Goal: Task Accomplishment & Management: Manage account settings

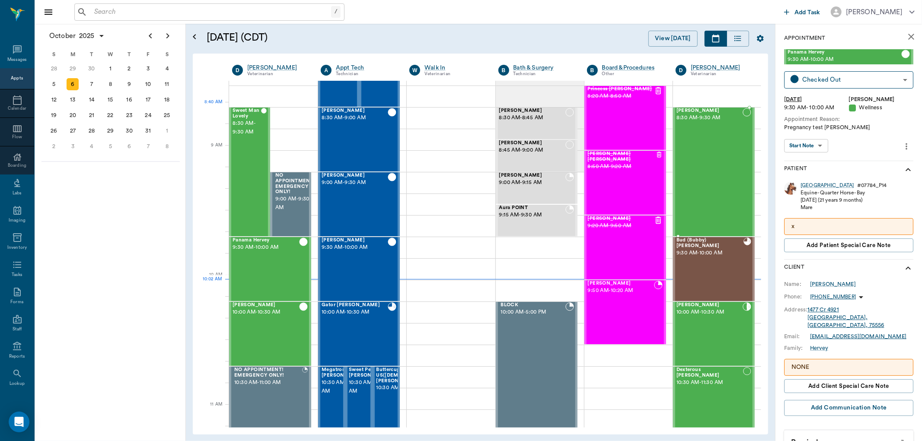
scroll to position [35, 0]
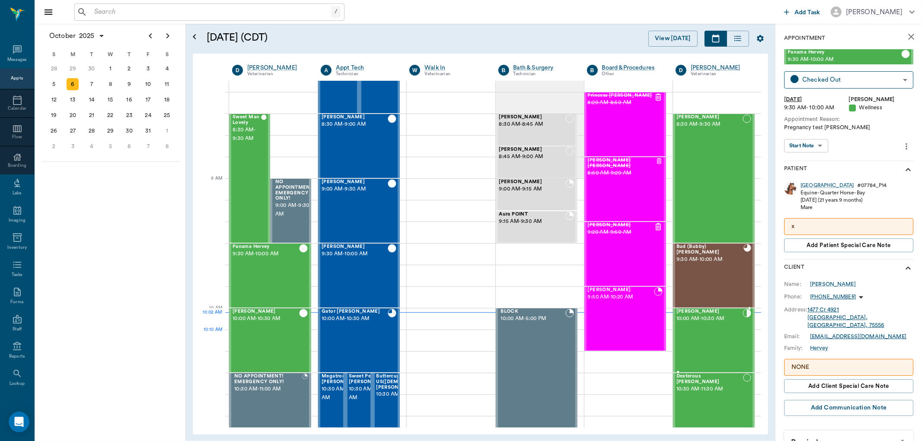
click at [694, 333] on div "Lacy Vance 10:00 AM - 10:30 AM" at bounding box center [709, 340] width 66 height 63
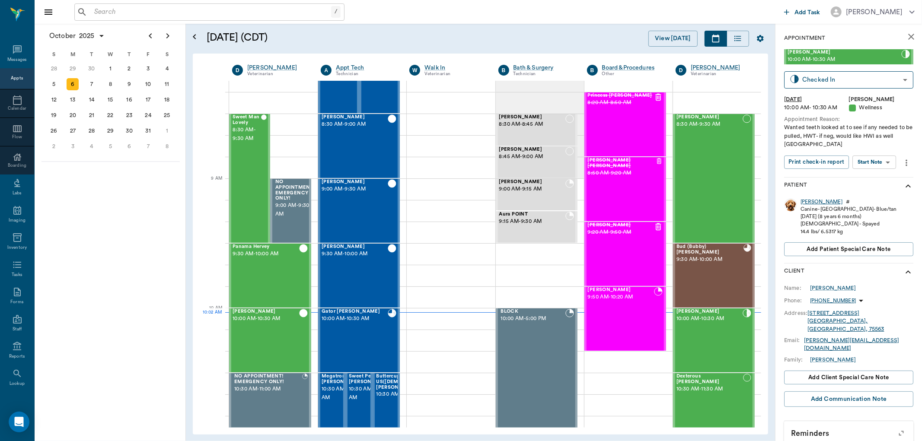
click at [808, 199] on div "Lacy" at bounding box center [821, 201] width 42 height 7
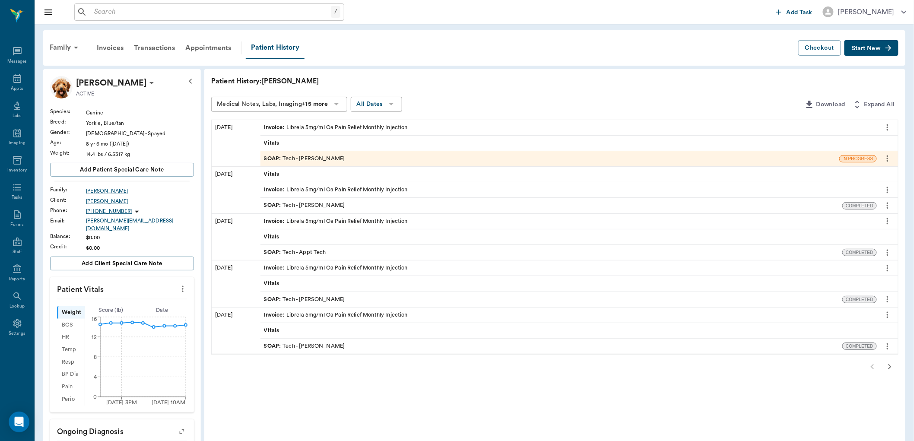
click at [341, 104] on icon at bounding box center [336, 104] width 10 height 10
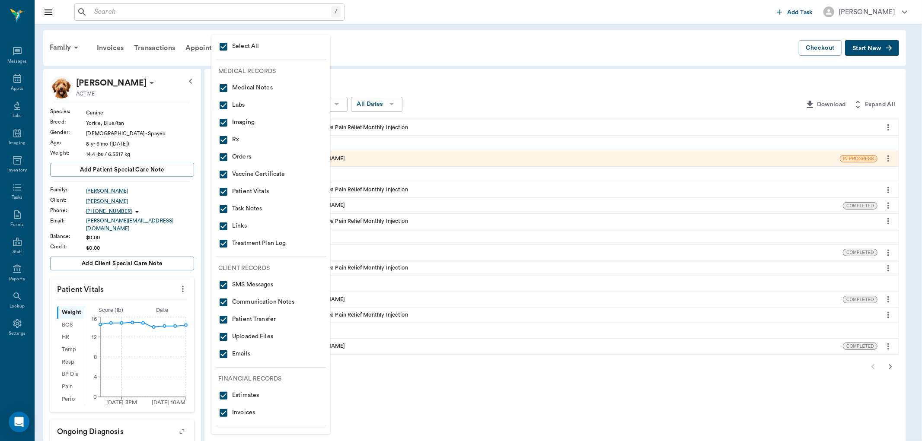
click at [398, 79] on div at bounding box center [461, 220] width 922 height 441
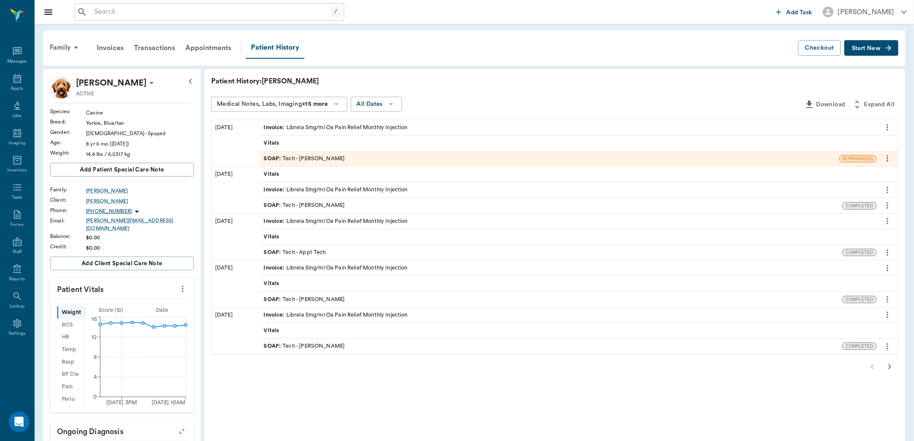
click at [892, 368] on icon "button" at bounding box center [890, 367] width 10 height 10
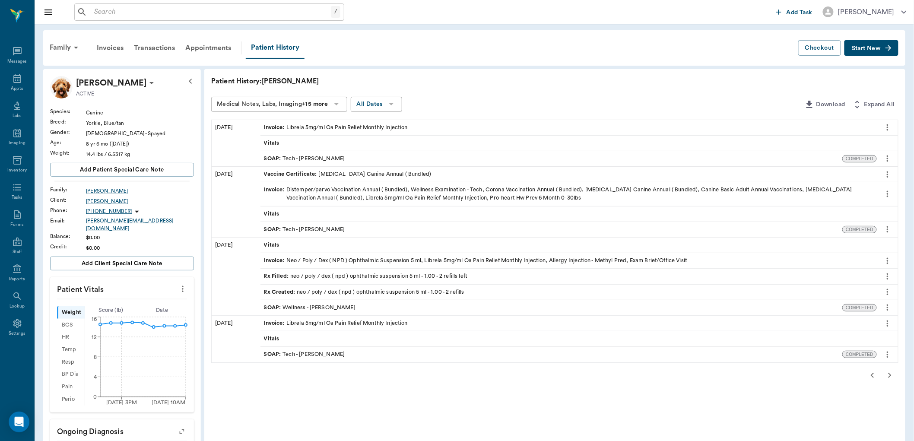
click at [865, 376] on button "button" at bounding box center [872, 375] width 17 height 17
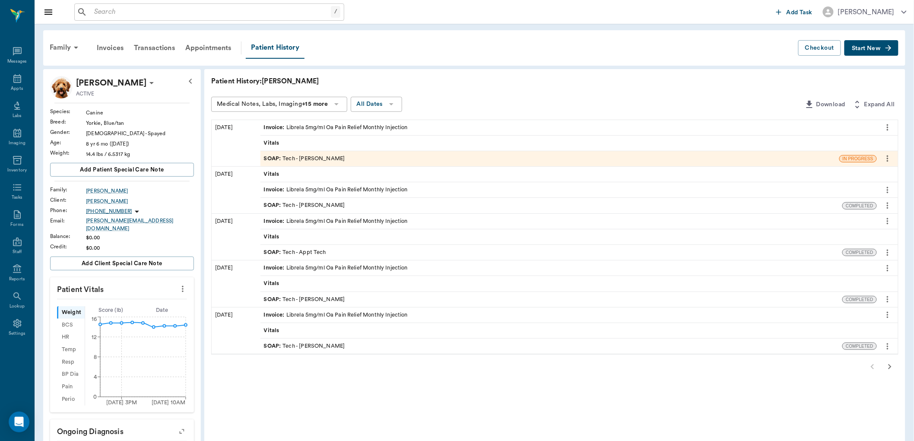
click at [495, 100] on div "Medical Notes, Labs, Imaging +15 more All Dates" at bounding box center [506, 105] width 590 height 16
click at [19, 81] on icon at bounding box center [17, 78] width 10 height 10
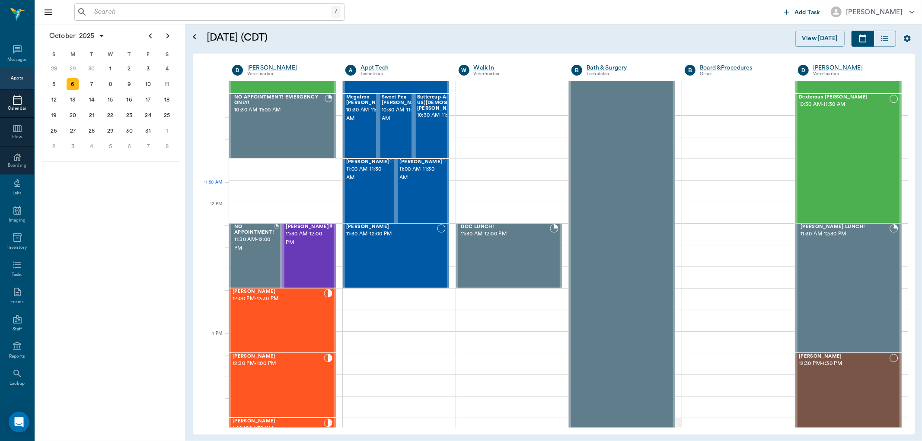
scroll to position [288, 0]
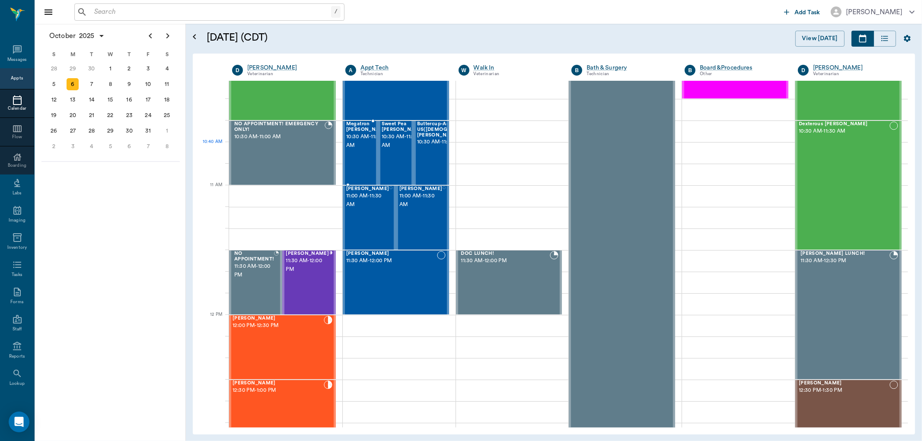
click at [360, 147] on span "10:30 AM - 11:00 AM" at bounding box center [367, 141] width 43 height 17
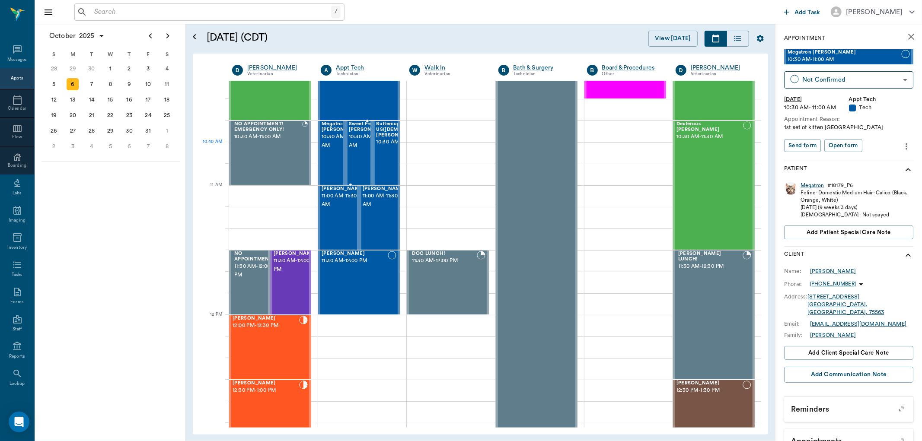
click at [392, 144] on div at bounding box center [392, 152] width 0 height 63
click at [387, 137] on span "Buttercup-Adopted from US([DEMOGRAPHIC_DATA]) [PERSON_NAME]" at bounding box center [410, 129] width 69 height 16
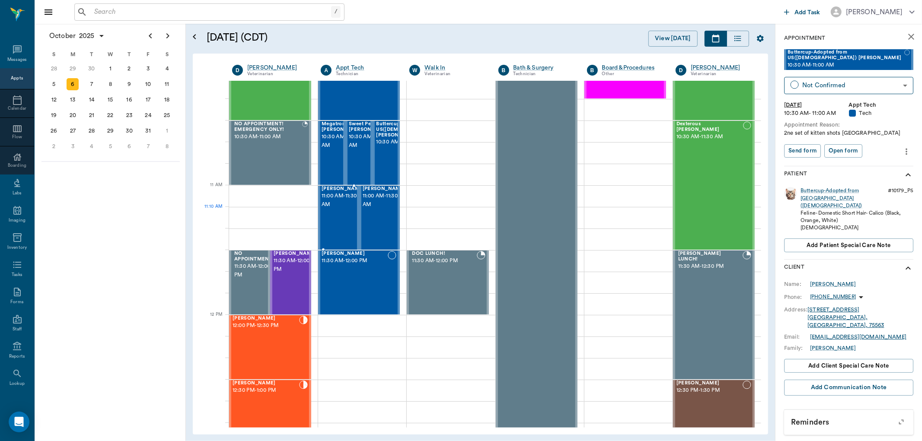
click at [344, 209] on span "11:00 AM - 11:30 AM" at bounding box center [342, 200] width 43 height 17
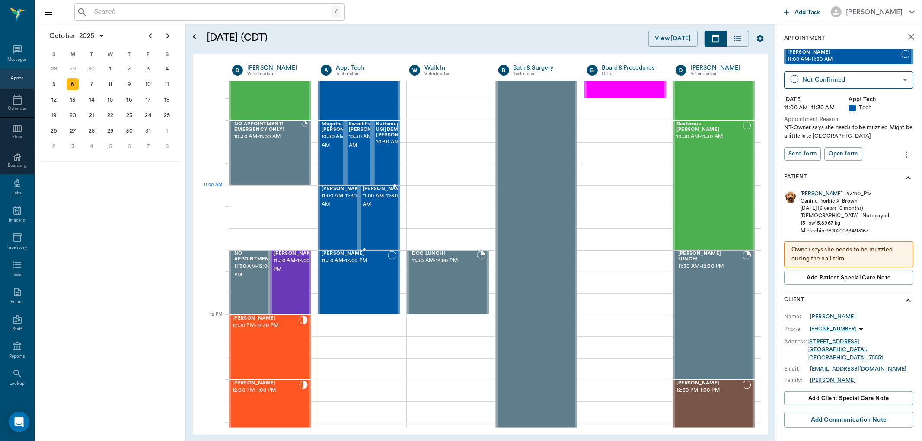
click at [368, 205] on span "11:00 AM - 11:30 AM" at bounding box center [384, 200] width 43 height 17
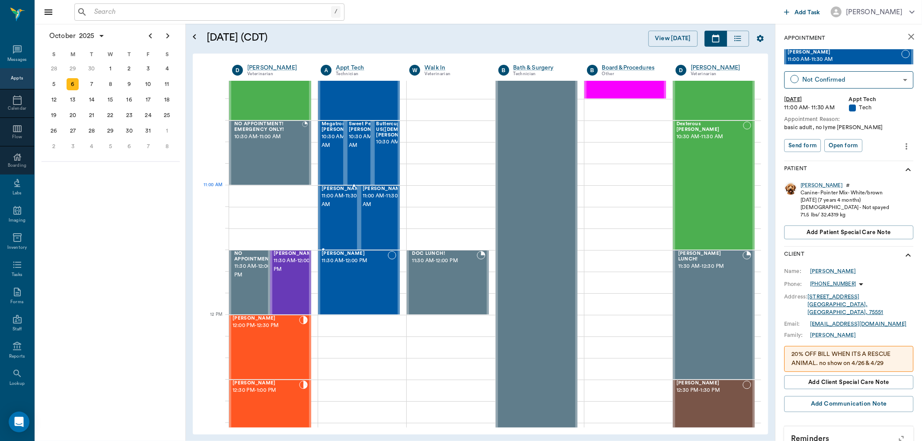
click at [322, 206] on span "11:00 AM - 11:30 AM" at bounding box center [342, 200] width 43 height 17
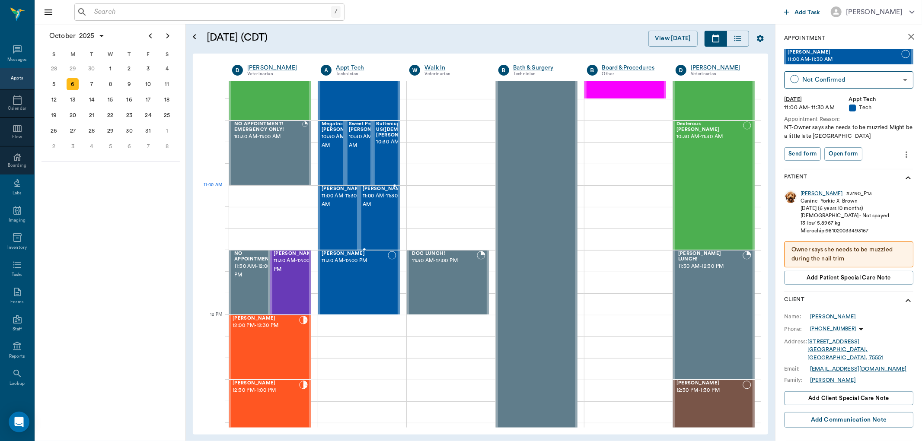
click at [378, 200] on span "11:00 AM - 11:30 AM" at bounding box center [384, 200] width 43 height 17
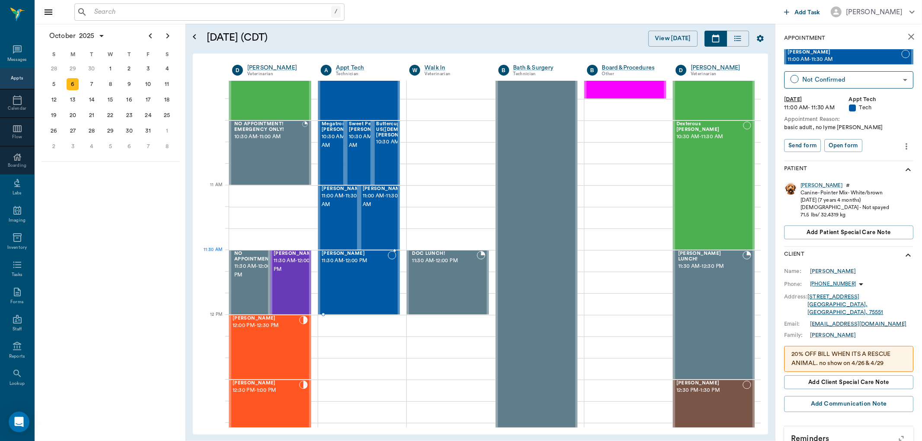
click at [368, 264] on span "11:30 AM - 12:00 PM" at bounding box center [354, 261] width 66 height 9
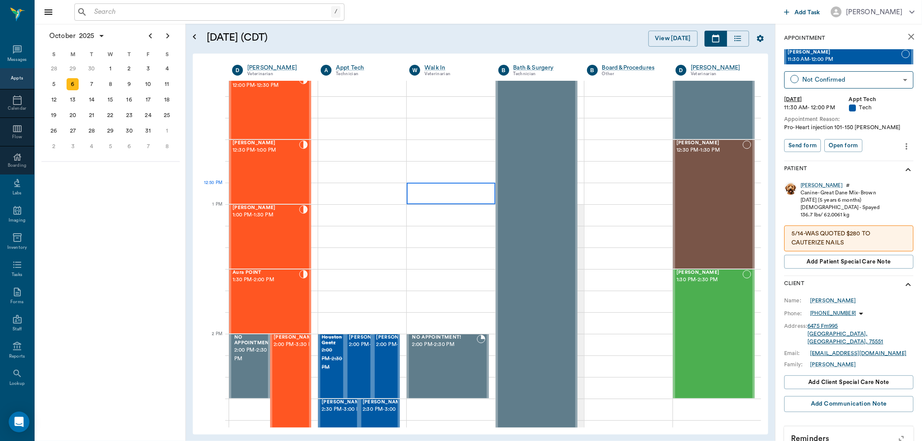
scroll to position [672, 0]
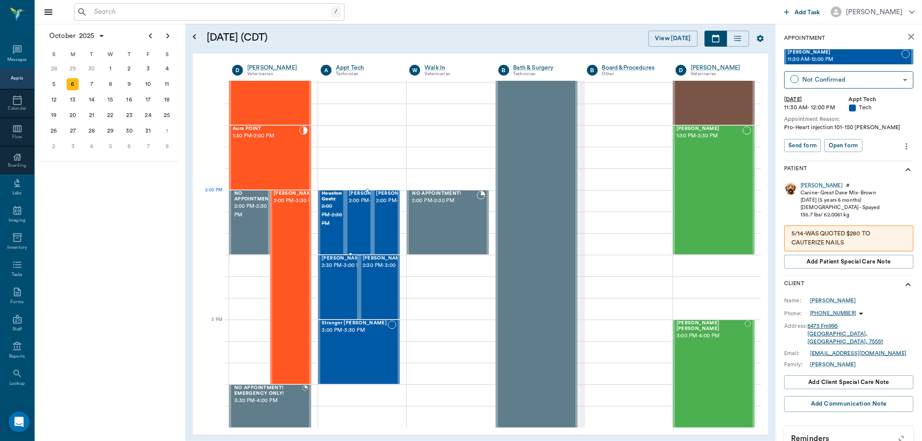
click at [366, 205] on span "2:00 PM - 2:30 PM" at bounding box center [370, 201] width 43 height 9
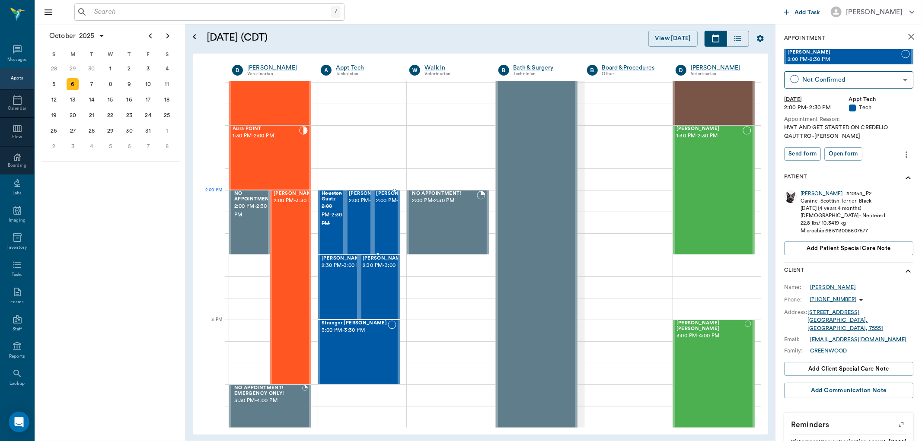
click at [385, 201] on span "2:00 PM - 2:30 PM" at bounding box center [397, 201] width 43 height 9
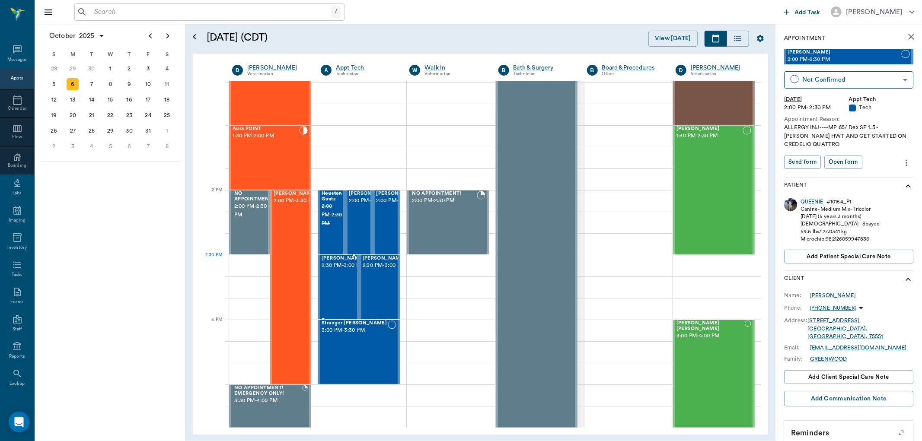
click at [334, 270] on span "2:30 PM - 3:00 PM" at bounding box center [342, 265] width 43 height 9
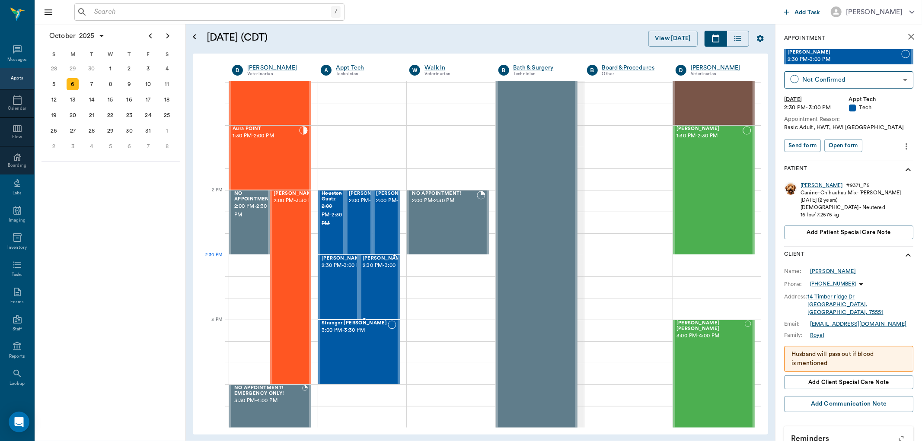
drag, startPoint x: 376, startPoint y: 269, endPoint x: 377, endPoint y: 263, distance: 6.1
click at [377, 268] on span "2:30 PM - 3:00 PM" at bounding box center [384, 265] width 43 height 9
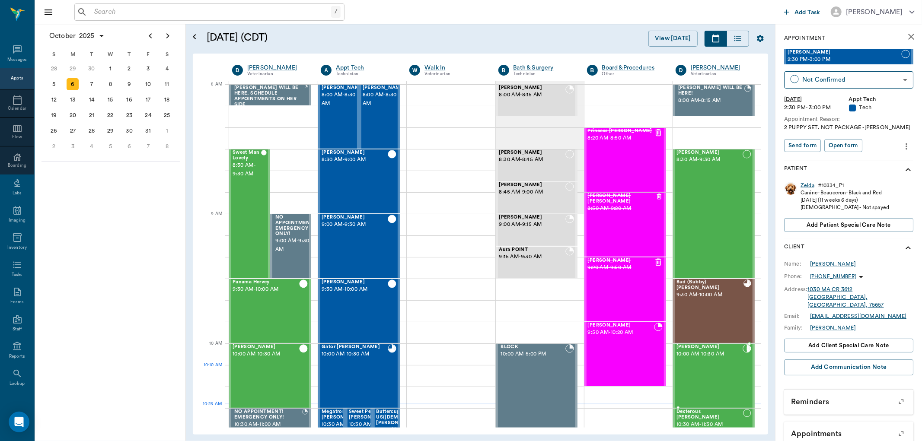
click at [703, 365] on div "Lacy Vance 10:00 AM - 10:30 AM" at bounding box center [709, 375] width 66 height 63
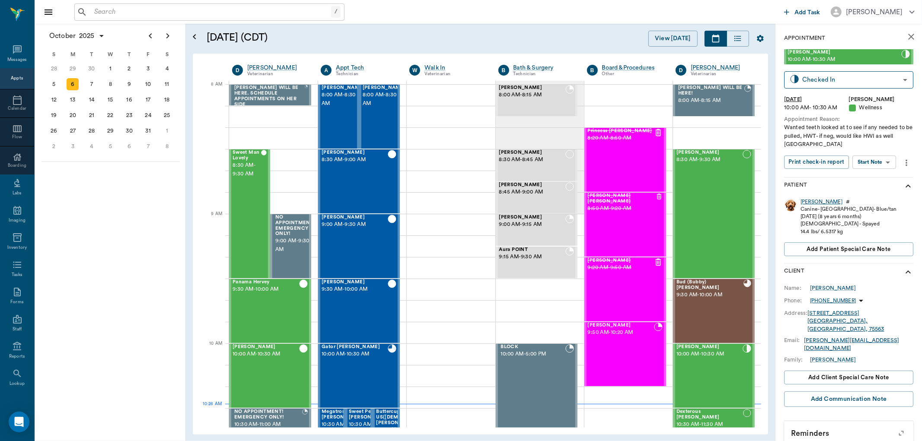
click at [809, 200] on div "Lacy" at bounding box center [821, 201] width 42 height 7
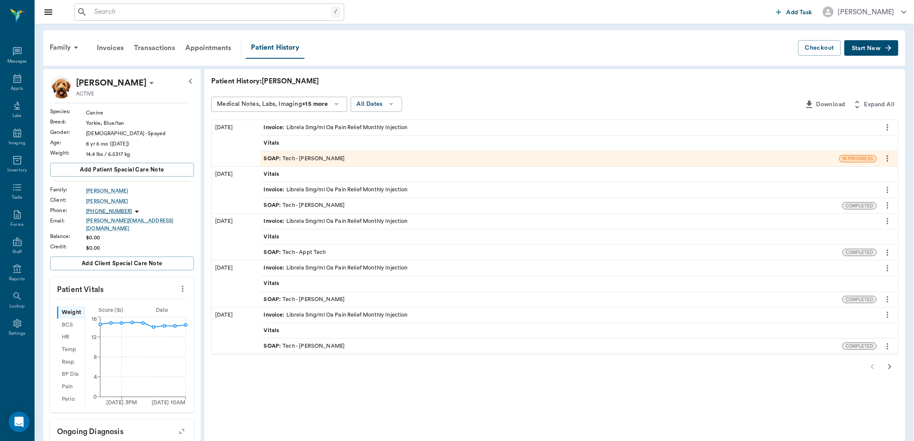
click at [887, 369] on icon "button" at bounding box center [890, 367] width 10 height 10
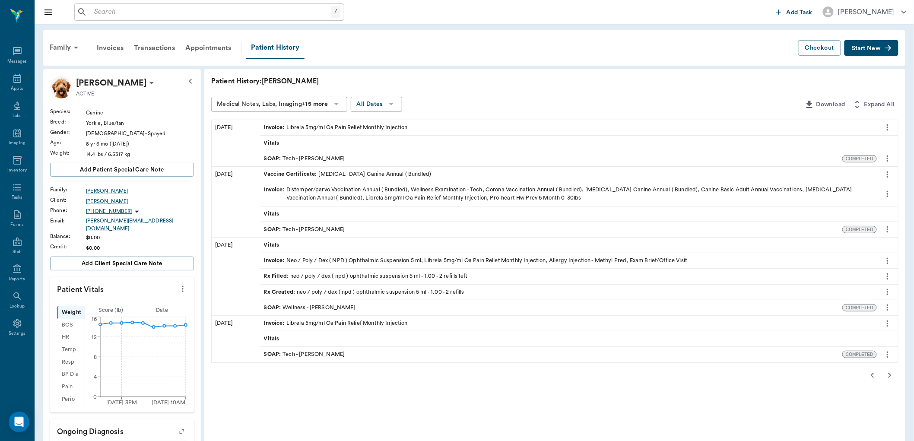
click at [889, 369] on button "button" at bounding box center [889, 375] width 17 height 17
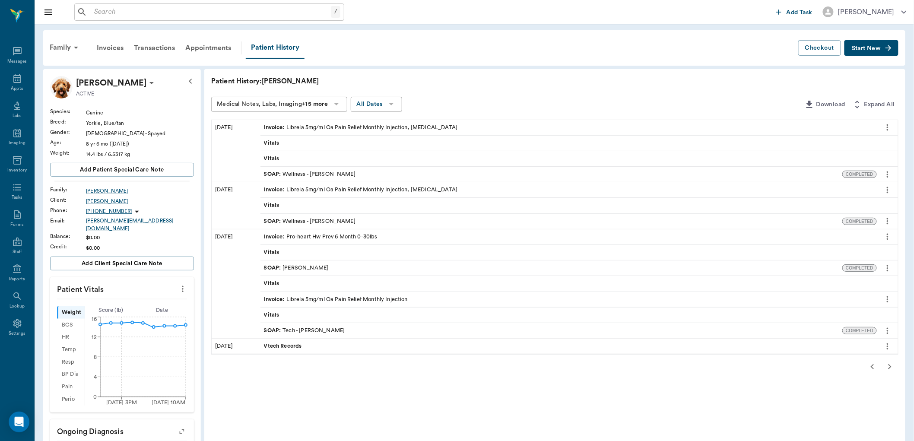
click at [889, 369] on icon "button" at bounding box center [890, 366] width 3 height 5
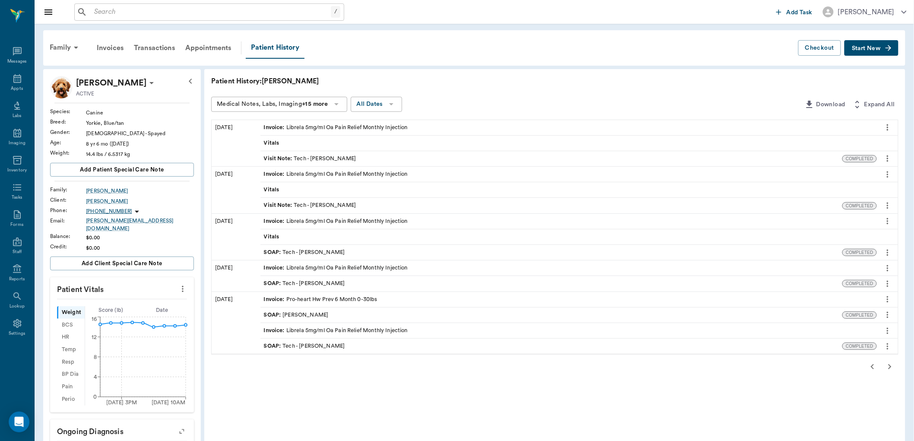
click at [889, 369] on icon "button" at bounding box center [890, 366] width 3 height 5
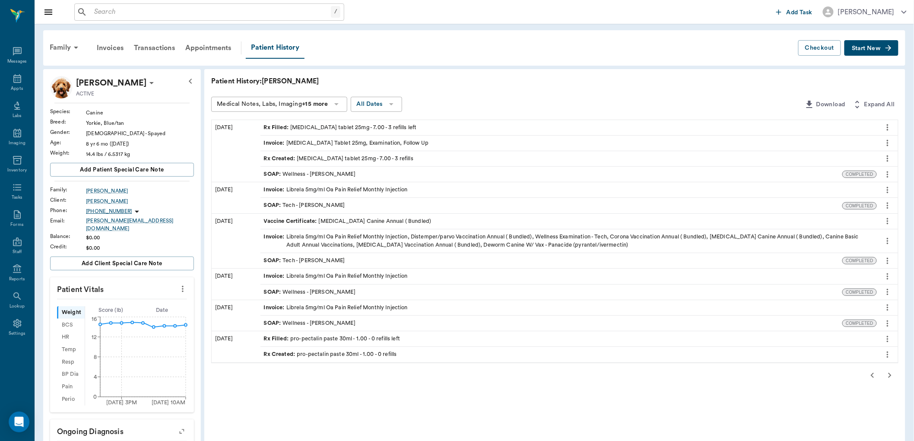
click at [874, 377] on icon "button" at bounding box center [872, 375] width 3 height 5
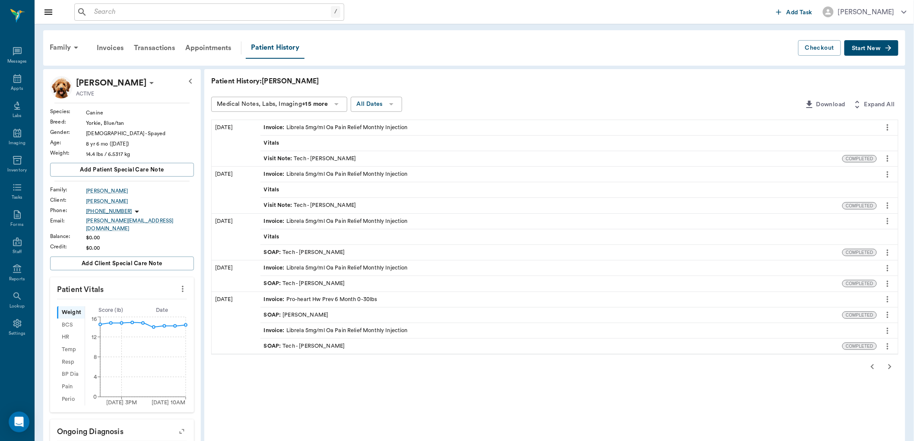
click at [874, 377] on div "Patient History: Lacy Medical Notes, Labs, Imaging +15 more All Dates Download …" at bounding box center [554, 370] width 701 height 603
click at [889, 366] on icon "button" at bounding box center [890, 367] width 10 height 10
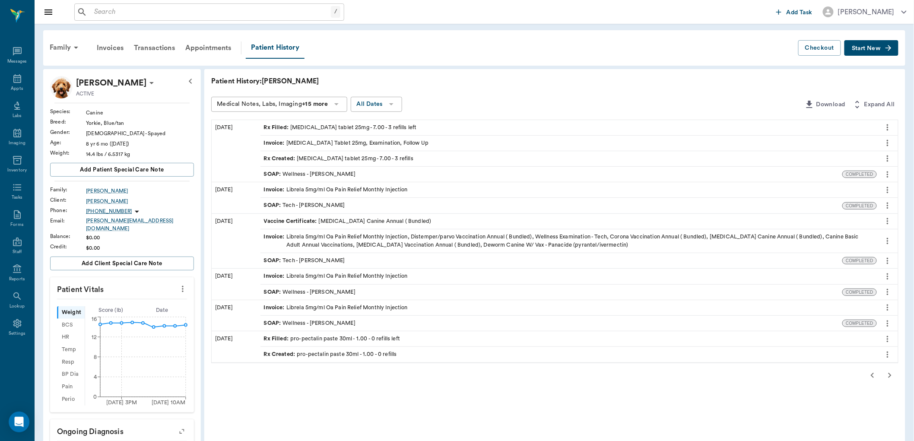
click at [889, 377] on icon "button" at bounding box center [890, 375] width 10 height 10
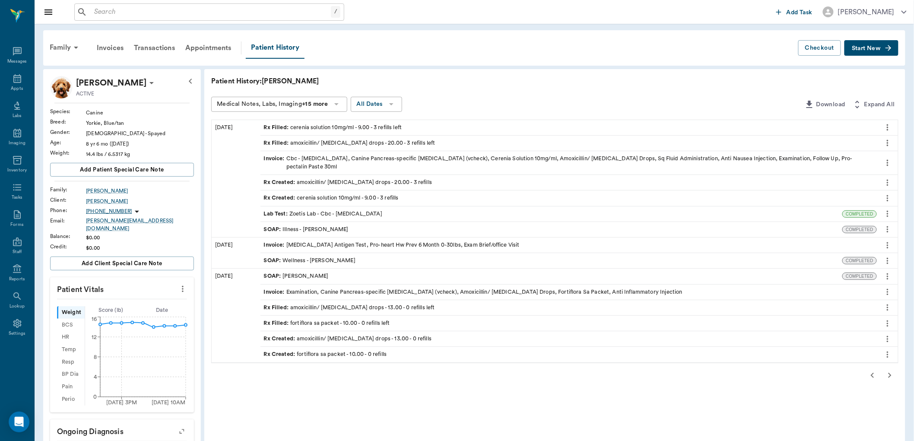
click at [336, 102] on icon at bounding box center [336, 104] width 10 height 10
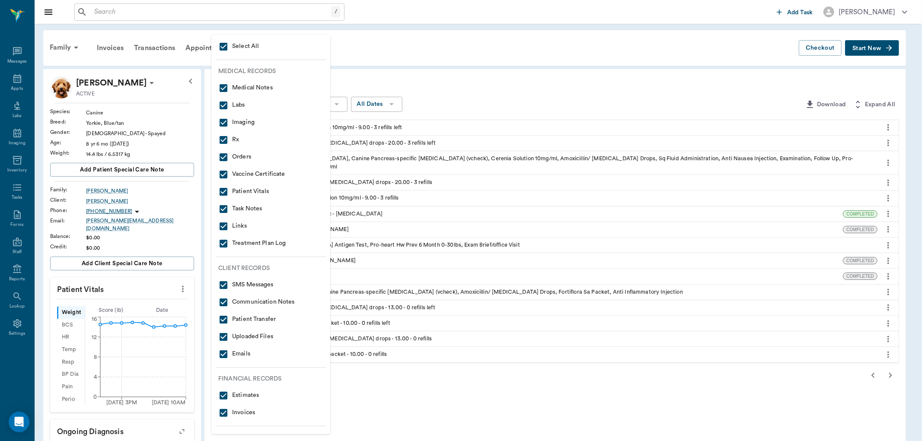
drag, startPoint x: 225, startPoint y: 48, endPoint x: 242, endPoint y: 76, distance: 33.9
click at [224, 46] on input "checkbox" at bounding box center [223, 46] width 10 height 10
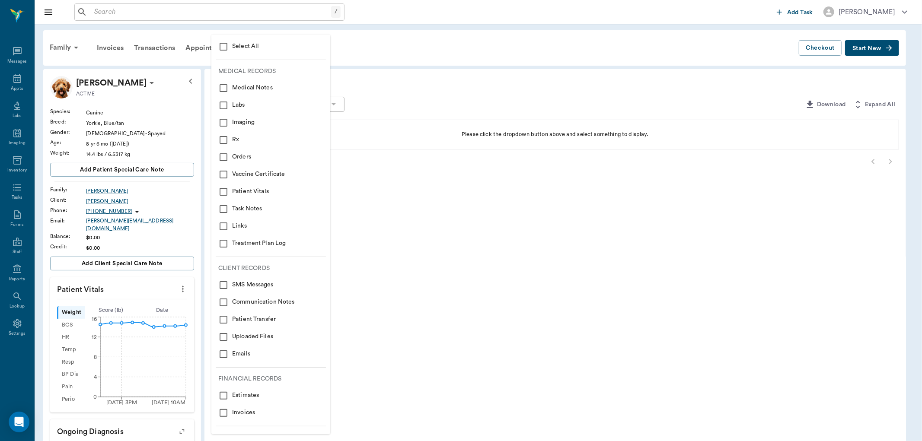
click at [226, 137] on input "checkbox" at bounding box center [223, 140] width 10 height 10
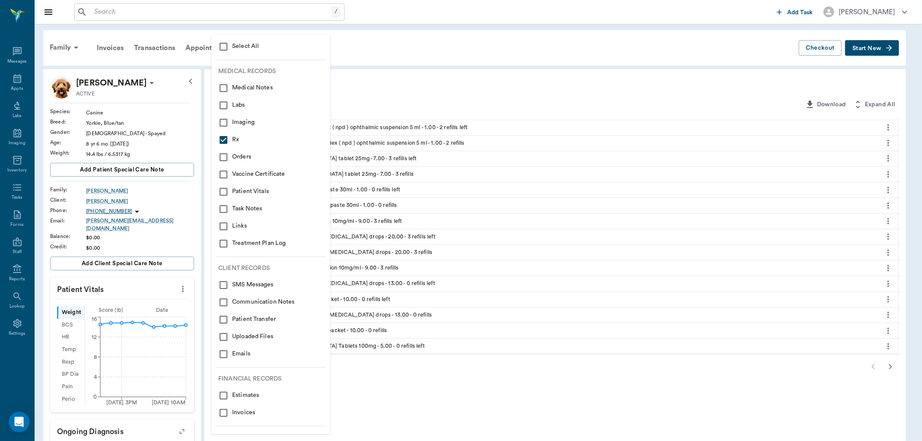
click at [592, 90] on div at bounding box center [461, 220] width 922 height 441
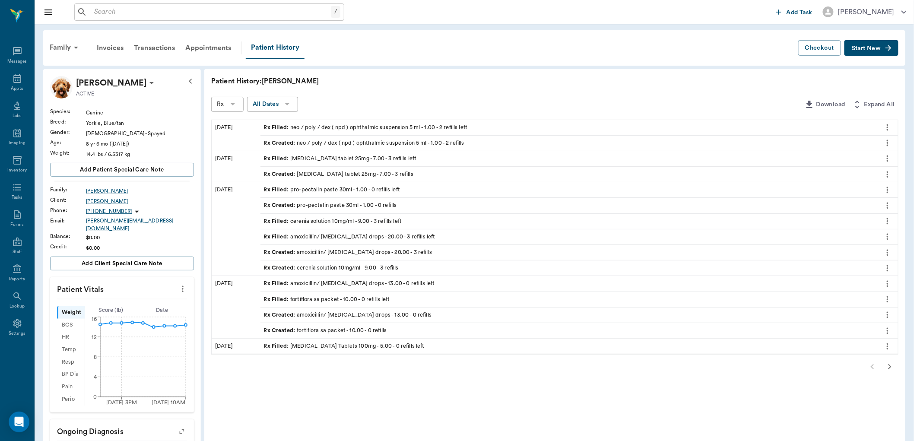
click at [885, 370] on icon "button" at bounding box center [890, 367] width 10 height 10
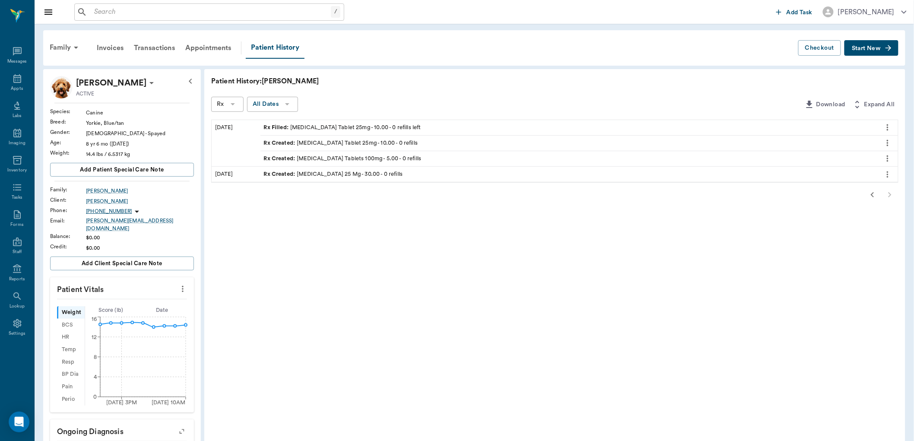
click at [875, 197] on icon "button" at bounding box center [873, 195] width 10 height 10
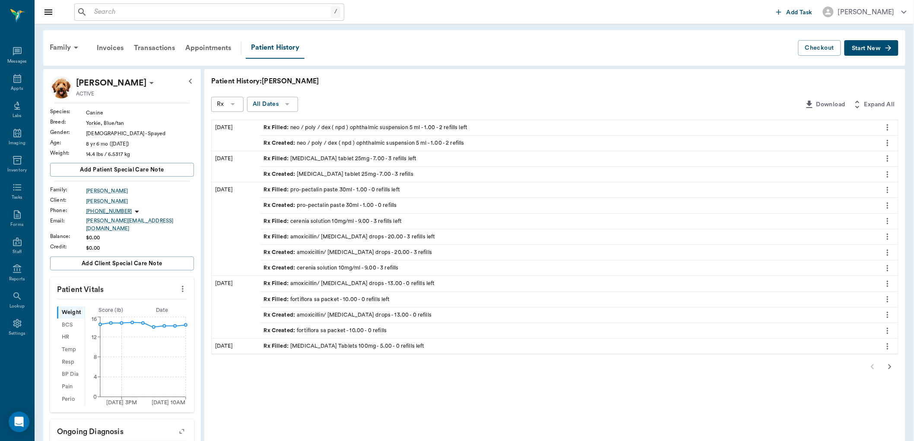
click at [356, 239] on div "Rx Filled : amoxicillin/ metronidazole drops - 20.00 - 3 refills left" at bounding box center [350, 237] width 172 height 8
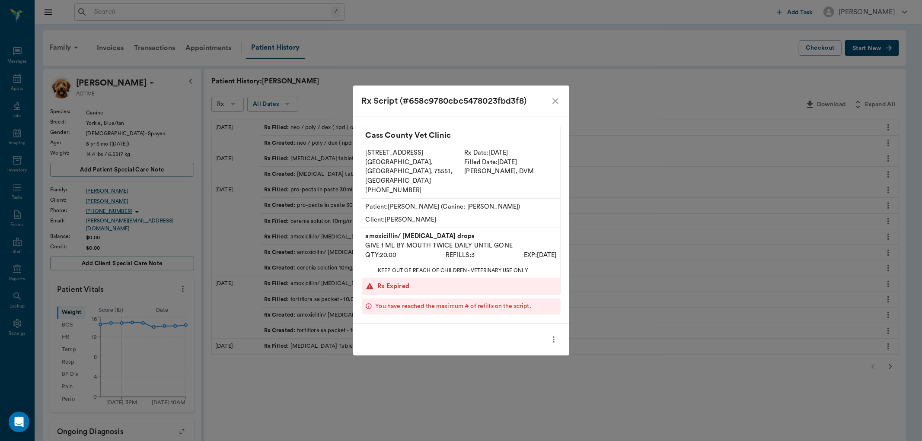
click at [556, 106] on icon "close" at bounding box center [555, 101] width 10 height 10
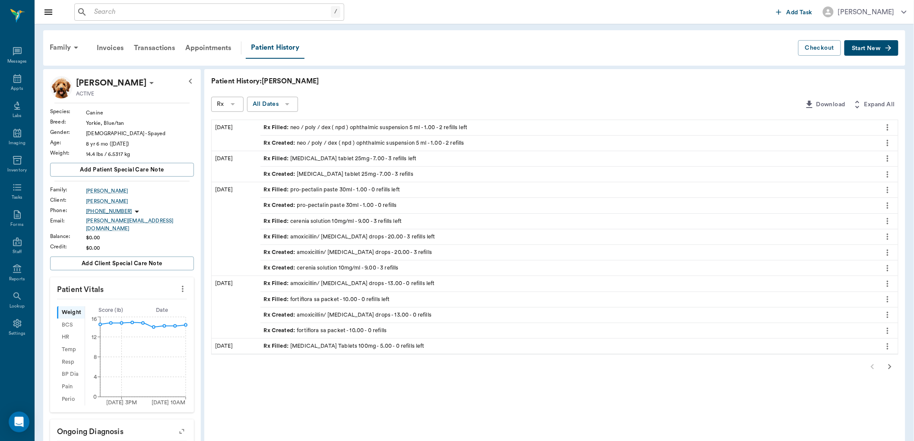
click at [418, 251] on div "Rx Created : amoxicillin/ metronidazole drops - 20.00 - 3 refills" at bounding box center [348, 252] width 169 height 8
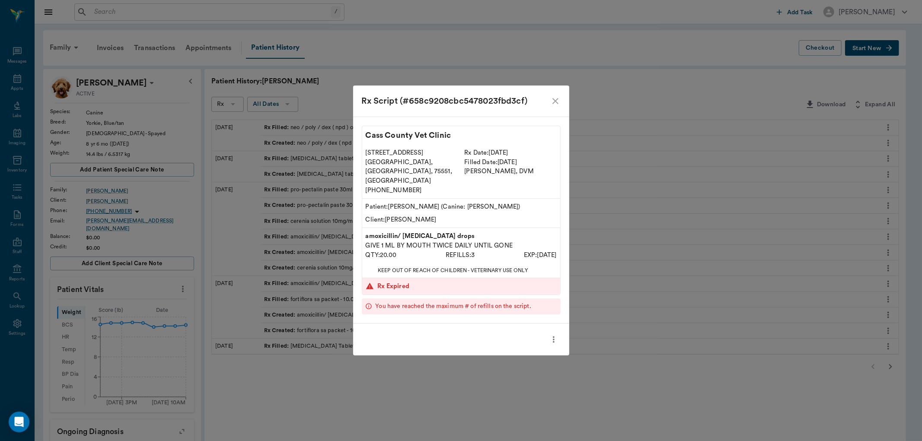
click at [554, 106] on icon "close" at bounding box center [555, 101] width 10 height 10
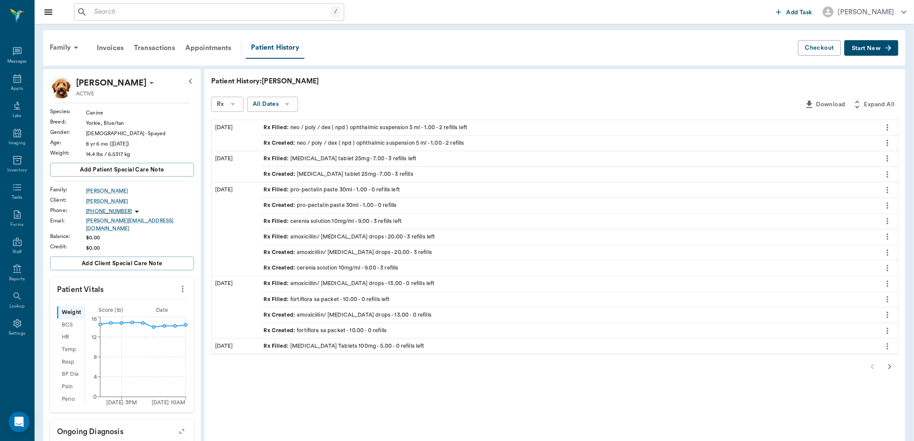
click at [889, 366] on icon "button" at bounding box center [890, 367] width 10 height 10
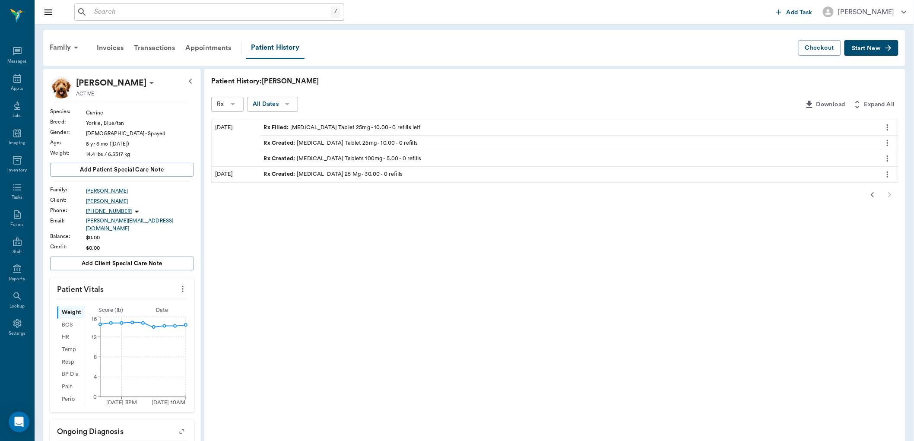
click at [871, 193] on icon "button" at bounding box center [873, 195] width 10 height 10
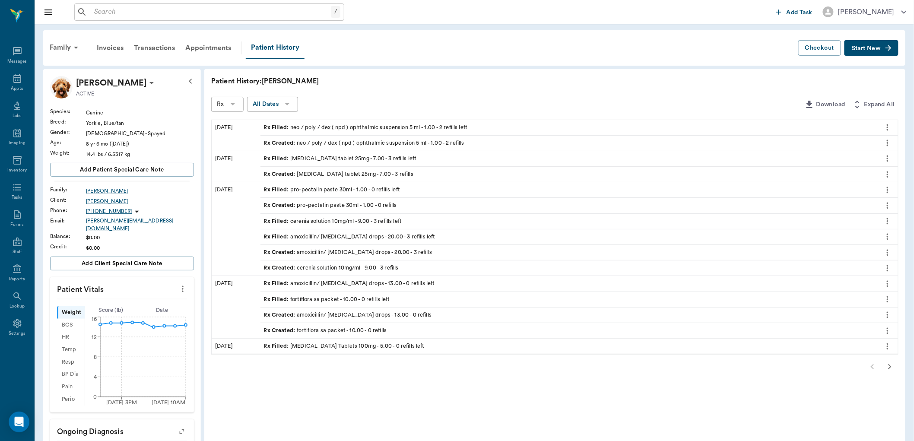
click at [242, 104] on div "Rx" at bounding box center [227, 104] width 32 height 15
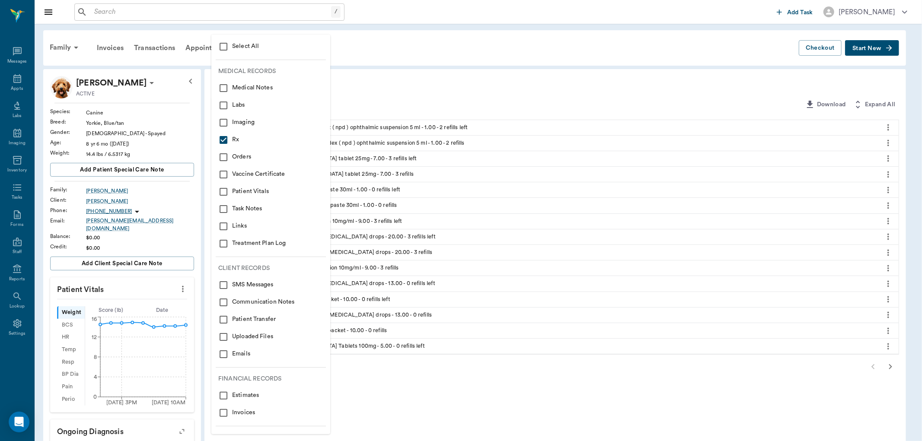
click at [260, 45] on span "Select All" at bounding box center [270, 46] width 105 height 10
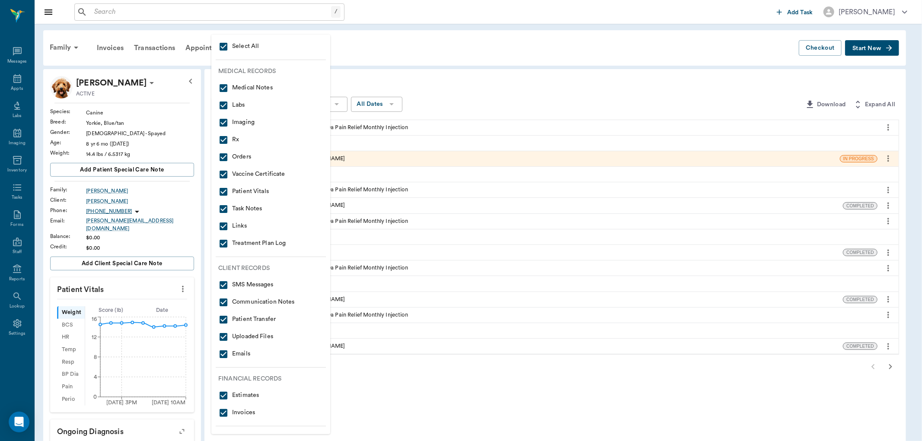
click at [489, 108] on div at bounding box center [461, 220] width 922 height 441
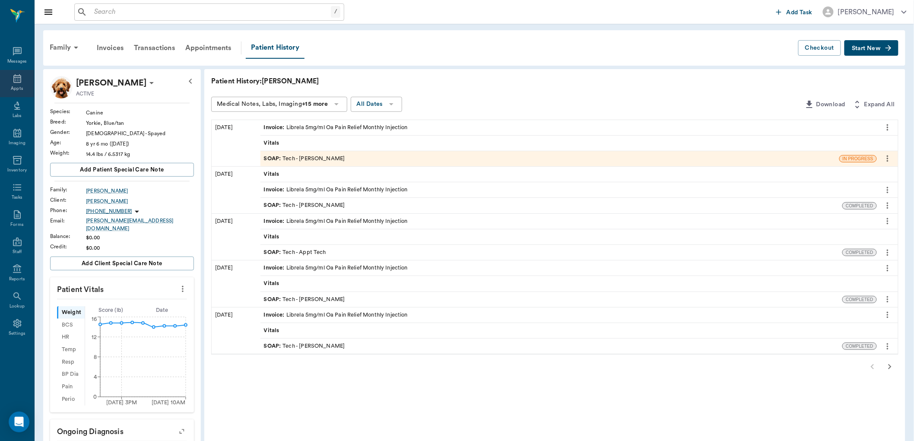
click at [18, 80] on icon at bounding box center [17, 78] width 10 height 10
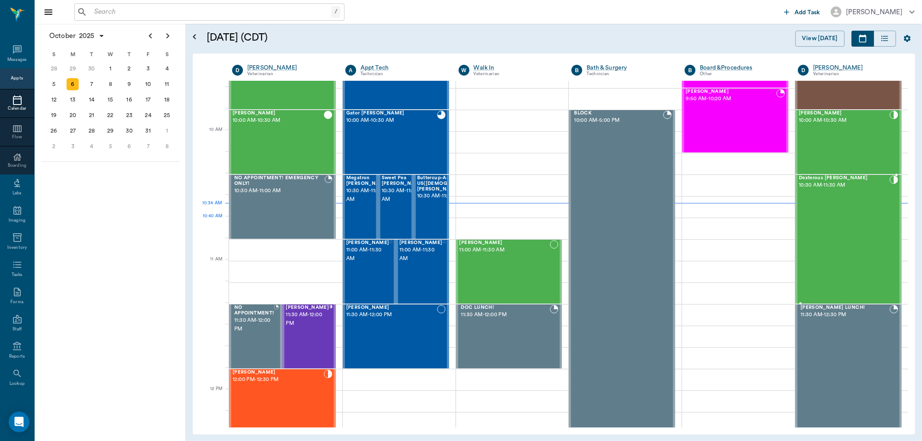
scroll to position [213, 0]
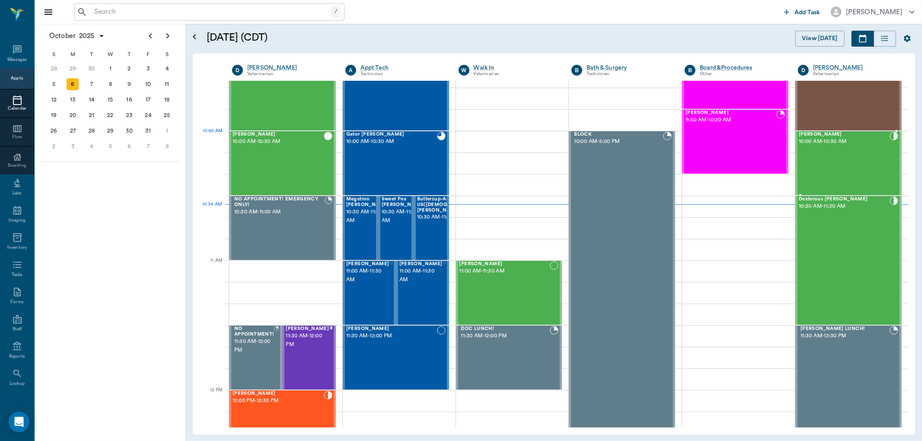
drag, startPoint x: 799, startPoint y: 135, endPoint x: 809, endPoint y: 134, distance: 10.9
click at [809, 134] on span "[PERSON_NAME]" at bounding box center [844, 135] width 91 height 6
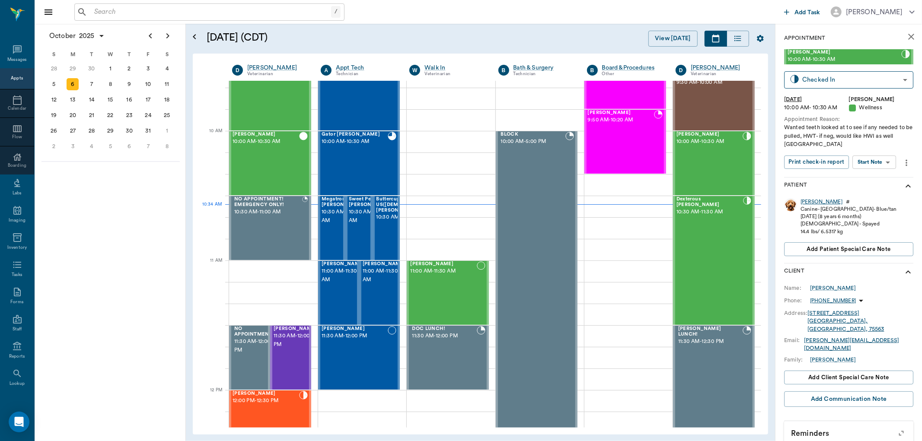
click at [807, 202] on div "[PERSON_NAME]" at bounding box center [821, 201] width 42 height 7
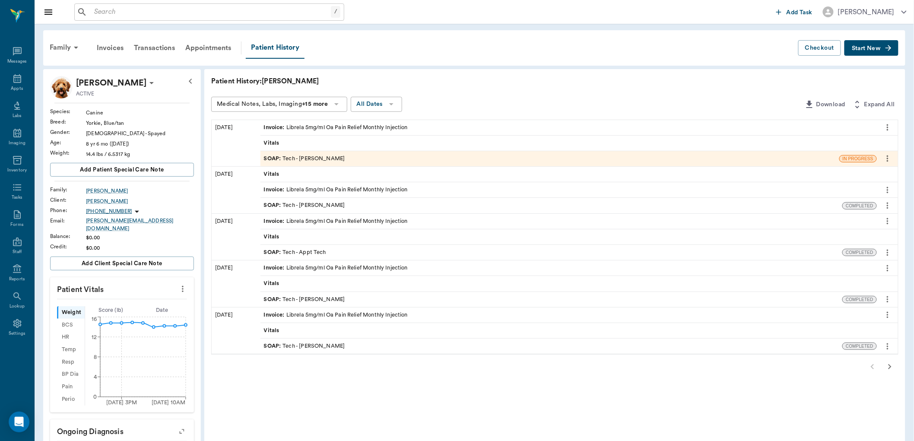
click at [870, 43] on button "Start New" at bounding box center [872, 48] width 54 height 16
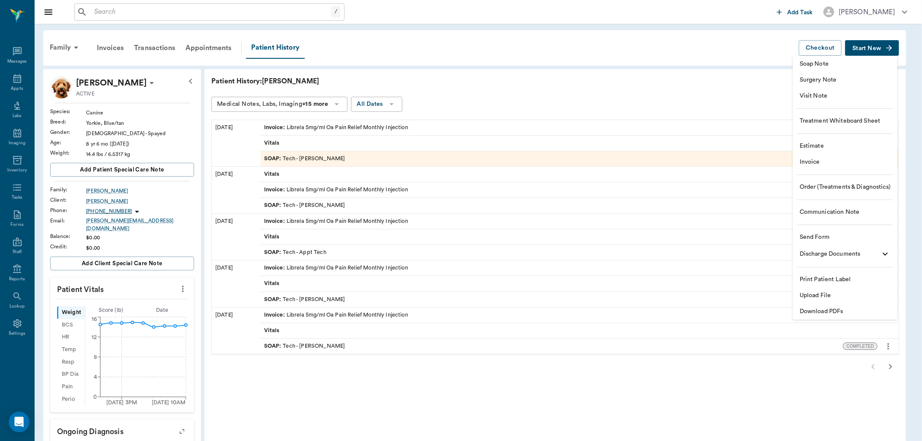
drag, startPoint x: 13, startPoint y: 83, endPoint x: 117, endPoint y: 119, distance: 109.2
click at [13, 83] on div at bounding box center [461, 220] width 922 height 441
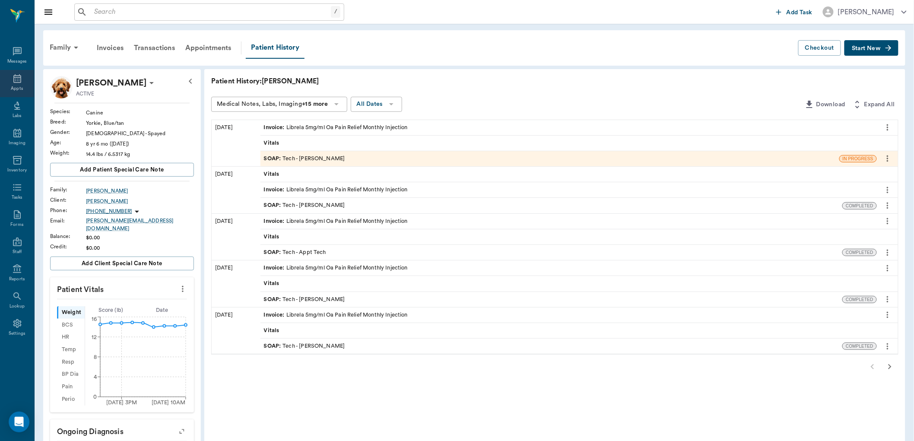
click at [21, 87] on div "Appts" at bounding box center [17, 89] width 12 height 6
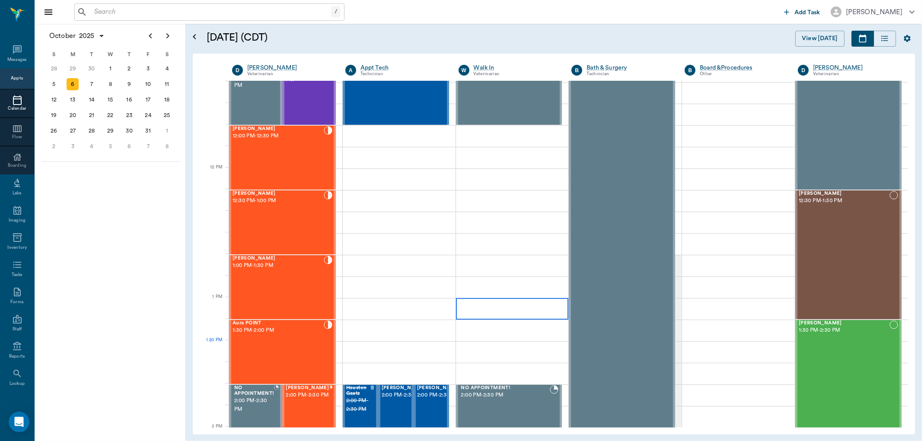
scroll to position [480, 0]
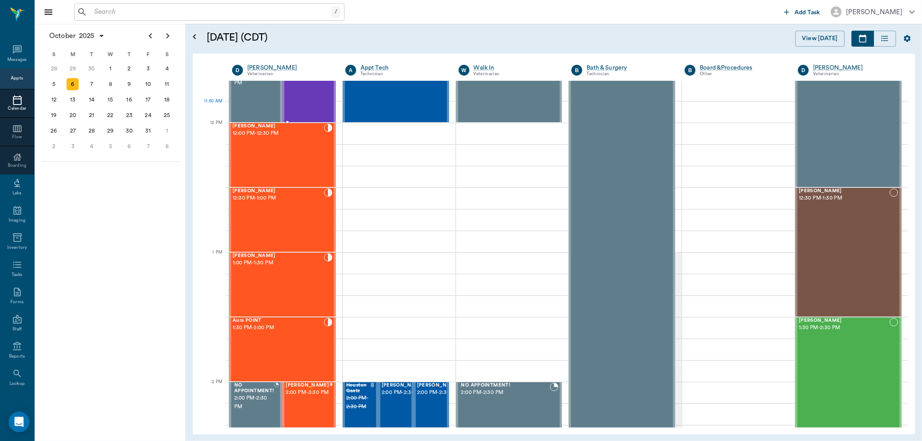
click at [312, 103] on div "Jack Smith 11:30 AM - 12:00 PM" at bounding box center [307, 90] width 43 height 63
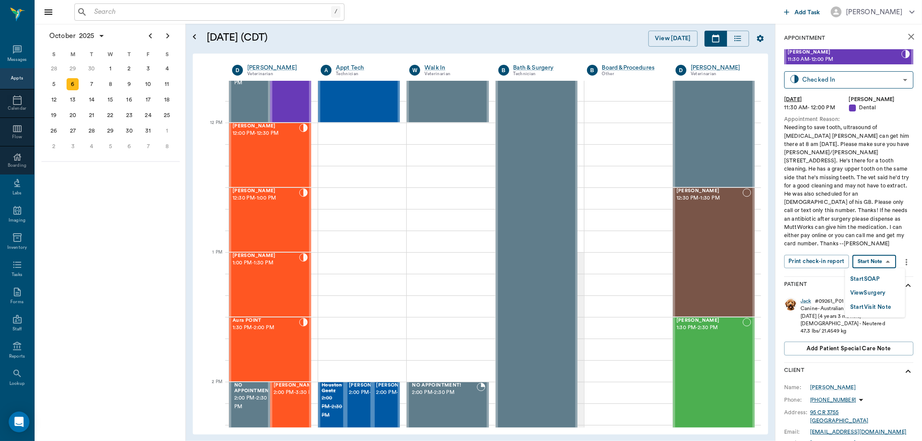
click at [874, 264] on body "/ ​ Add Task Dr. Bert Ellsworth Nectar Messages Appts Calendar Flow Boarding La…" at bounding box center [461, 220] width 922 height 441
click at [872, 290] on button "View Surgery" at bounding box center [867, 293] width 35 height 10
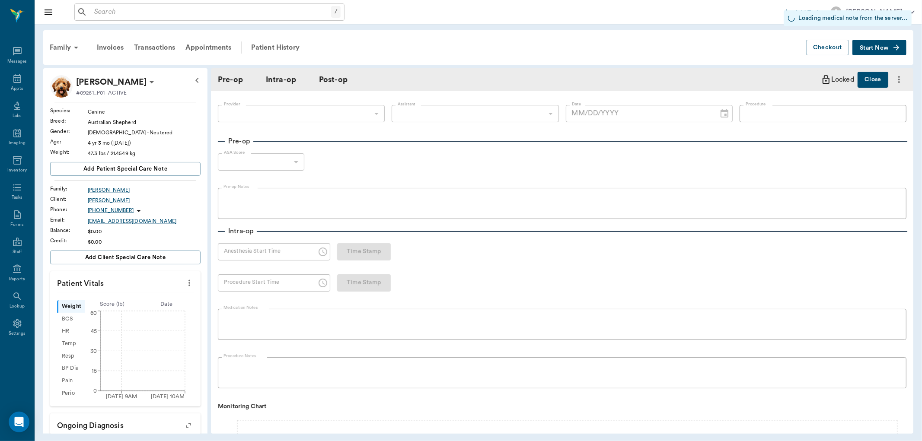
type input "63ec2f075fda476ae8351a4d"
type input "oral ORAL SURGERY"
type input "1"
radio input "true"
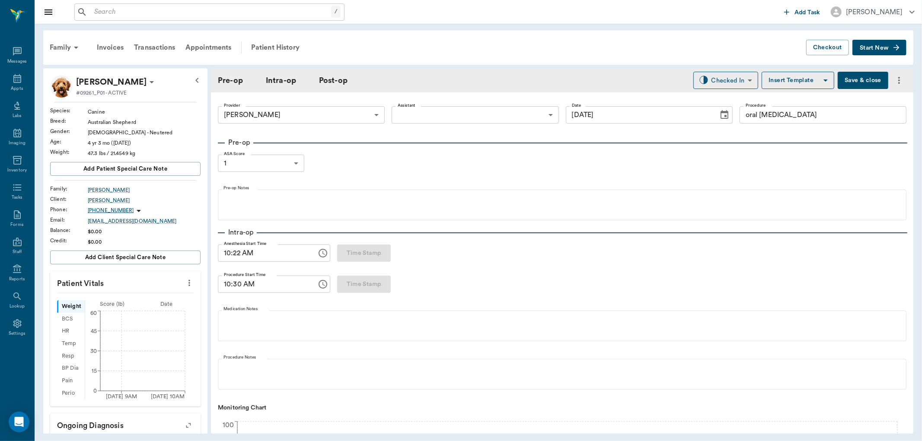
type input "[DATE]"
type input "10:22 AM"
type input "10:30 AM"
type input "98"
type input "96"
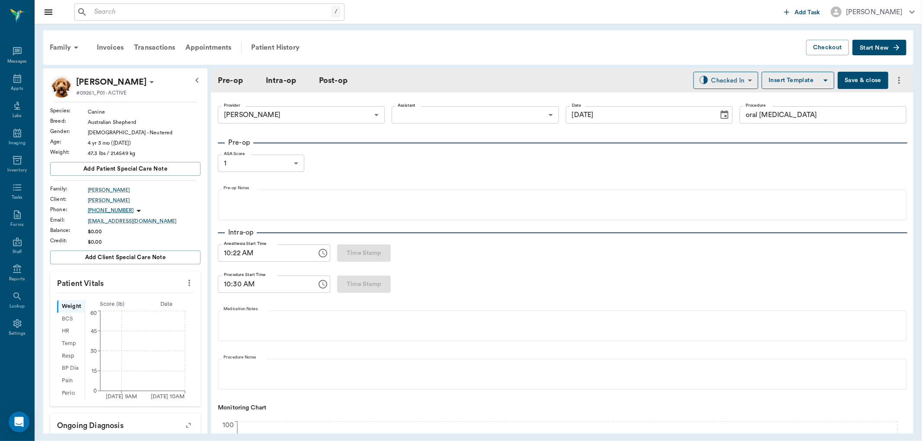
type input "8"
type input "98"
type input "93"
type input "101"
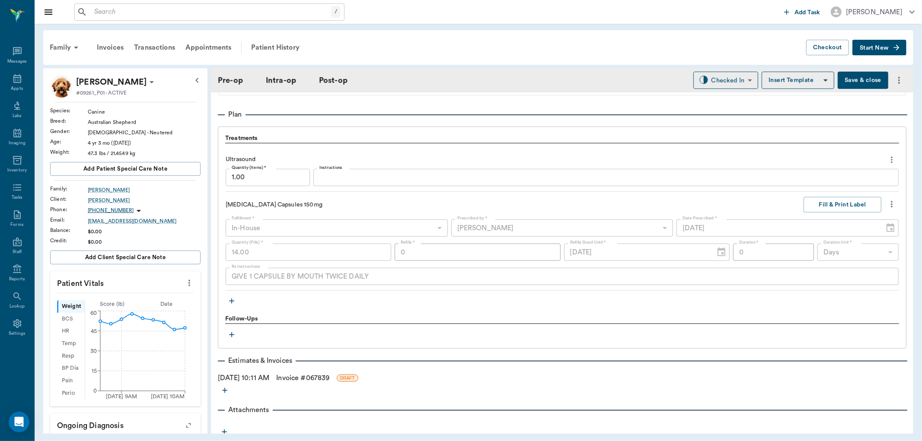
scroll to position [720, 0]
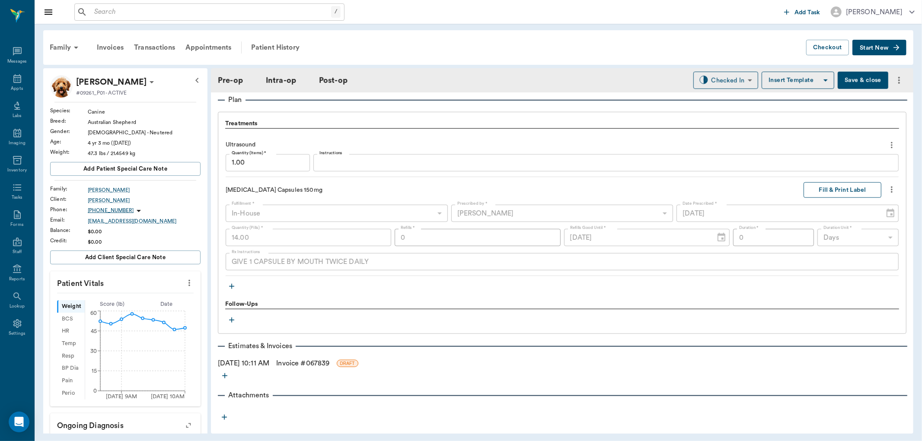
click at [847, 192] on button "Fill & Print Label" at bounding box center [842, 190] width 78 height 16
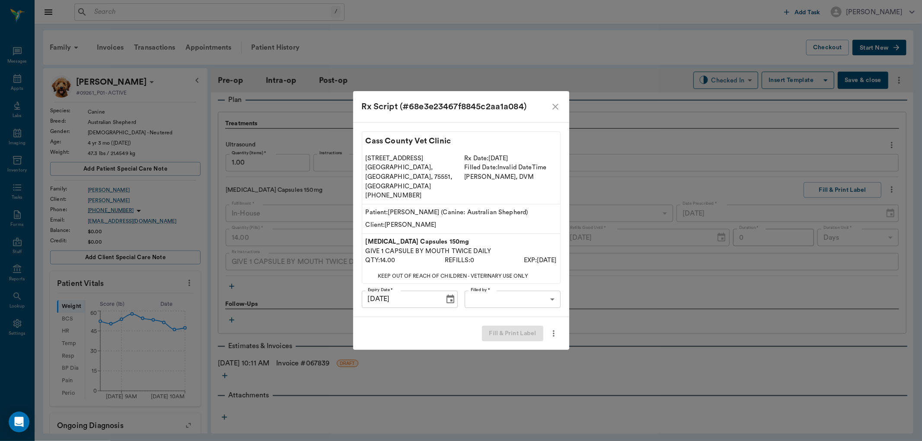
click at [532, 292] on body "/ ​ Add Task Dr. Bert Ellsworth Nectar Messages Appts Labs Imaging Inventory Ta…" at bounding box center [461, 220] width 922 height 441
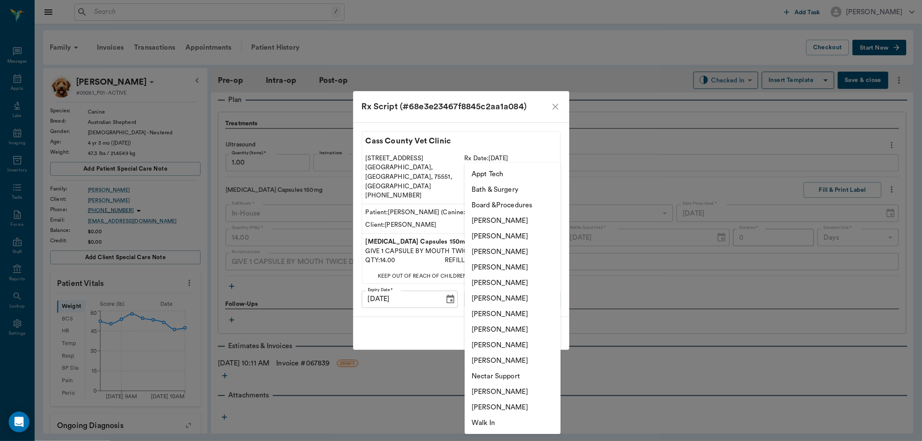
click at [516, 307] on li "Hunter Graves" at bounding box center [513, 314] width 96 height 16
type input "682b670d8bdc6f7f8feef3db"
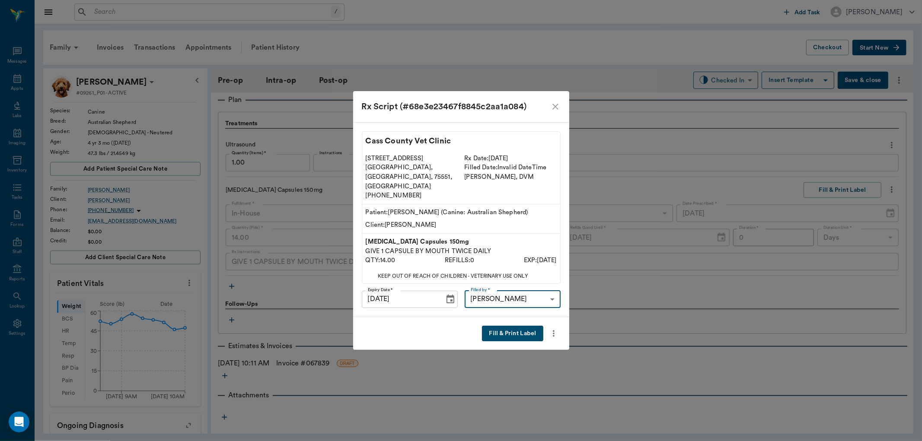
click at [517, 326] on button "Fill & Print Label" at bounding box center [512, 334] width 61 height 16
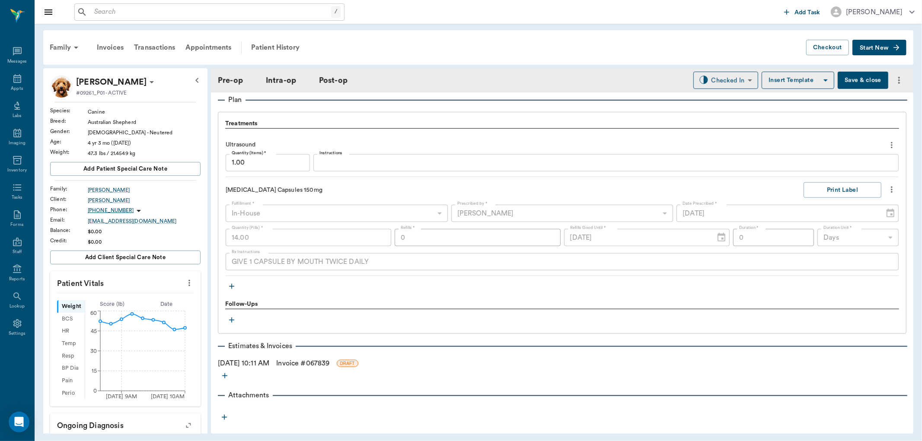
drag, startPoint x: 15, startPoint y: 81, endPoint x: 158, endPoint y: 83, distance: 142.6
click at [15, 80] on icon at bounding box center [17, 78] width 10 height 10
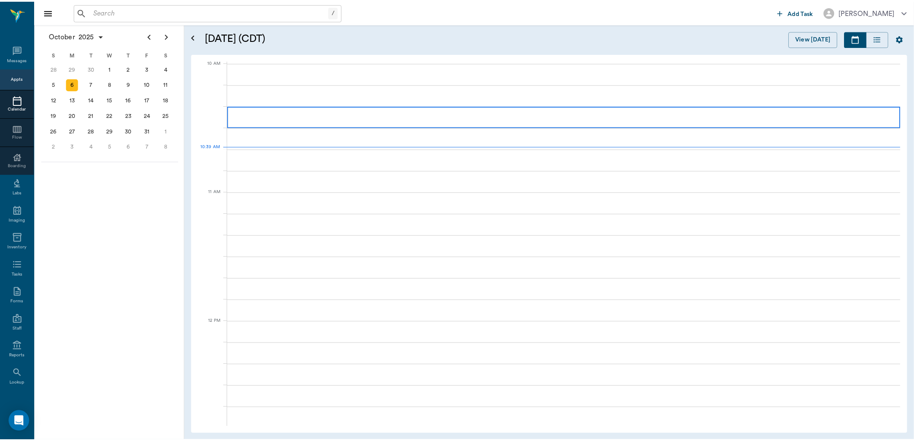
scroll to position [261, 0]
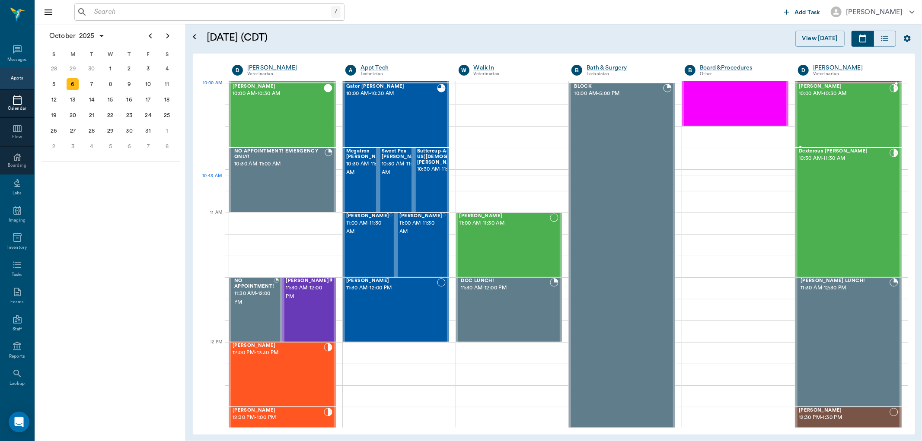
click at [809, 85] on span "[PERSON_NAME]" at bounding box center [844, 87] width 91 height 6
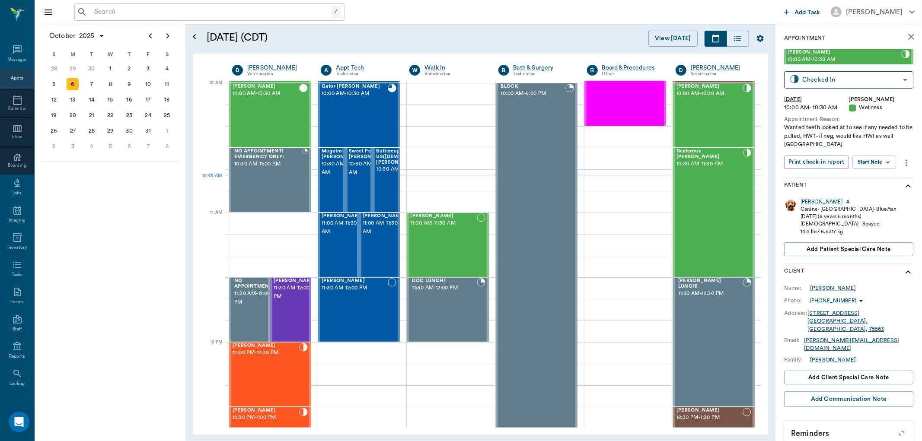
click at [802, 200] on div "[PERSON_NAME]" at bounding box center [821, 201] width 42 height 7
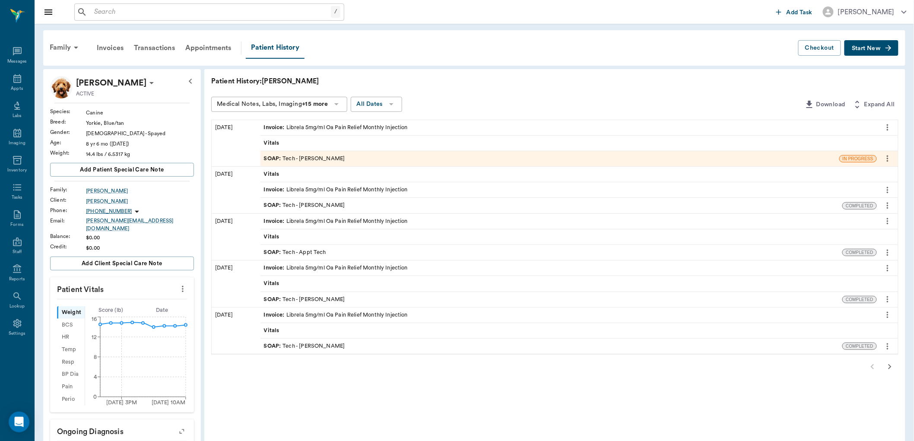
click at [865, 48] on span "Start New" at bounding box center [866, 48] width 29 height 0
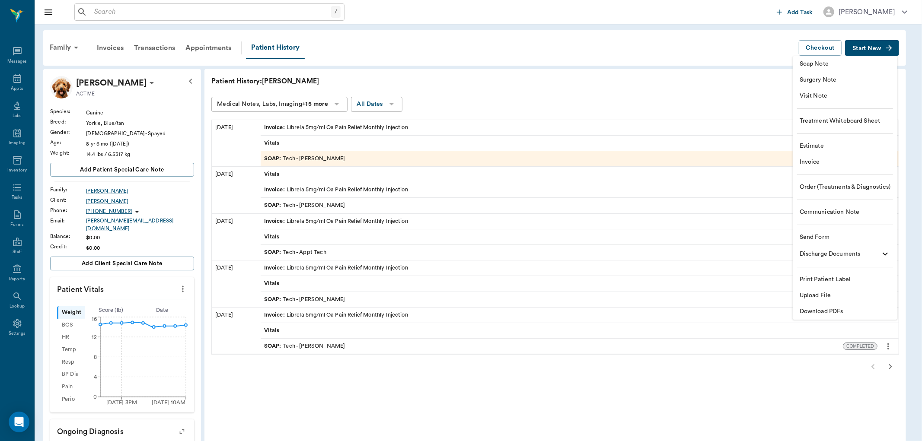
drag, startPoint x: 811, startPoint y: 62, endPoint x: 737, endPoint y: 61, distance: 74.3
click at [811, 62] on span "Soap Note" at bounding box center [844, 64] width 91 height 9
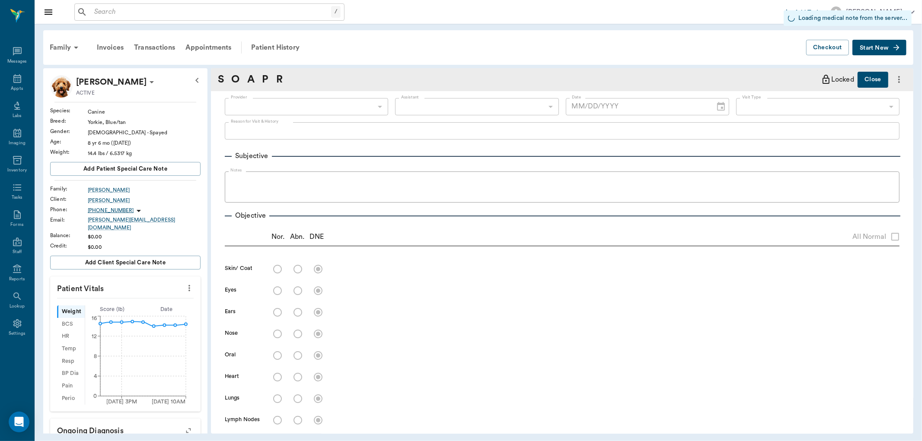
type input "670e8b52b987dc0b25a864ee"
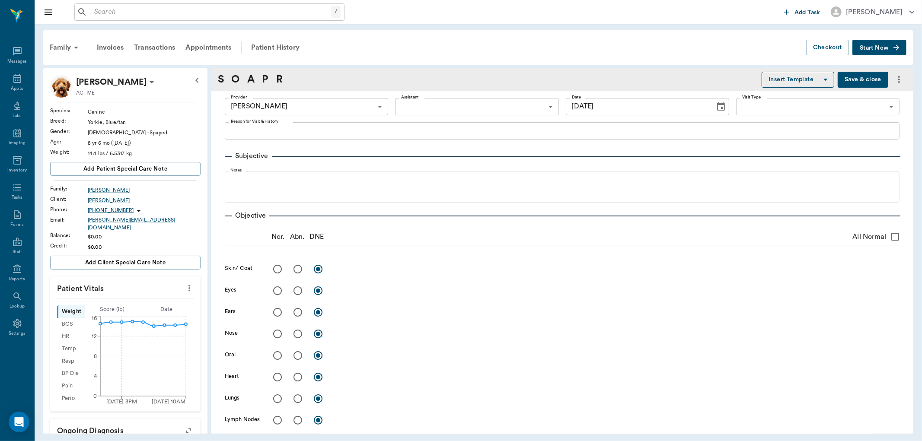
type input "[DATE]"
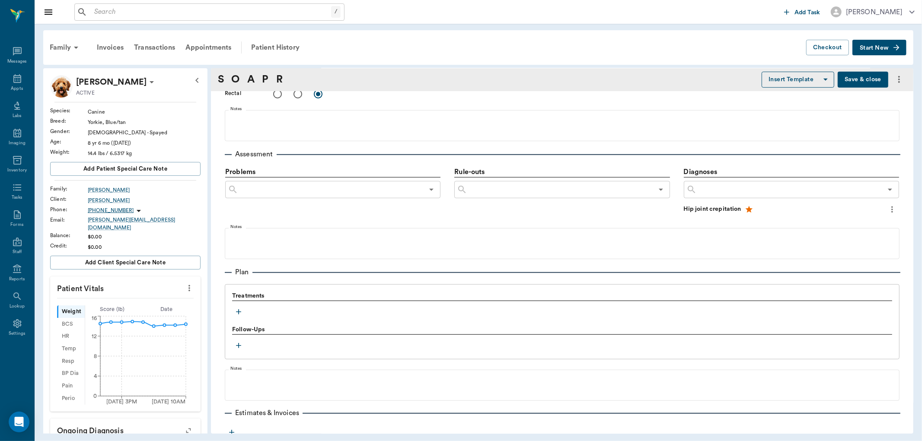
scroll to position [480, 0]
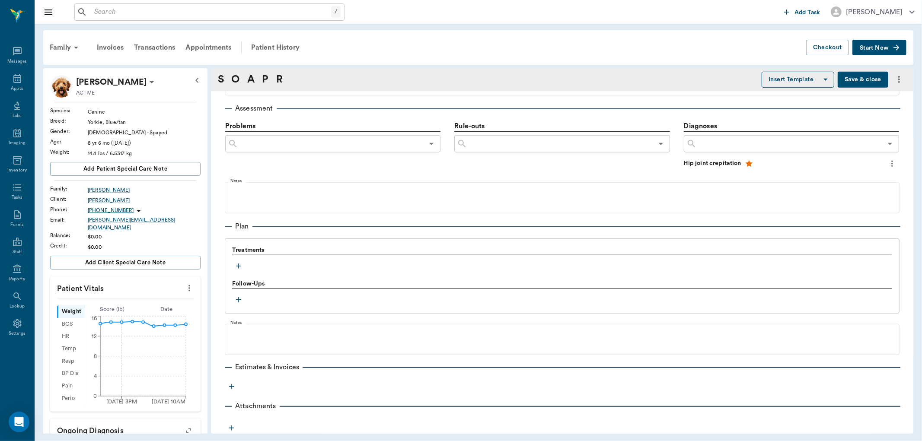
scroll to position [481, 0]
click at [239, 268] on icon "button" at bounding box center [238, 265] width 9 height 9
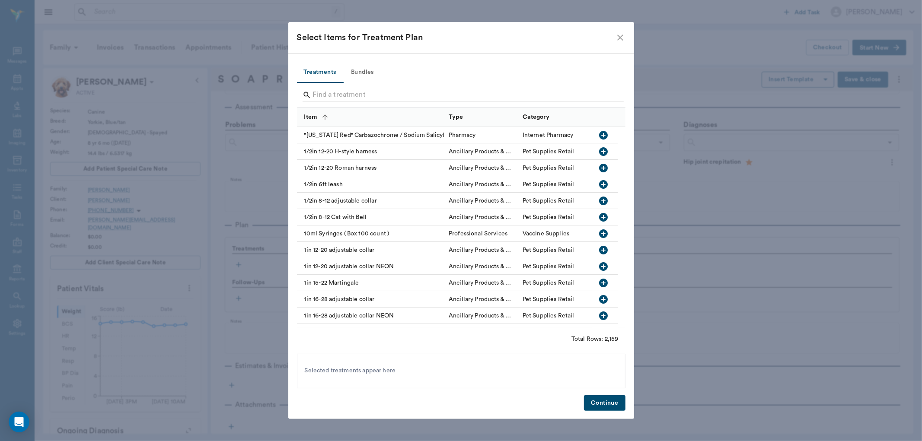
click at [348, 93] on input "Search" at bounding box center [462, 95] width 298 height 14
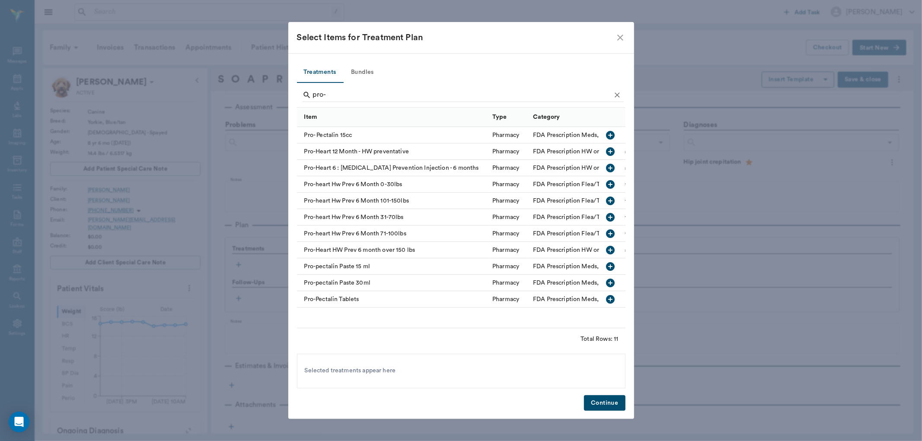
click at [611, 151] on icon "button" at bounding box center [610, 151] width 10 height 10
click at [334, 93] on input "pro-" at bounding box center [462, 95] width 298 height 14
type input "p"
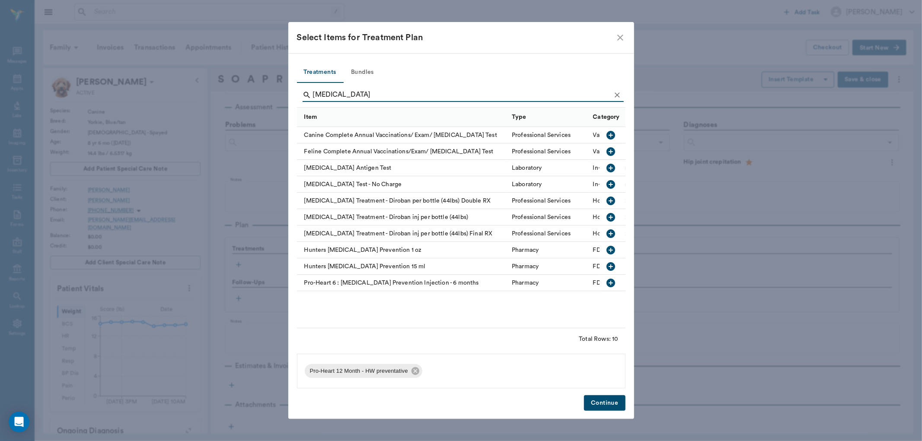
click at [611, 167] on icon "button" at bounding box center [610, 168] width 10 height 10
click at [352, 92] on input "heartworm" at bounding box center [462, 95] width 298 height 14
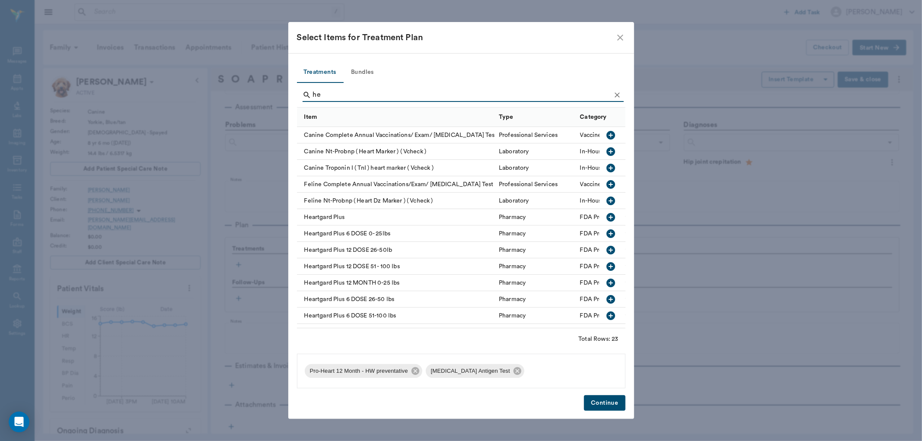
type input "h"
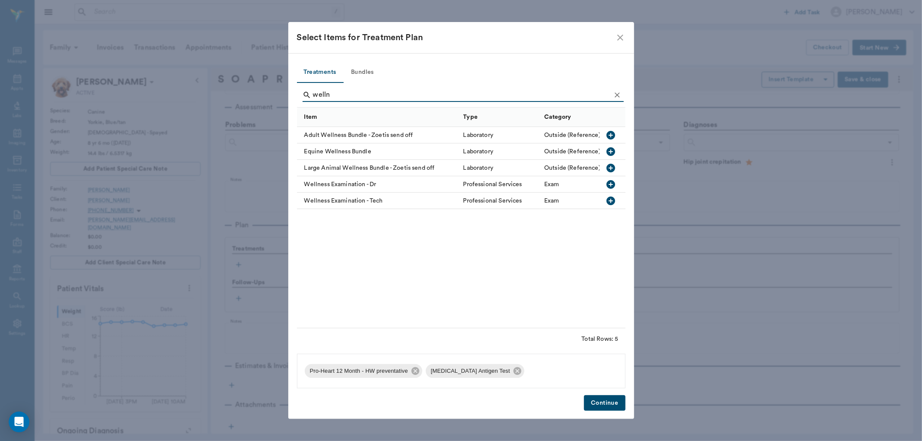
type input "welln"
click at [612, 185] on icon "button" at bounding box center [610, 184] width 9 height 9
click at [598, 405] on button "Continue" at bounding box center [604, 403] width 41 height 16
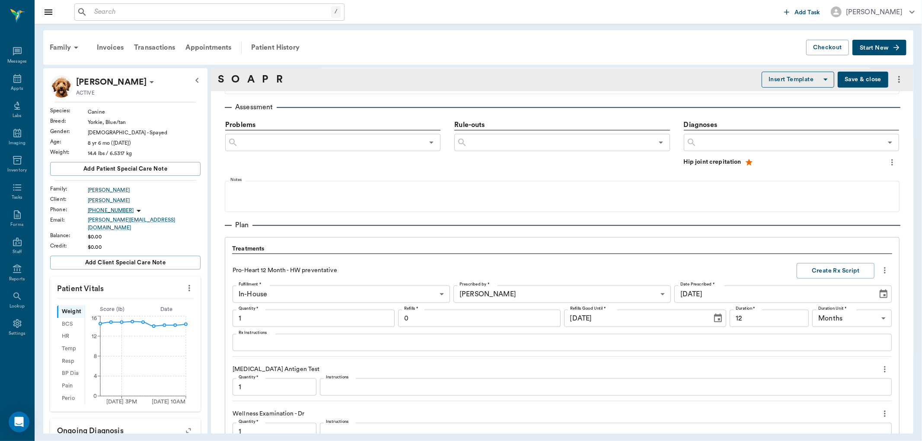
scroll to position [673, 0]
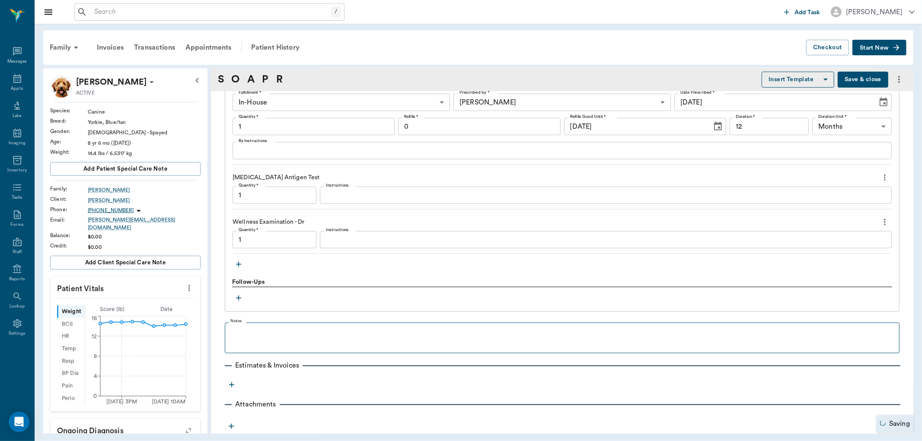
type input "1.00"
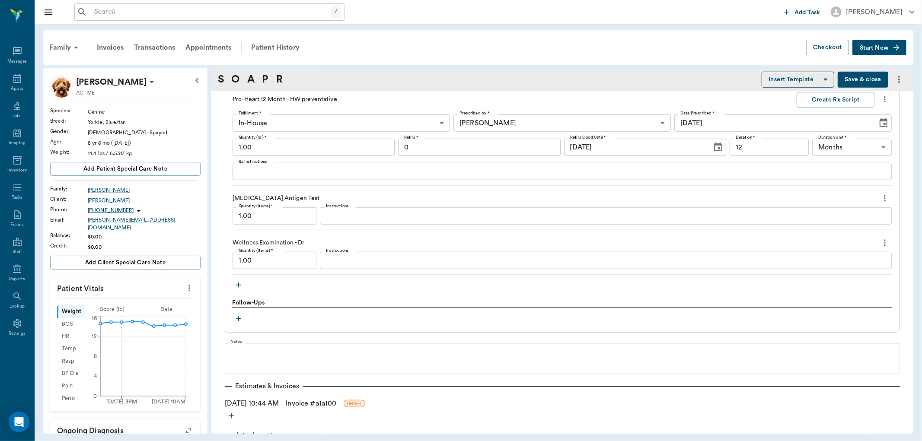
scroll to position [636, 0]
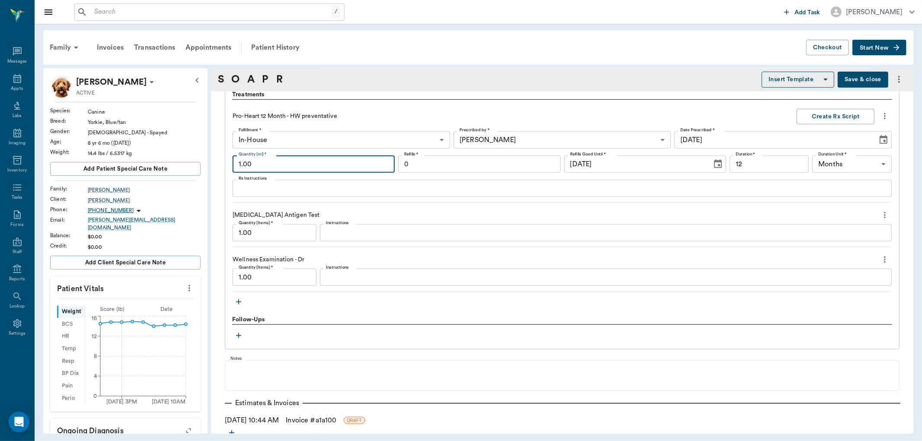
click at [261, 163] on input "1.00" at bounding box center [313, 164] width 162 height 17
type input "0.31"
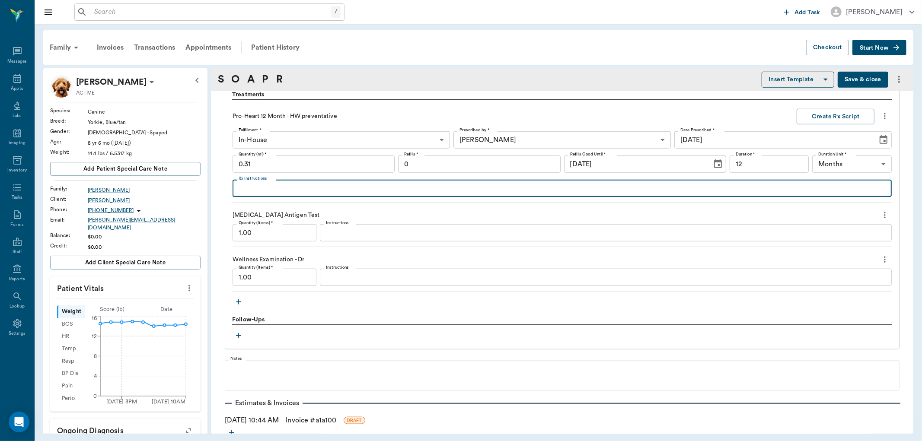
click at [463, 186] on textarea "Rx Instructions" at bounding box center [562, 189] width 647 height 10
type textarea "administered full amount sq b/w sh"
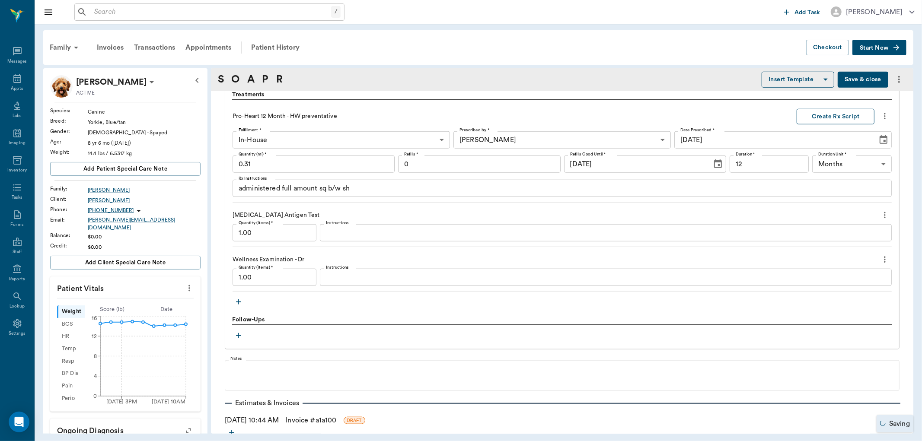
click at [824, 119] on button "Create Rx Script" at bounding box center [835, 117] width 78 height 16
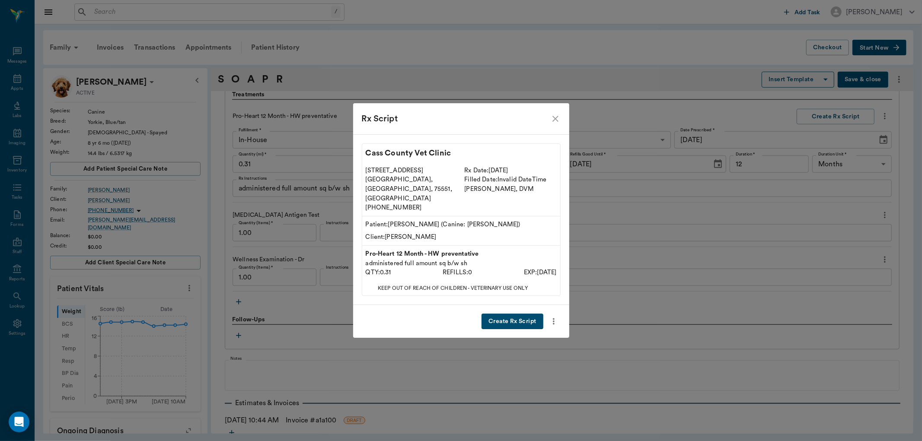
click at [508, 314] on button "Create Rx Script" at bounding box center [511, 322] width 61 height 16
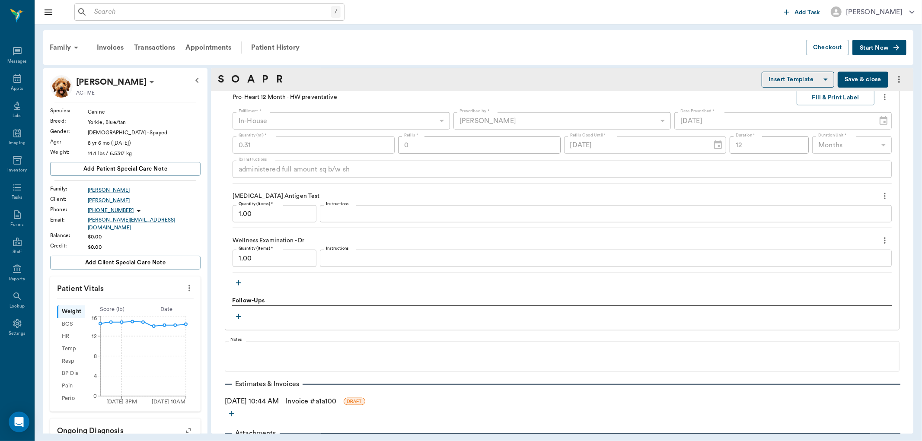
scroll to position [684, 0]
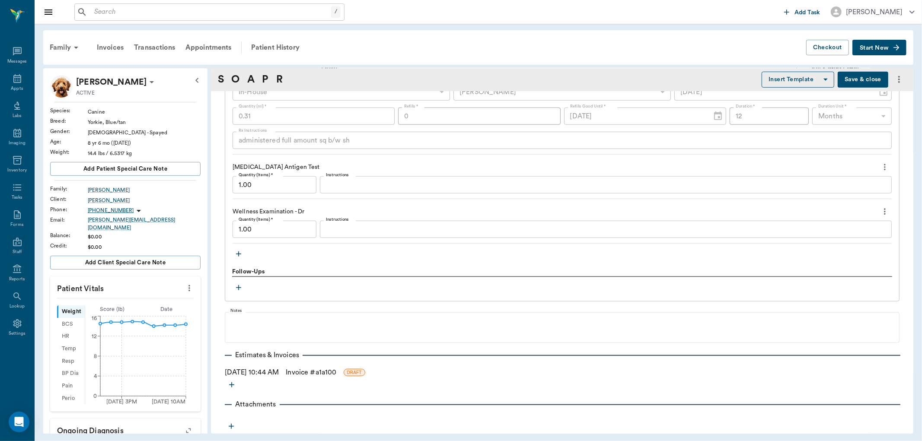
click at [234, 388] on icon "more" at bounding box center [231, 385] width 9 height 9
click at [424, 372] on div at bounding box center [461, 220] width 922 height 441
click at [865, 80] on button "Save & close" at bounding box center [862, 80] width 51 height 16
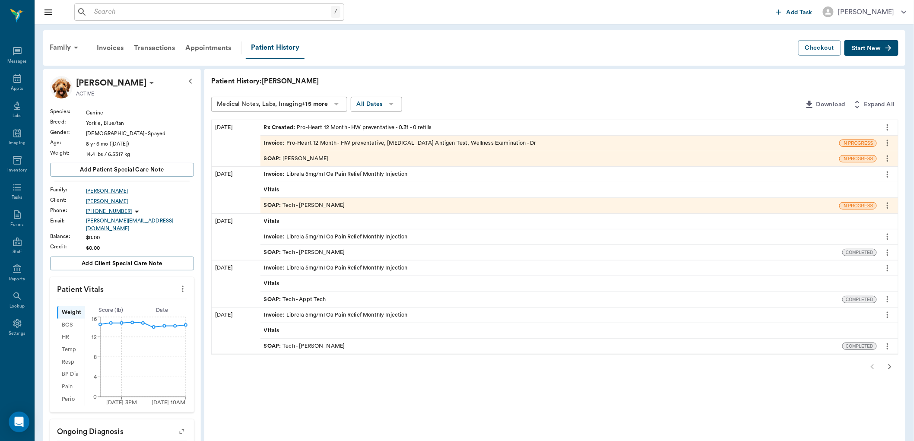
click at [382, 127] on div "Rx Created : Pro-Heart 12 Month - HW preventative - 0.31 - 0 refills" at bounding box center [348, 128] width 168 height 8
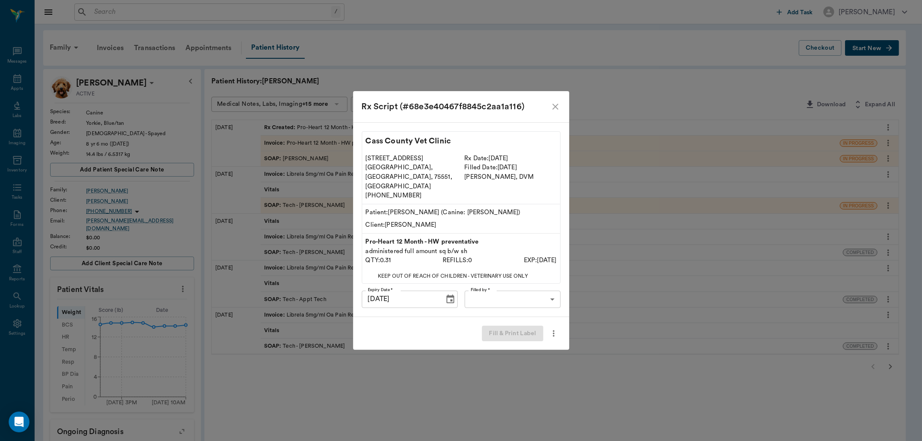
click at [556, 112] on icon "close" at bounding box center [555, 107] width 10 height 10
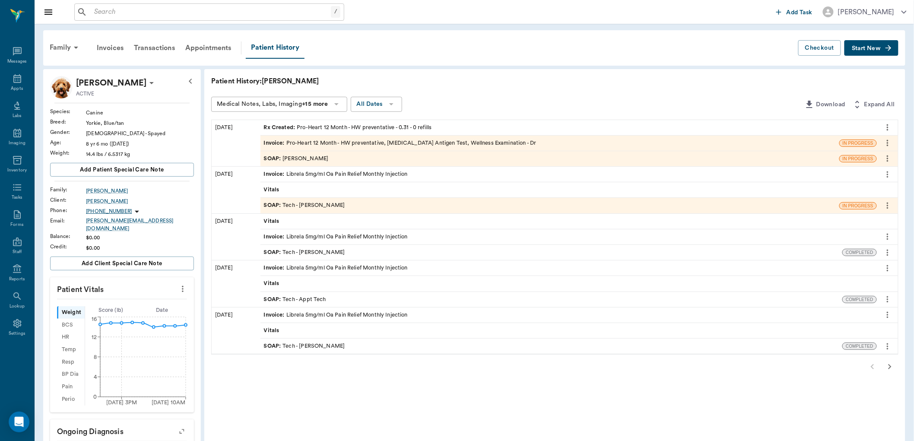
click at [888, 143] on icon "more" at bounding box center [888, 143] width 2 height 6
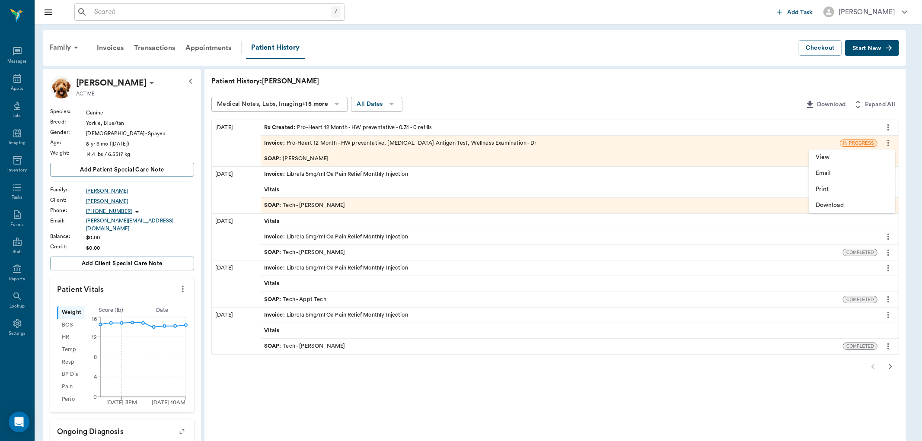
click at [620, 145] on div at bounding box center [461, 220] width 922 height 441
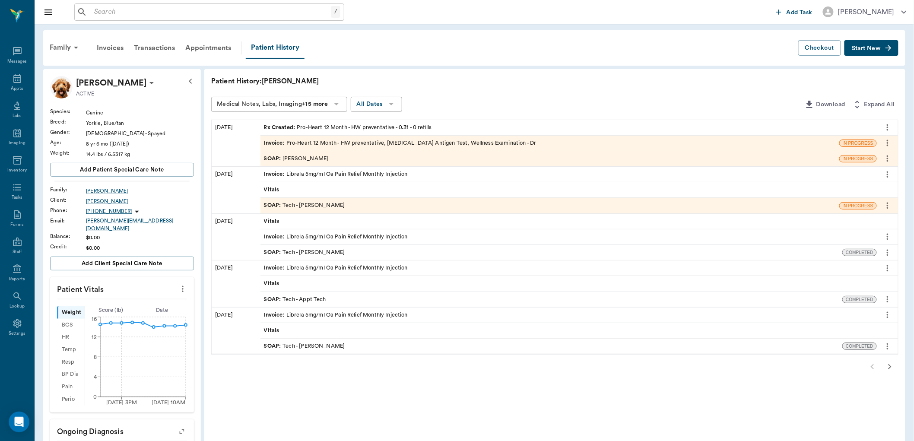
click at [857, 145] on span "IN PROGRESS" at bounding box center [858, 143] width 37 height 6
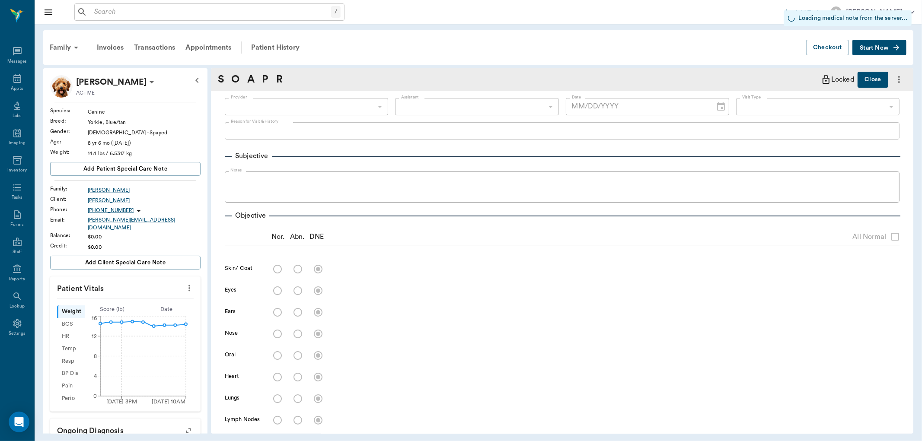
type input "670e8b52b987dc0b25a864ee"
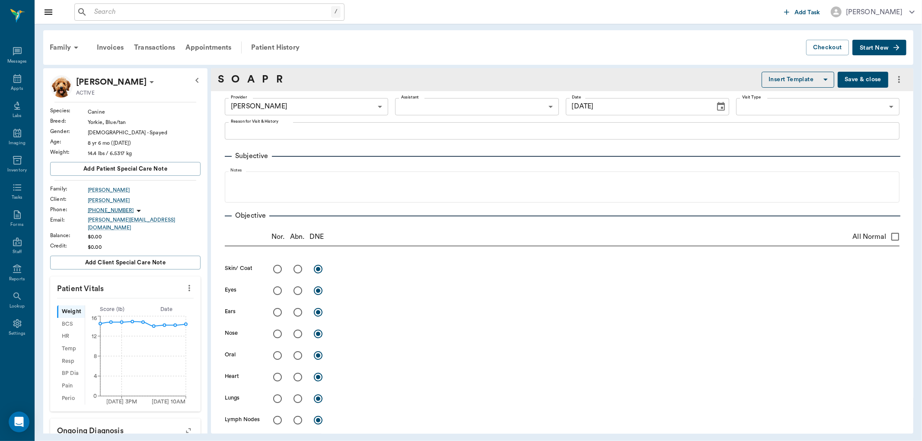
type input "[DATE]"
click at [108, 87] on p "[PERSON_NAME]" at bounding box center [111, 82] width 70 height 14
click at [108, 87] on div at bounding box center [461, 220] width 922 height 441
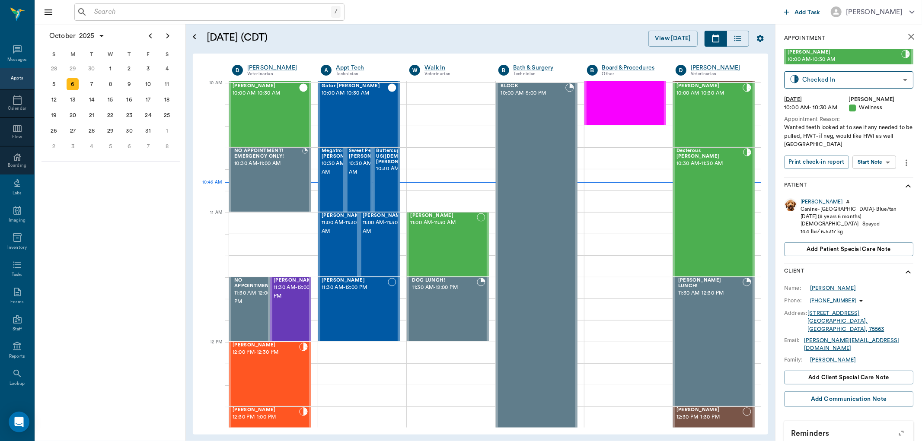
scroll to position [261, 0]
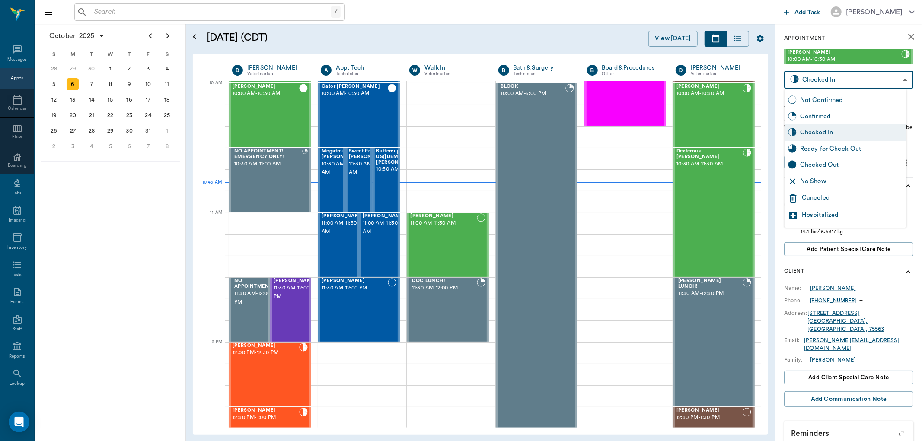
click at [899, 79] on body "/ ​ Add Task Dr. Bert Ellsworth Nectar Messages Appts Calendar Flow Boarding La…" at bounding box center [461, 220] width 922 height 441
click at [845, 153] on div "Ready for Check Out" at bounding box center [845, 149] width 122 height 16
type input "READY_TO_CHECKOUT"
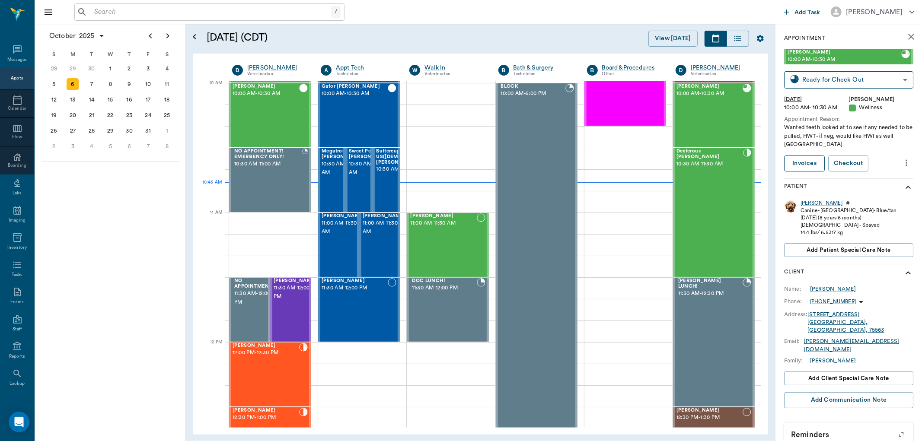
click at [802, 159] on link "Invoices" at bounding box center [804, 164] width 41 height 16
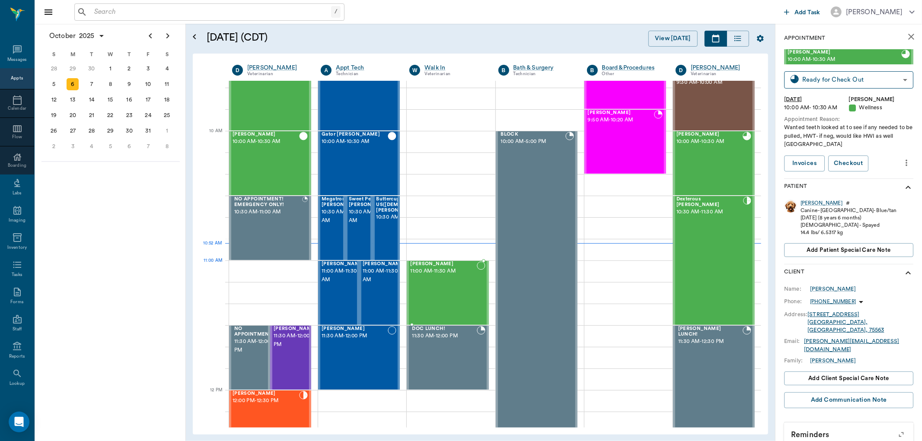
click at [446, 277] on div "[PERSON_NAME] 11:00 AM - 11:30 AM" at bounding box center [443, 292] width 66 height 63
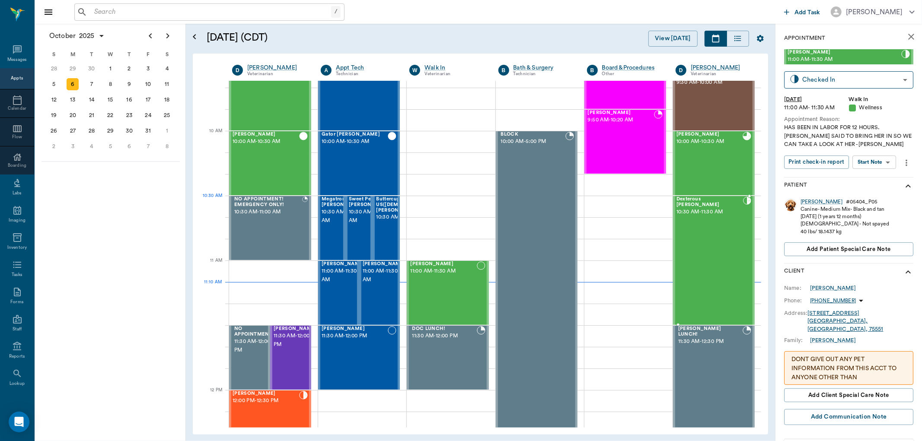
drag, startPoint x: 681, startPoint y: 199, endPoint x: 686, endPoint y: 202, distance: 6.0
click at [678, 208] on span "10:30 AM - 11:30 AM" at bounding box center [709, 212] width 67 height 9
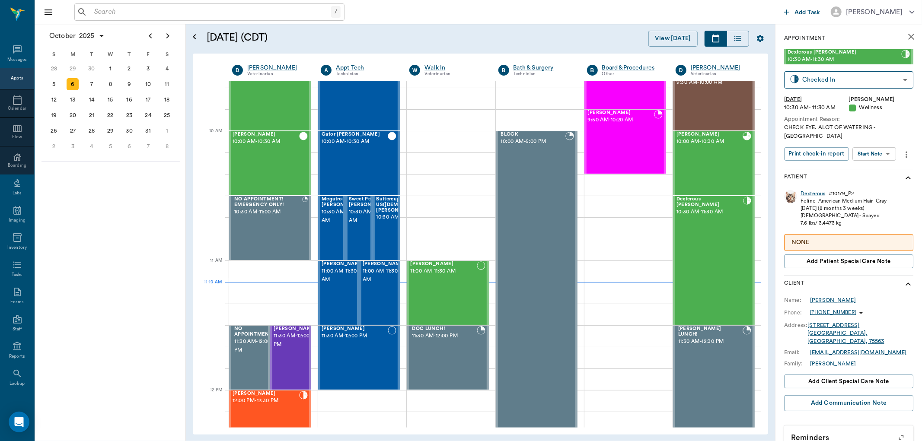
click at [813, 190] on div "Dexterous" at bounding box center [812, 193] width 25 height 7
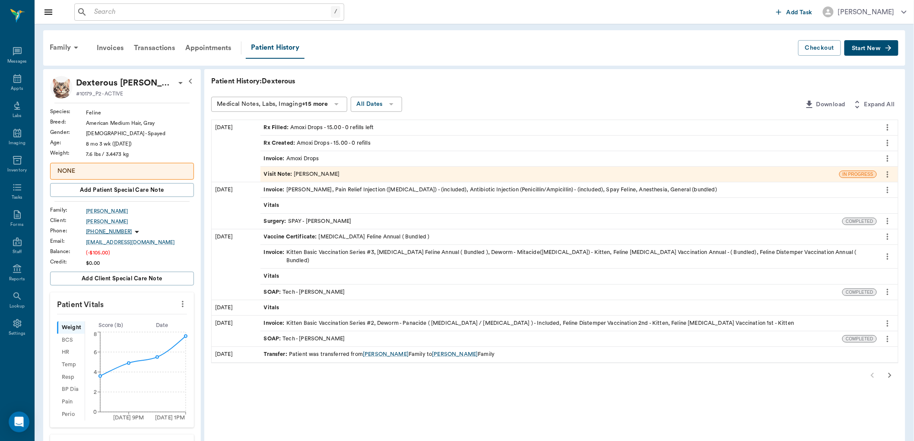
click at [322, 175] on div "Visit Note : Dr. Bert Ellsworth" at bounding box center [302, 174] width 76 height 8
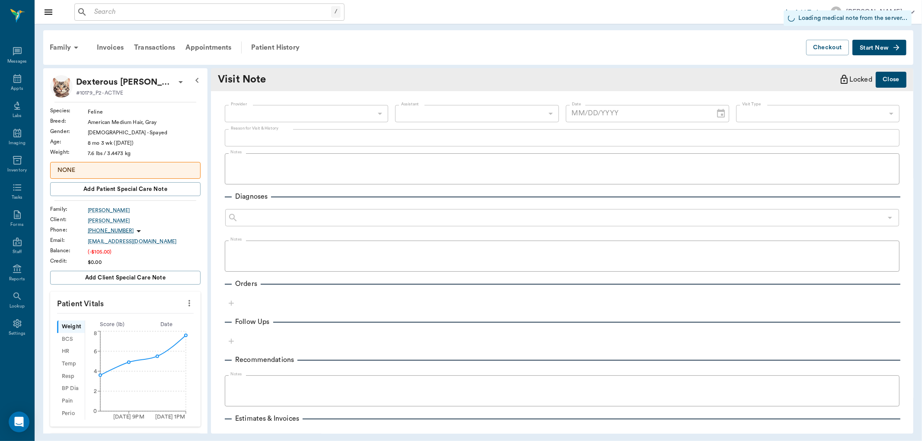
type input "63ec2f075fda476ae8351a4d"
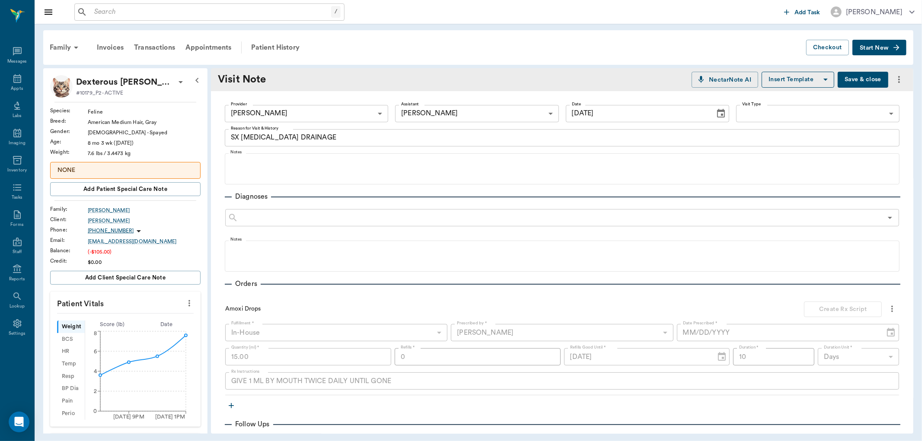
type input "09/05/2025"
type textarea "SX INCISION DRAINAGE"
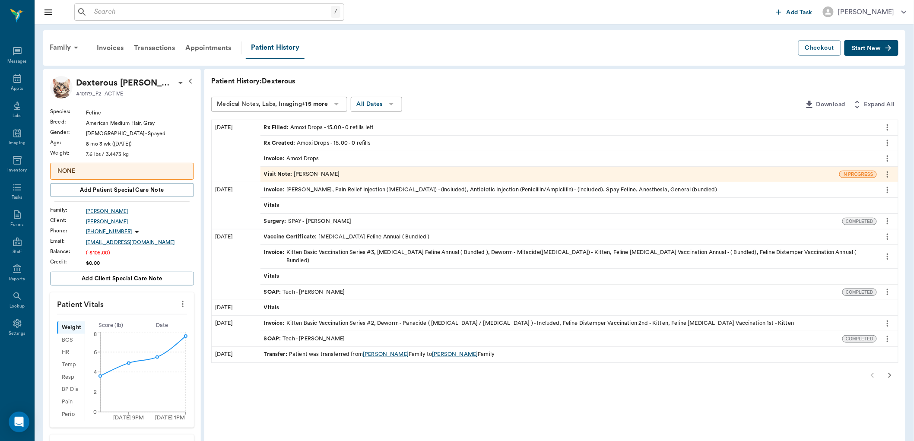
click at [870, 48] on span "Start New" at bounding box center [866, 48] width 29 height 0
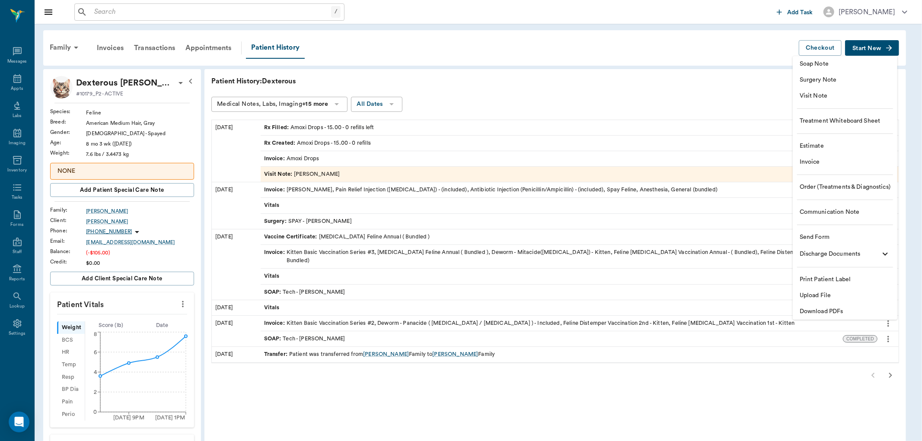
click at [827, 66] on span "Soap Note" at bounding box center [844, 64] width 91 height 9
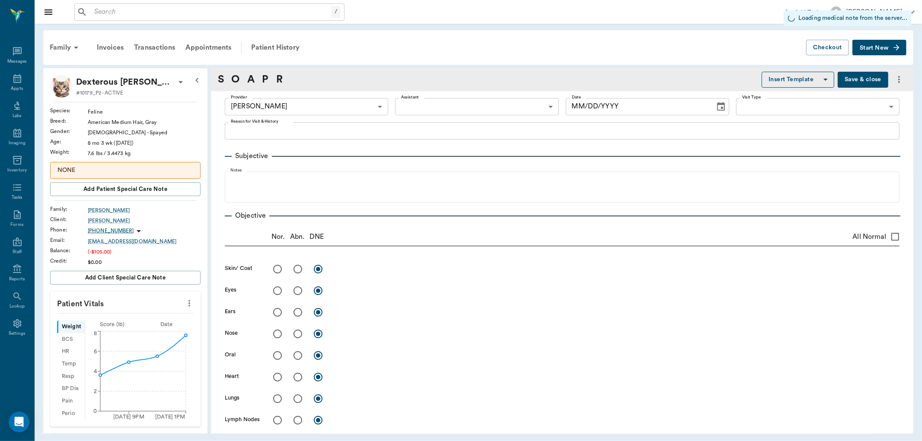
type input "670e8b52b987dc0b25a864ee"
type input "[DATE]"
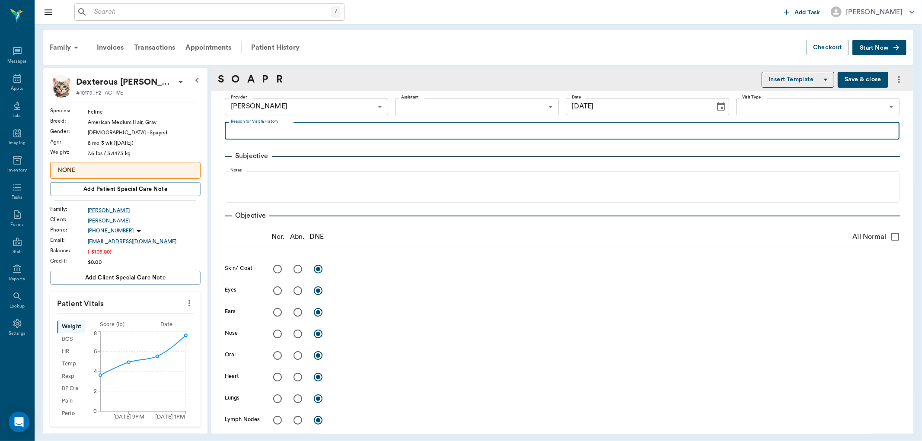
click at [296, 129] on textarea "Reason for Visit & History" at bounding box center [562, 131] width 662 height 10
type textarea "[MEDICAL_DATA]"
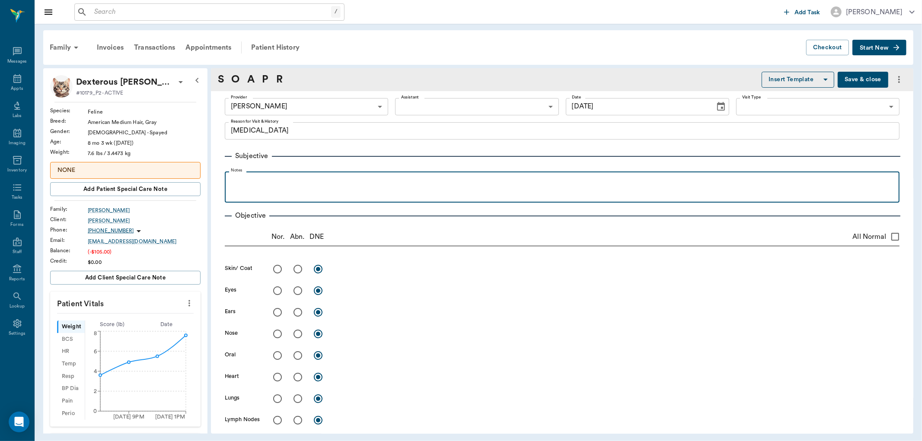
click at [273, 184] on p at bounding box center [562, 181] width 666 height 10
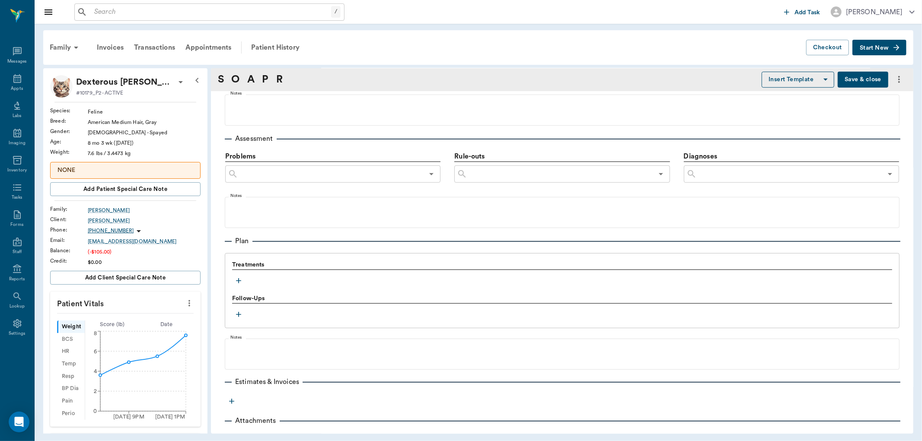
scroll to position [466, 0]
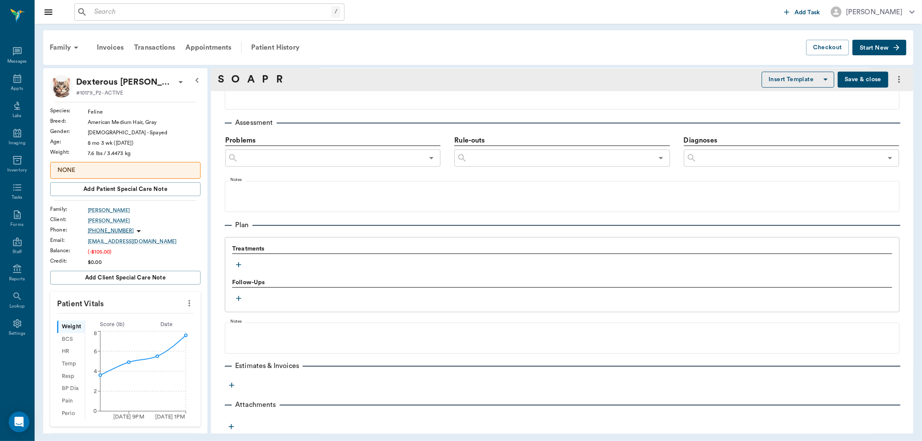
click at [238, 265] on icon "button" at bounding box center [238, 265] width 9 height 9
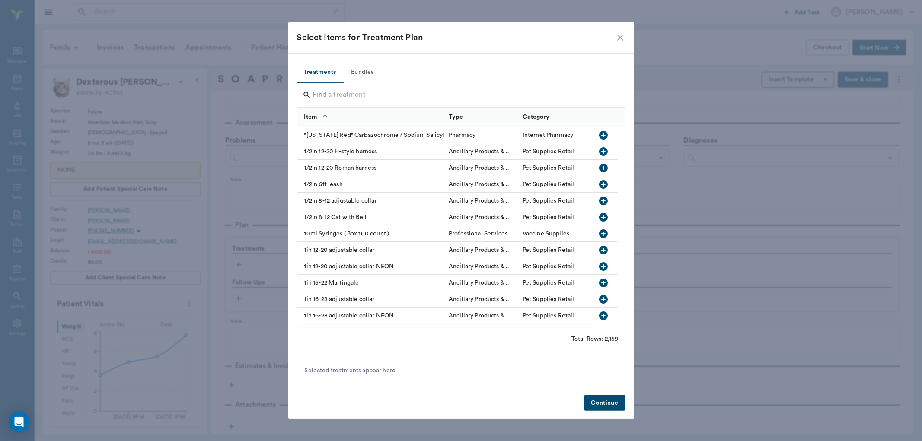
click at [360, 96] on input "Search" at bounding box center [462, 95] width 298 height 14
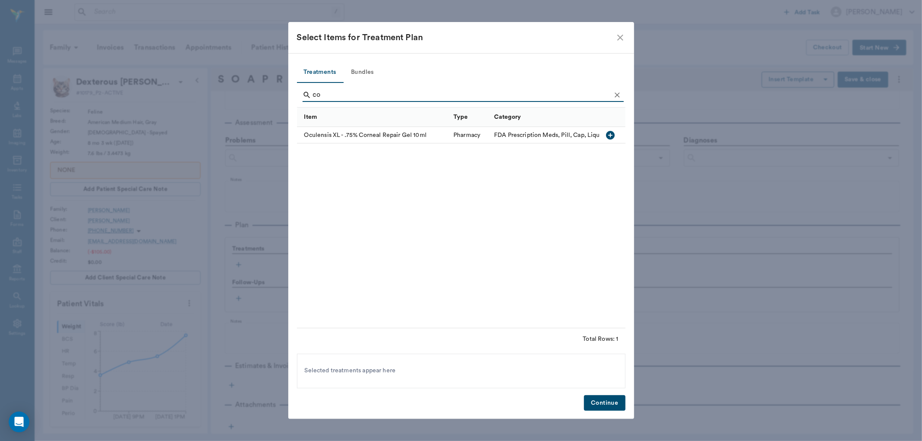
type input "c"
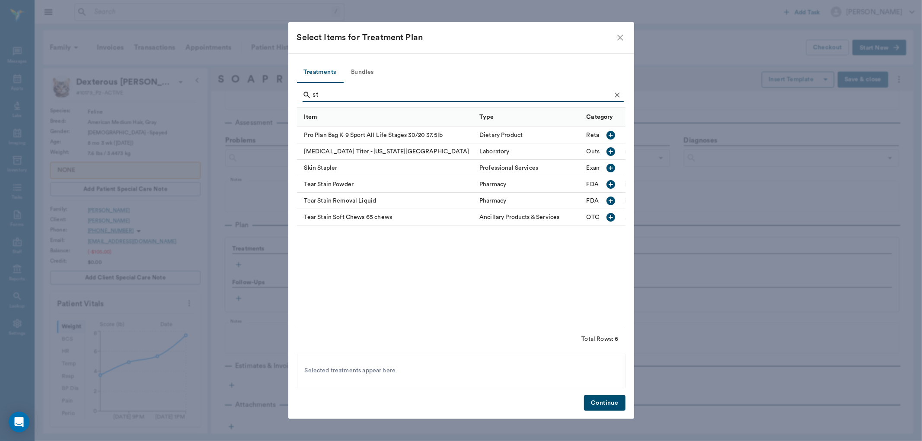
type input "s"
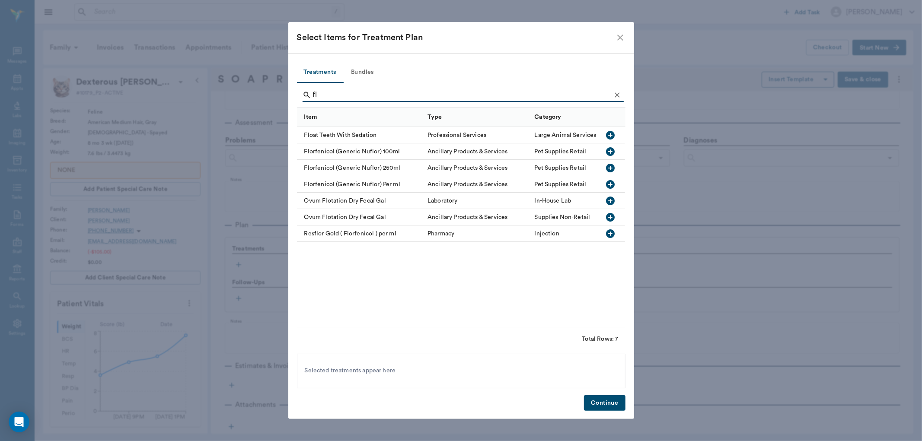
type input "f"
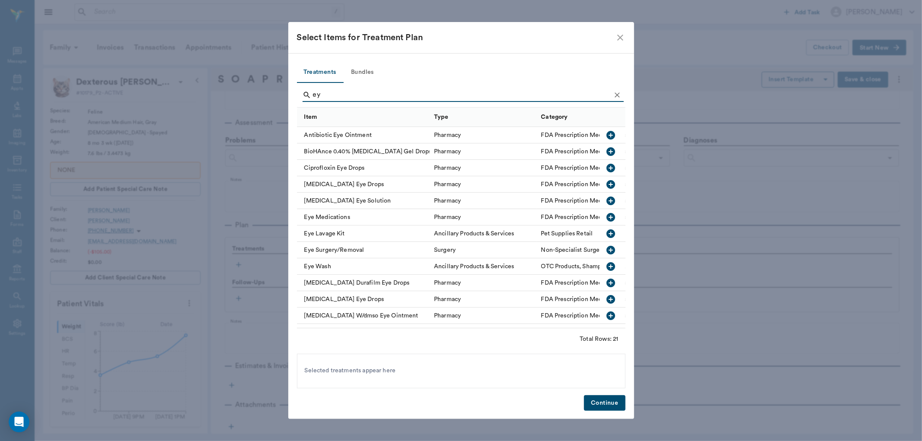
type input "e"
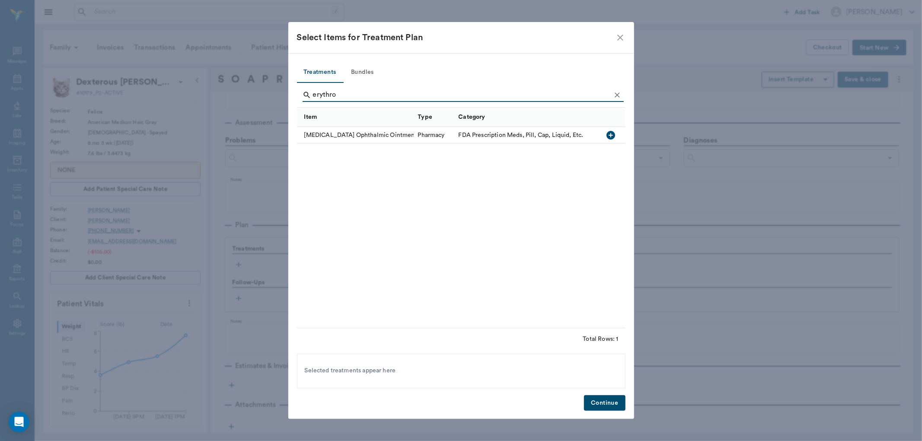
click at [608, 137] on icon "button" at bounding box center [610, 135] width 9 height 9
click at [339, 97] on input "erythro" at bounding box center [462, 95] width 298 height 14
type input "e"
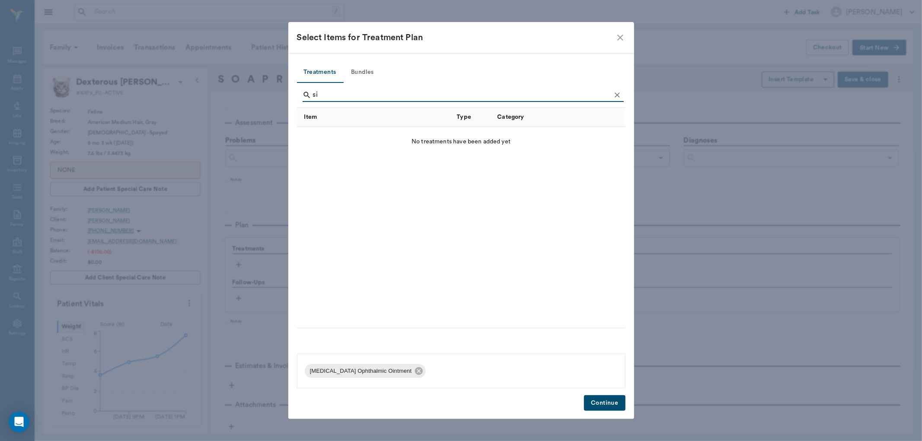
type input "s"
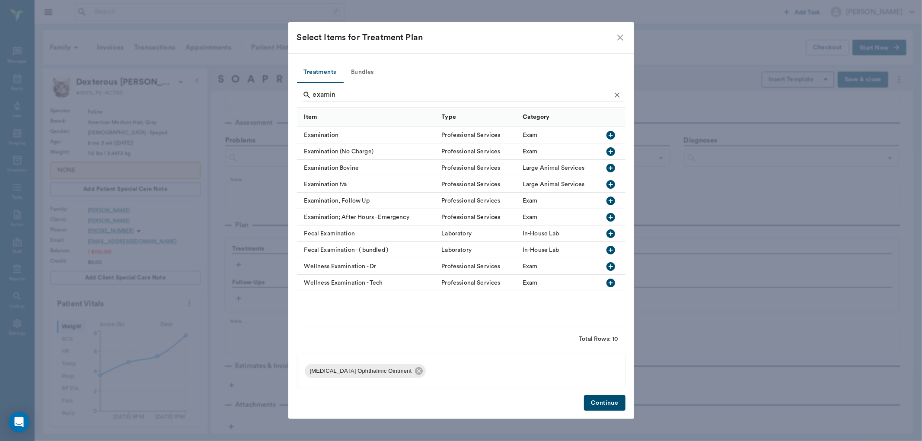
click at [608, 136] on icon "button" at bounding box center [610, 135] width 9 height 9
type input "e"
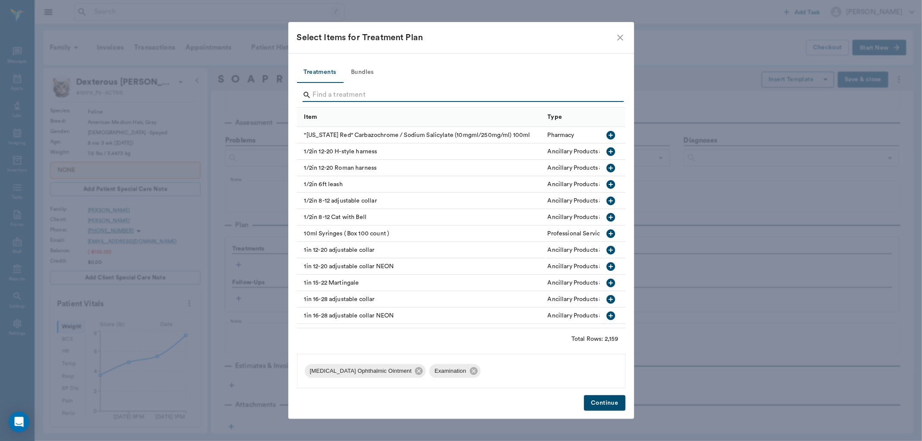
click at [601, 403] on button "Continue" at bounding box center [604, 403] width 41 height 16
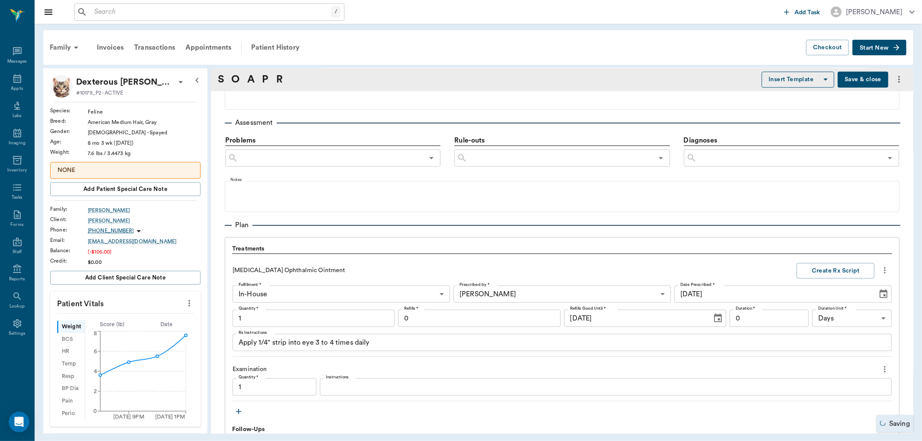
type input "1.00"
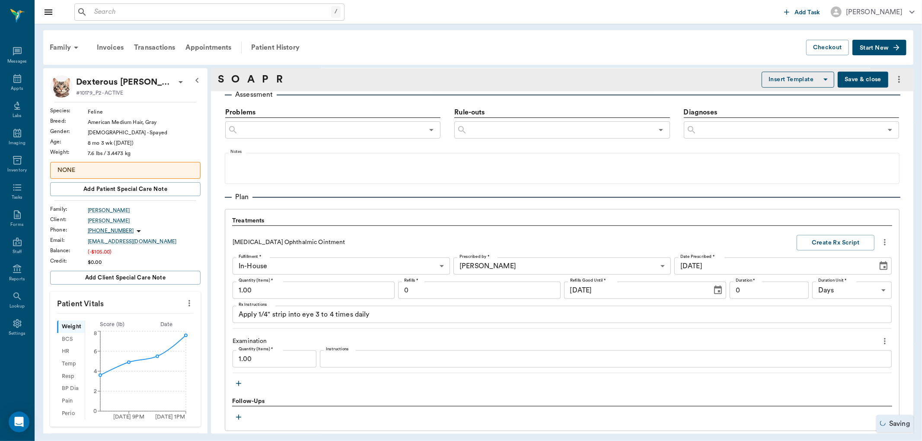
scroll to position [514, 0]
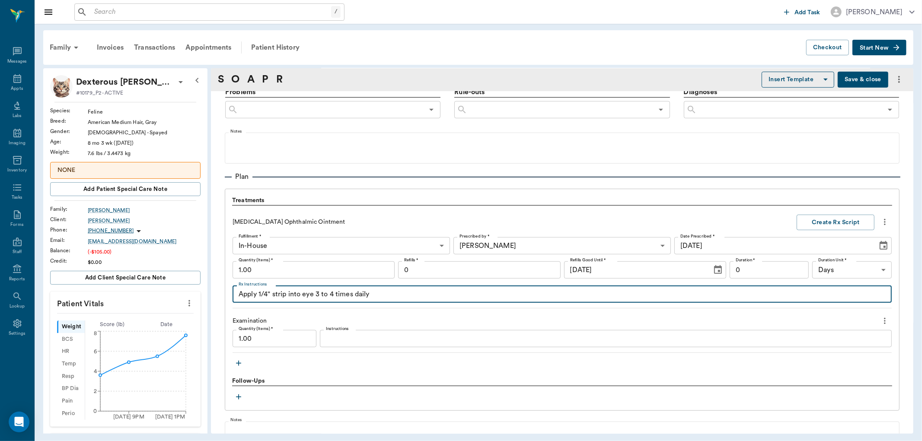
click at [333, 294] on textarea "Apply 1/4" strip into eye 3 to 4 times daily" at bounding box center [562, 295] width 647 height 10
click at [302, 294] on textarea "Apply 1/4" strip into eye 3 times daily" at bounding box center [562, 295] width 647 height 10
click at [414, 295] on textarea "Apply 1/4" strip onto both eyes 3 times daily" at bounding box center [562, 295] width 647 height 10
type textarea "Apply 1/4" strip onto both eyes 3 times daily for 2 weeks. If you flush the eye…"
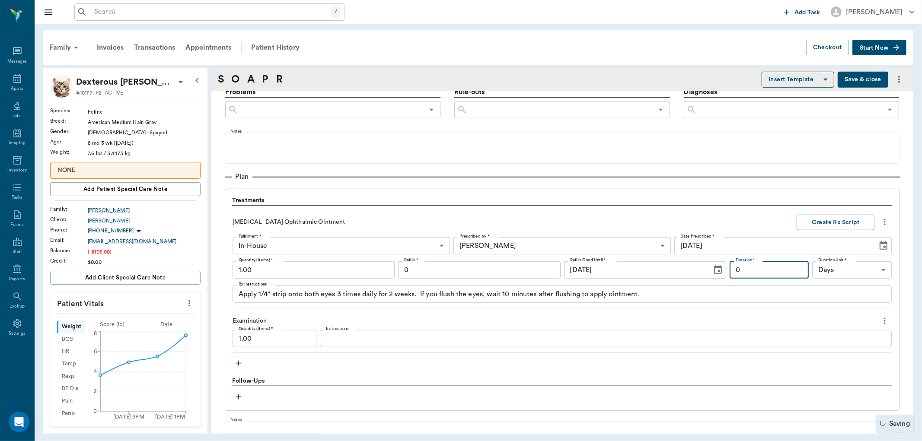
click at [743, 270] on input "0" at bounding box center [769, 269] width 80 height 17
type input "14"
click at [456, 274] on input "0" at bounding box center [479, 269] width 162 height 17
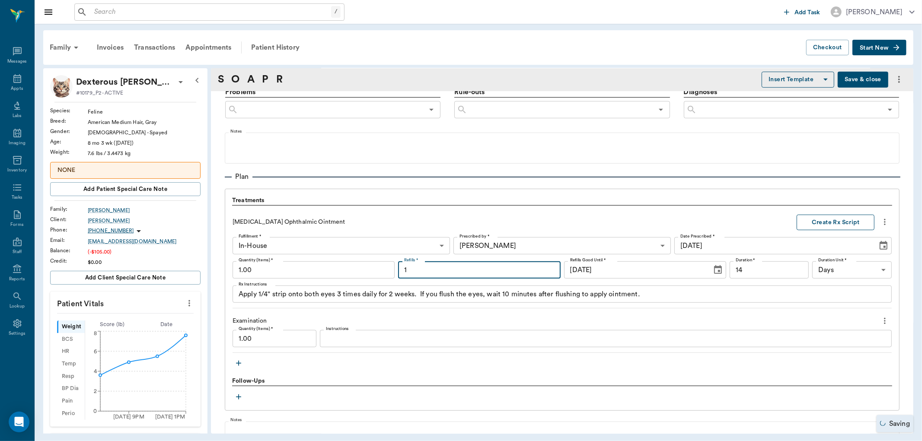
type input "1"
click at [818, 220] on button "Create Rx Script" at bounding box center [835, 223] width 78 height 16
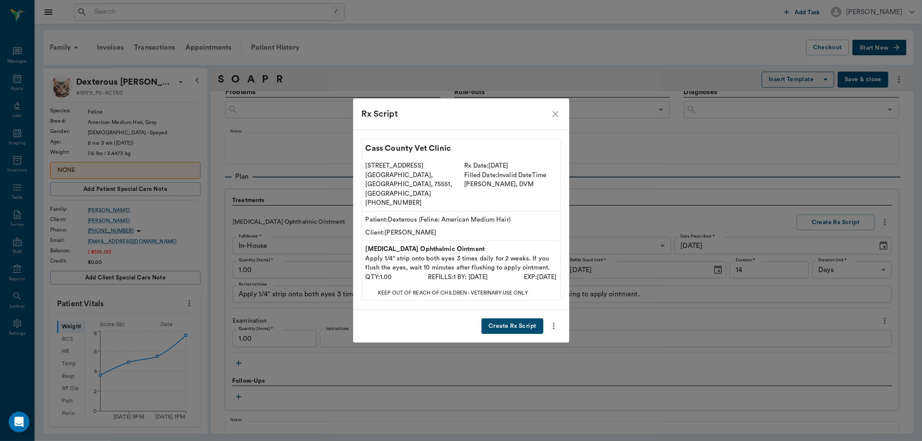
click at [517, 318] on button "Create Rx Script" at bounding box center [511, 326] width 61 height 16
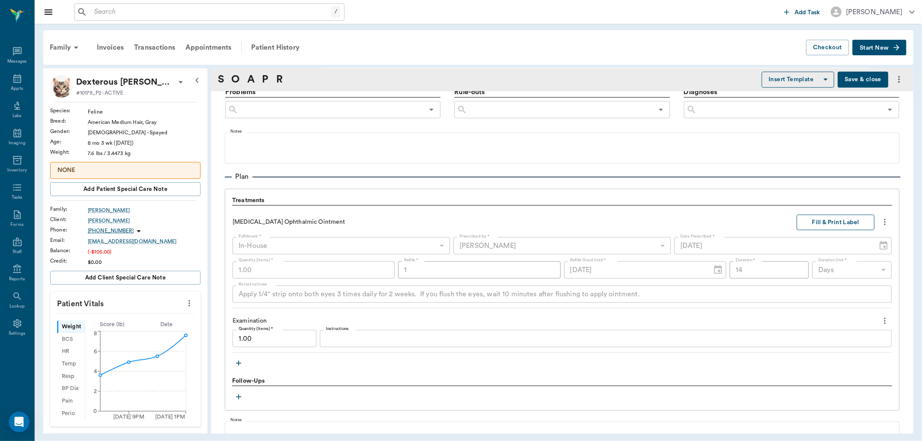
click at [828, 223] on button "Fill & Print Label" at bounding box center [835, 223] width 78 height 16
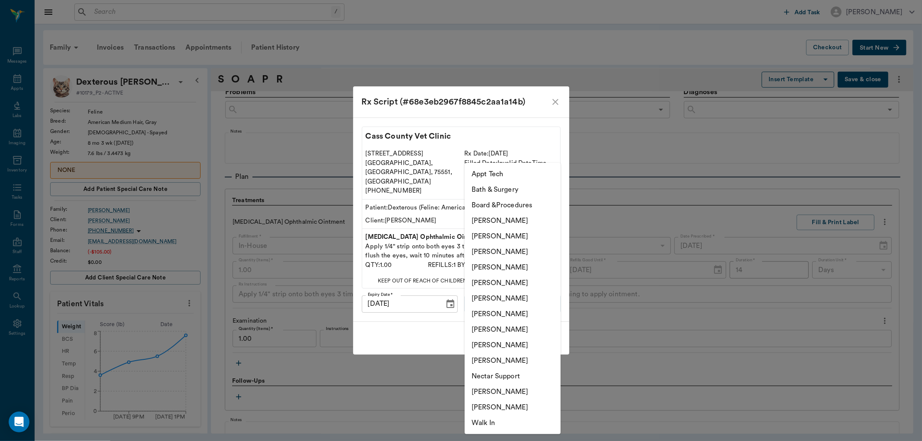
click at [522, 296] on body "/ ​ Add Task Dr. Bert Ellsworth Nectar Messages Appts Labs Imaging Inventory Ta…" at bounding box center [461, 220] width 922 height 441
click at [492, 298] on li "[PERSON_NAME]" at bounding box center [513, 299] width 96 height 16
type input "670e8b52b987dc0b25a864ee"
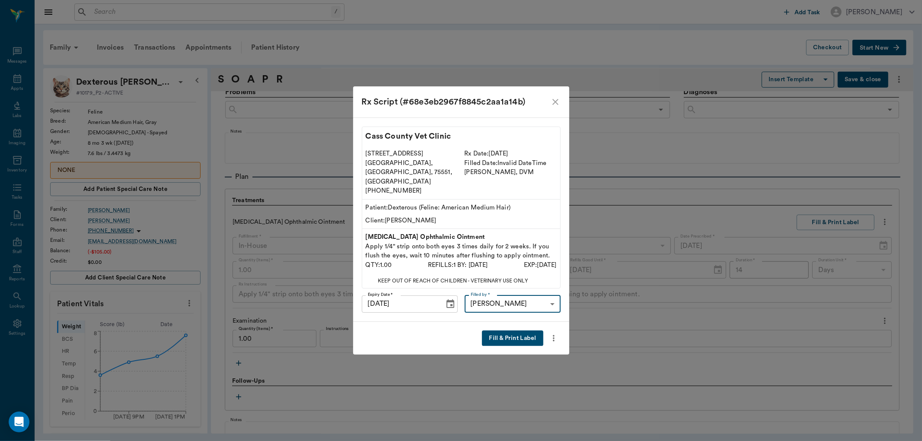
click at [502, 331] on button "Fill & Print Label" at bounding box center [512, 339] width 61 height 16
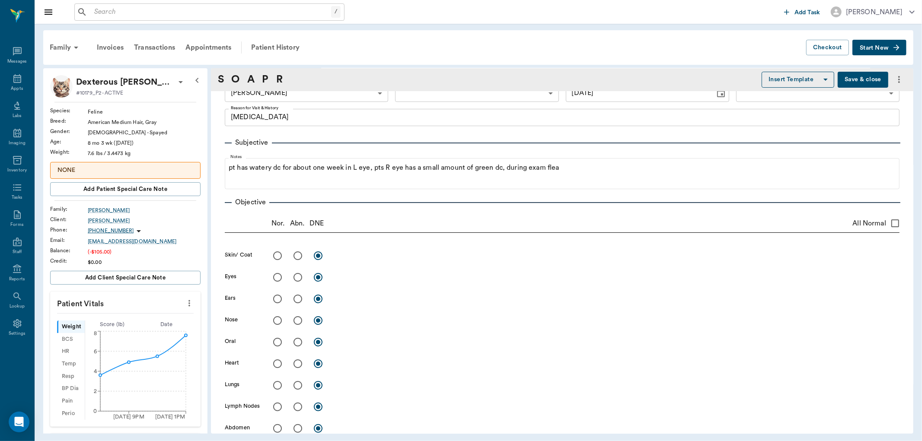
scroll to position [0, 0]
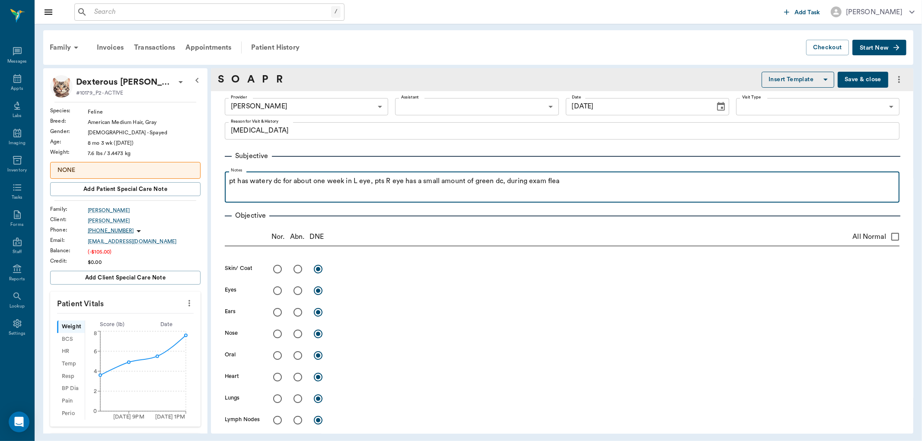
click at [633, 187] on div "pt has watery dc for about one week in L eye, pts R eye has a small amount of g…" at bounding box center [562, 187] width 666 height 22
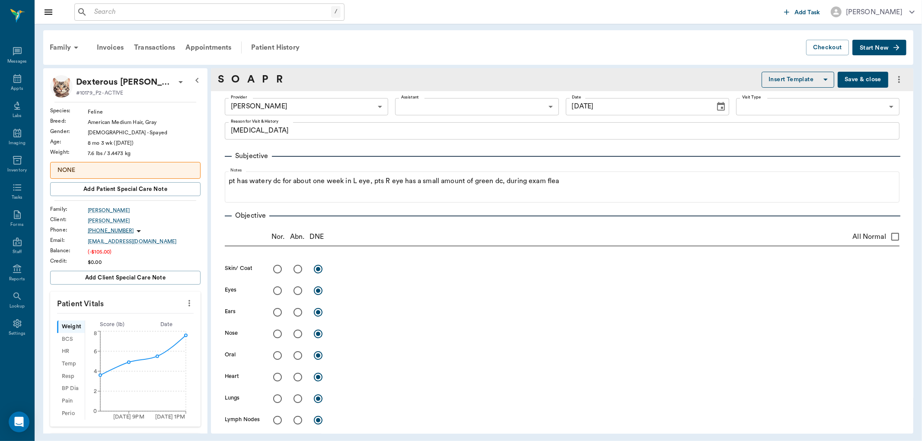
click at [853, 76] on button "Save & close" at bounding box center [862, 80] width 51 height 16
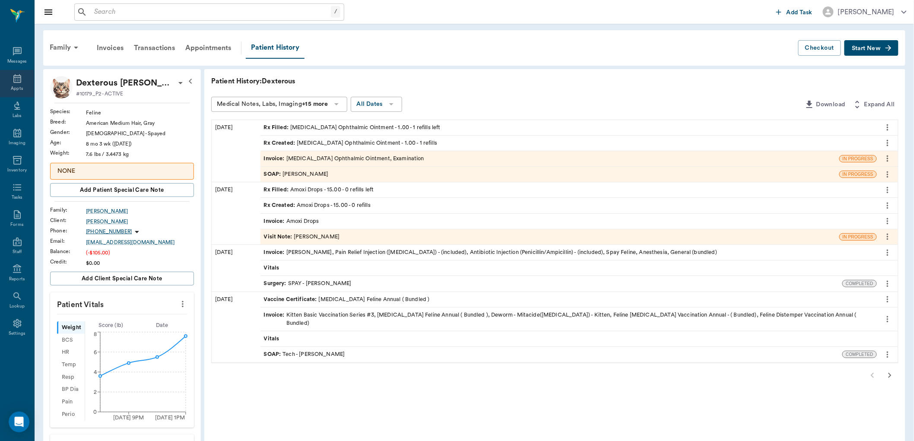
click at [19, 80] on icon at bounding box center [17, 78] width 10 height 10
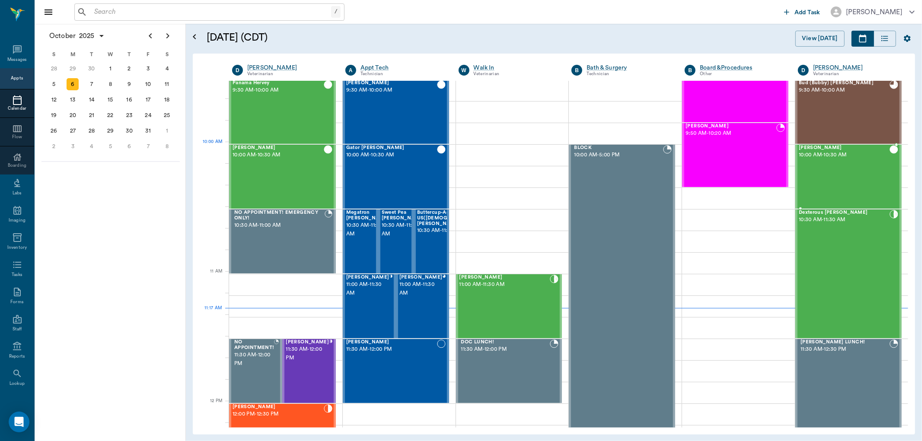
scroll to position [197, 0]
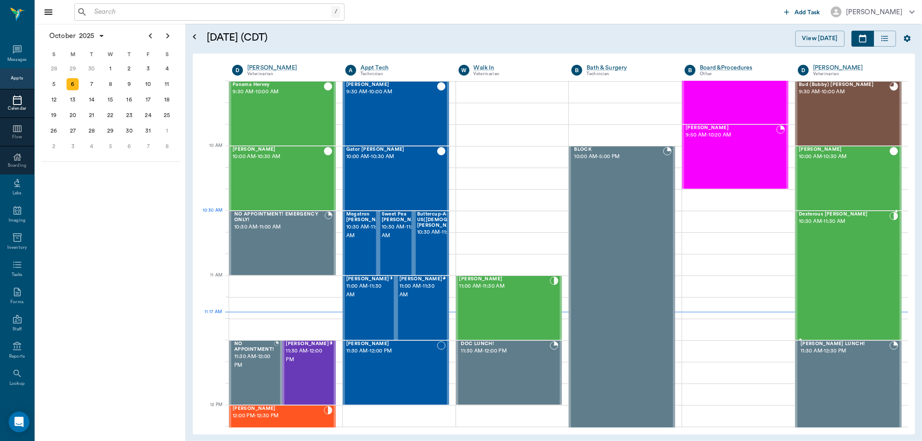
click at [874, 216] on span "Dexterous [PERSON_NAME]" at bounding box center [844, 215] width 91 height 6
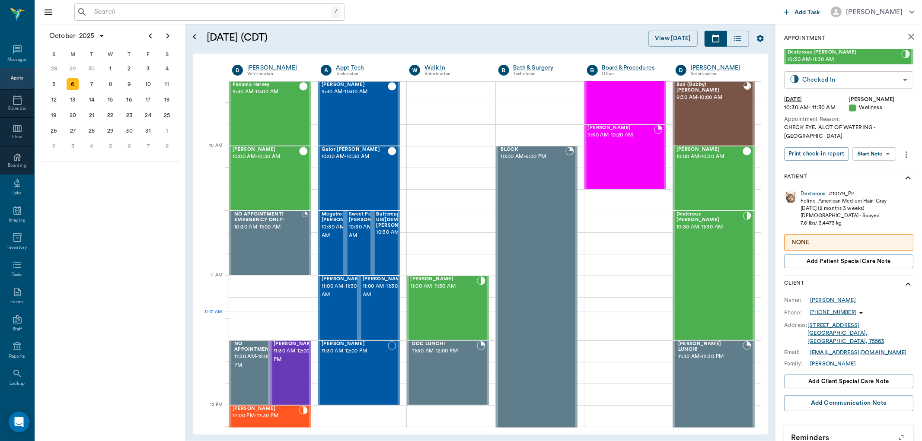
click at [900, 83] on body "/ ​ Add Task Dr. Bert Ellsworth Nectar Messages Appts Calendar Flow Boarding La…" at bounding box center [461, 220] width 922 height 441
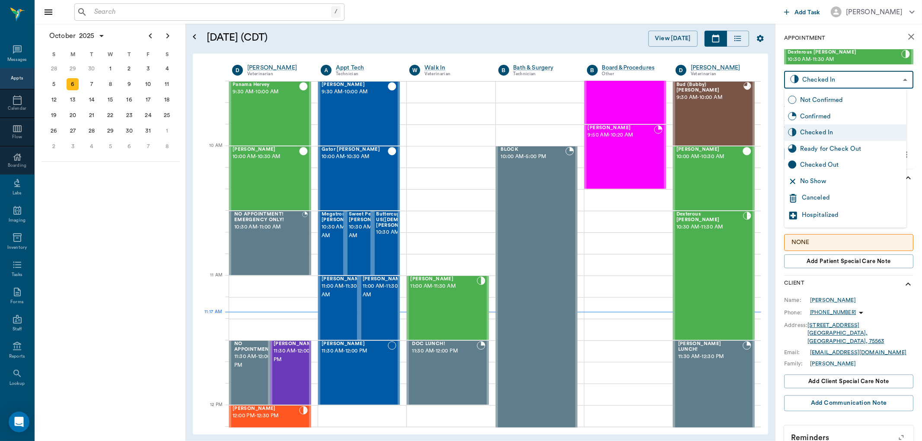
click at [869, 149] on div "Ready for Check Out" at bounding box center [851, 149] width 103 height 10
type input "READY_TO_CHECKOUT"
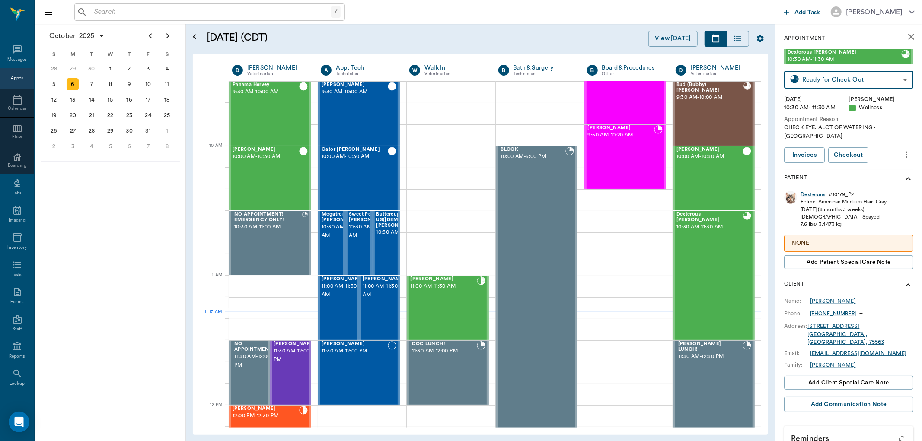
click at [12, 76] on div "Appts" at bounding box center [17, 78] width 12 height 6
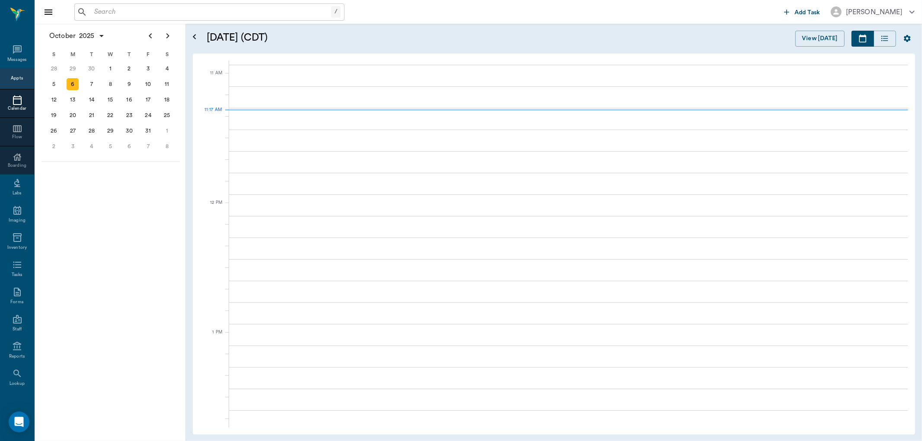
scroll to position [391, 0]
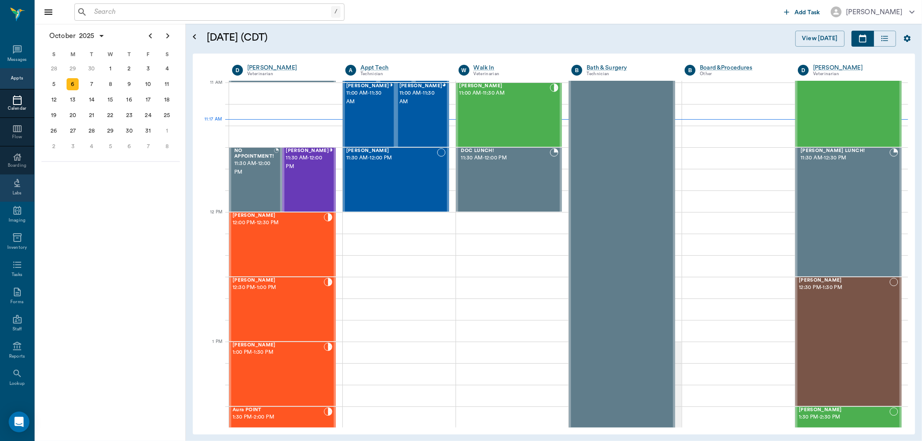
click at [12, 182] on icon at bounding box center [17, 183] width 10 height 10
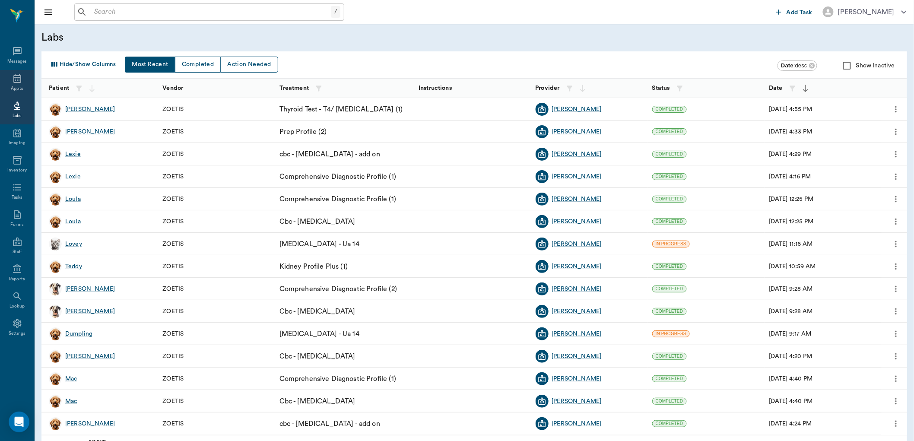
click at [13, 79] on icon at bounding box center [17, 78] width 10 height 10
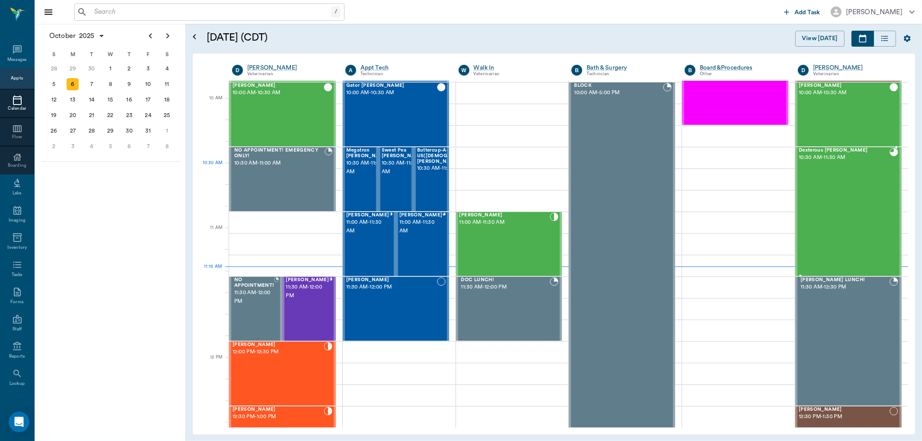
scroll to position [245, 0]
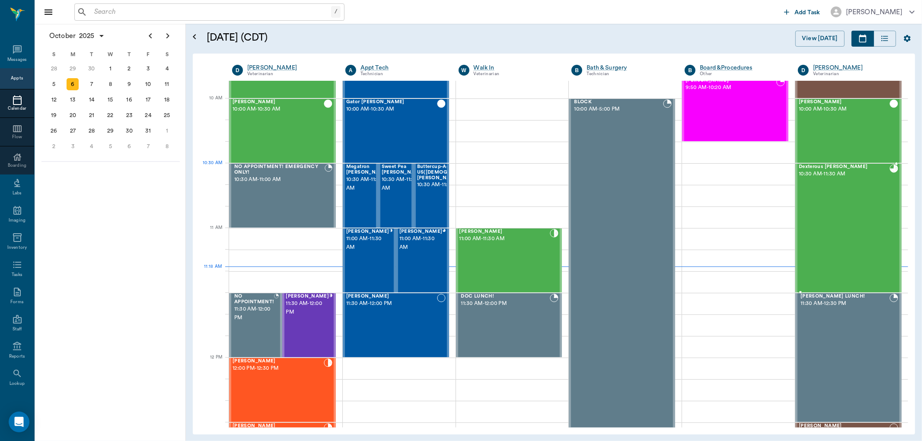
click at [827, 170] on span "10:30 AM - 11:30 AM" at bounding box center [844, 174] width 91 height 9
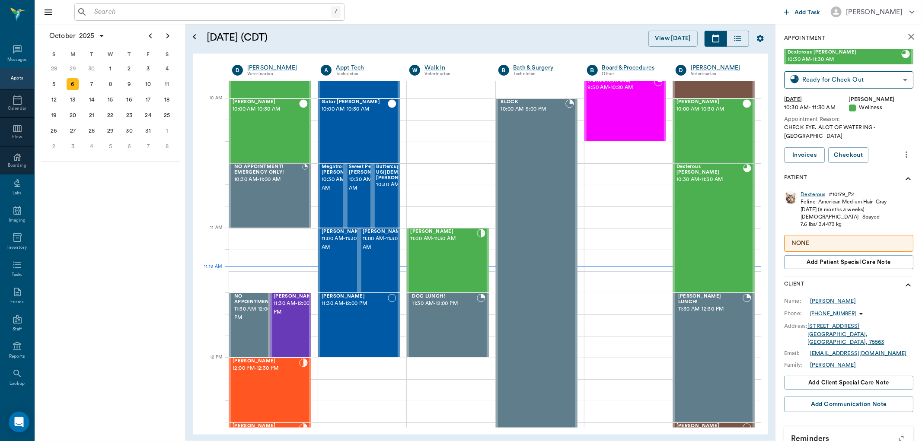
click at [818, 191] on div "Dexterous" at bounding box center [812, 194] width 25 height 7
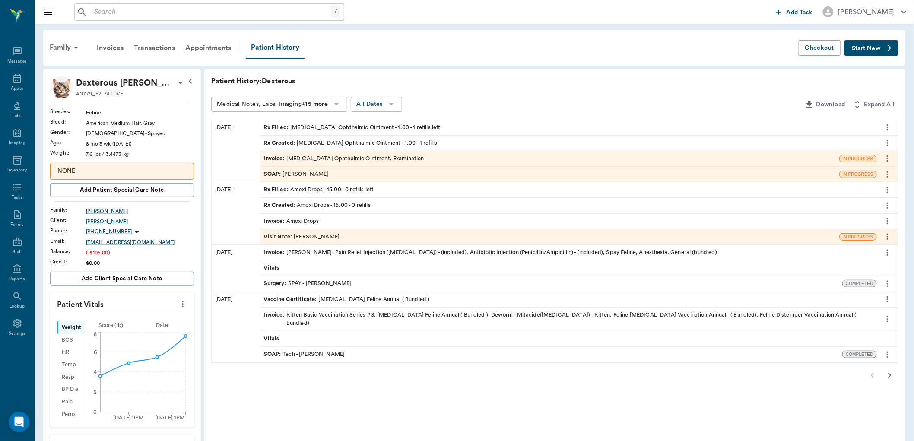
click at [472, 398] on div "Patient History: Dexterous Medical Notes, Labs, Imaging +15 more All Dates Down…" at bounding box center [554, 378] width 701 height 618
click at [332, 174] on div "SOAP : [PERSON_NAME]" at bounding box center [550, 174] width 579 height 15
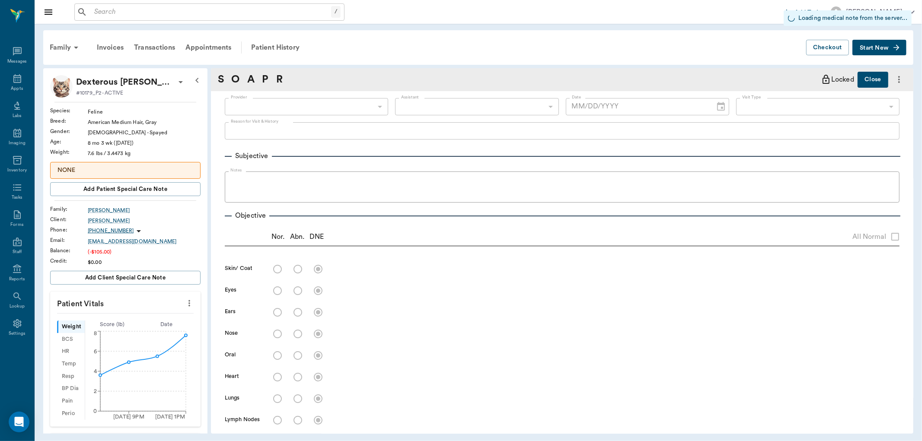
type input "670e8b52b987dc0b25a864ee"
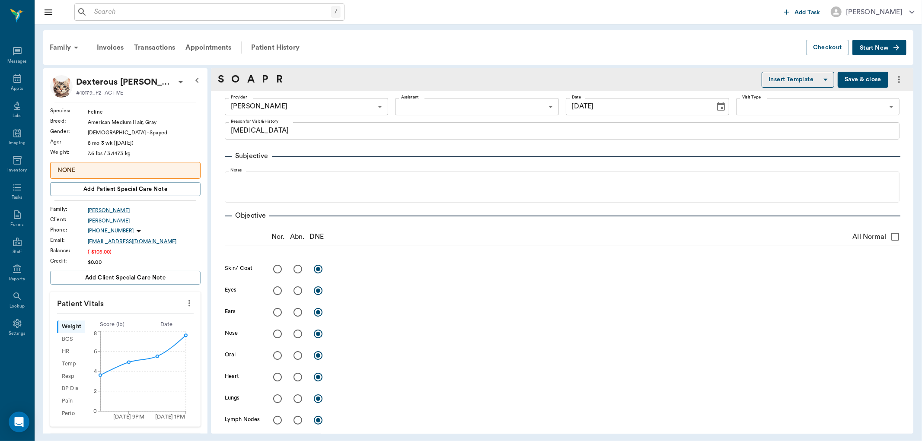
type input "[DATE]"
type textarea "[MEDICAL_DATA]"
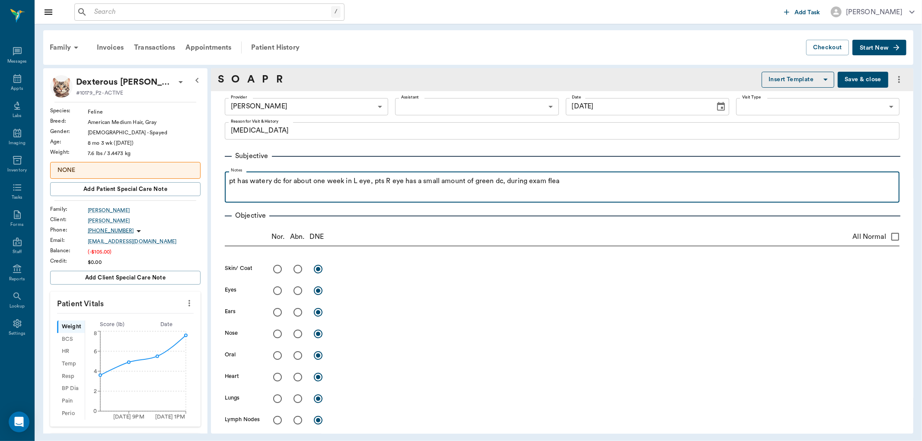
click at [610, 191] on div "pt has watery dc for about one week in L eye, pts R eye has a small amount of g…" at bounding box center [562, 187] width 666 height 22
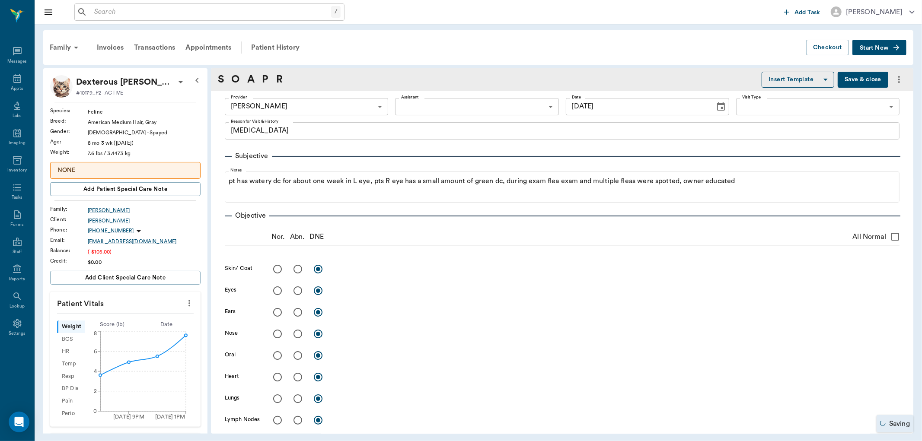
click at [840, 83] on button "Save & close" at bounding box center [862, 80] width 51 height 16
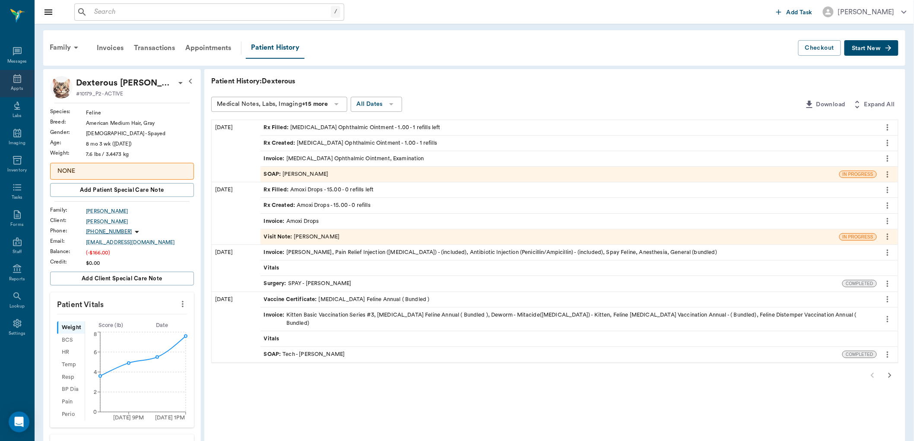
click at [15, 87] on div "Appts" at bounding box center [17, 89] width 12 height 6
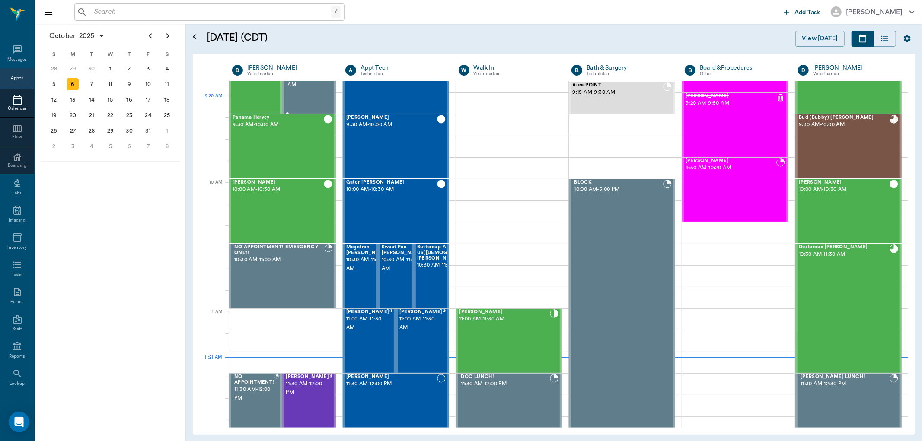
scroll to position [161, 0]
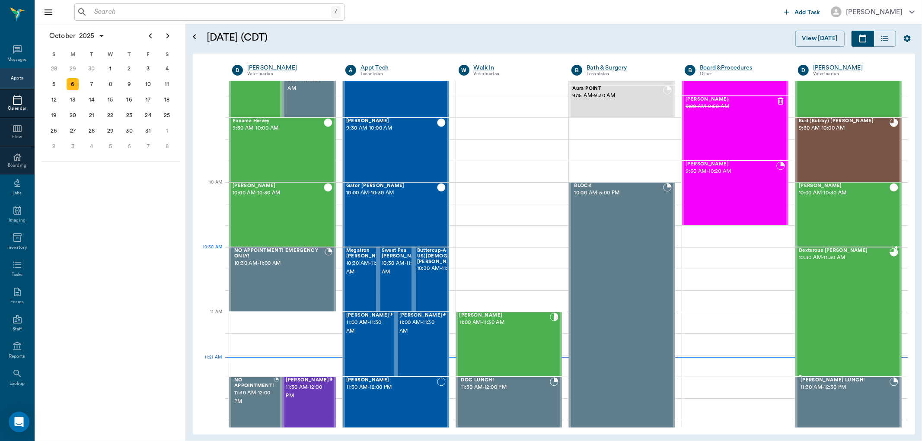
click at [811, 251] on span "Dexterous [PERSON_NAME]" at bounding box center [844, 251] width 91 height 6
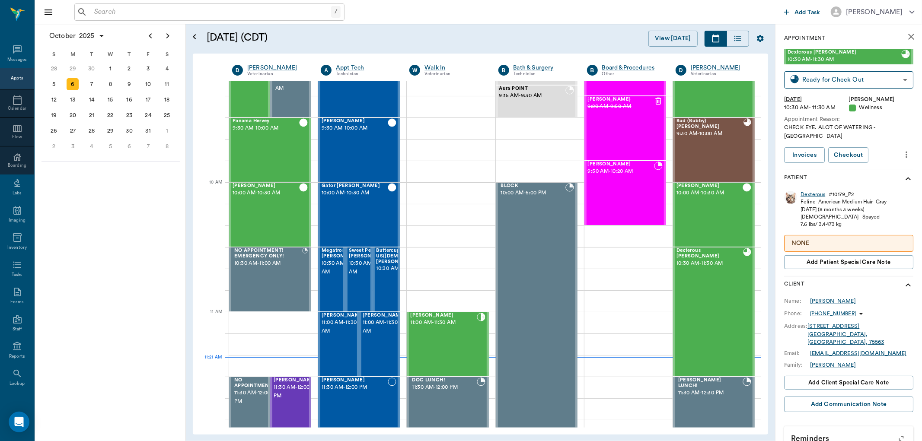
click at [812, 191] on div "Dexterous" at bounding box center [812, 194] width 25 height 7
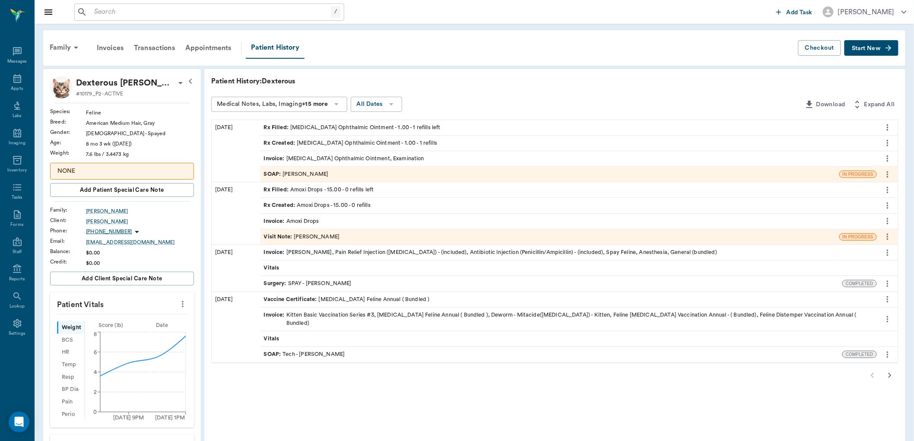
click at [337, 174] on div "SOAP : [PERSON_NAME]" at bounding box center [550, 174] width 579 height 15
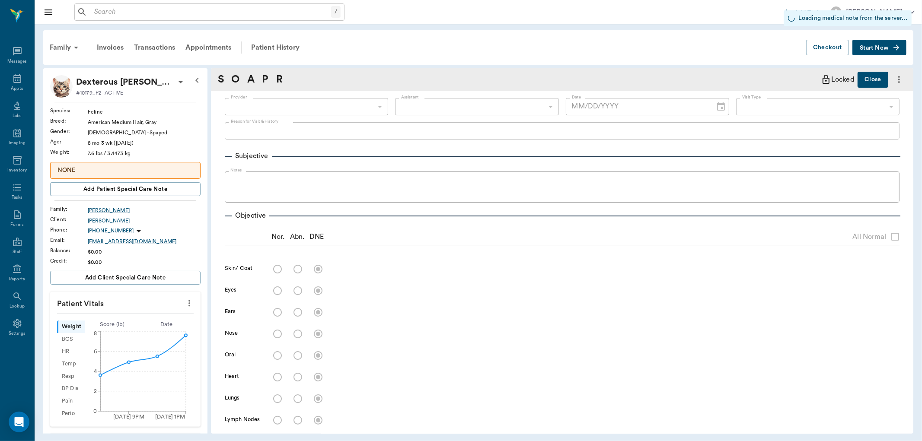
type input "670e8b52b987dc0b25a864ee"
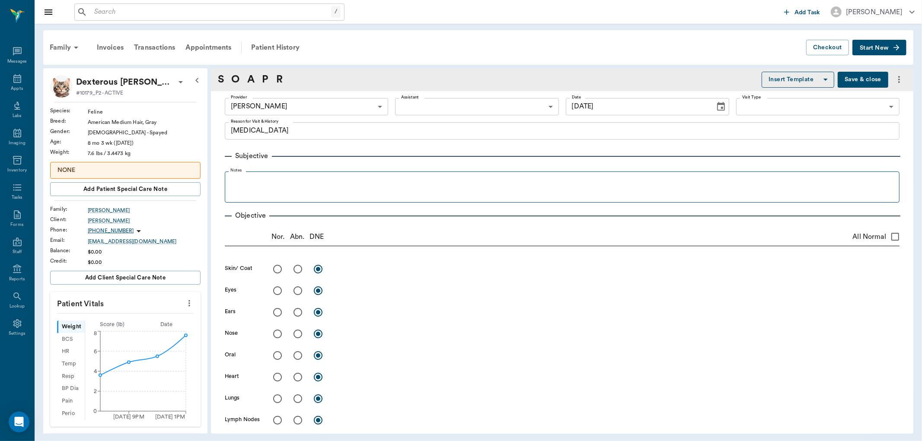
type input "[DATE]"
type textarea "eye discharge"
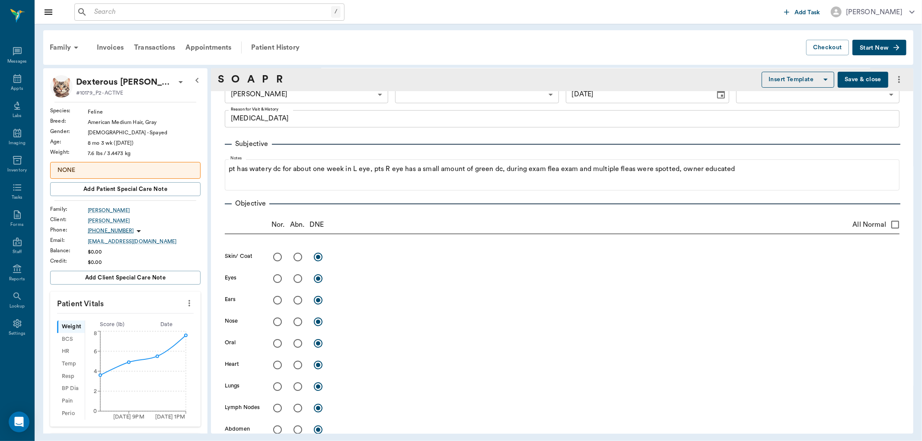
scroll to position [48, 0]
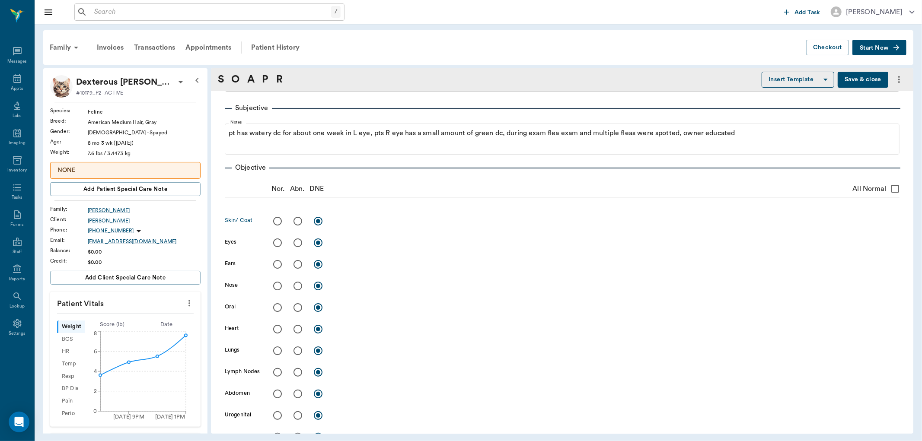
click at [299, 220] on input "radio" at bounding box center [298, 221] width 18 height 18
radio input "true"
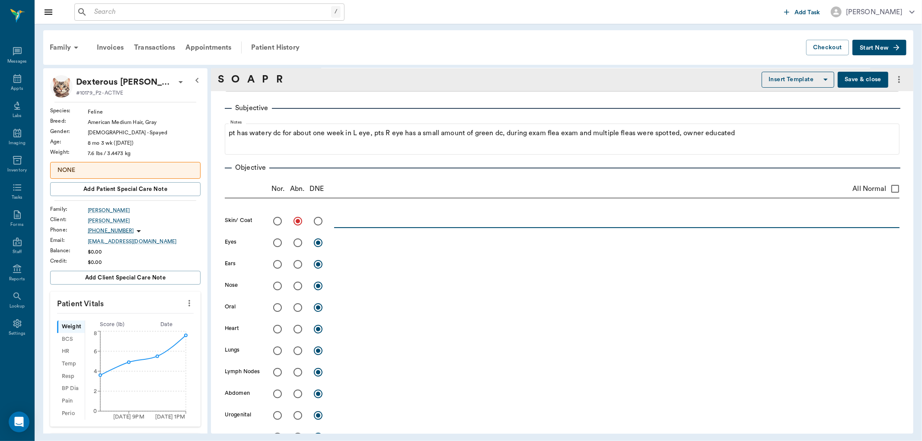
click at [360, 220] on textarea at bounding box center [616, 221] width 565 height 10
type textarea "fleas and flea dirt present"
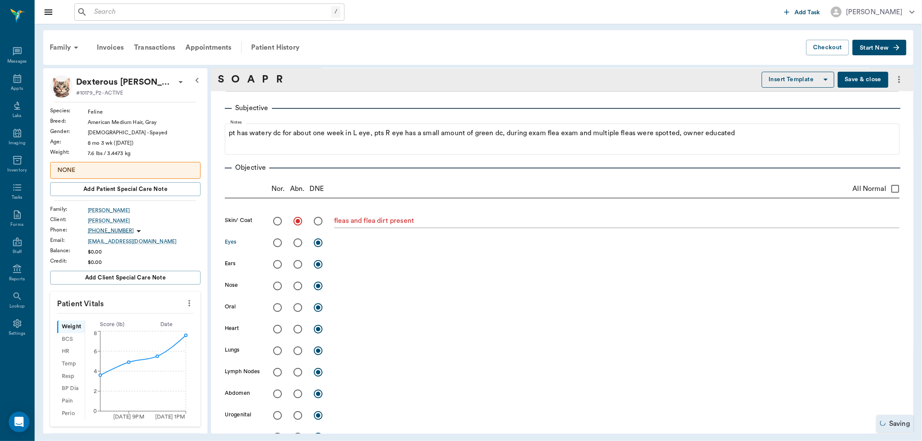
click at [299, 244] on input "radio" at bounding box center [298, 243] width 18 height 18
radio input "true"
click at [357, 245] on textarea at bounding box center [616, 243] width 565 height 10
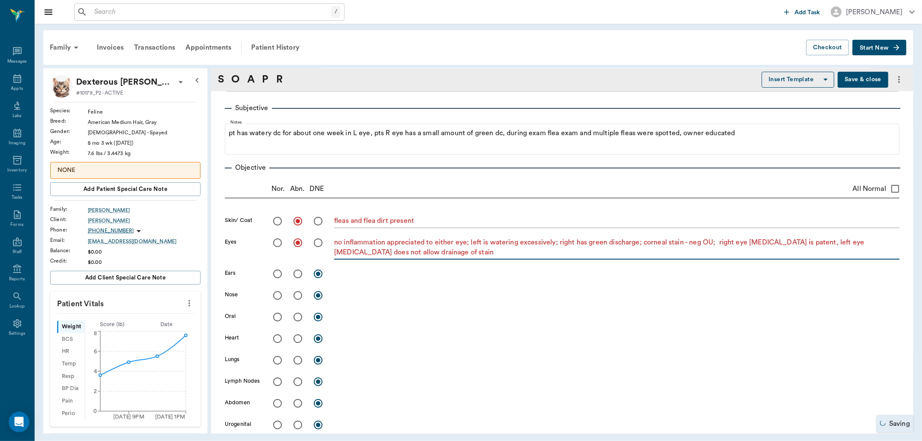
type textarea "no inflammation appreciated to either eye; left is watering excessively; right …"
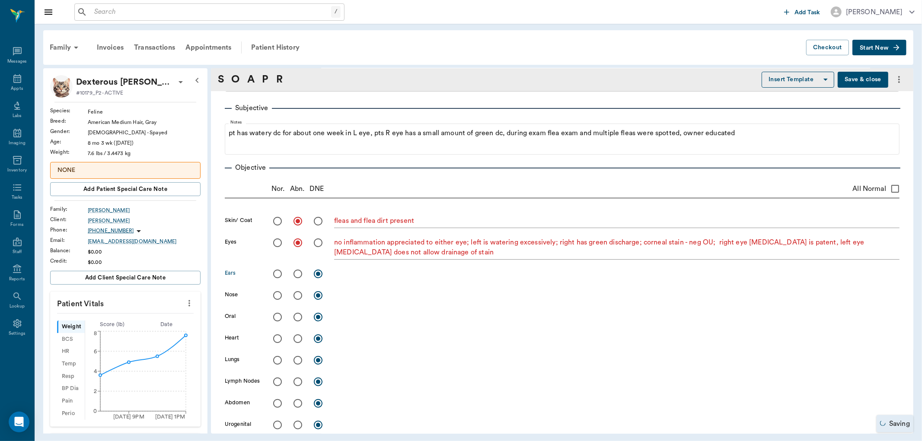
click at [274, 274] on input "radio" at bounding box center [277, 274] width 18 height 18
radio input "true"
click at [280, 294] on input "radio" at bounding box center [277, 295] width 18 height 18
radio input "true"
drag, startPoint x: 277, startPoint y: 318, endPoint x: 277, endPoint y: 334, distance: 16.9
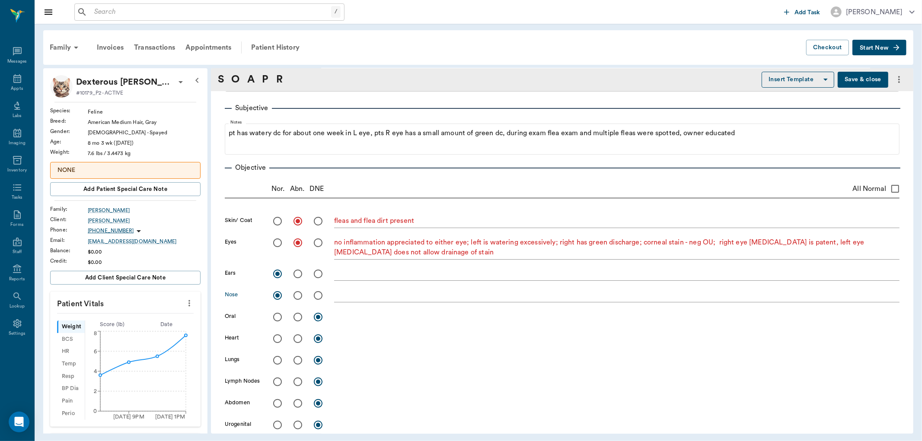
click at [278, 318] on input "radio" at bounding box center [277, 317] width 18 height 18
radio input "true"
click at [277, 337] on input "radio" at bounding box center [277, 339] width 18 height 18
radio input "true"
click at [277, 360] on input "radio" at bounding box center [277, 360] width 18 height 18
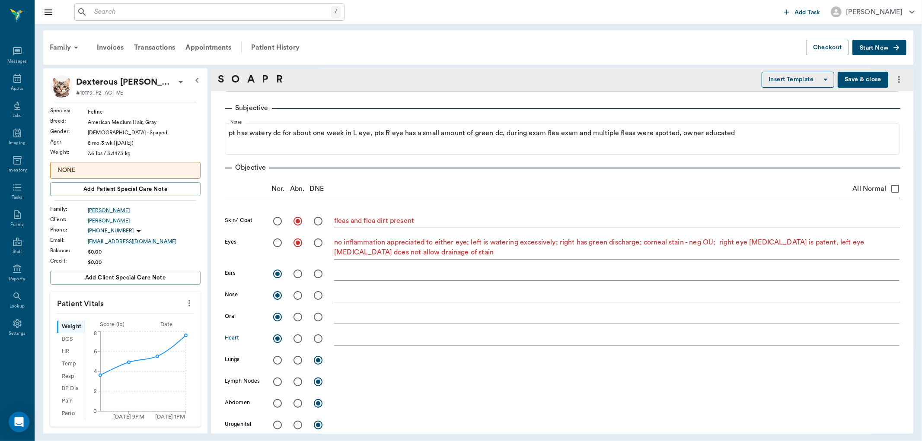
radio input "true"
drag, startPoint x: 278, startPoint y: 378, endPoint x: 271, endPoint y: 390, distance: 13.6
click at [278, 379] on input "radio" at bounding box center [277, 382] width 18 height 18
radio input "true"
drag, startPoint x: 275, startPoint y: 399, endPoint x: 278, endPoint y: 421, distance: 22.2
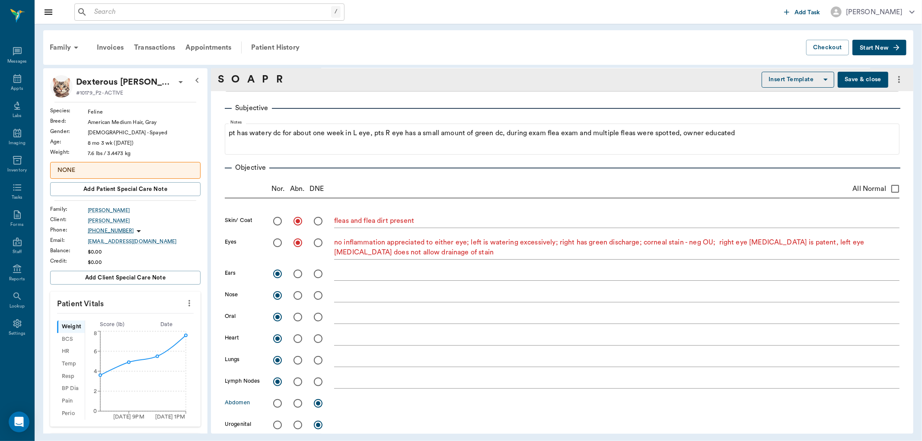
click at [277, 401] on input "radio" at bounding box center [277, 404] width 18 height 18
radio input "true"
drag, startPoint x: 278, startPoint y: 425, endPoint x: 349, endPoint y: 392, distance: 77.9
click at [280, 425] on input "radio" at bounding box center [277, 425] width 18 height 18
radio input "true"
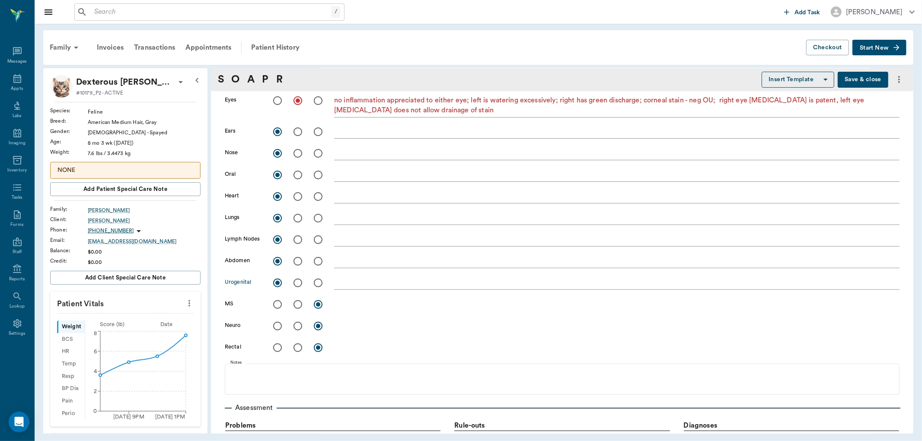
scroll to position [192, 0]
click at [276, 301] on input "radio" at bounding box center [277, 303] width 18 height 18
radio input "true"
click at [277, 323] on input "radio" at bounding box center [277, 324] width 18 height 18
radio input "true"
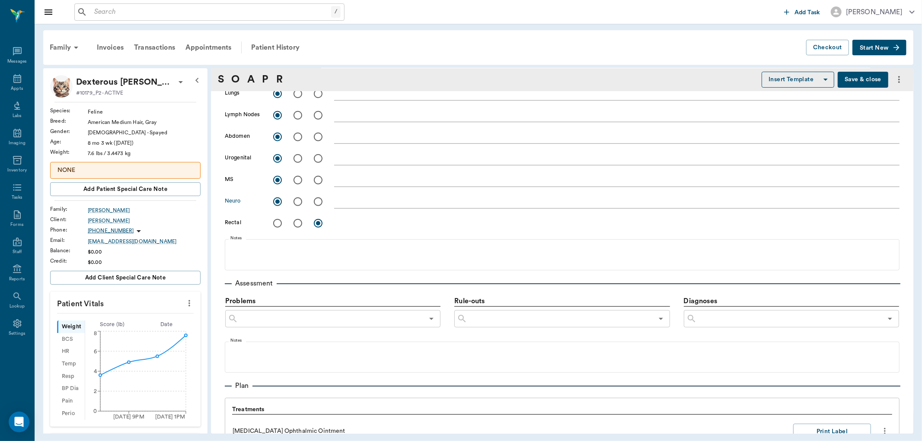
scroll to position [336, 0]
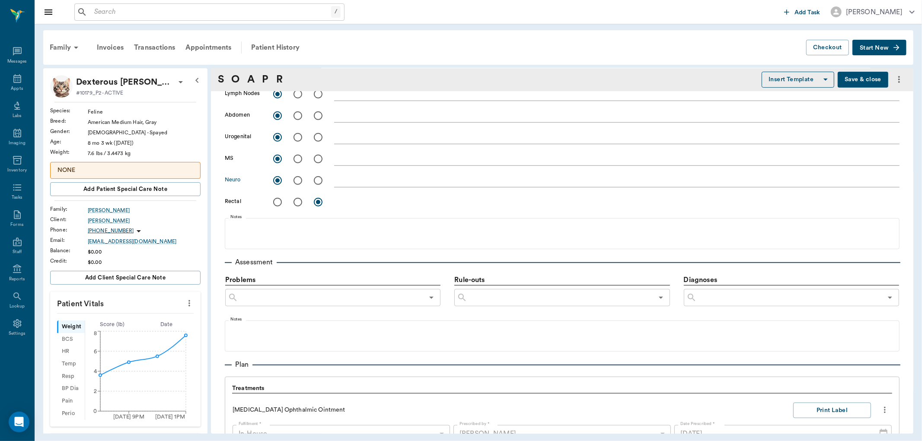
click at [331, 298] on input "text" at bounding box center [330, 298] width 185 height 12
click at [858, 82] on button "Save & close" at bounding box center [862, 80] width 51 height 16
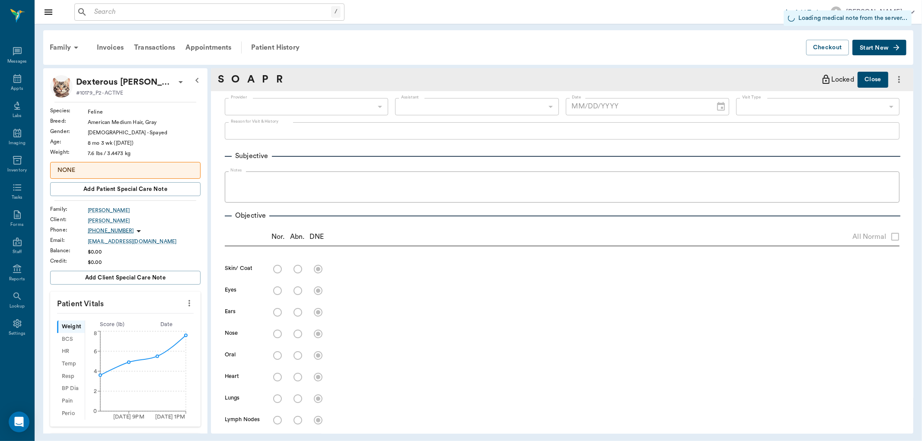
type input "670e8b52b987dc0b25a864ee"
radio input "true"
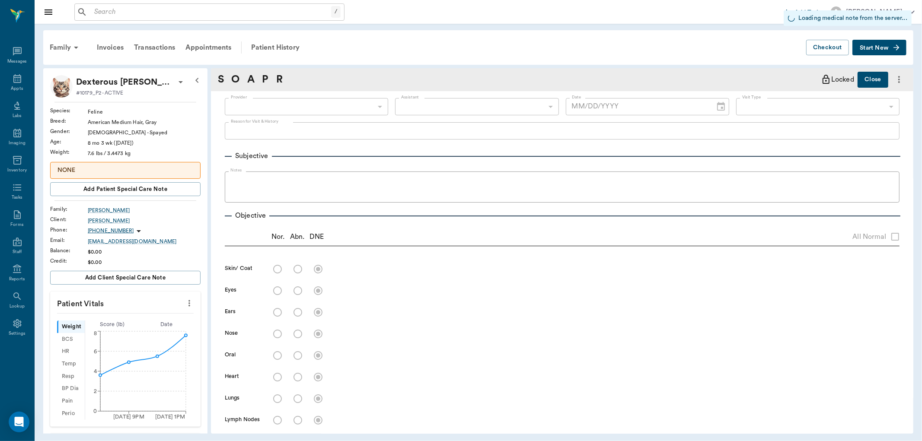
radio input "true"
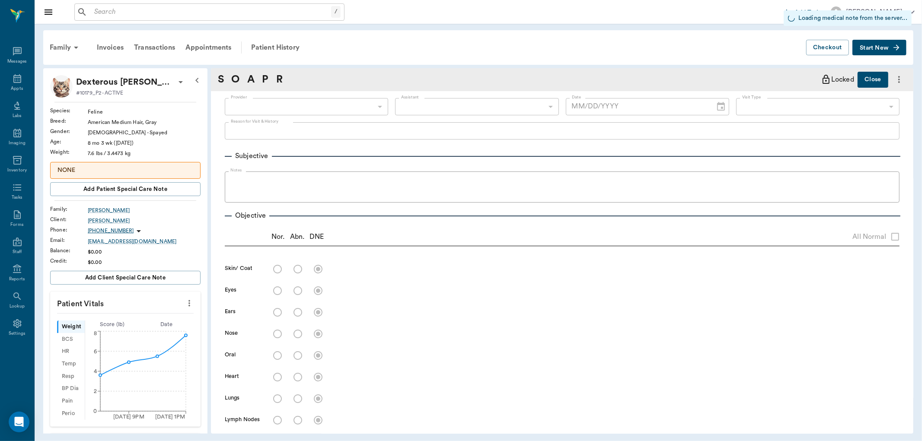
radio input "true"
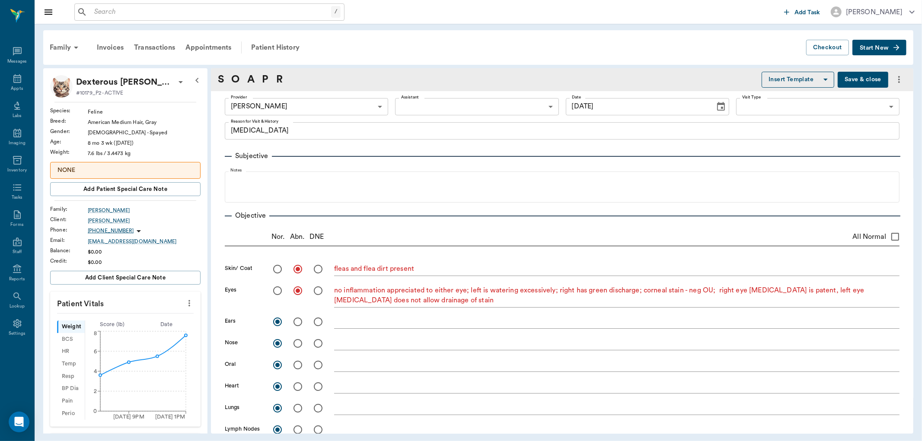
type input "[DATE]"
type textarea "eye discharge"
type textarea "fleas and flea dirt present"
type textarea "no inflammation appreciated to either eye; left is watering excessively; right …"
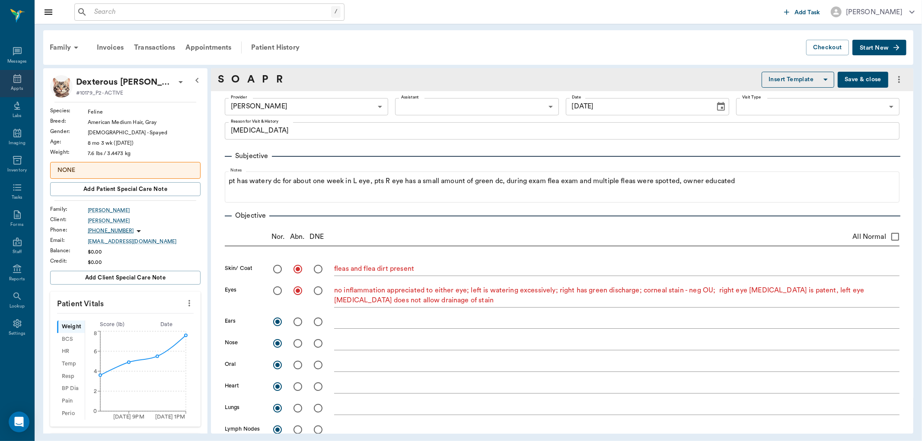
click at [20, 81] on icon at bounding box center [17, 78] width 8 height 9
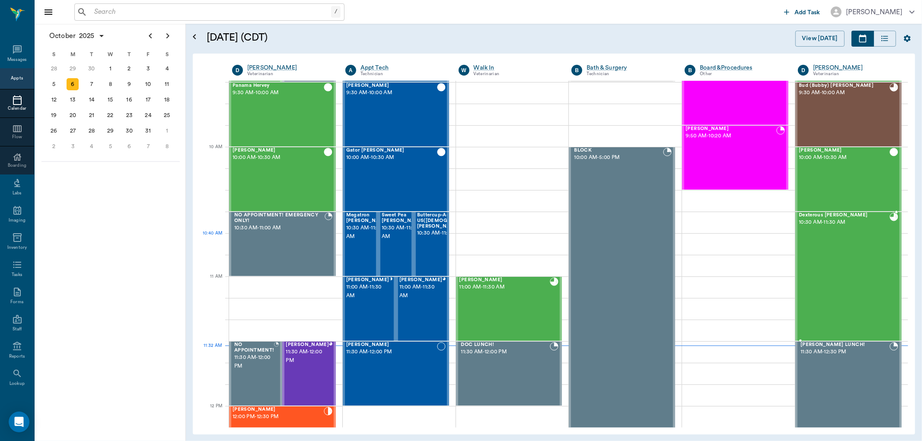
scroll to position [245, 0]
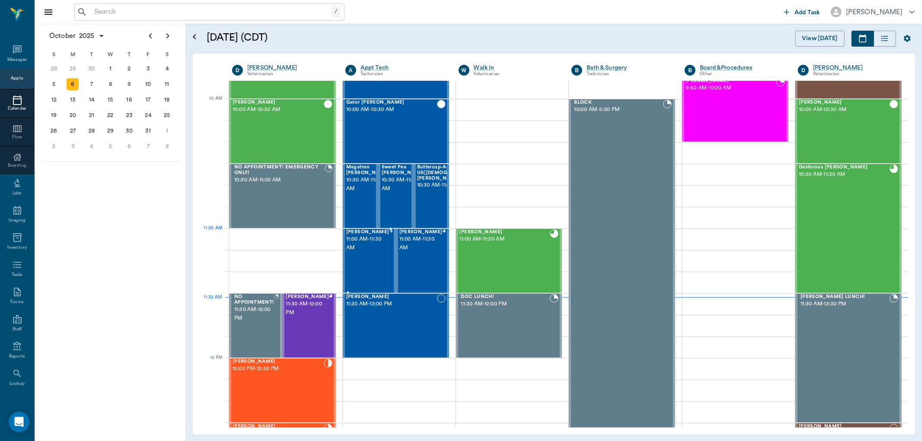
click at [370, 249] on span "11:00 AM - 11:30 AM" at bounding box center [367, 243] width 43 height 17
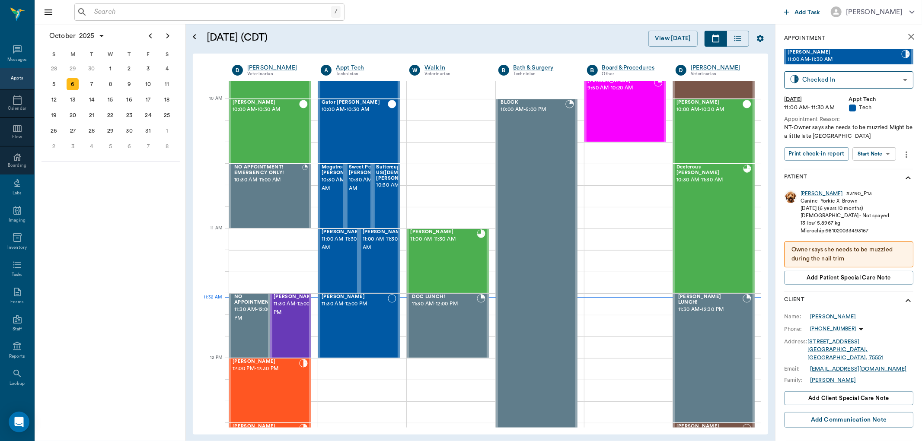
click at [809, 192] on div "Annie" at bounding box center [821, 193] width 42 height 7
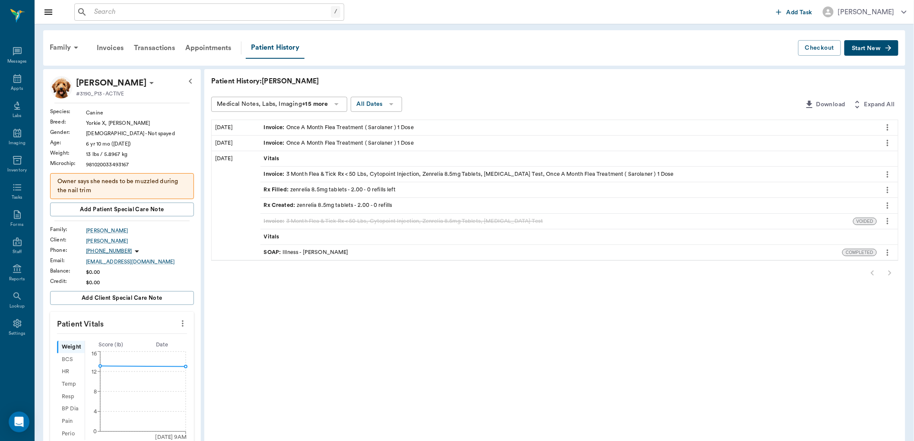
click at [885, 50] on icon "button" at bounding box center [889, 48] width 9 height 9
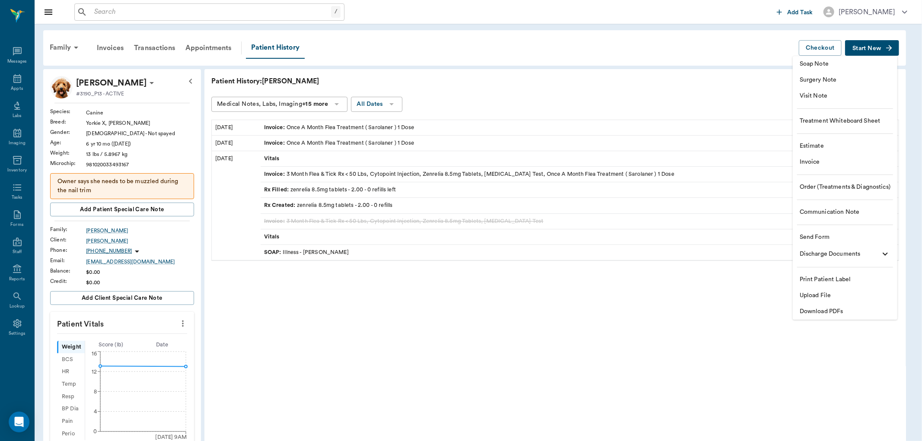
click at [841, 185] on span "Order (Treatments & Diagnostics)" at bounding box center [844, 187] width 91 height 9
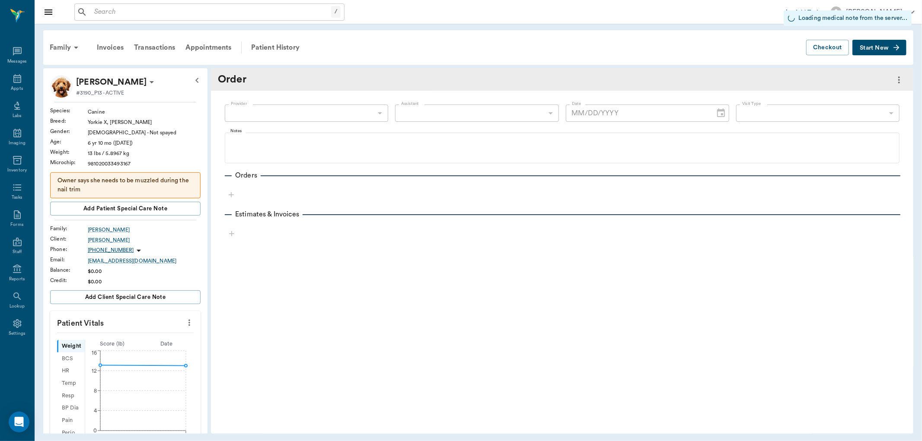
type input "63ec2f075fda476ae8351a4c"
type input "[DATE]"
click at [228, 195] on icon "button" at bounding box center [231, 195] width 9 height 9
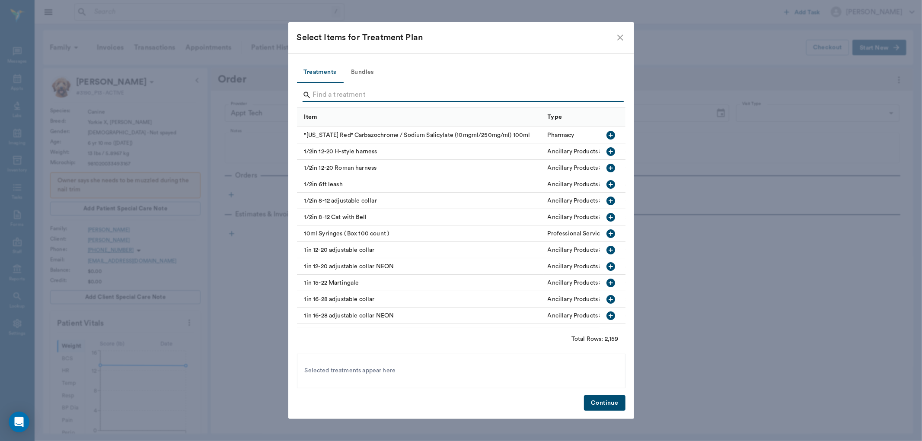
click at [435, 89] on input "Search" at bounding box center [462, 95] width 298 height 14
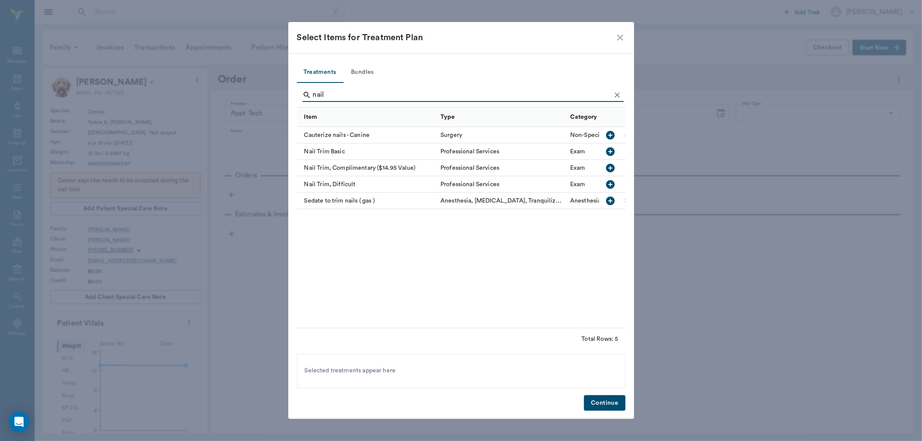
type input "nail"
click at [610, 154] on icon "button" at bounding box center [610, 151] width 9 height 9
click at [601, 405] on button "Continue" at bounding box center [604, 403] width 41 height 16
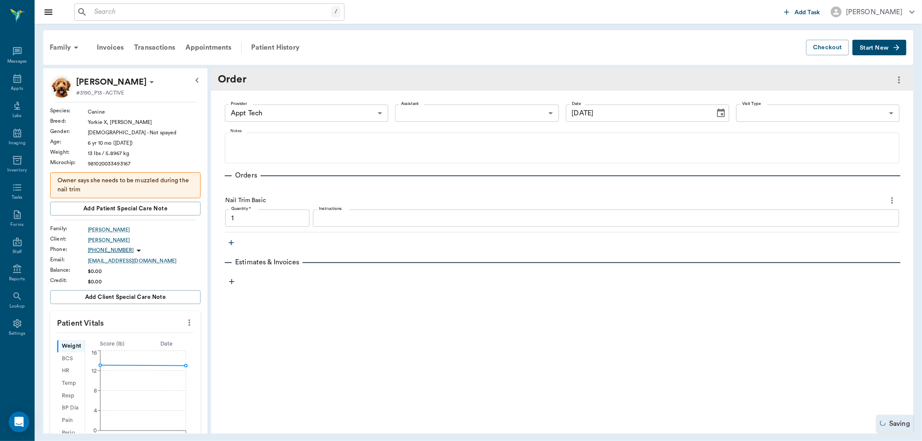
type input "1.00"
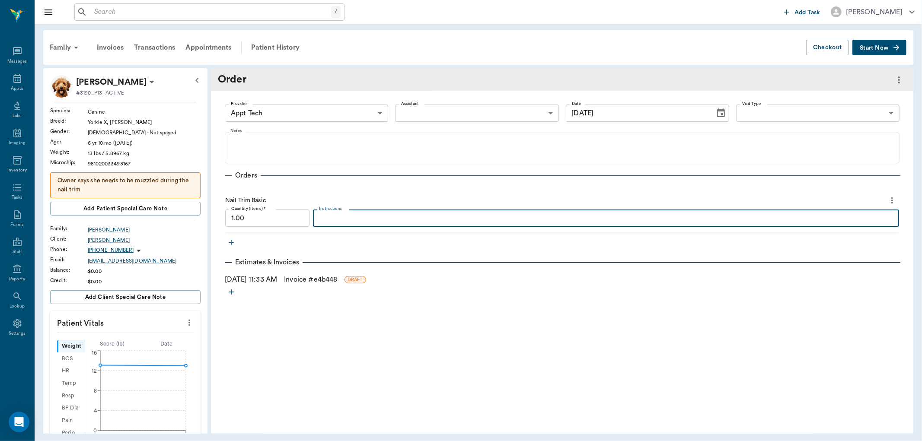
click at [360, 222] on textarea "Instructions" at bounding box center [606, 218] width 574 height 10
type textarea "A"
type textarea "pt was muzzled during the trim and cust stepped out of the room."
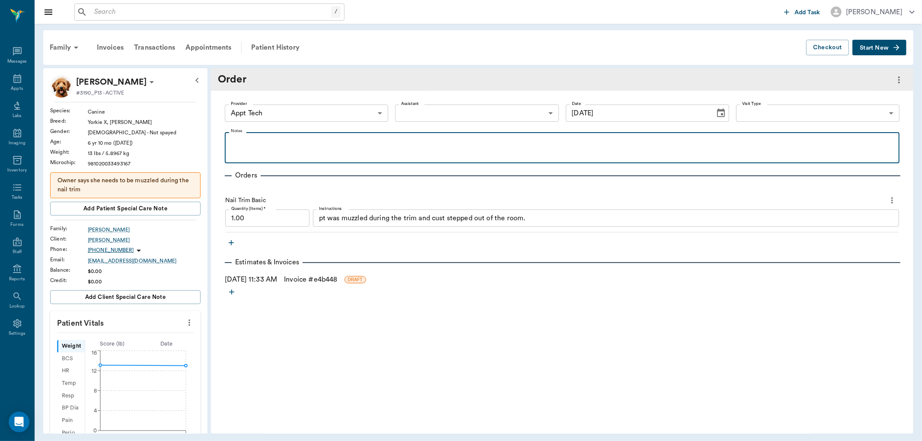
click at [340, 150] on div at bounding box center [562, 148] width 666 height 22
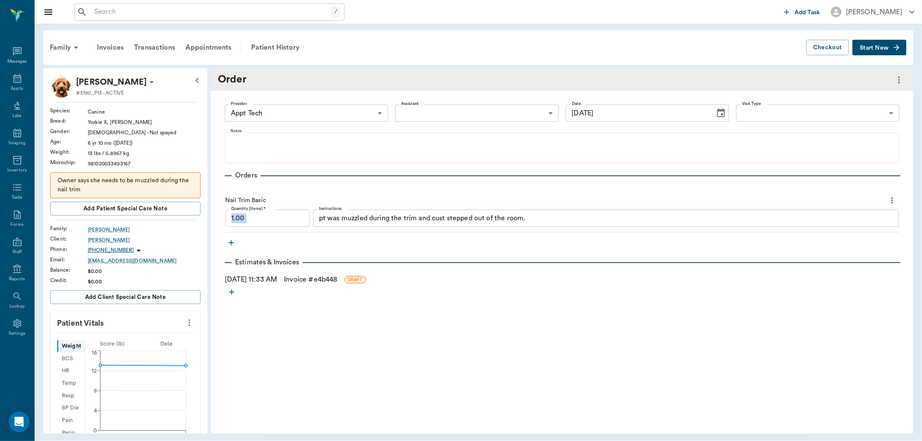
drag, startPoint x: 543, startPoint y: 226, endPoint x: 270, endPoint y: 219, distance: 273.2
click at [271, 219] on div "Quantity (Items) * 1.00 Quantity (Items) * Instructions pt was muzzled during t…" at bounding box center [562, 218] width 674 height 17
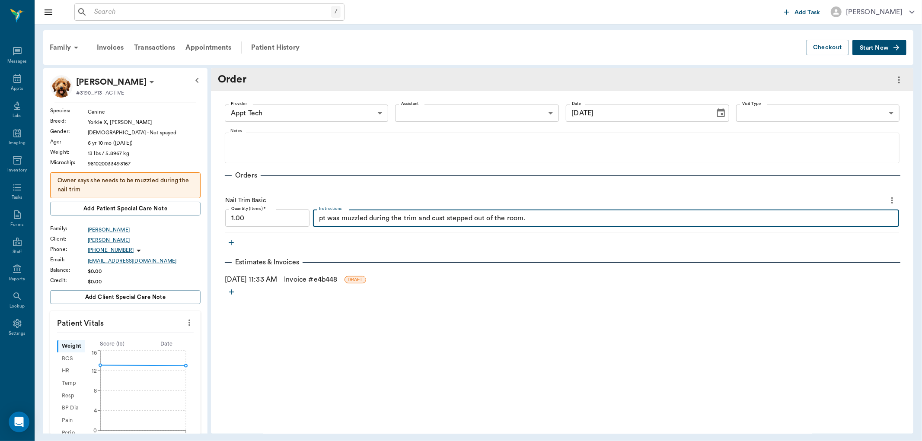
click at [541, 213] on textarea "pt was muzzled during the trim and cust stepped out of the room." at bounding box center [606, 218] width 574 height 10
drag, startPoint x: 541, startPoint y: 213, endPoint x: 318, endPoint y: 204, distance: 223.2
click at [326, 204] on div "Nail Trim Basic Quantity (Items) * 1.00 Quantity (Items) * Instructions pt was …" at bounding box center [562, 212] width 674 height 39
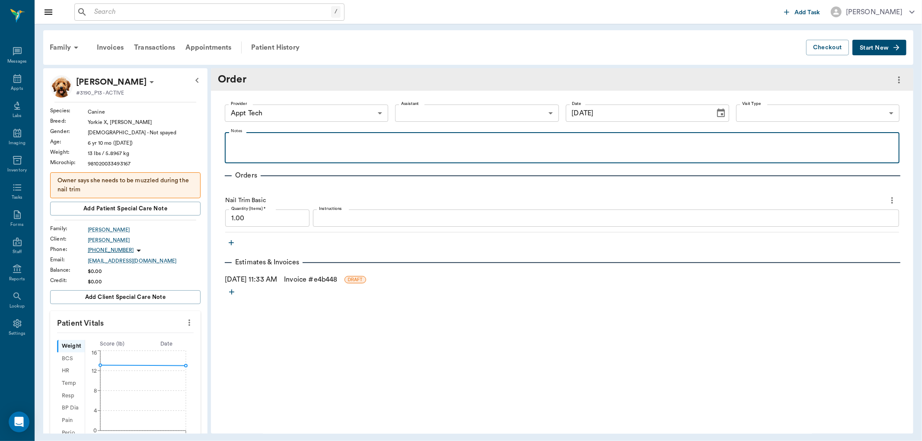
click at [282, 144] on p at bounding box center [562, 142] width 666 height 10
click at [464, 145] on p "pt was muzzled during the trim and cust stepped out of the room." at bounding box center [562, 142] width 666 height 10
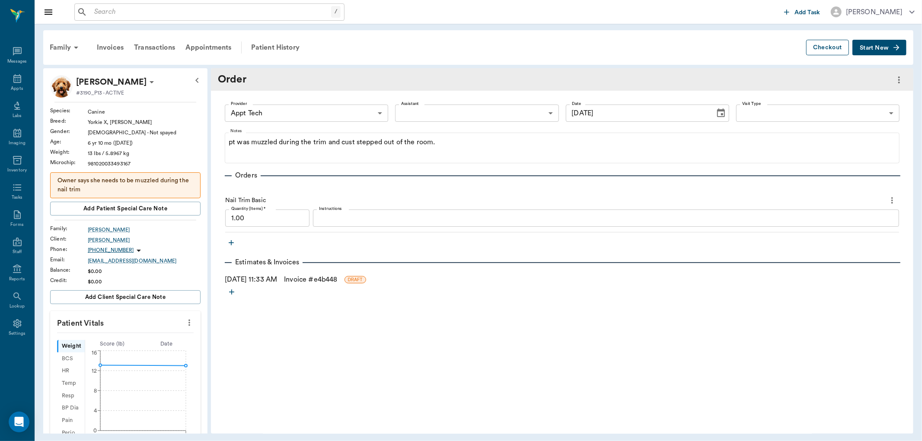
click at [840, 49] on button "Checkout" at bounding box center [827, 48] width 43 height 16
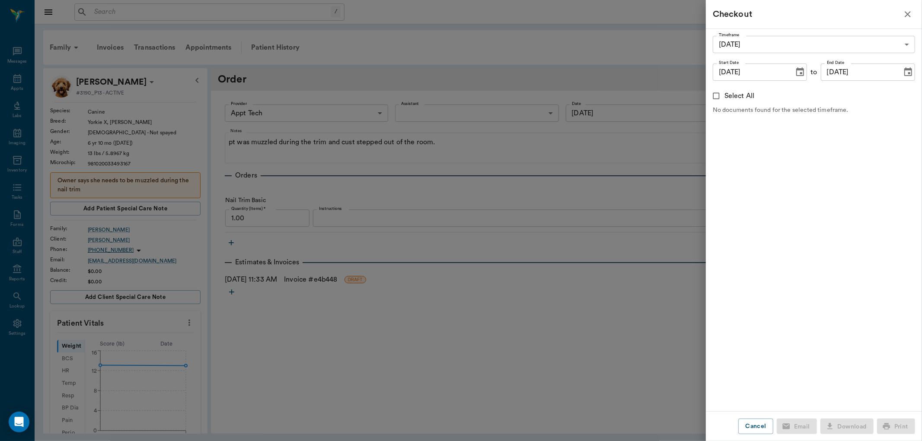
click at [632, 117] on div at bounding box center [461, 220] width 922 height 441
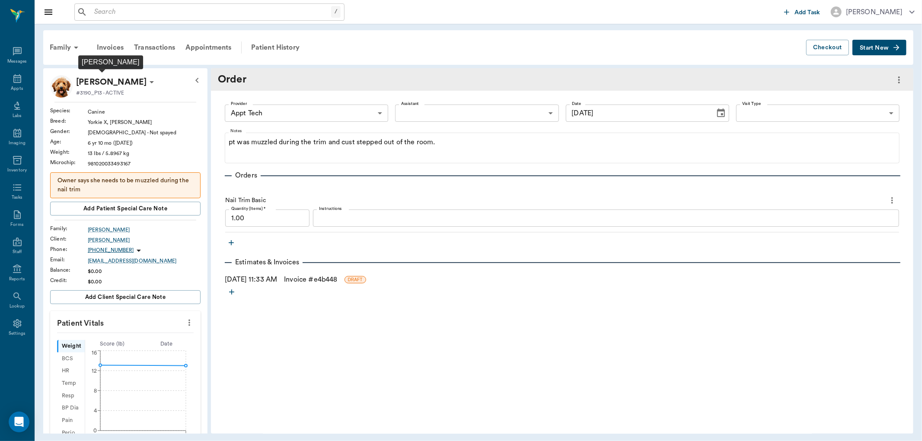
click at [109, 83] on p "[PERSON_NAME]" at bounding box center [111, 82] width 70 height 14
click at [116, 76] on div at bounding box center [461, 220] width 922 height 441
click at [219, 46] on div "Appointments" at bounding box center [208, 47] width 57 height 21
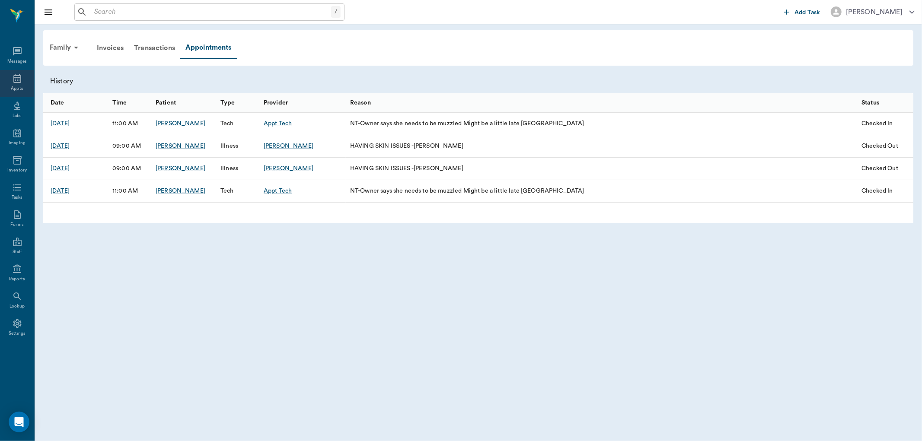
click at [24, 76] on div "Appts" at bounding box center [17, 83] width 34 height 27
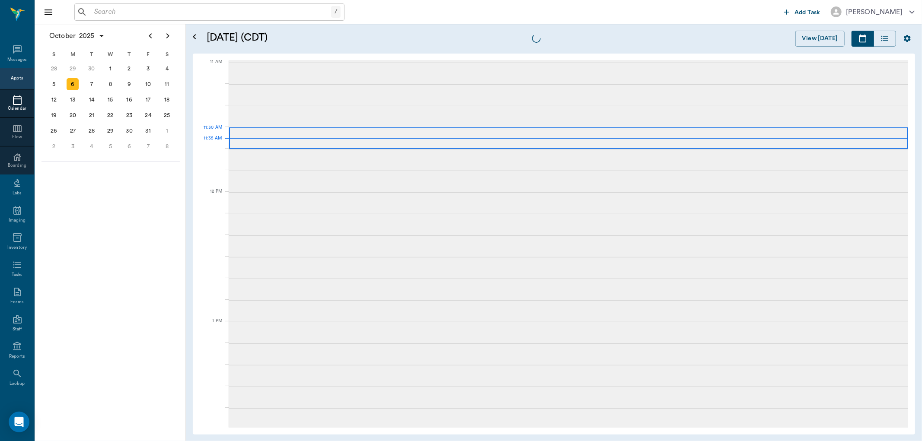
scroll to position [390, 0]
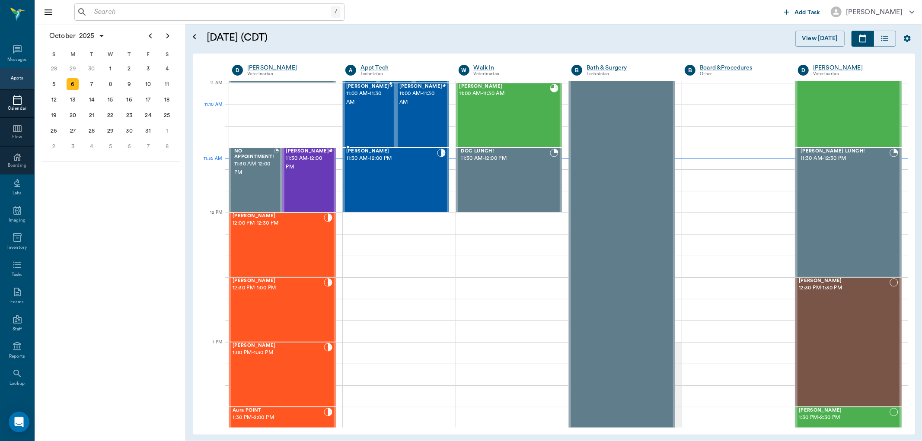
click at [369, 118] on div "[PERSON_NAME] 11:00 AM - 11:30 AM" at bounding box center [367, 115] width 43 height 63
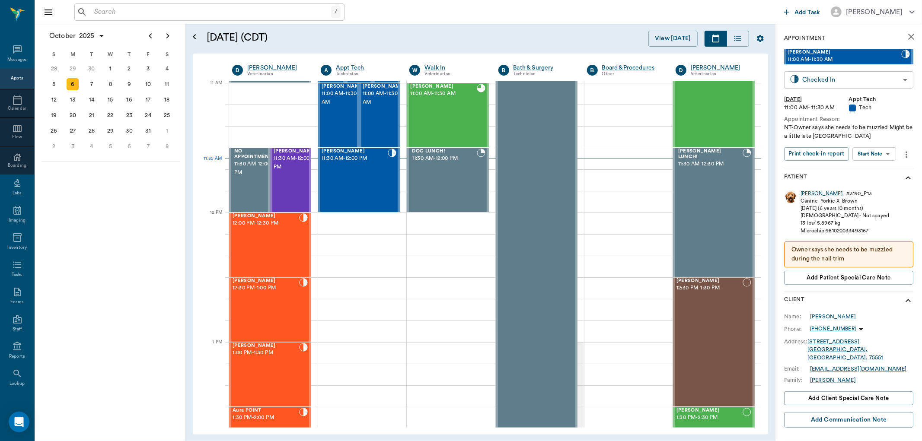
click at [896, 85] on body "/ ​ Add Task Dr. Bert Ellsworth Nectar Messages Appts Calendar Flow Boarding La…" at bounding box center [461, 220] width 922 height 441
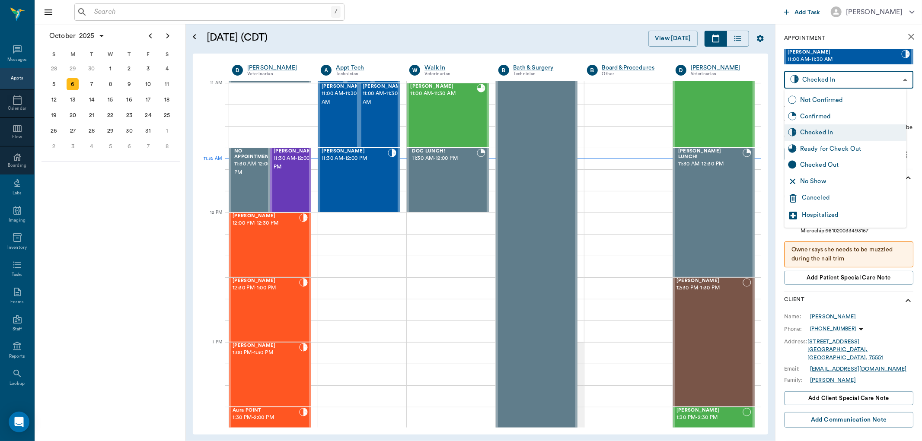
click at [859, 146] on div "Ready for Check Out" at bounding box center [851, 149] width 103 height 10
type input "READY_TO_CHECKOUT"
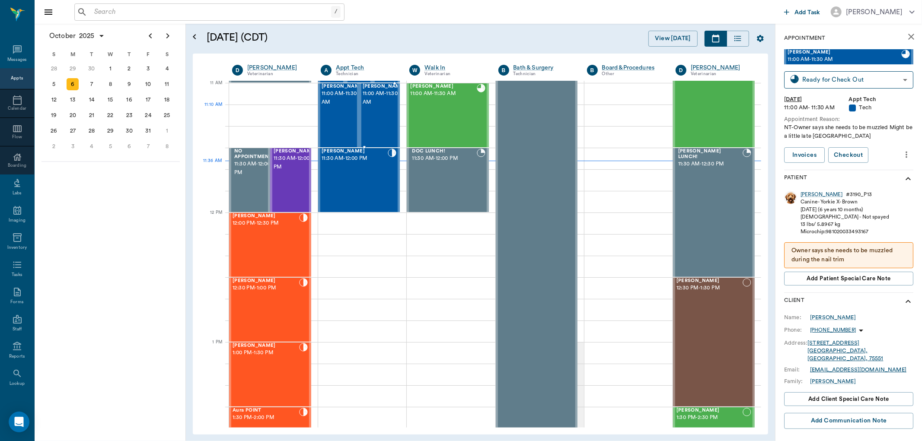
click at [368, 118] on div "Tillie Smith 11:00 AM - 11:30 AM" at bounding box center [384, 115] width 43 height 63
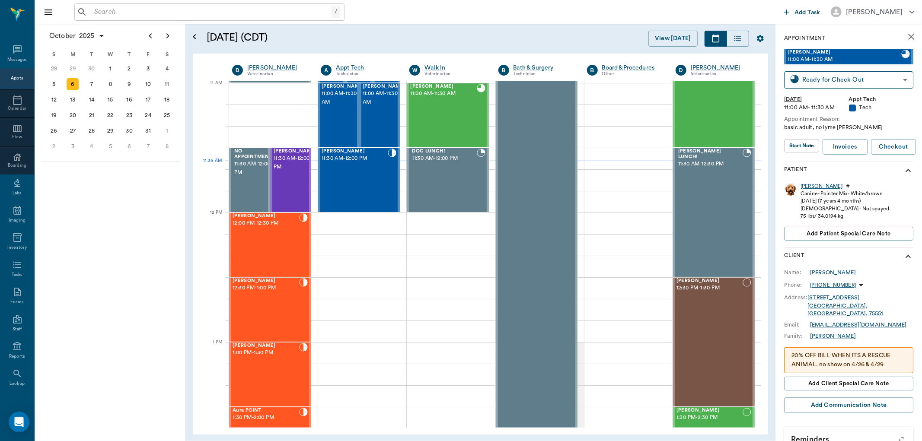
click at [805, 188] on div "Tillie" at bounding box center [821, 186] width 42 height 7
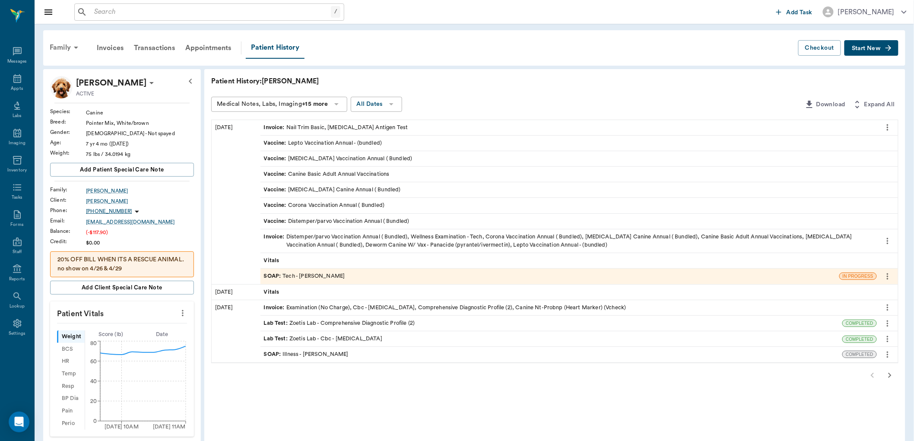
click at [78, 49] on icon at bounding box center [76, 47] width 10 height 10
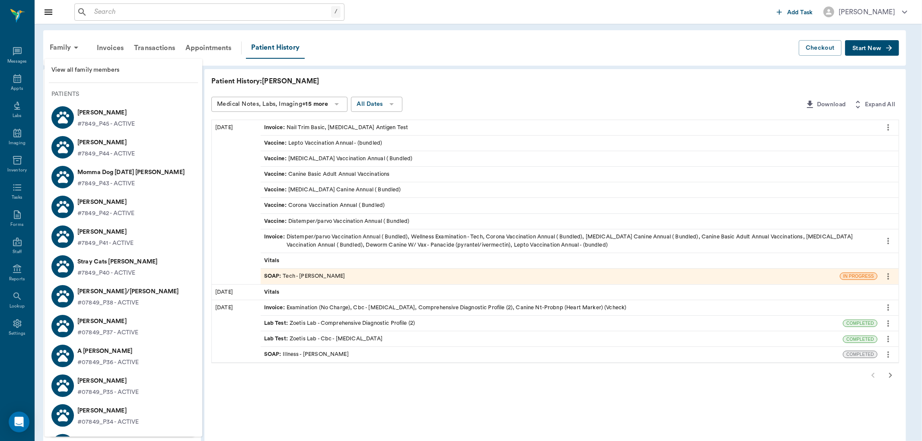
click at [120, 145] on p "Ike Smith" at bounding box center [105, 143] width 57 height 14
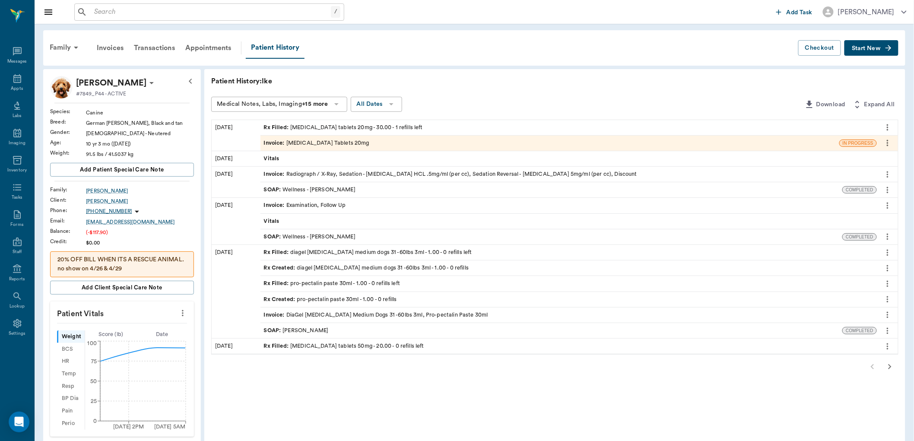
click at [423, 142] on div "Invoice : Prednisone Tablets 20mg" at bounding box center [550, 143] width 579 height 15
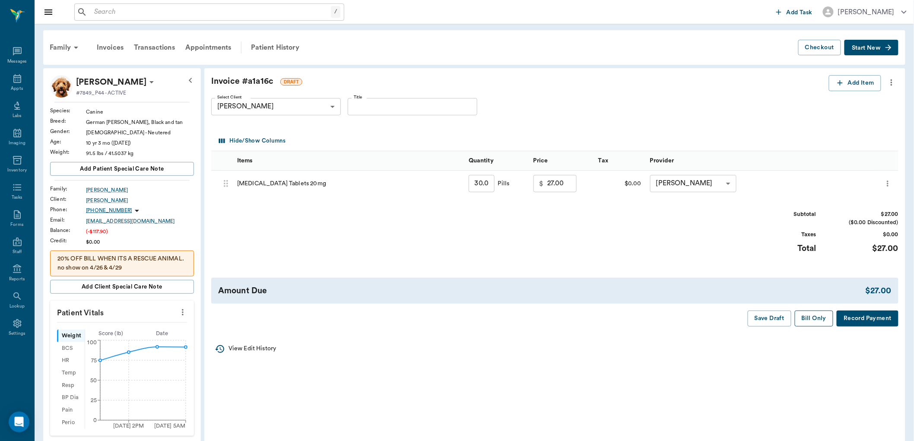
click at [817, 321] on button "Bill Only" at bounding box center [814, 319] width 39 height 16
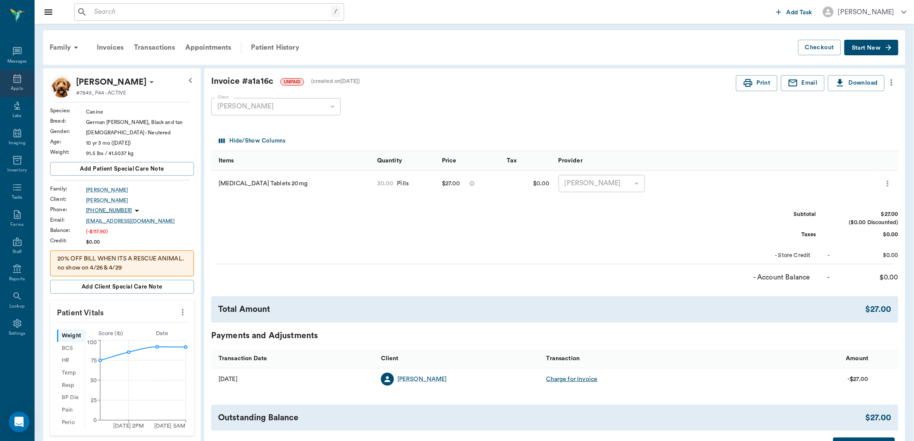
click at [13, 80] on icon at bounding box center [17, 78] width 8 height 9
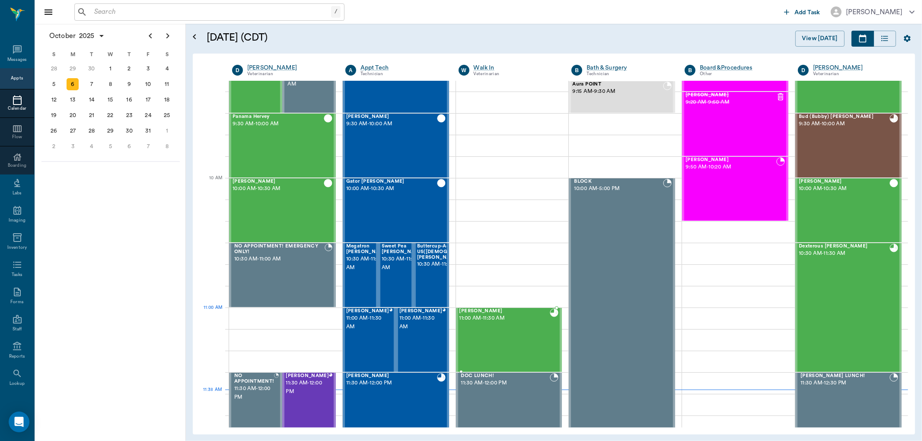
scroll to position [192, 0]
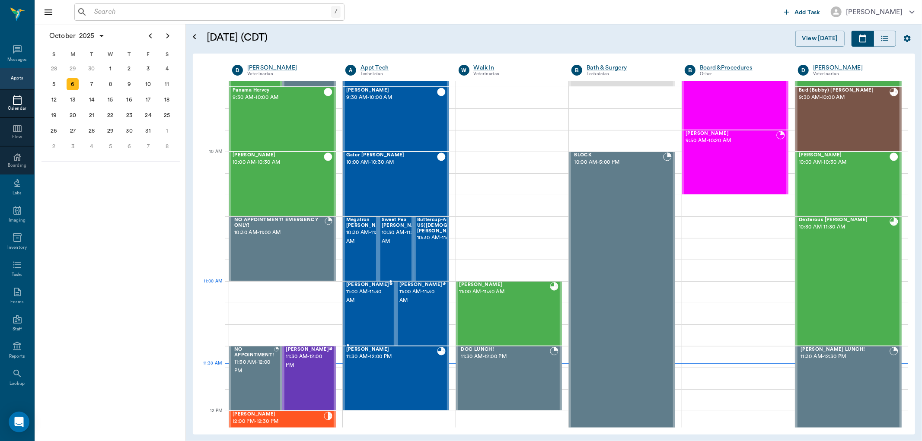
drag, startPoint x: 364, startPoint y: 288, endPoint x: 350, endPoint y: 291, distance: 14.2
click at [350, 291] on span "11:00 AM - 11:30 AM" at bounding box center [367, 296] width 43 height 17
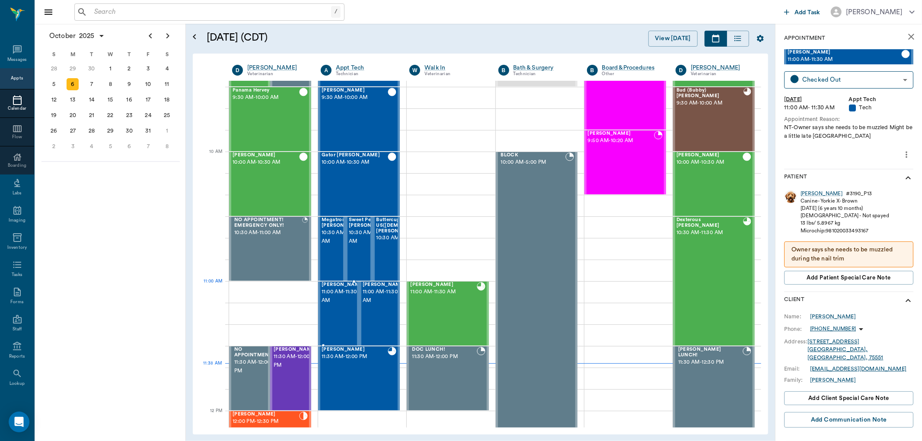
type input "CHECKED_OUT"
click at [805, 195] on div "Annie" at bounding box center [821, 193] width 42 height 7
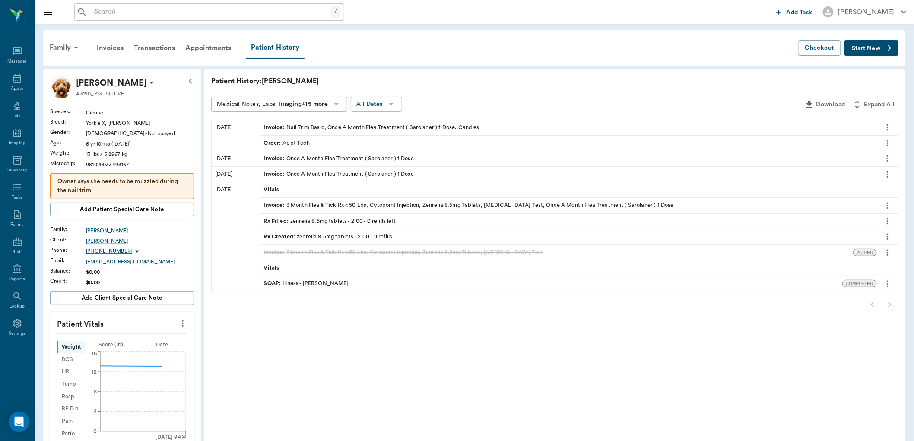
click at [866, 48] on span "Start New" at bounding box center [866, 48] width 29 height 0
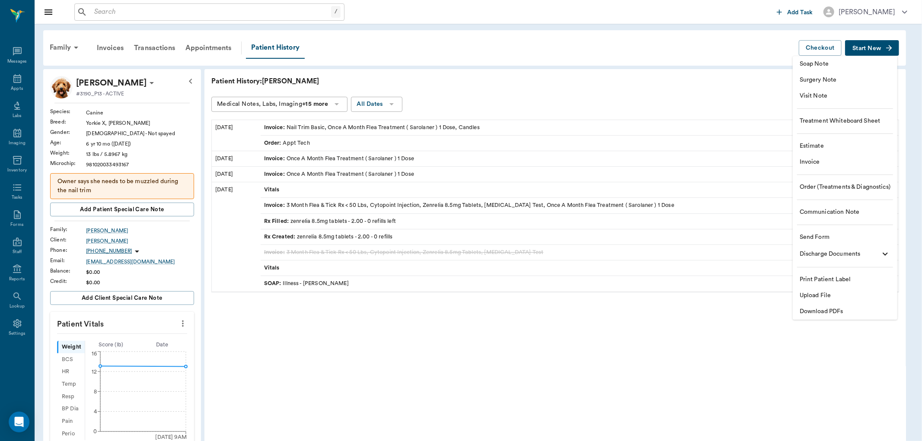
click at [822, 95] on span "Visit Note" at bounding box center [844, 96] width 91 height 9
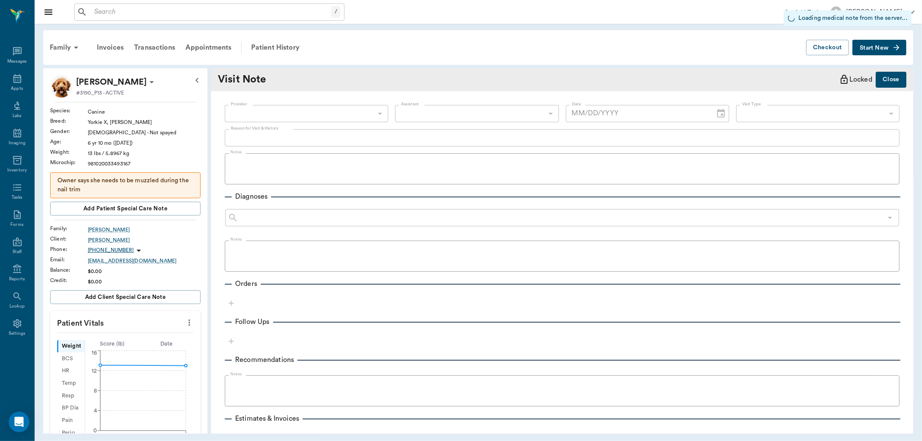
type input "63ec2f075fda476ae8351a4c"
type input "[DATE]"
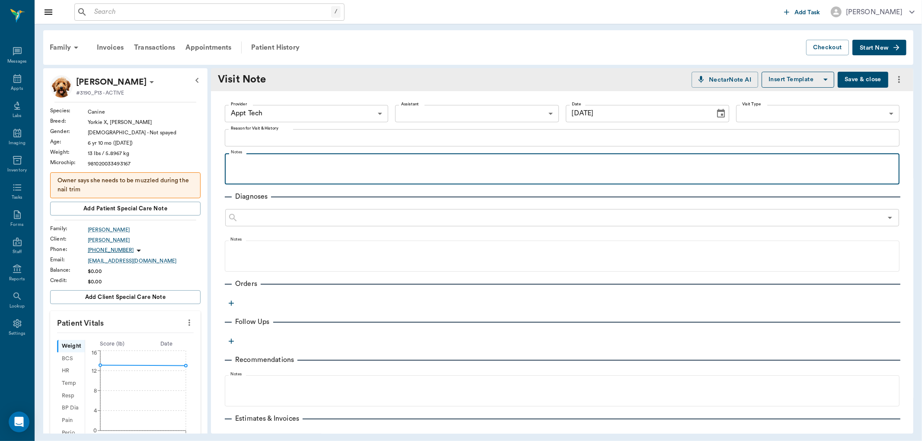
click at [302, 159] on p at bounding box center [562, 163] width 666 height 10
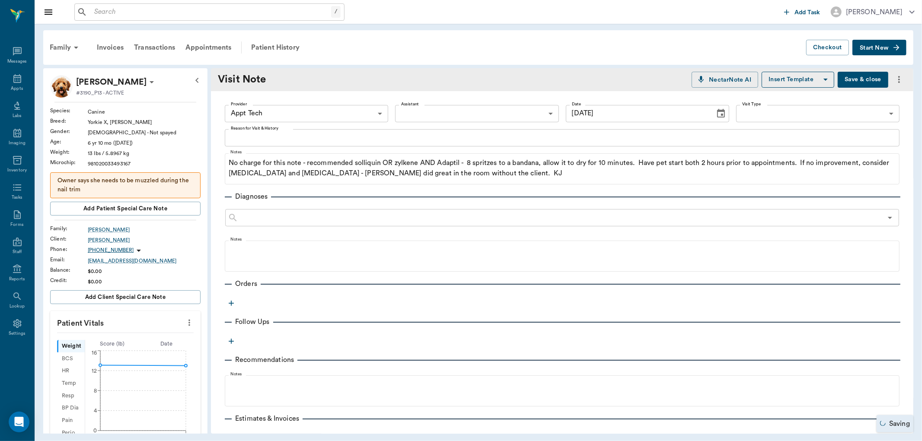
click at [859, 81] on button "Save & close" at bounding box center [862, 80] width 51 height 16
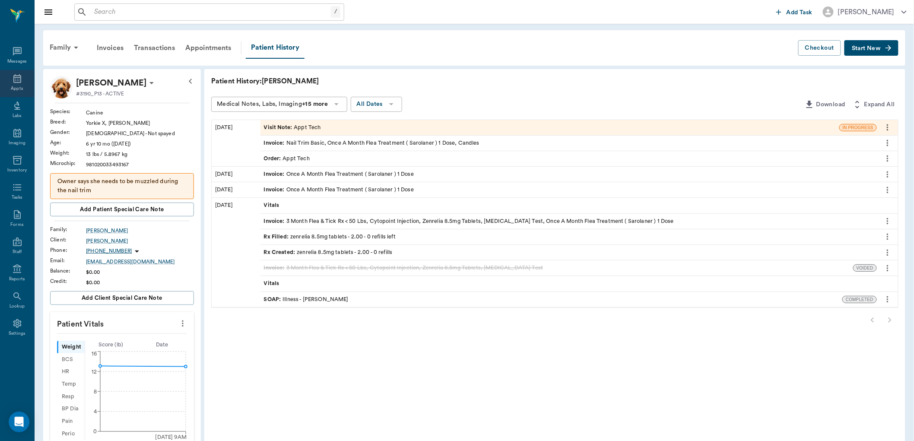
click at [15, 80] on icon at bounding box center [17, 78] width 10 height 10
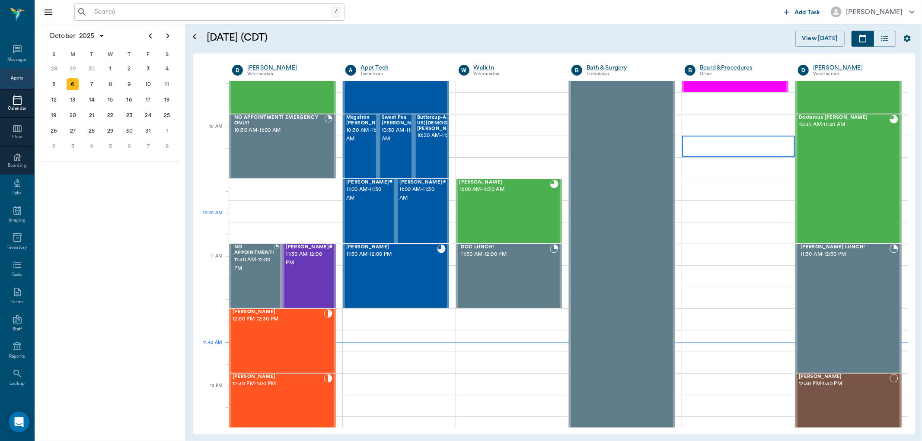
scroll to position [198, 0]
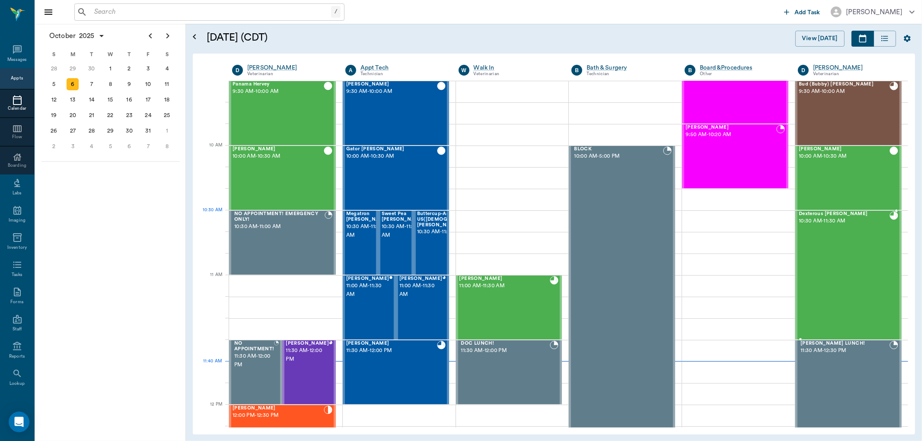
click at [805, 215] on span "Dexterous [PERSON_NAME]" at bounding box center [844, 214] width 91 height 6
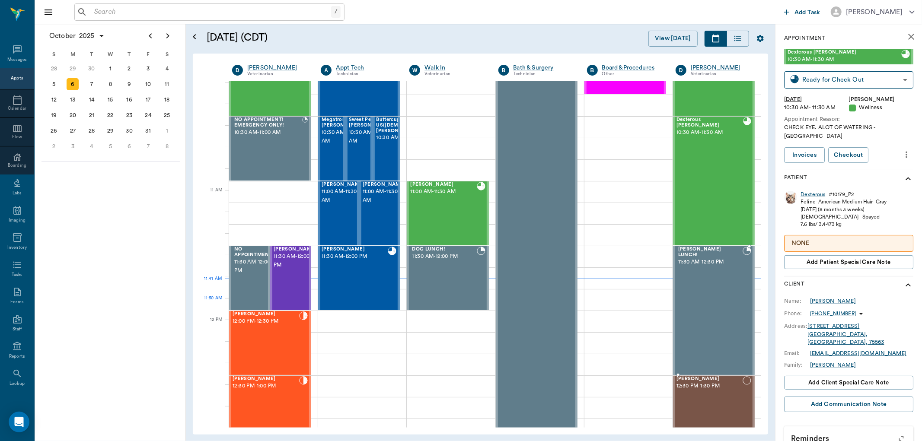
scroll to position [294, 0]
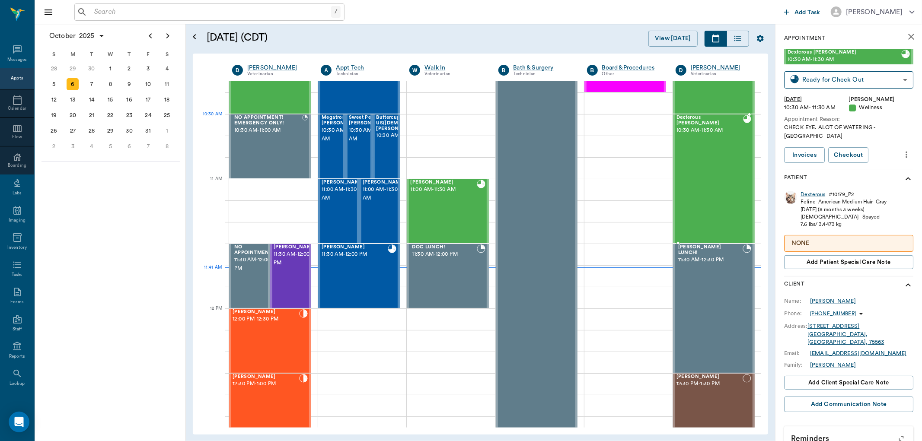
click at [688, 120] on span "Dexterous [PERSON_NAME]" at bounding box center [709, 120] width 67 height 11
drag, startPoint x: 692, startPoint y: 118, endPoint x: 676, endPoint y: 119, distance: 16.4
click at [676, 119] on span "Dexterous [PERSON_NAME]" at bounding box center [709, 120] width 67 height 11
click at [809, 191] on div "Dexterous" at bounding box center [812, 194] width 25 height 7
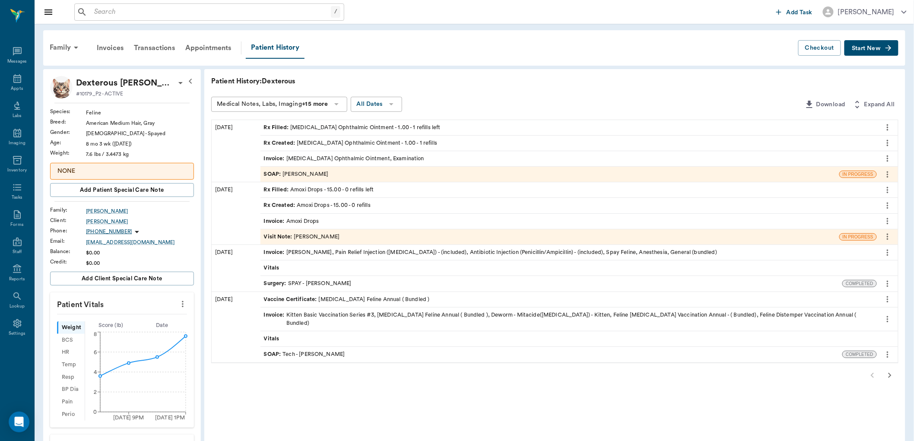
click at [290, 175] on div "SOAP : Dr. Kindall Jones" at bounding box center [296, 174] width 65 height 8
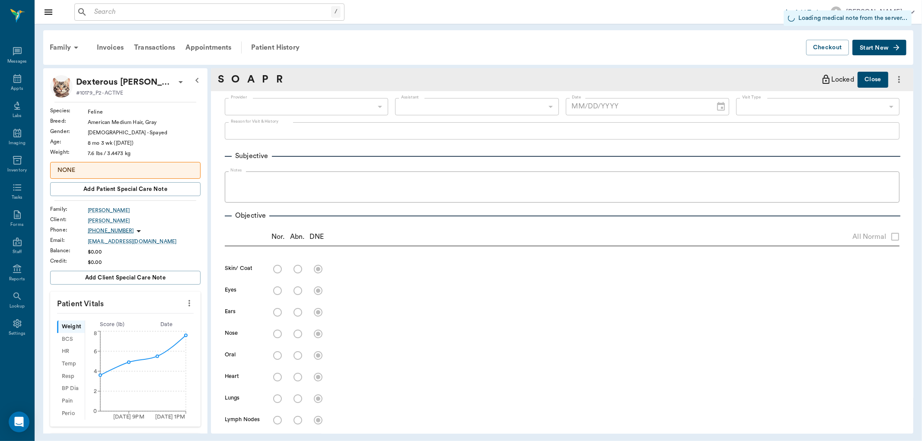
type input "670e8b52b987dc0b25a864ee"
radio input "true"
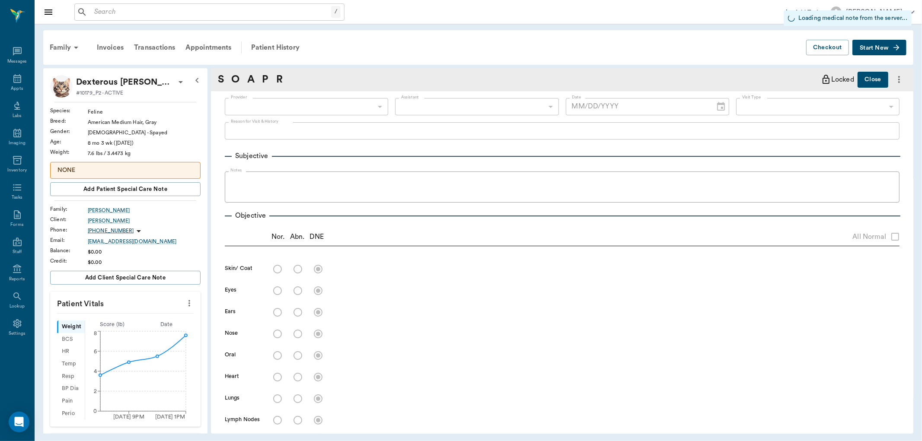
radio input "true"
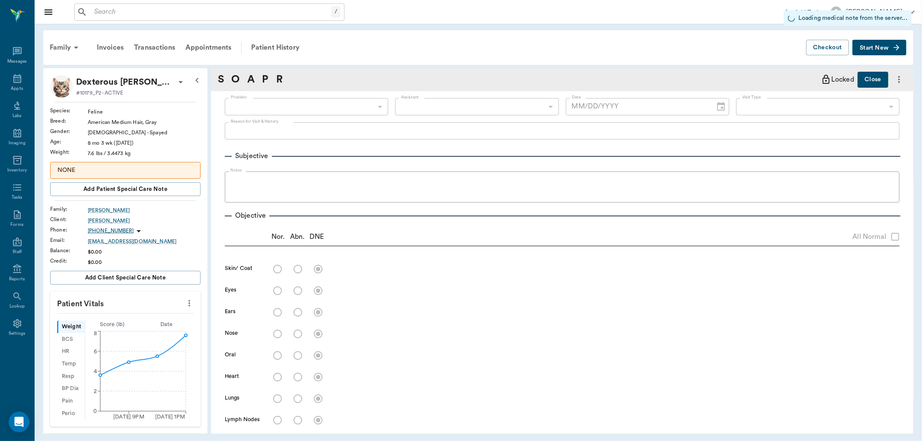
radio input "true"
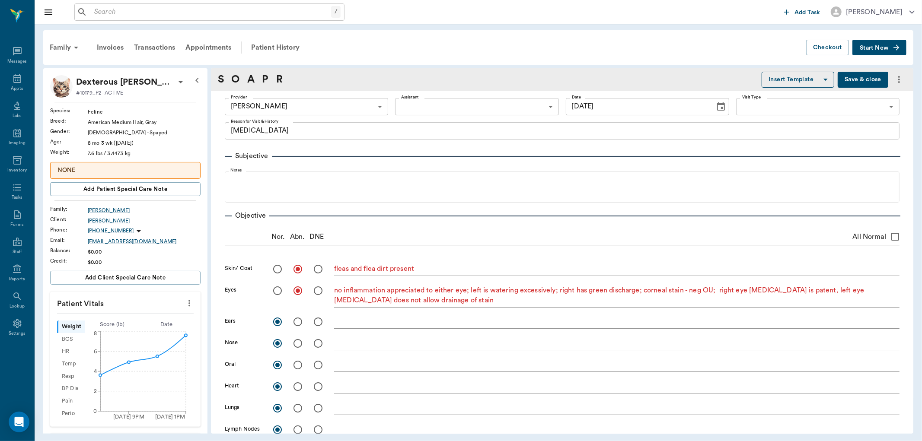
type input "[DATE]"
type textarea "eye discharge"
type textarea "fleas and flea dirt present"
type textarea "no inflammation appreciated to either eye; left is watering excessively; right …"
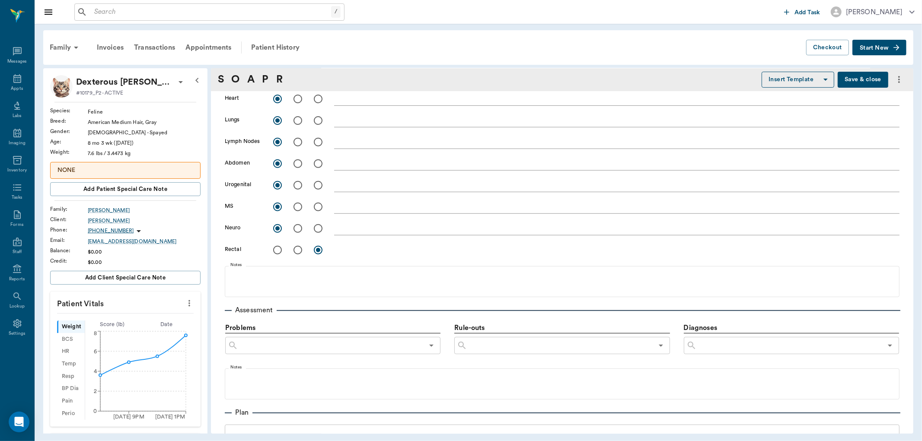
scroll to position [336, 0]
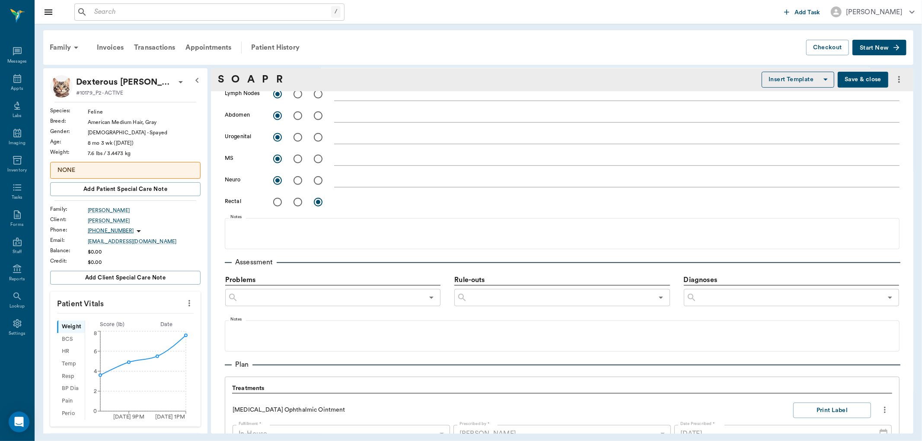
click at [427, 299] on icon "Open" at bounding box center [431, 298] width 10 height 10
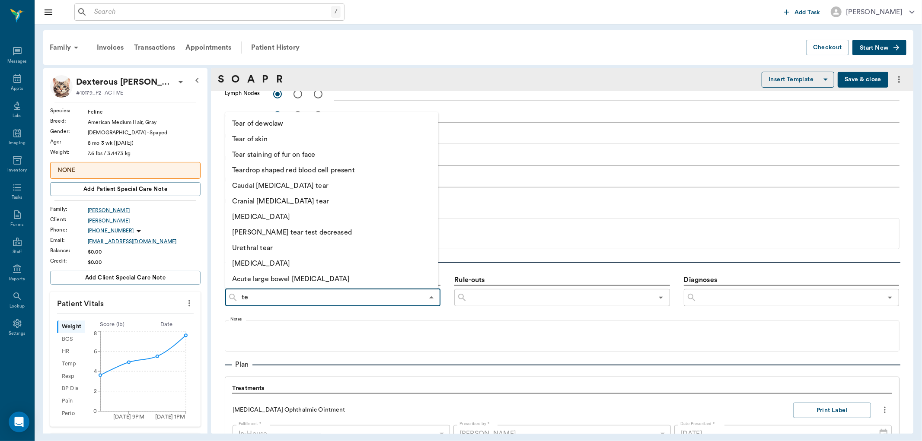
type input "t"
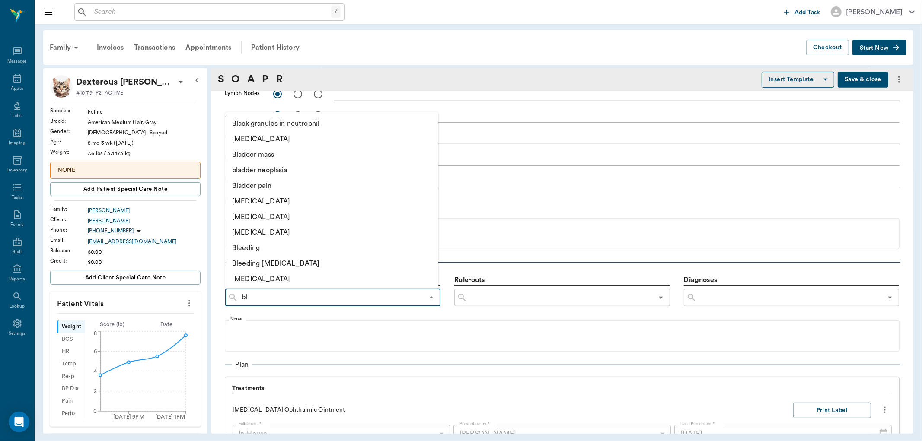
type input "b"
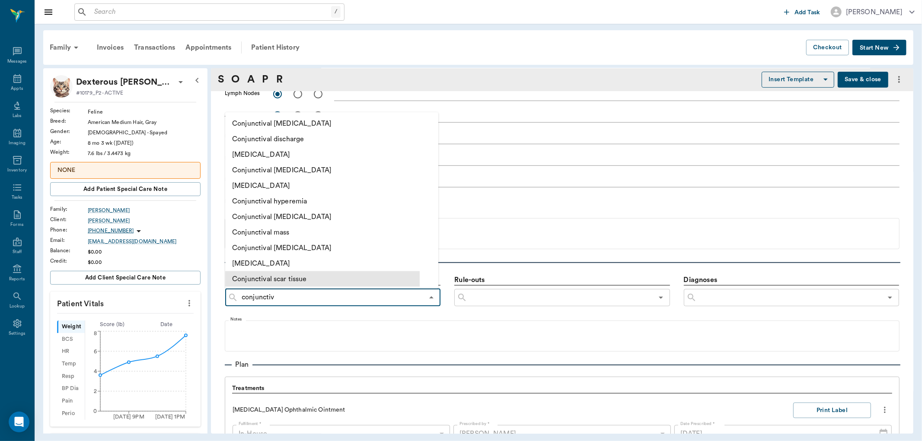
type input "conjunctivi"
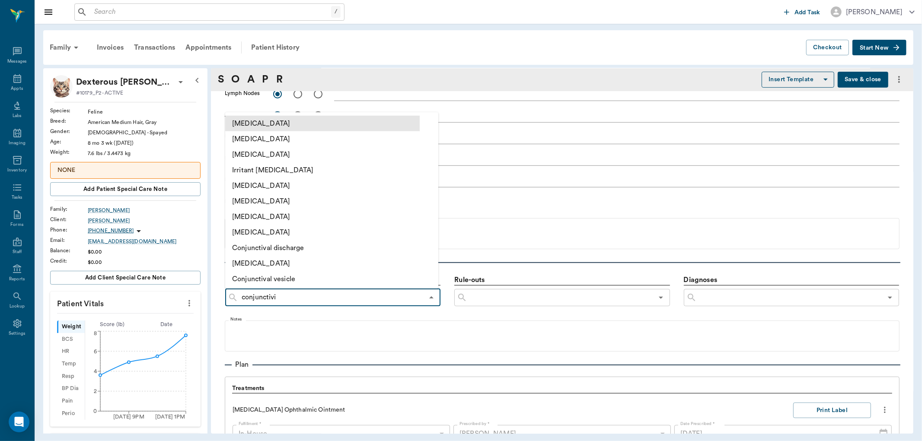
click at [273, 121] on li "Conjunctivitis" at bounding box center [322, 123] width 194 height 16
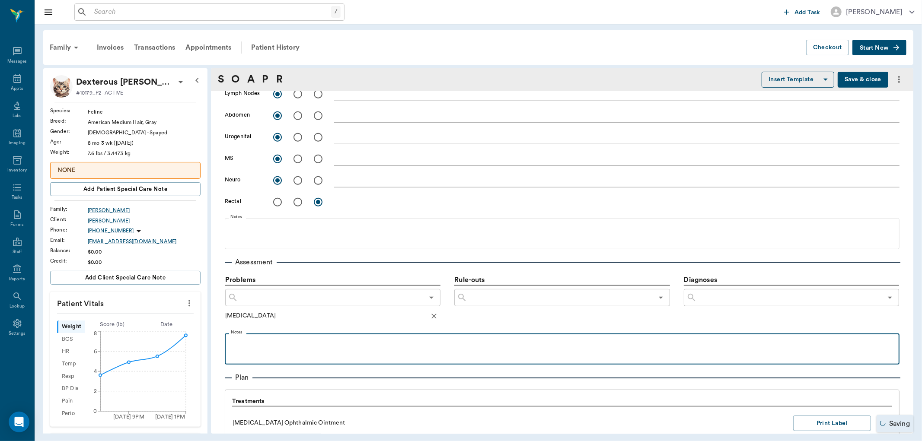
click at [275, 343] on p at bounding box center [562, 343] width 666 height 10
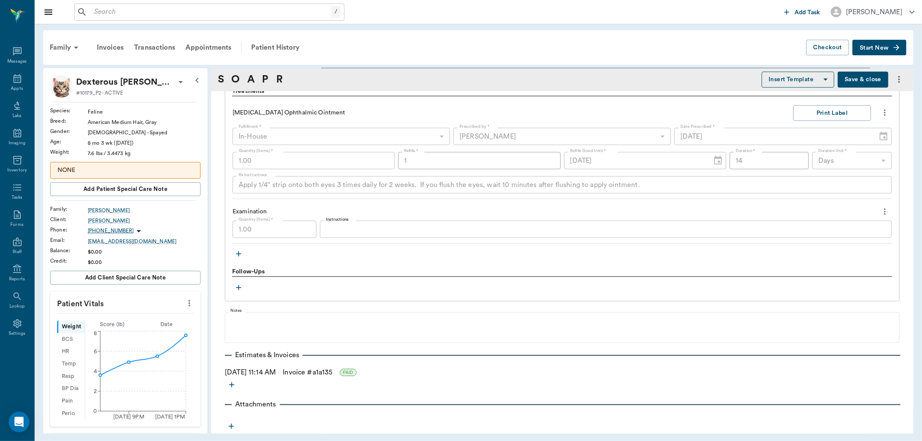
scroll to position [406, 0]
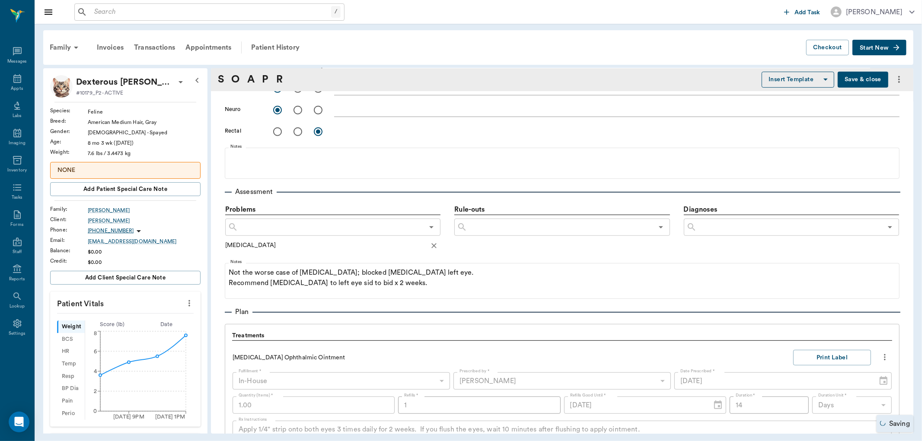
click at [400, 231] on input "text" at bounding box center [330, 227] width 185 height 12
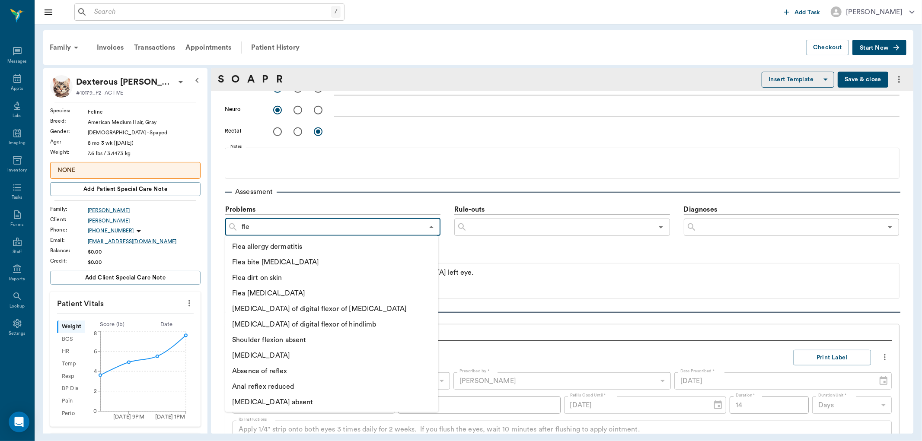
type input "flea"
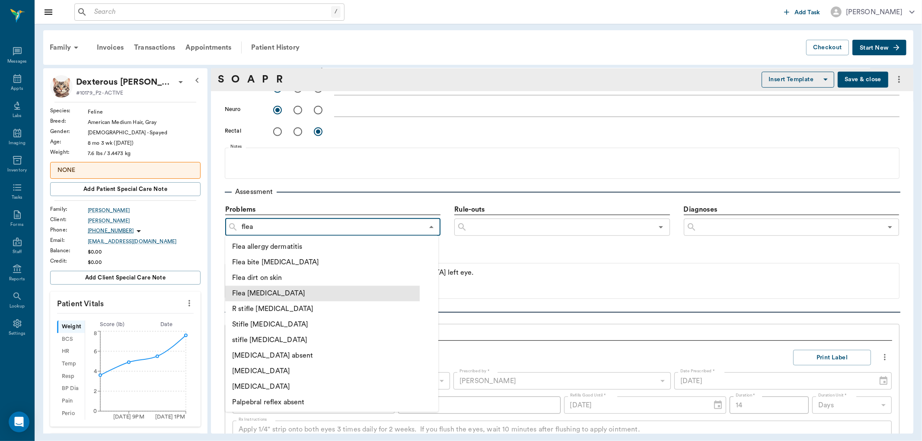
click at [309, 291] on li "Flea infestation" at bounding box center [322, 294] width 194 height 16
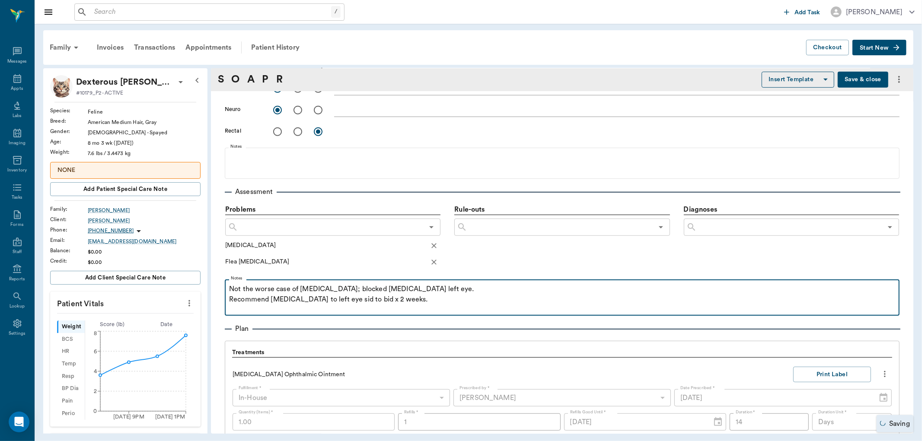
click at [433, 302] on p "Recommend warm compress to left eye sid to bid x 2 weeks." at bounding box center [562, 299] width 666 height 10
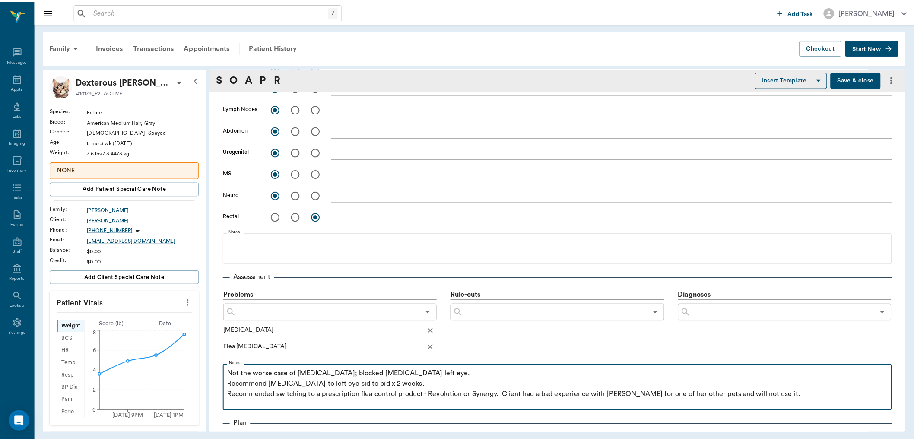
scroll to position [310, 0]
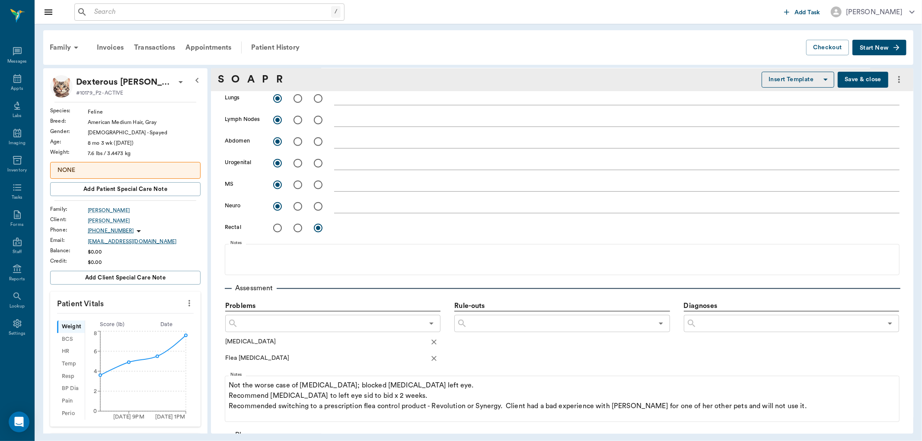
click at [150, 240] on div "MARIEANNKIRTMAN@gmail.com" at bounding box center [144, 242] width 113 height 8
click at [852, 80] on button "Save & close" at bounding box center [862, 80] width 51 height 16
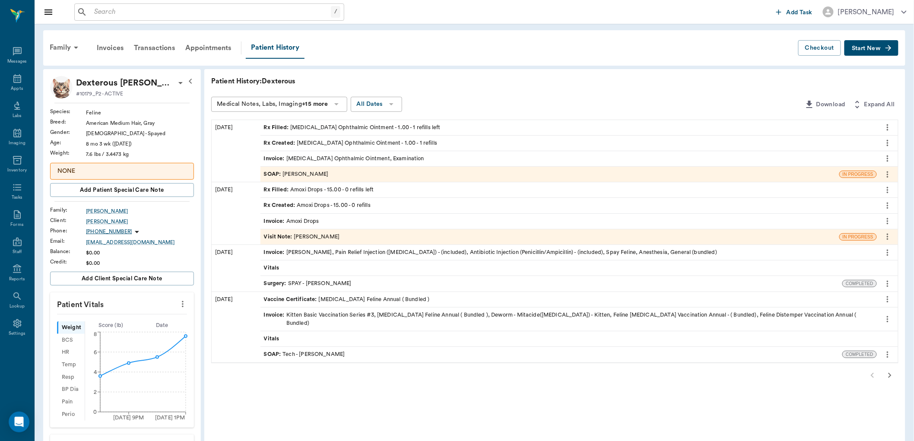
click at [299, 175] on div "SOAP : Dr. Kindall Jones" at bounding box center [296, 174] width 65 height 8
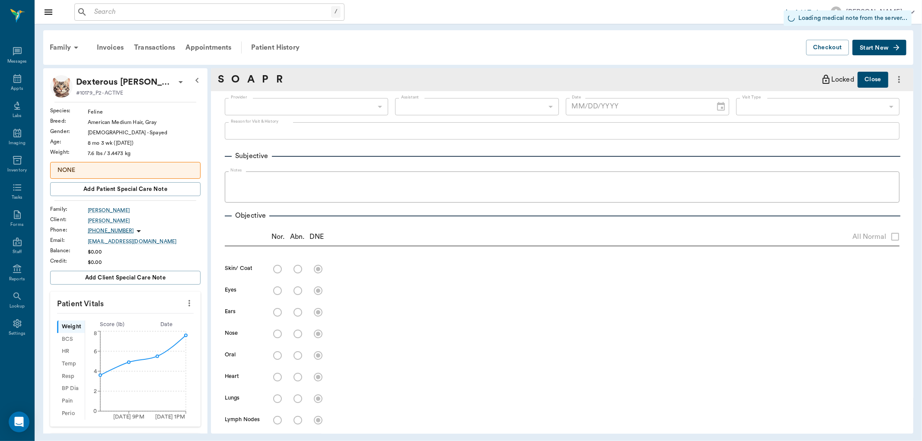
type input "670e8b52b987dc0b25a864ee"
radio input "true"
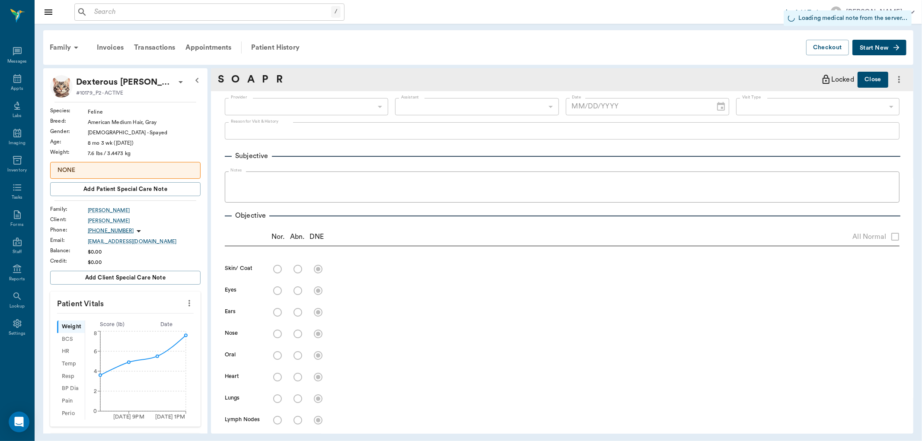
radio input "true"
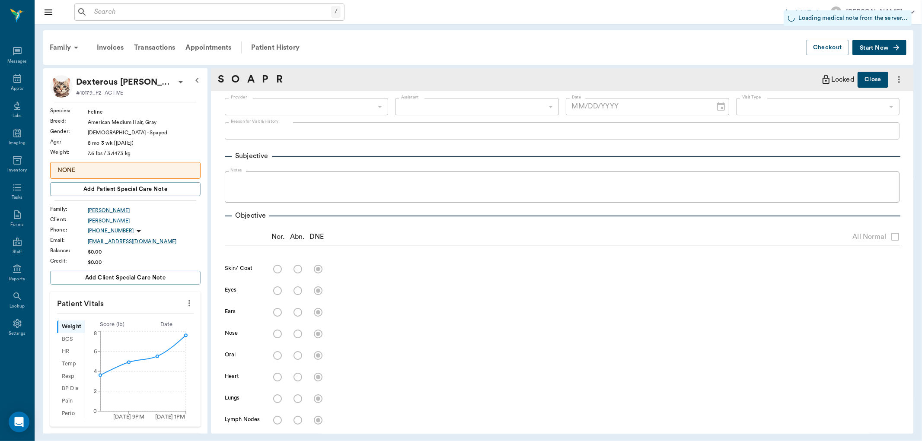
radio input "true"
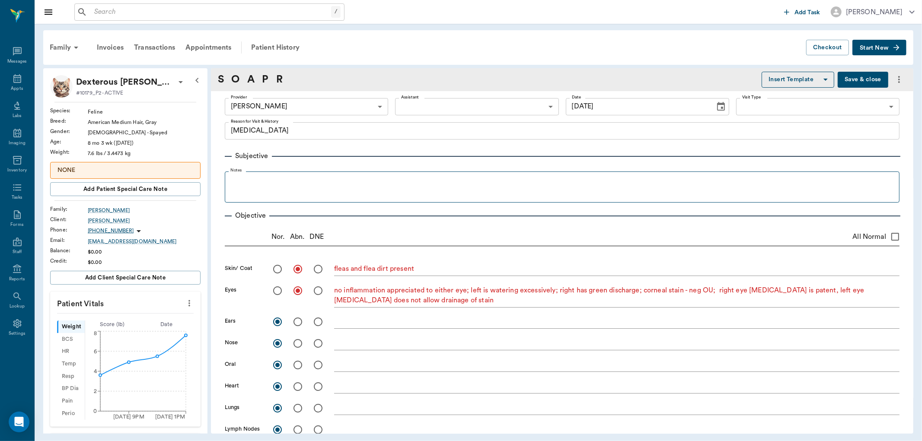
type input "[DATE]"
type textarea "eye discharge"
type textarea "fleas and flea dirt present"
type textarea "no inflammation appreciated to either eye; left is watering excessively; right …"
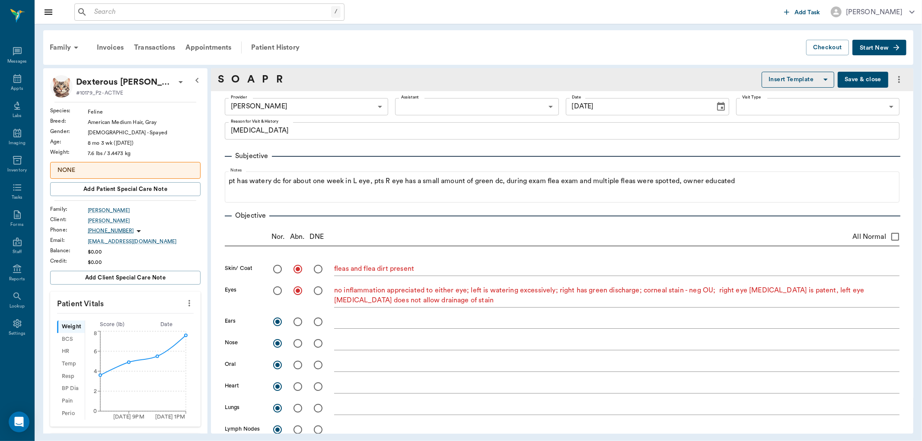
click at [868, 75] on button "Save & close" at bounding box center [862, 80] width 51 height 16
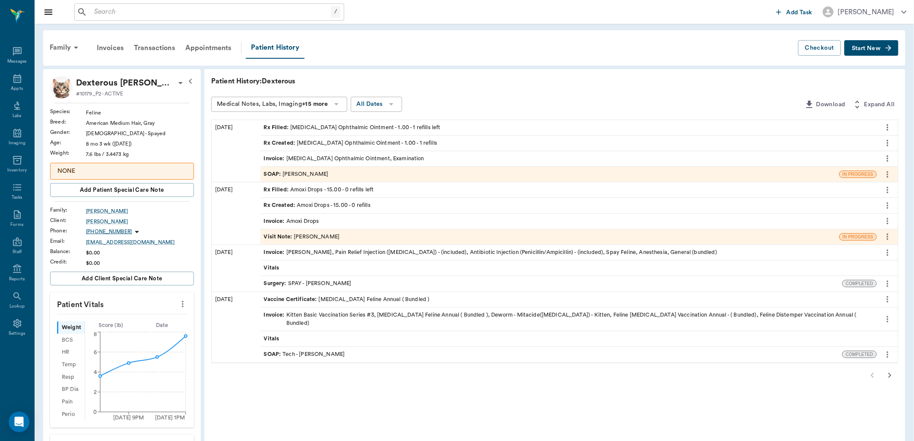
click at [16, 81] on icon at bounding box center [17, 78] width 10 height 10
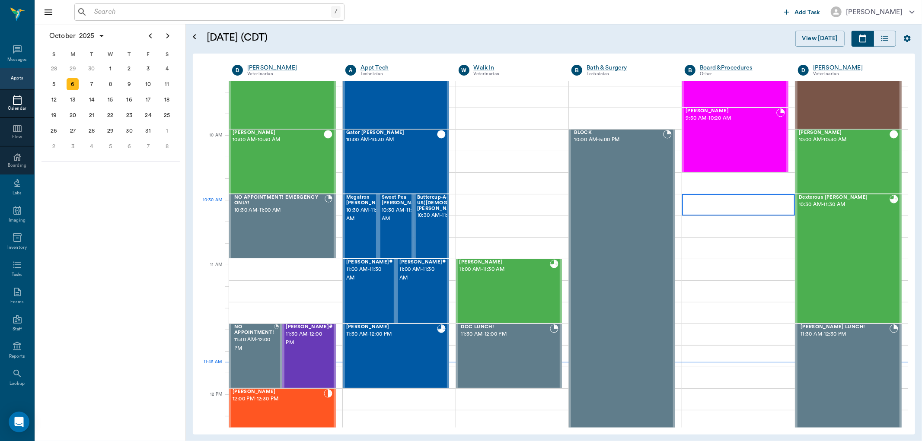
scroll to position [197, 0]
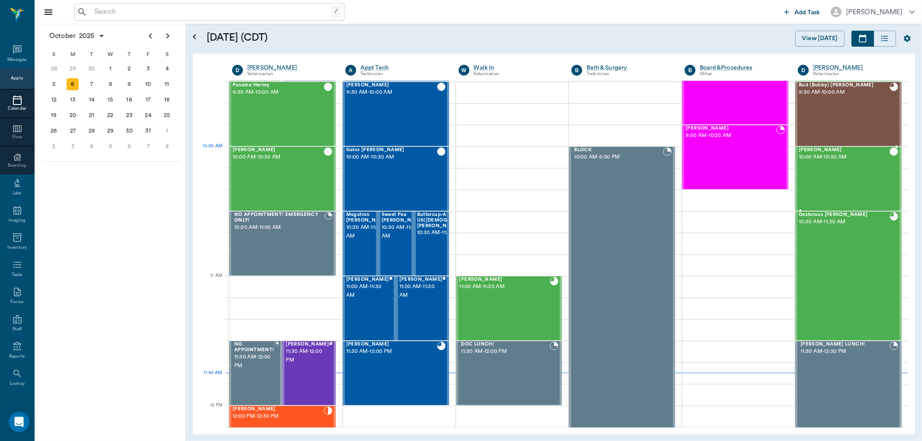
click at [805, 150] on span "[PERSON_NAME]" at bounding box center [844, 150] width 91 height 6
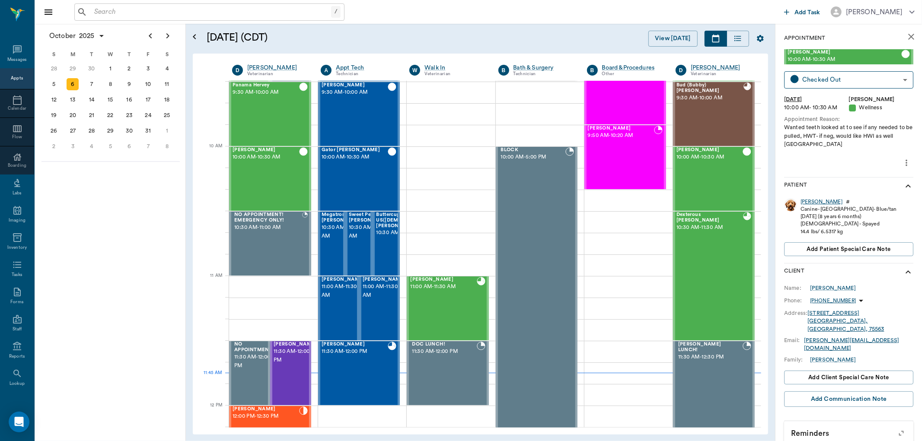
click at [807, 201] on div "[PERSON_NAME]" at bounding box center [821, 201] width 42 height 7
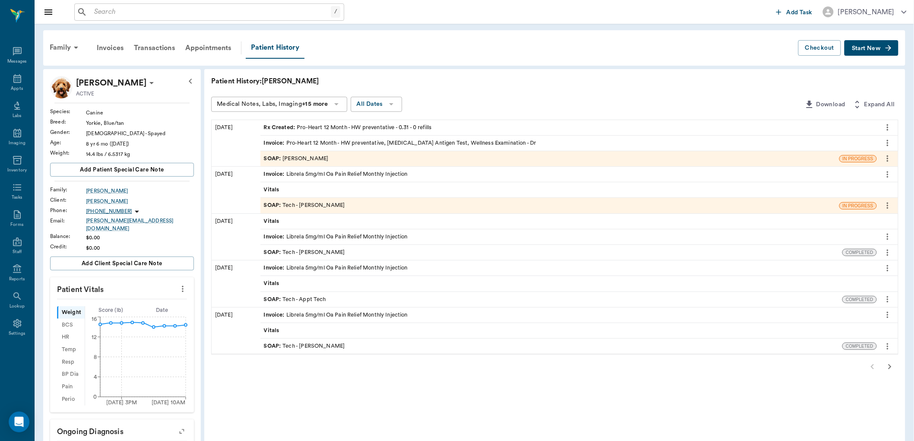
click at [308, 156] on div "SOAP : [PERSON_NAME]" at bounding box center [296, 159] width 65 height 8
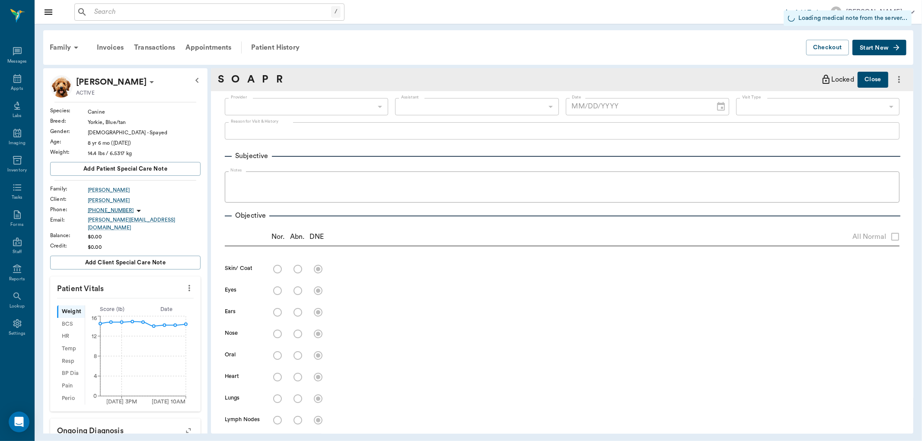
type input "670e8b52b987dc0b25a864ee"
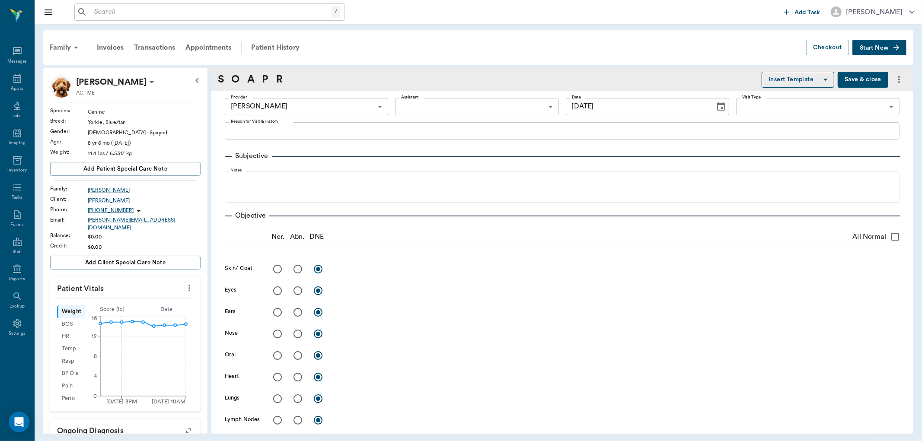
type input "[DATE]"
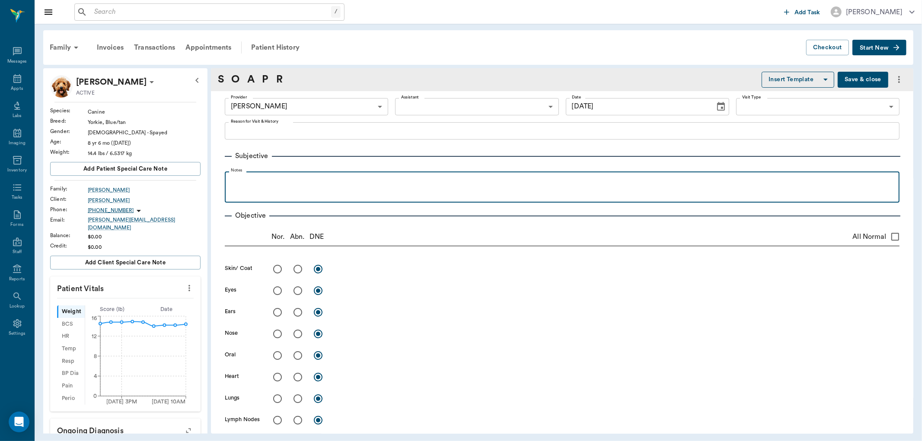
click at [312, 185] on p at bounding box center [562, 181] width 666 height 10
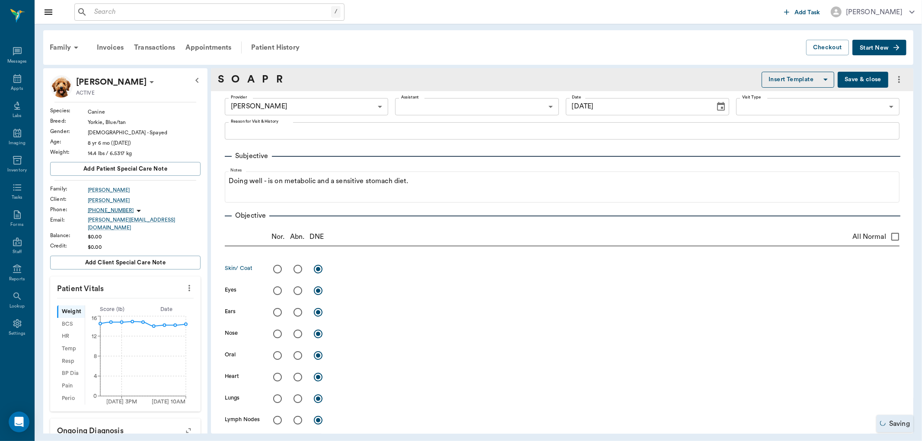
click at [296, 268] on input "radio" at bounding box center [298, 269] width 18 height 18
radio input "true"
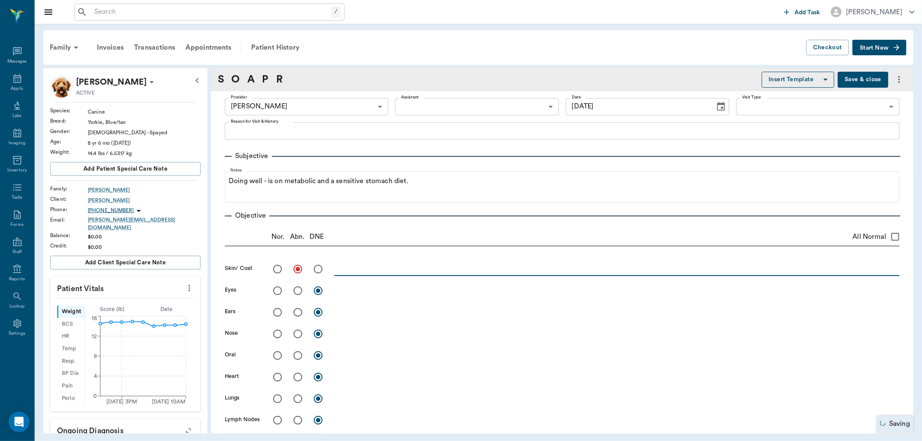
click at [353, 266] on textarea at bounding box center [616, 269] width 565 height 10
type textarea "small dermal bump right [MEDICAL_DATA] area - client noticed after a vaccine - …"
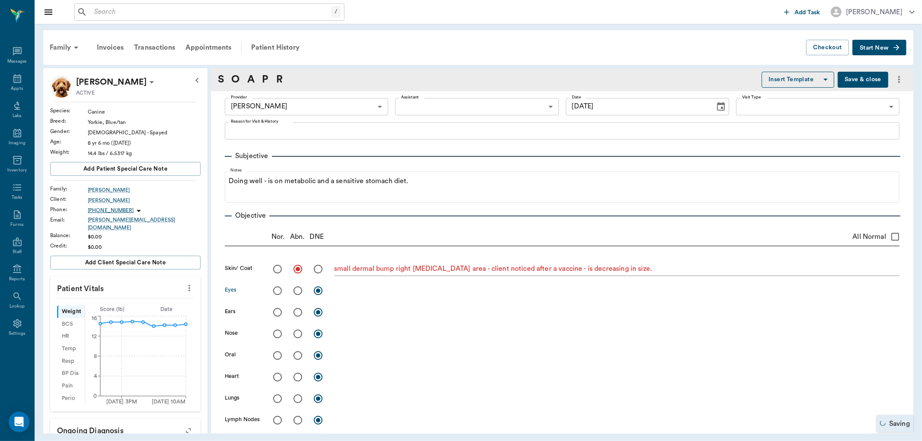
click at [277, 290] on input "radio" at bounding box center [277, 291] width 18 height 18
radio input "true"
click at [296, 313] on input "radio" at bounding box center [298, 312] width 18 height 18
radio input "true"
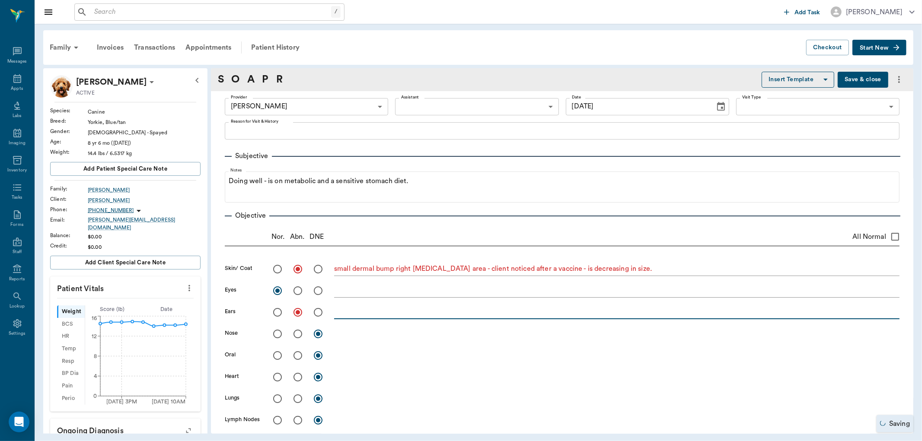
click at [350, 312] on textarea at bounding box center [616, 312] width 565 height 10
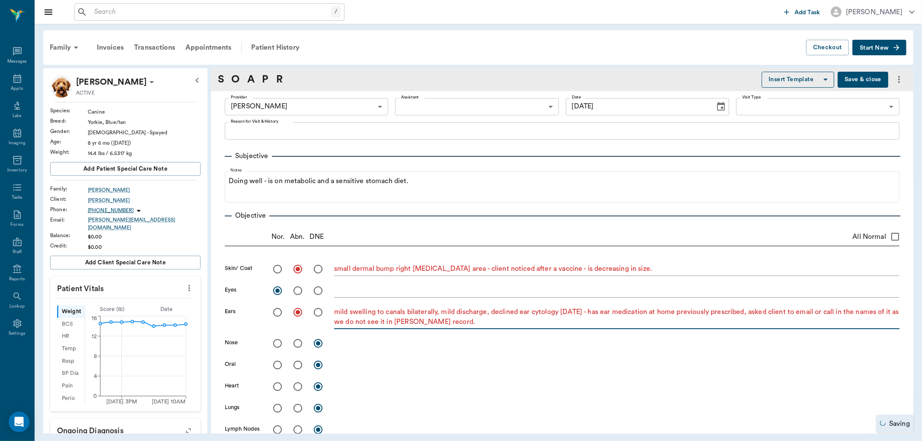
type textarea "mild swelling to canals bilaterally, mild discharge, declined ear cytology [DAT…"
click at [277, 345] on input "radio" at bounding box center [277, 343] width 18 height 18
radio input "true"
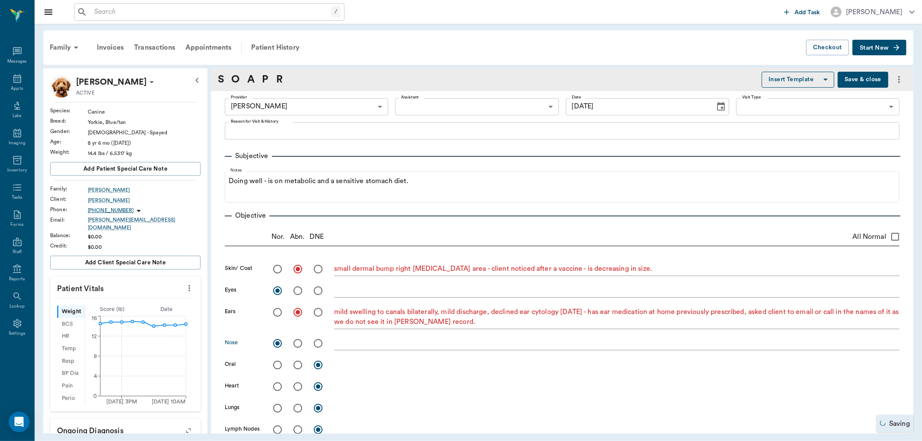
click at [301, 366] on input "radio" at bounding box center [298, 365] width 18 height 18
radio input "true"
click at [365, 365] on textarea at bounding box center [616, 365] width 565 height 10
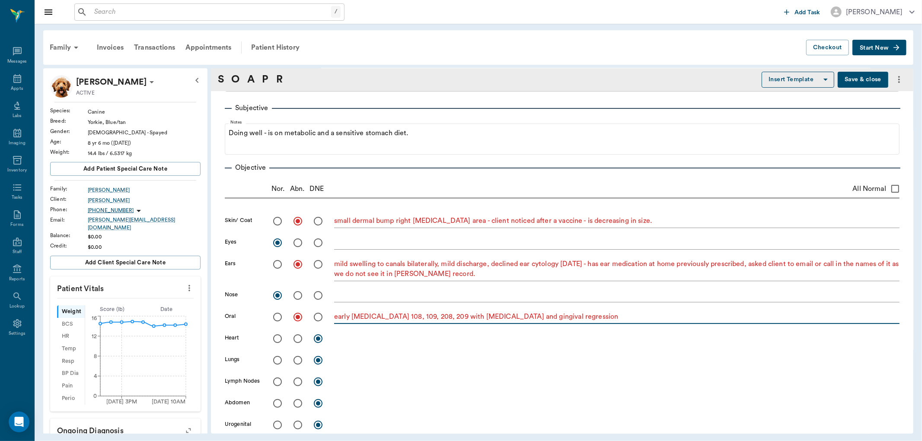
scroll to position [96, 0]
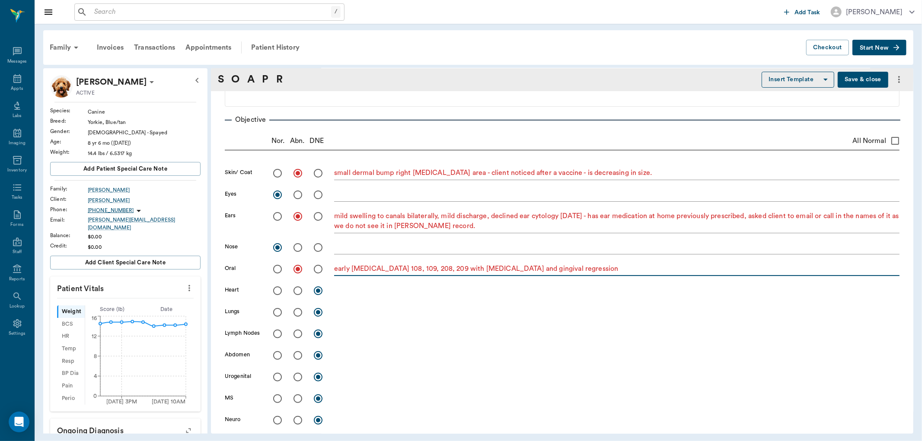
type textarea "early [MEDICAL_DATA] 108, 109, 208, 209 with [MEDICAL_DATA] and gingival regres…"
click at [277, 290] on input "radio" at bounding box center [277, 291] width 18 height 18
radio input "true"
click at [277, 311] on input "radio" at bounding box center [277, 312] width 18 height 18
radio input "true"
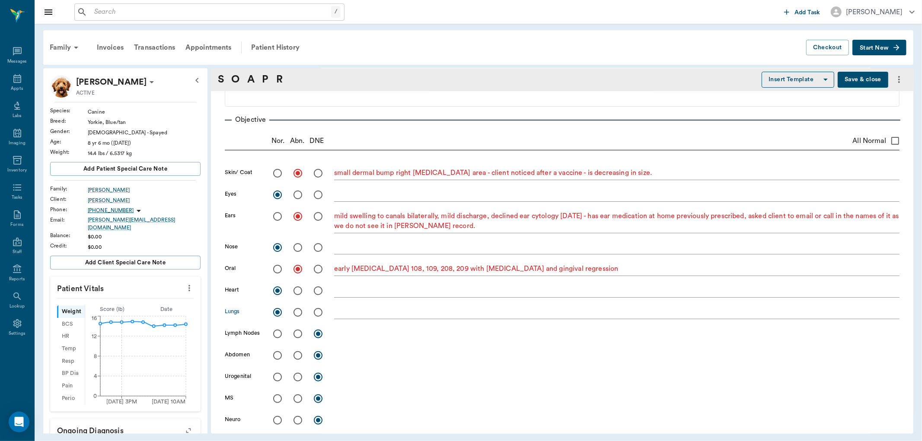
drag, startPoint x: 279, startPoint y: 332, endPoint x: 279, endPoint y: 346, distance: 13.8
click at [279, 333] on input "radio" at bounding box center [277, 334] width 18 height 18
radio input "true"
click at [277, 353] on input "radio" at bounding box center [277, 356] width 18 height 18
radio input "true"
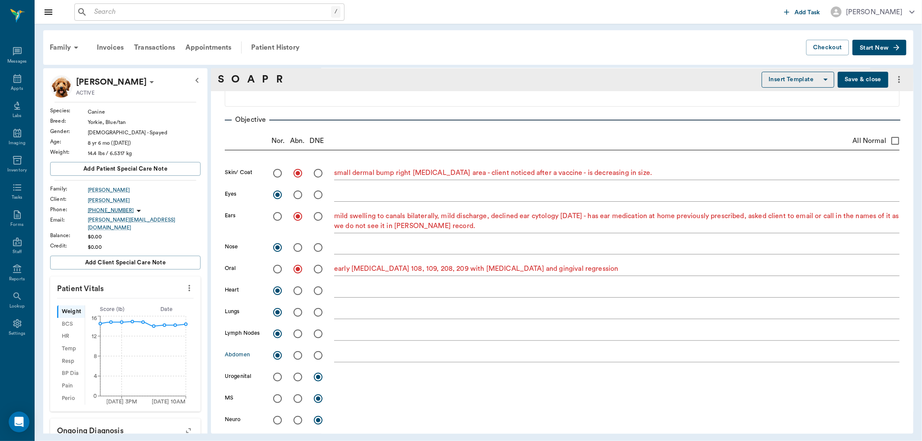
drag, startPoint x: 278, startPoint y: 375, endPoint x: 279, endPoint y: 385, distance: 10.8
click at [278, 375] on input "radio" at bounding box center [277, 377] width 18 height 18
radio input "true"
click at [300, 399] on input "radio" at bounding box center [298, 399] width 18 height 18
radio input "true"
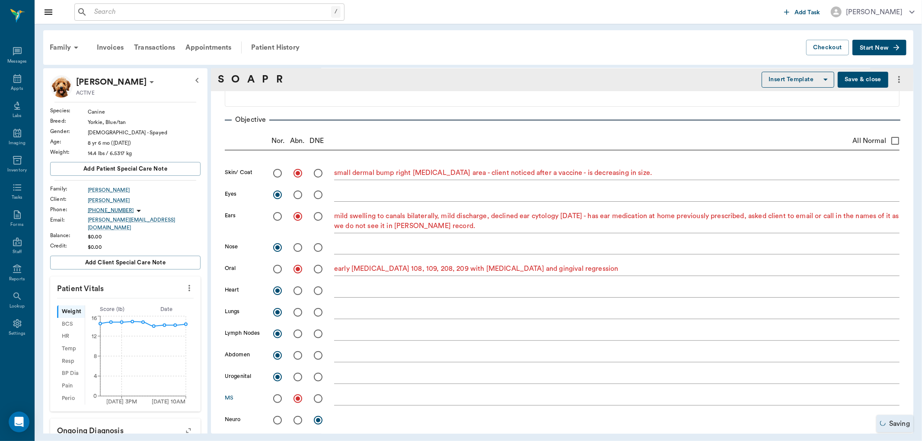
click at [342, 397] on textarea at bounding box center [616, 399] width 565 height 10
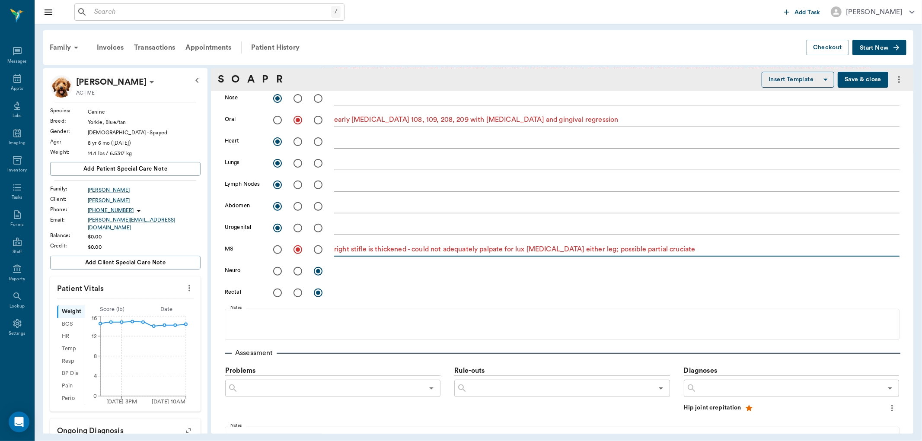
scroll to position [288, 0]
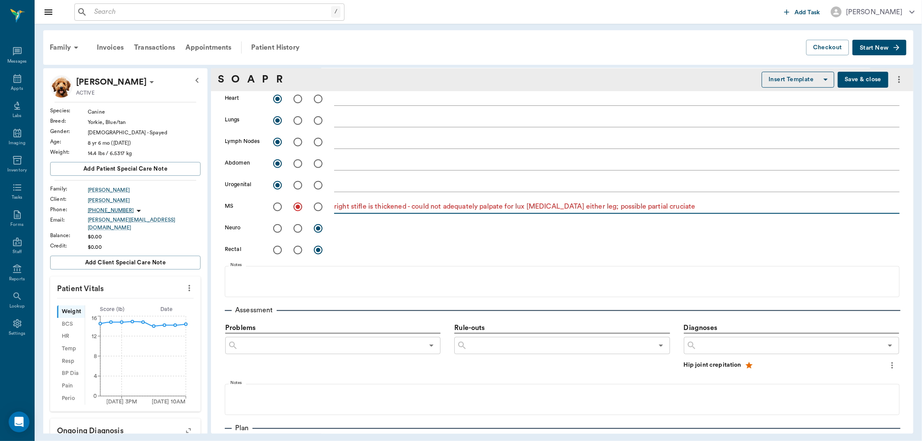
type textarea "right stifle is thickened - could not adequately palpate for lux [MEDICAL_DATA]…"
click at [277, 227] on input "radio" at bounding box center [277, 229] width 18 height 18
radio input "true"
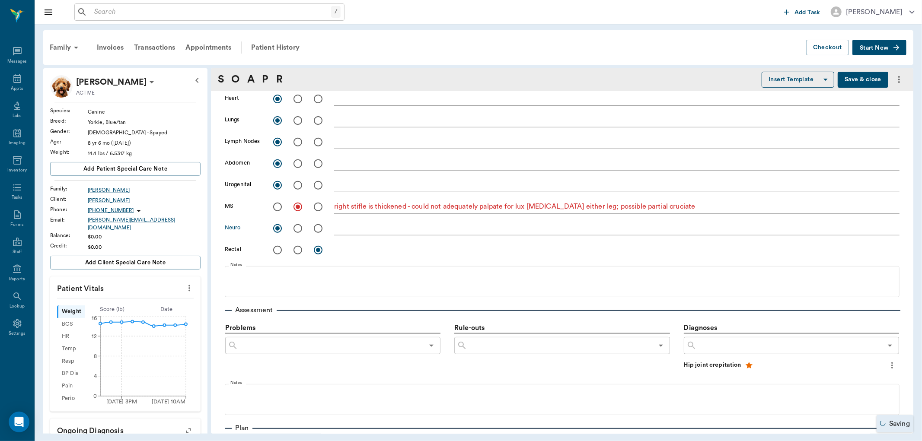
click at [271, 344] on input "text" at bounding box center [330, 346] width 185 height 12
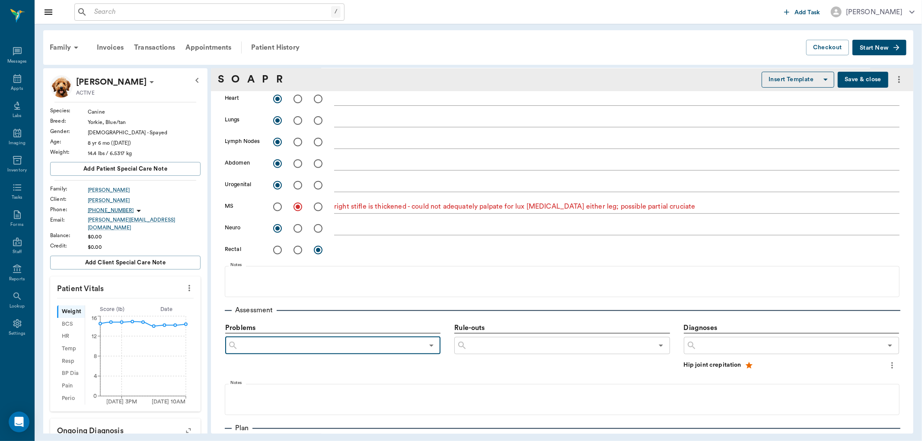
click at [340, 347] on input "text" at bounding box center [330, 346] width 185 height 12
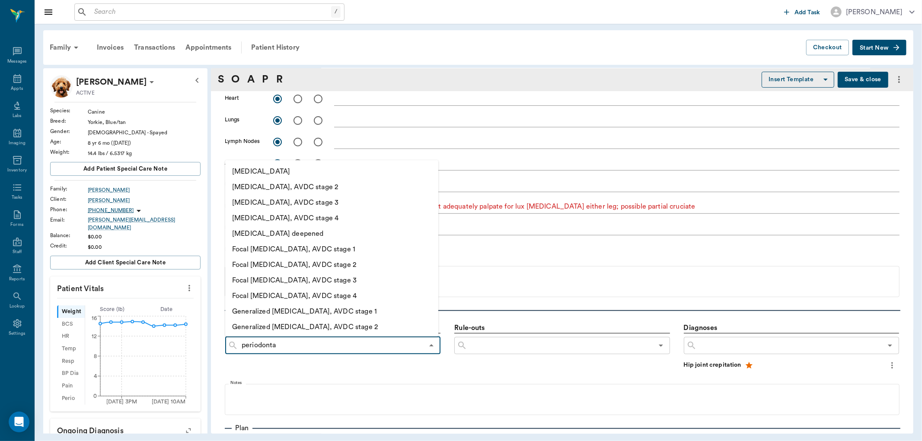
type input "periodontal"
click at [321, 184] on li "Periodontal disease, AVDC stage 2" at bounding box center [322, 187] width 194 height 16
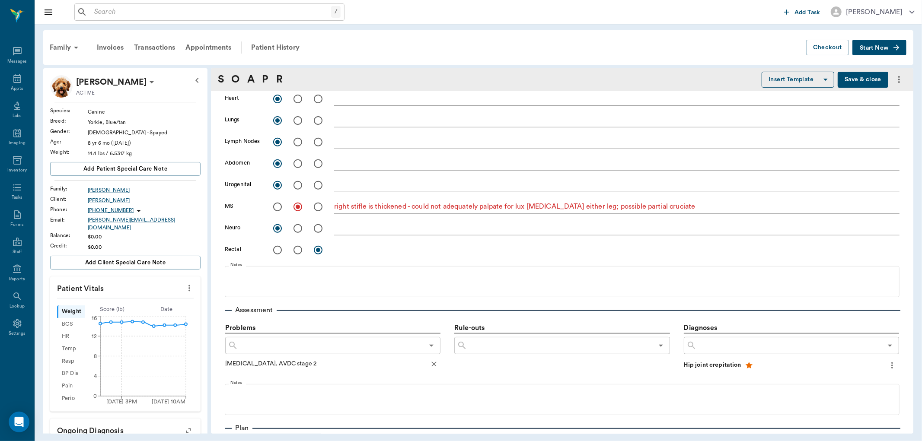
click at [319, 348] on input "text" at bounding box center [330, 346] width 185 height 12
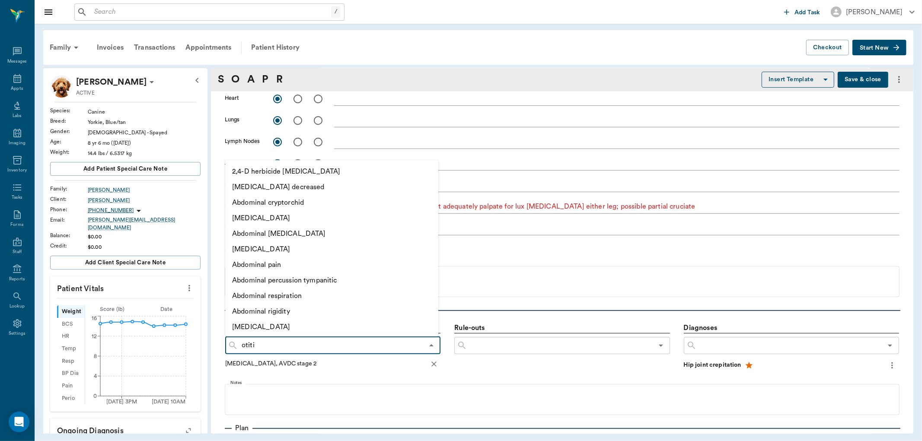
type input "otitis"
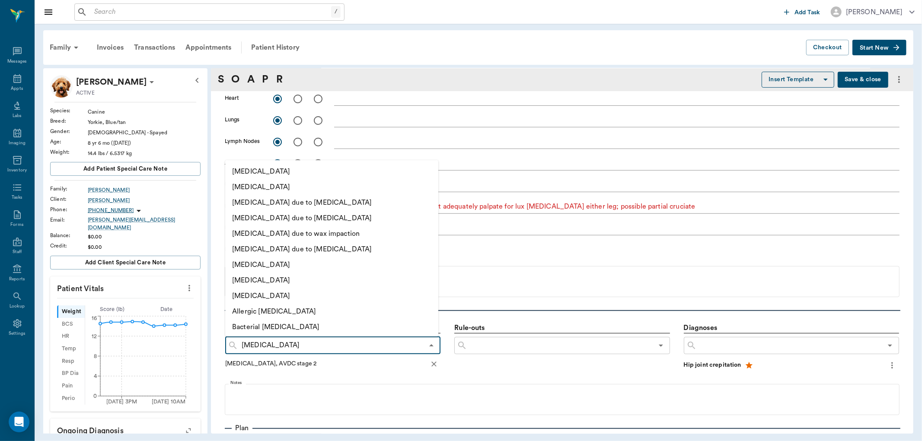
click at [308, 344] on input "otitis" at bounding box center [330, 346] width 185 height 12
click at [259, 188] on li "Otitis externa" at bounding box center [322, 187] width 194 height 16
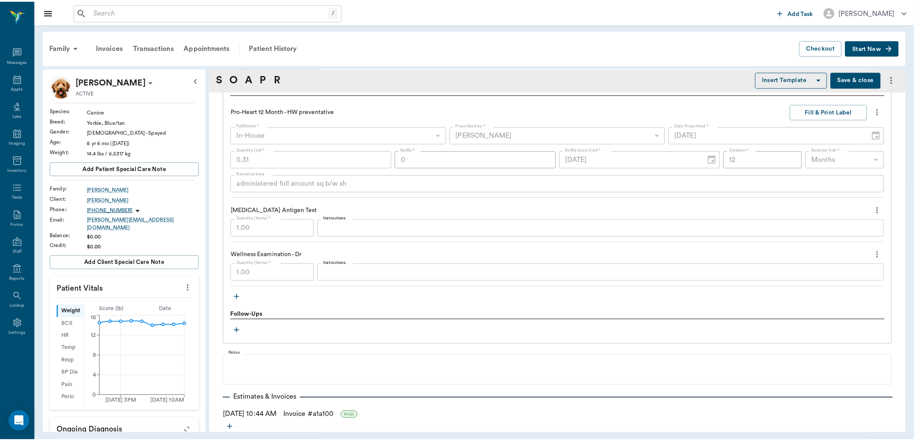
scroll to position [672, 0]
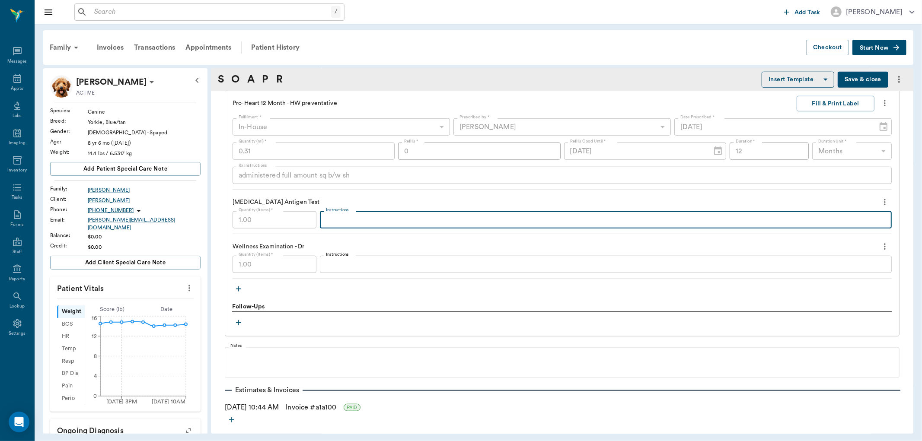
click at [346, 217] on textarea "Instructions" at bounding box center [606, 220] width 560 height 10
type textarea "negative test"
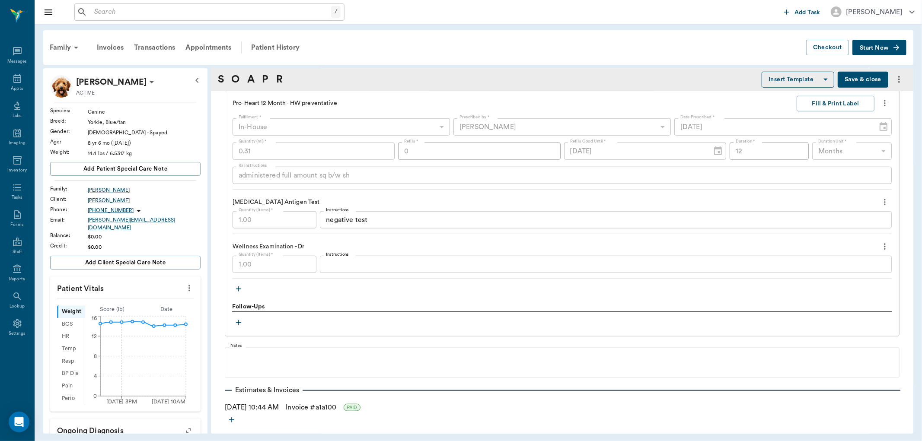
click at [857, 80] on button "Save & close" at bounding box center [862, 80] width 51 height 16
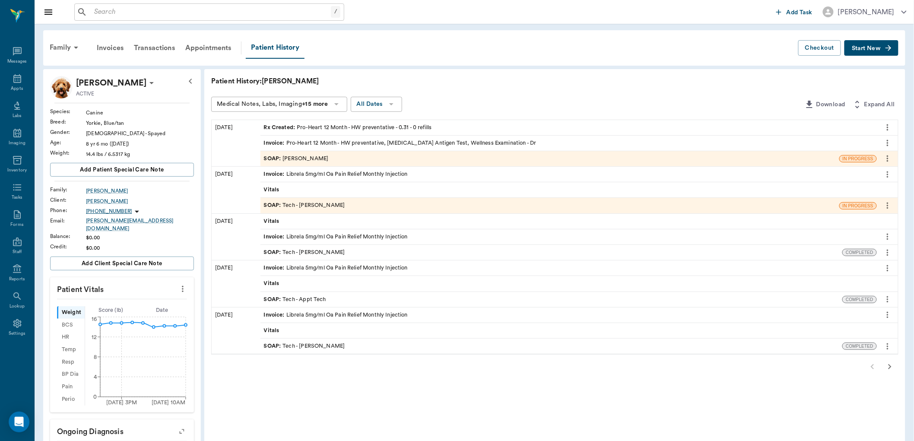
click at [183, 284] on icon "more" at bounding box center [183, 289] width 10 height 10
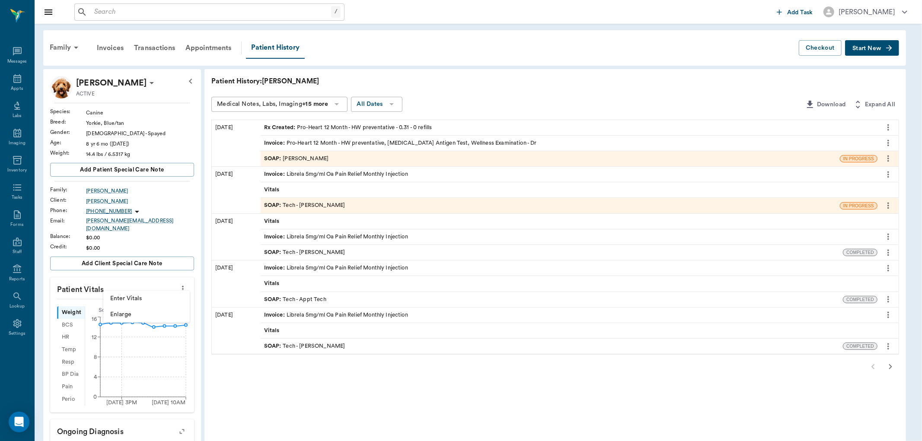
click at [139, 297] on span "Enter Vitals" at bounding box center [146, 298] width 73 height 9
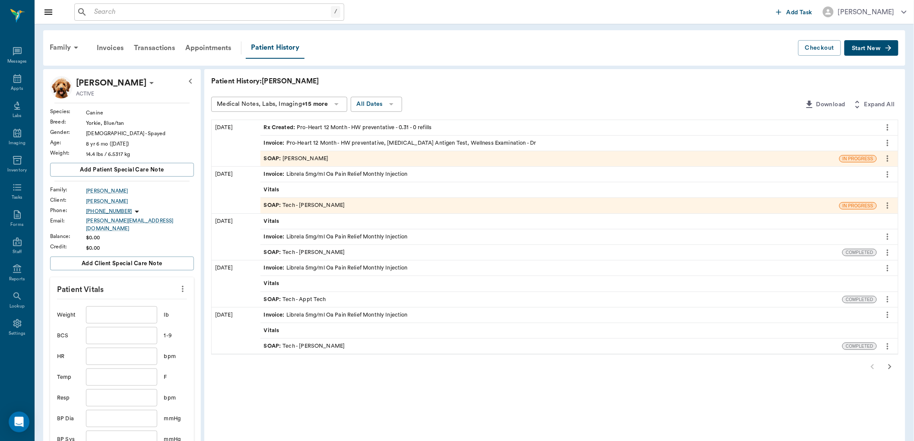
click at [123, 307] on input "text" at bounding box center [121, 314] width 71 height 17
type input "13.6"
click at [117, 328] on input "text" at bounding box center [121, 335] width 71 height 17
type input "7"
click at [128, 348] on input "text" at bounding box center [121, 356] width 71 height 17
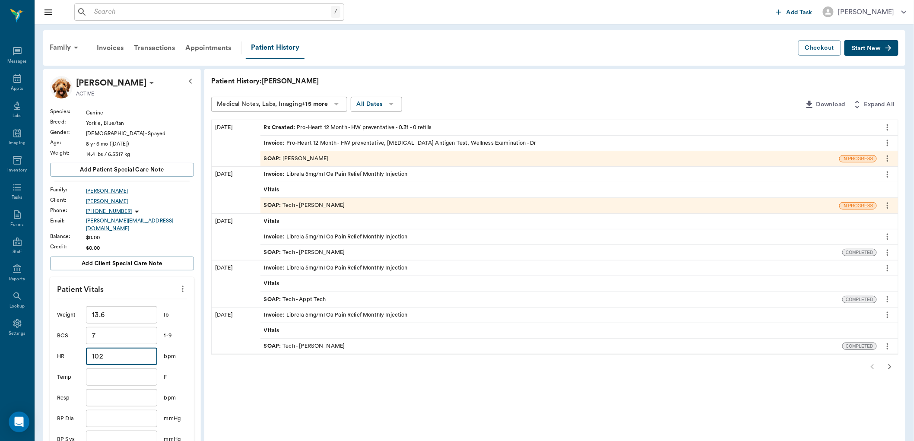
type input "102"
click at [123, 378] on input "text" at bounding box center [121, 377] width 71 height 17
click at [116, 391] on input "text" at bounding box center [121, 397] width 71 height 17
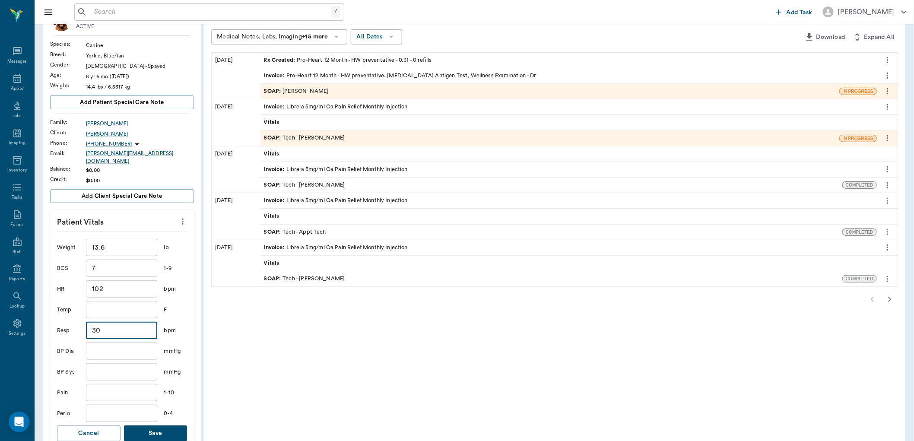
scroll to position [96, 0]
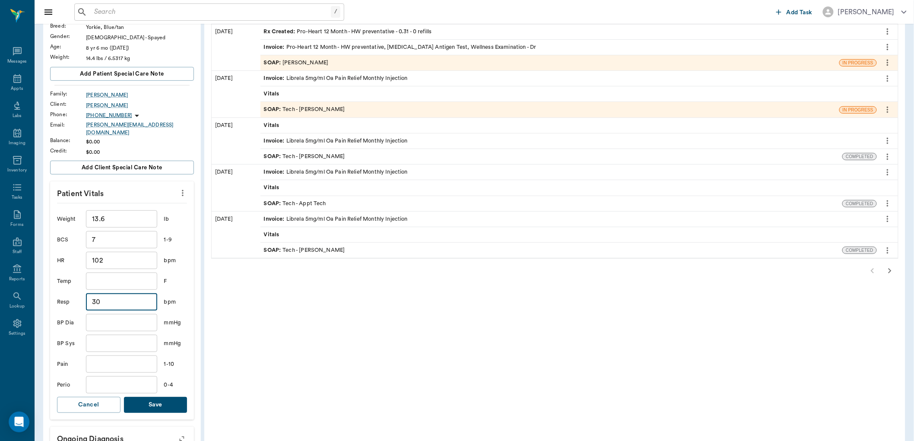
type input "30"
click at [126, 381] on input "text" at bounding box center [121, 384] width 71 height 17
type input "2"
click at [99, 279] on input "text" at bounding box center [121, 281] width 71 height 17
type input "101.7"
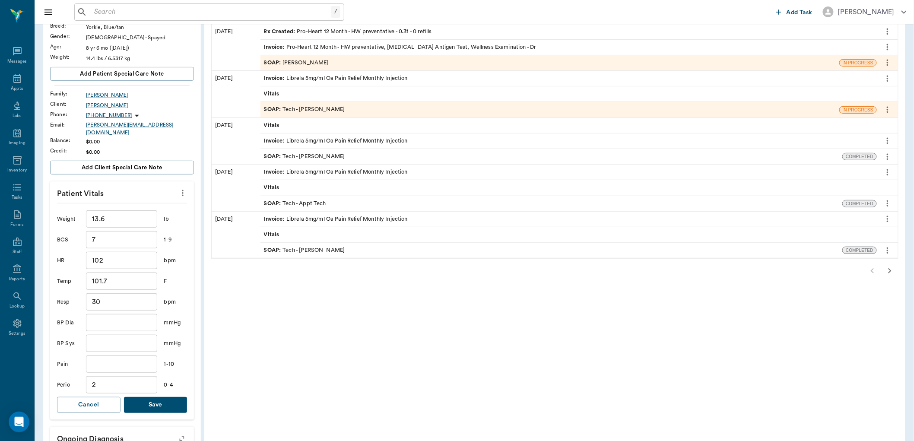
click at [148, 399] on button "Save" at bounding box center [156, 405] width 64 height 16
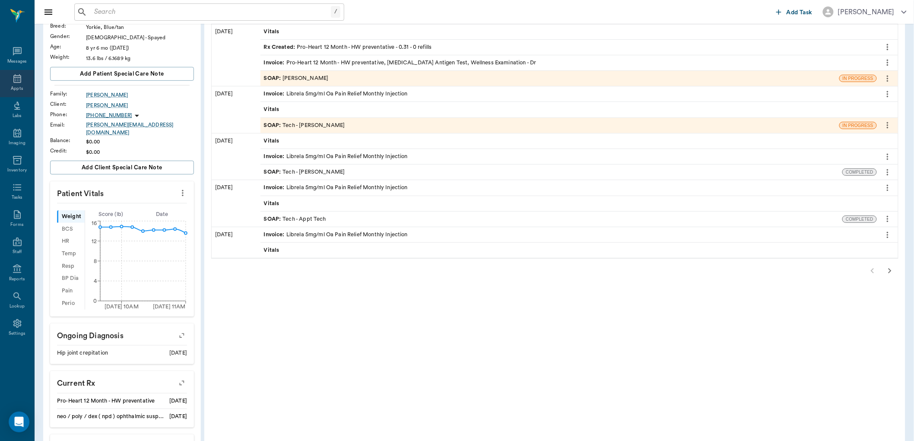
click at [13, 80] on icon at bounding box center [17, 78] width 10 height 10
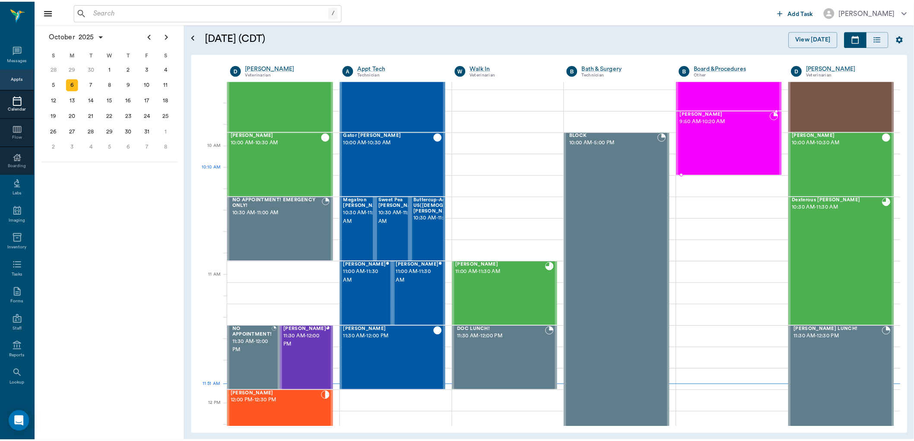
scroll to position [197, 0]
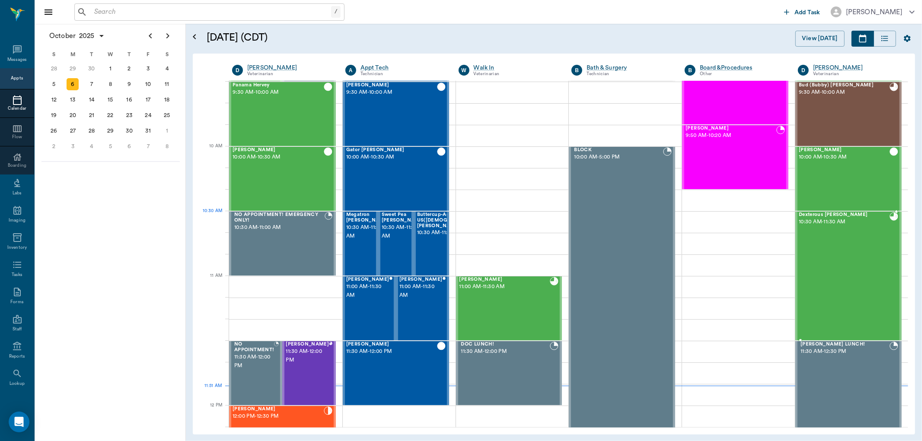
click at [804, 216] on span "Dexterous [PERSON_NAME]" at bounding box center [844, 215] width 91 height 6
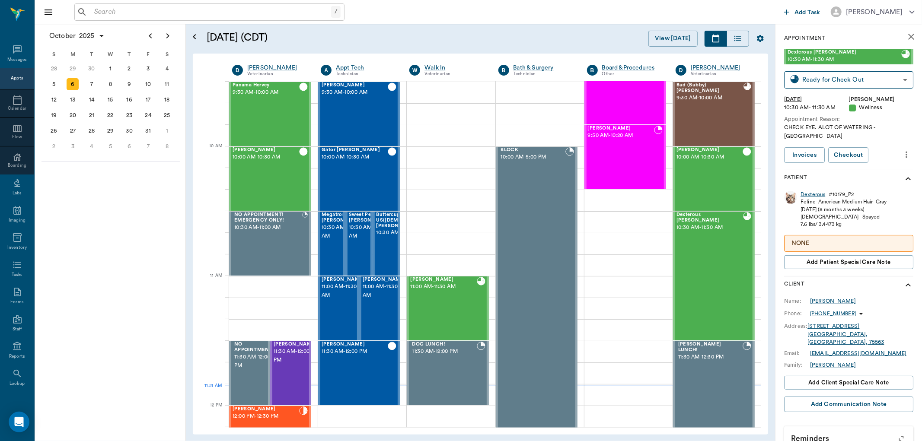
click at [809, 191] on div "Dexterous" at bounding box center [812, 194] width 25 height 7
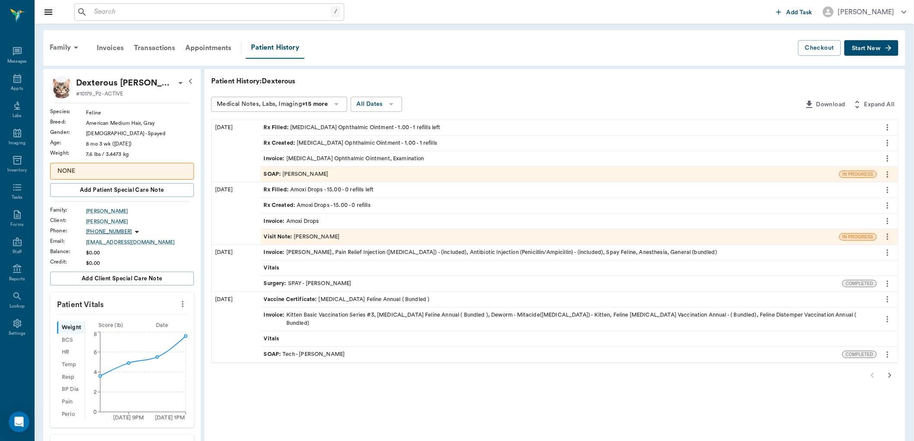
click at [184, 305] on icon "more" at bounding box center [183, 304] width 10 height 10
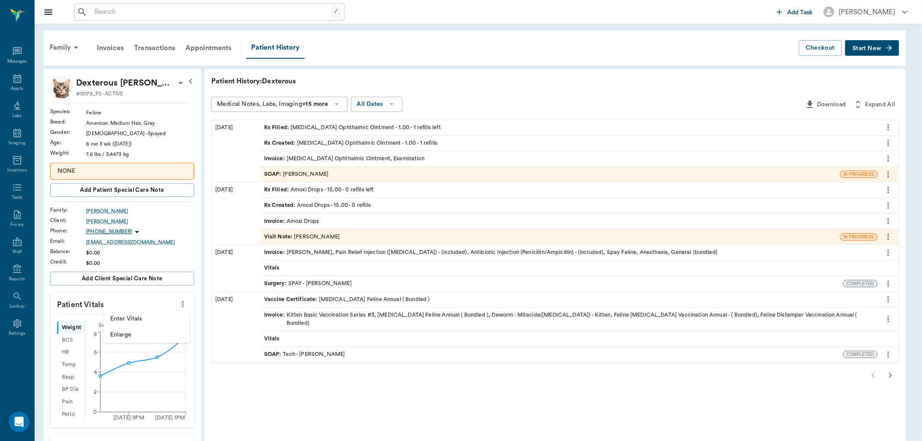
click at [137, 316] on span "Enter Vitals" at bounding box center [146, 319] width 73 height 9
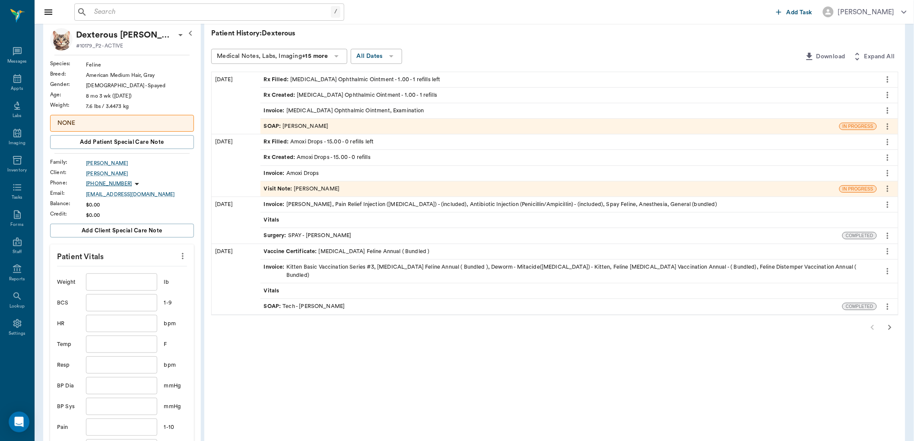
scroll to position [96, 0]
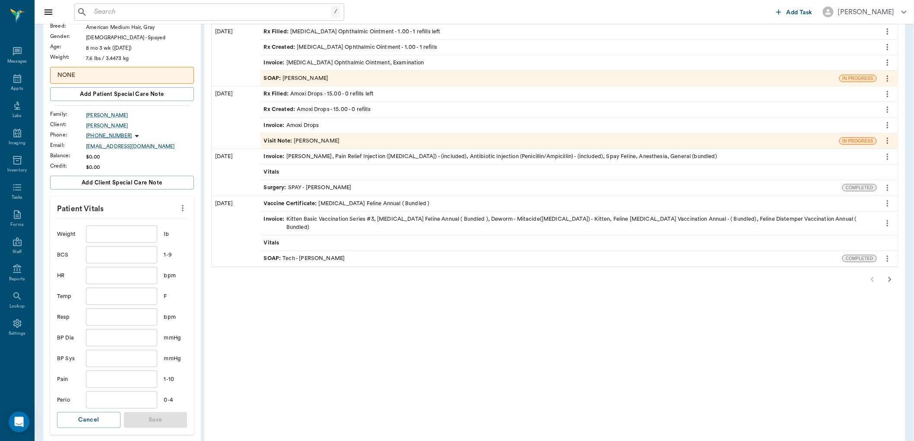
click at [127, 236] on input "text" at bounding box center [121, 234] width 71 height 17
type input "7"
click at [130, 255] on input "text" at bounding box center [121, 254] width 71 height 17
type input "5"
click at [128, 274] on input "text" at bounding box center [121, 275] width 71 height 17
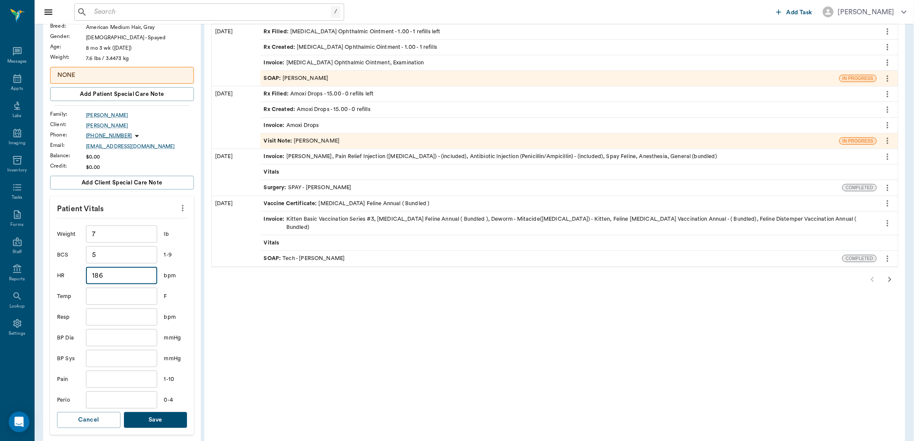
type input "186"
click at [130, 316] on input "text" at bounding box center [121, 317] width 71 height 17
type input "30"
click at [114, 398] on input "text" at bounding box center [121, 399] width 71 height 17
type input "0"
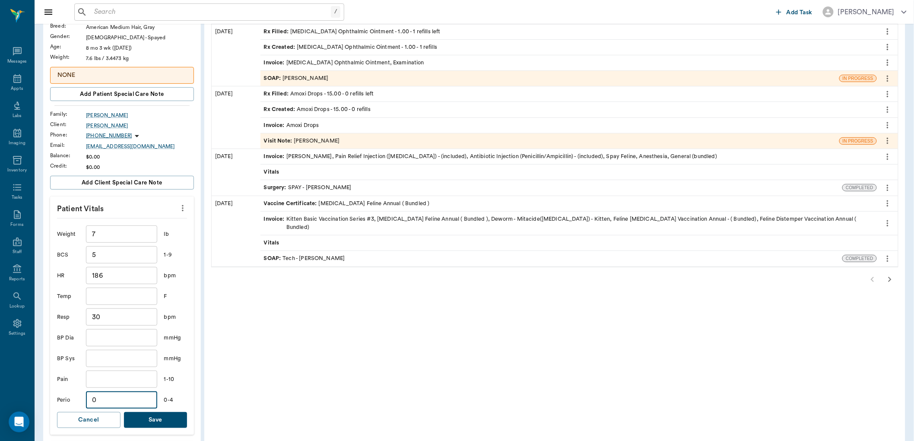
click at [157, 420] on button "Save" at bounding box center [156, 420] width 64 height 16
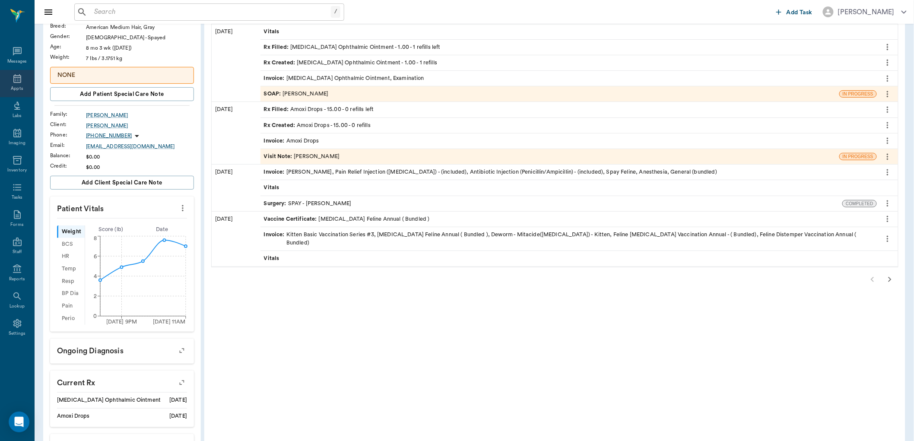
click at [18, 83] on icon at bounding box center [17, 78] width 10 height 10
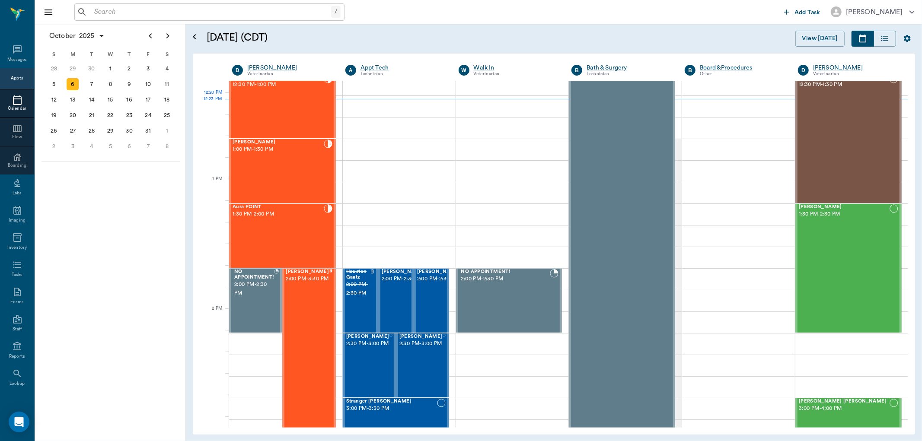
scroll to position [554, 0]
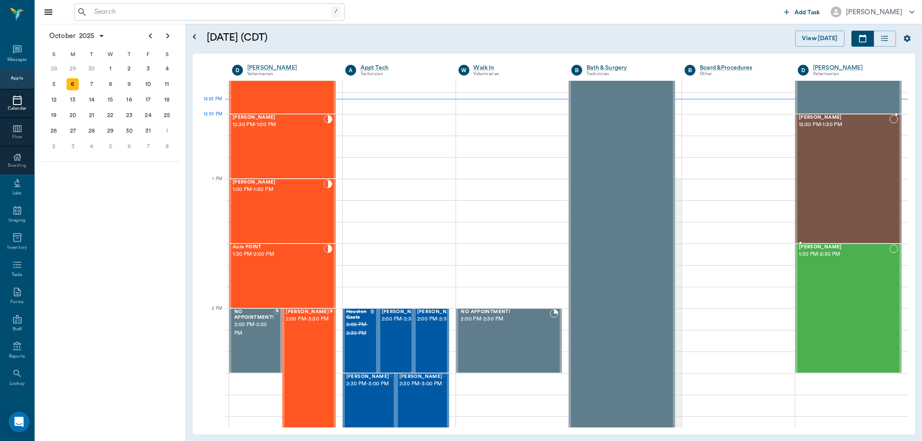
drag, startPoint x: 815, startPoint y: 115, endPoint x: 831, endPoint y: 124, distance: 18.2
click at [831, 124] on span "12:30 PM - 1:30 PM" at bounding box center [844, 125] width 91 height 9
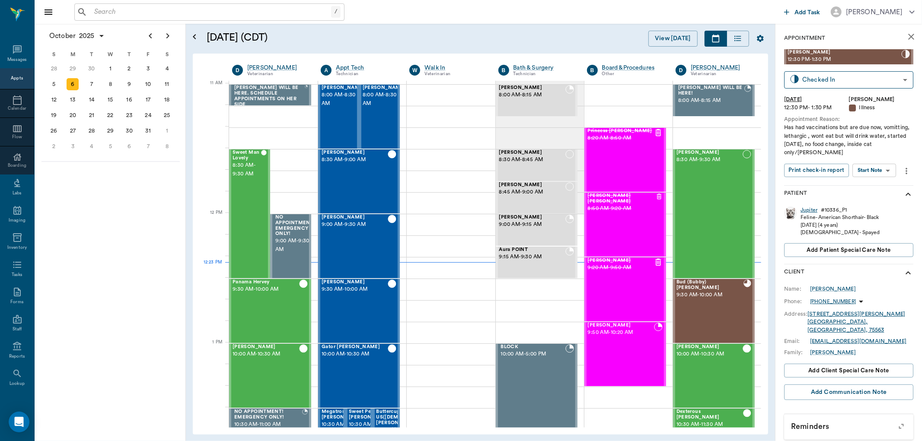
scroll to position [390, 0]
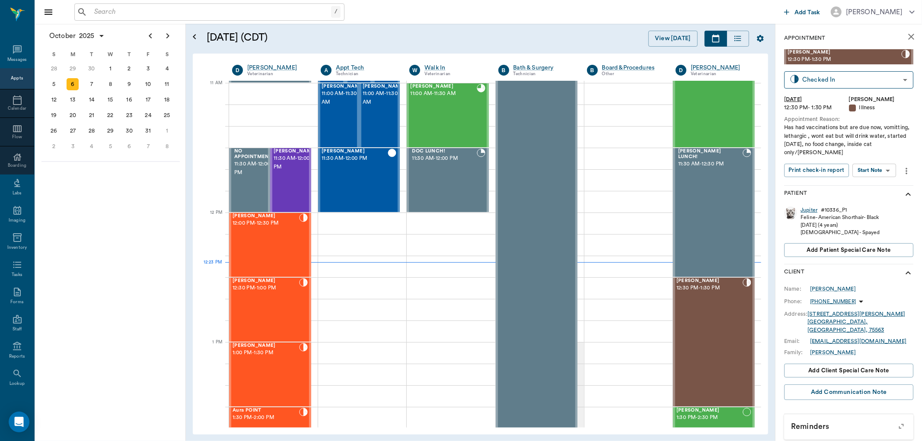
click at [814, 210] on div "Jupiter" at bounding box center [808, 210] width 17 height 7
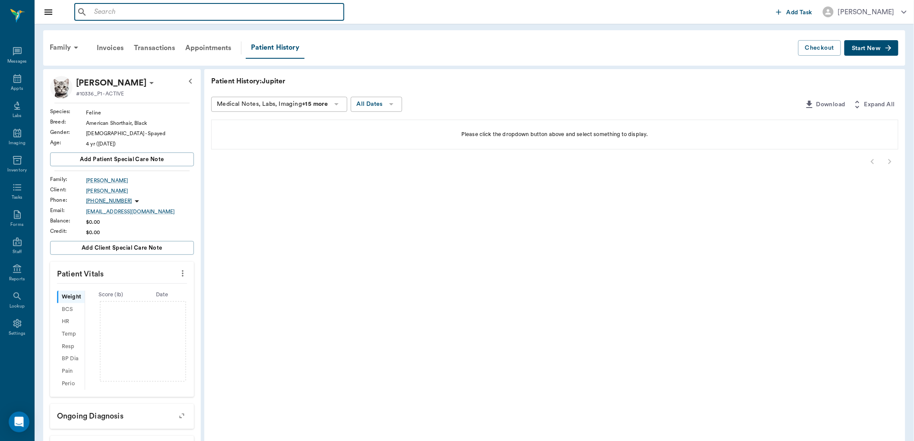
click at [92, 10] on input "text" at bounding box center [216, 12] width 250 height 12
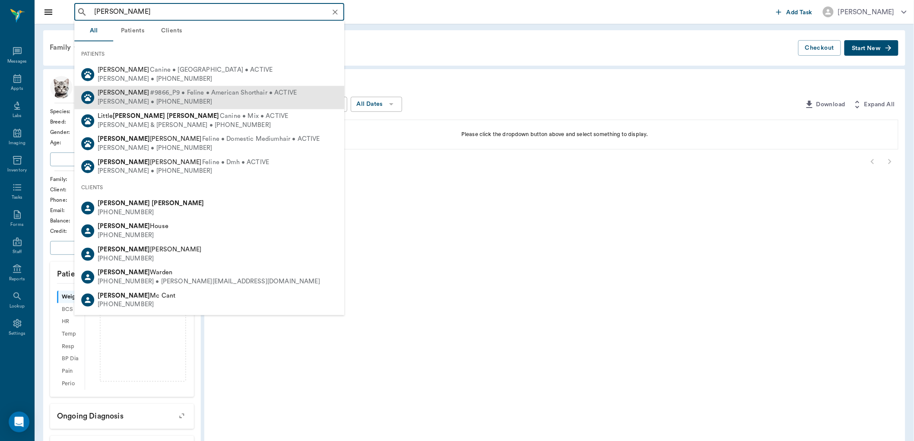
click at [109, 97] on div "[PERSON_NAME] #9866_P9 • Feline • American Shorthair • ACTIVE" at bounding box center [197, 93] width 199 height 9
type input "[PERSON_NAME]"
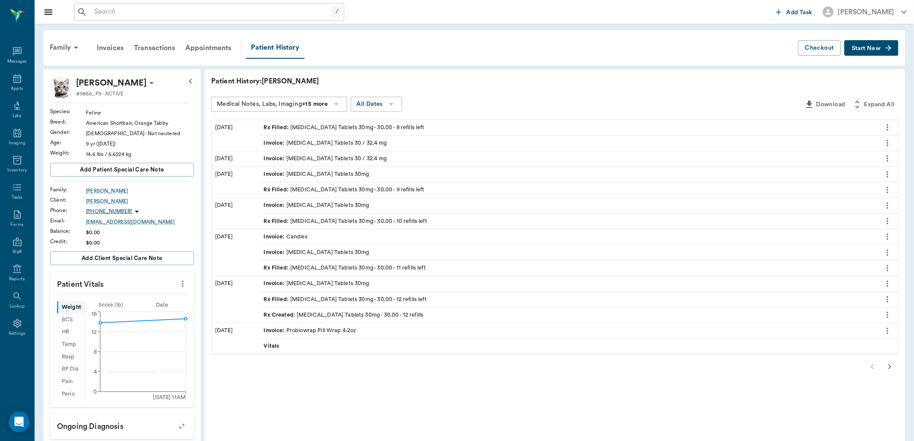
click at [322, 126] on div "Rx Filled : [MEDICAL_DATA] Tablets 30mg - 30.00 - 8 refills left" at bounding box center [344, 128] width 161 height 8
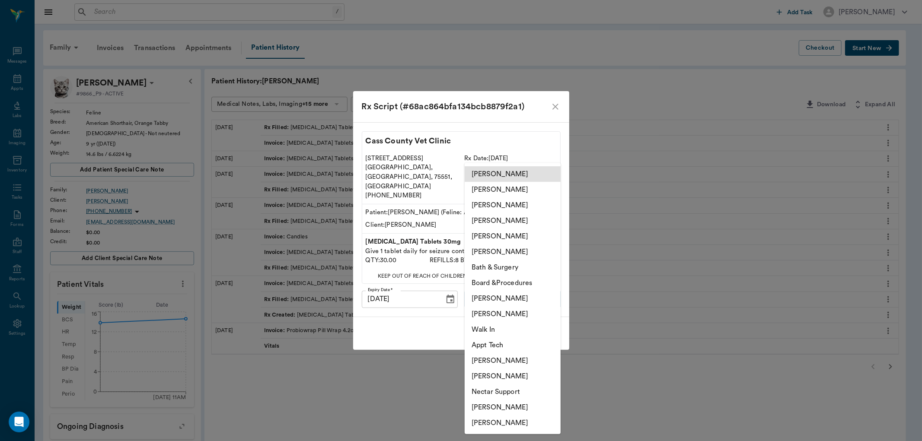
click at [516, 290] on body "/ ​ Add Task [PERSON_NAME] Nectar Messages Appts Labs Imaging Inventory Tasks F…" at bounding box center [461, 299] width 922 height 598
click at [490, 299] on li "[PERSON_NAME]" at bounding box center [513, 299] width 96 height 16
type input "63ec2ede52e12b0ba117d0d7"
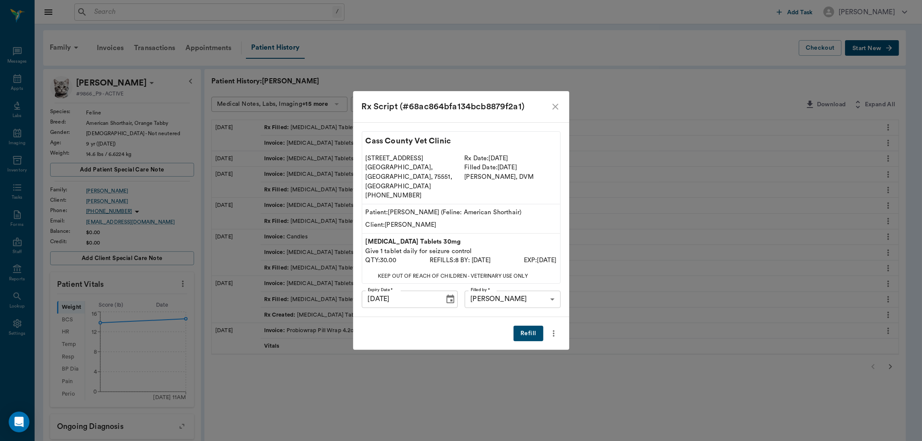
click at [532, 326] on button "Refill" at bounding box center [527, 334] width 29 height 16
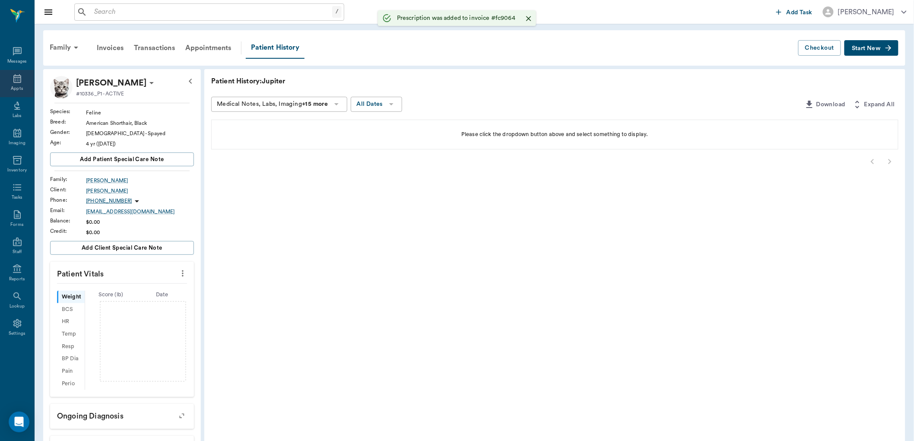
click at [20, 80] on icon at bounding box center [17, 78] width 8 height 9
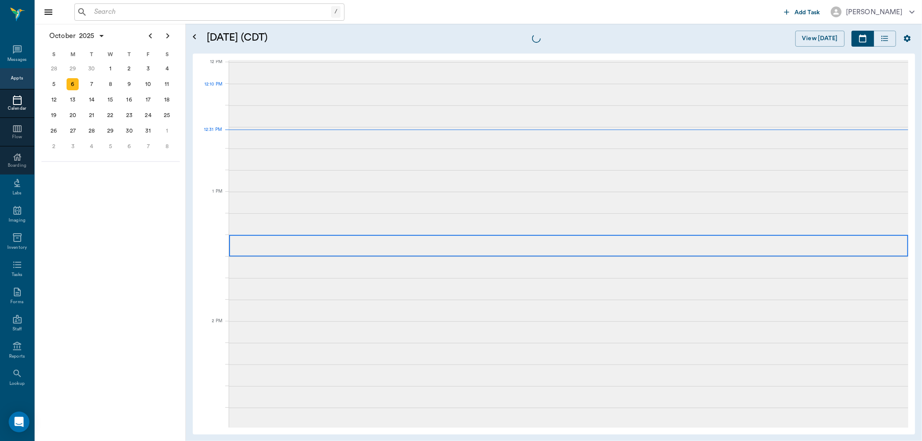
scroll to position [519, 0]
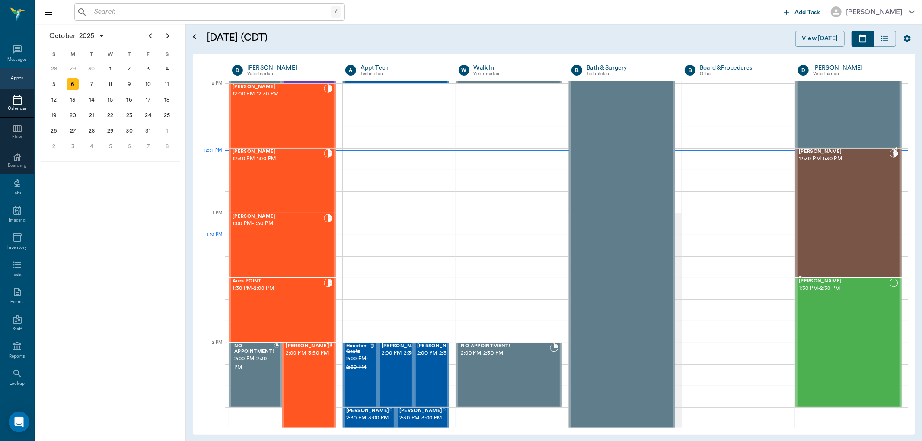
click at [839, 240] on div "[PERSON_NAME] 12:30 PM - 1:30 PM" at bounding box center [844, 213] width 91 height 128
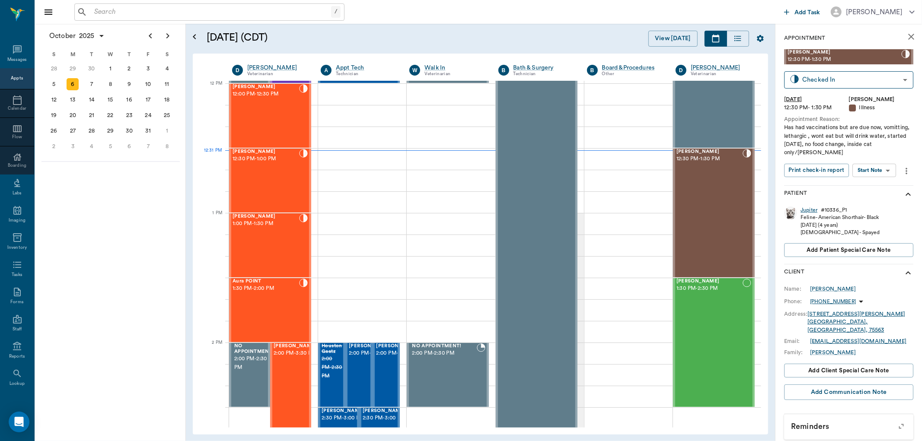
click at [809, 210] on div "Jupiter" at bounding box center [808, 210] width 17 height 7
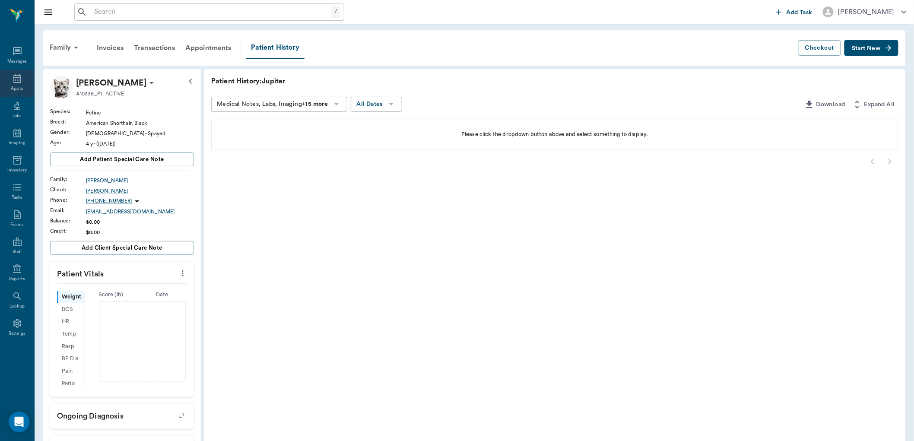
click at [7, 75] on div "Appts" at bounding box center [17, 83] width 34 height 27
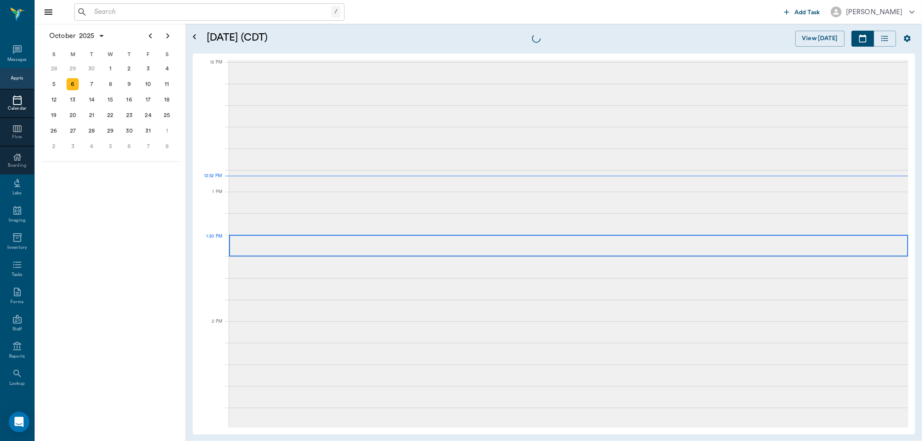
scroll to position [519, 0]
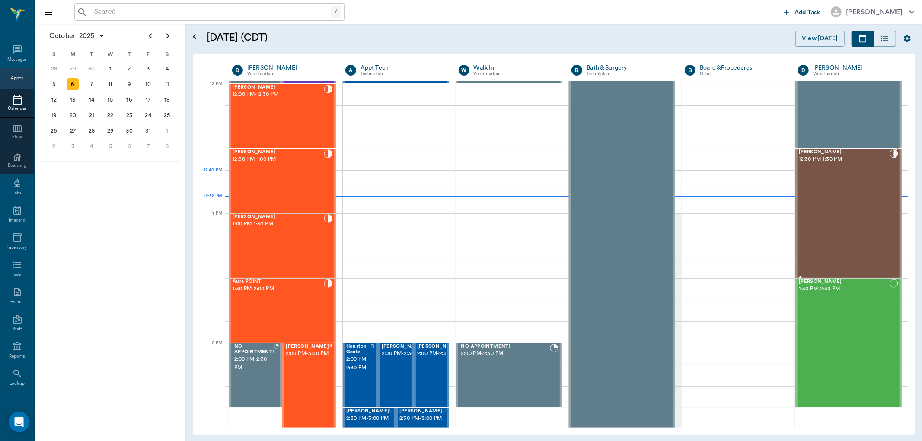
click at [873, 192] on div "[PERSON_NAME] 12:30 PM - 1:30 PM" at bounding box center [844, 214] width 91 height 128
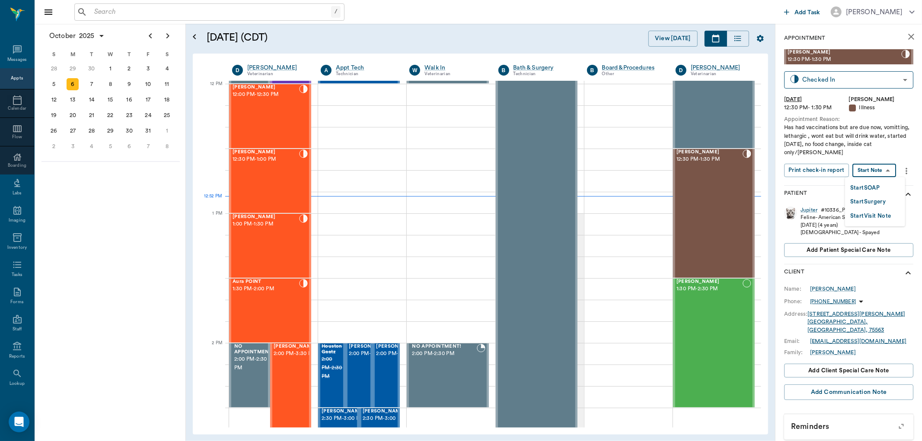
click at [882, 170] on body "/ ​ Add Task [PERSON_NAME] Nectar Messages Appts Calendar Flow Boarding Labs Im…" at bounding box center [461, 220] width 922 height 441
click at [871, 183] on button "Start SOAP" at bounding box center [864, 188] width 29 height 10
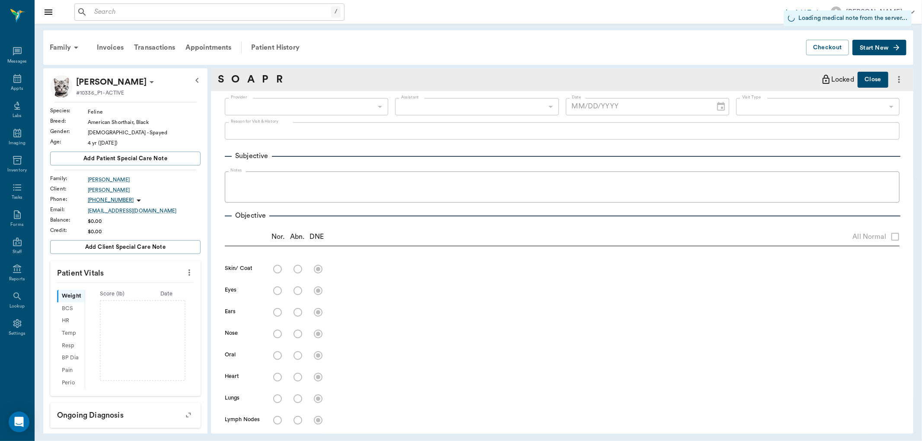
type input "670e8b52b987dc0b25a864ee"
type input "65d2be4f46e3a538d89b8c15"
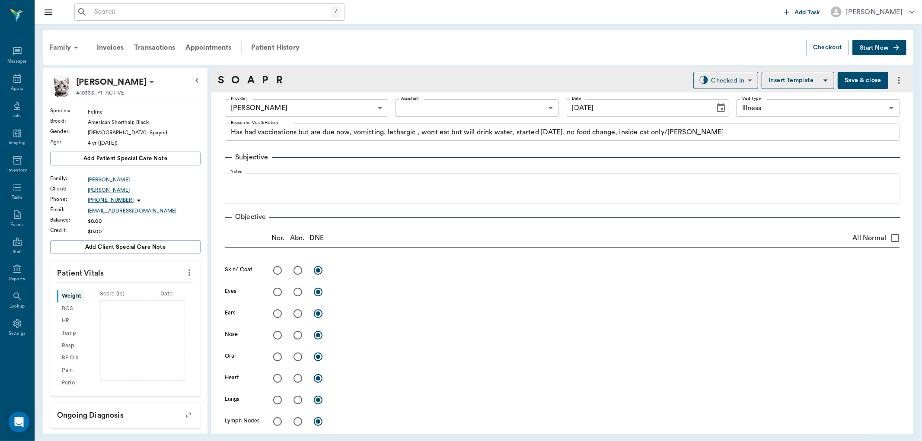
type input "[DATE]"
type textarea "Has had vaccinations but are due now, vomitting, lethargic , wont eat but will …"
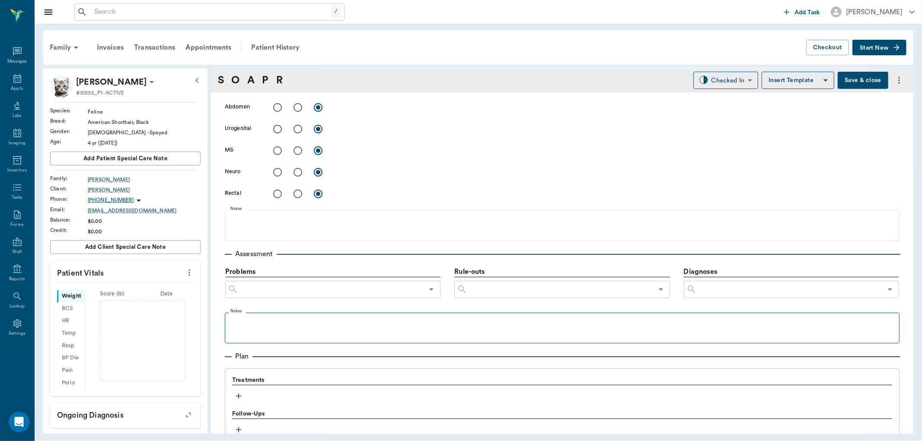
scroll to position [468, 0]
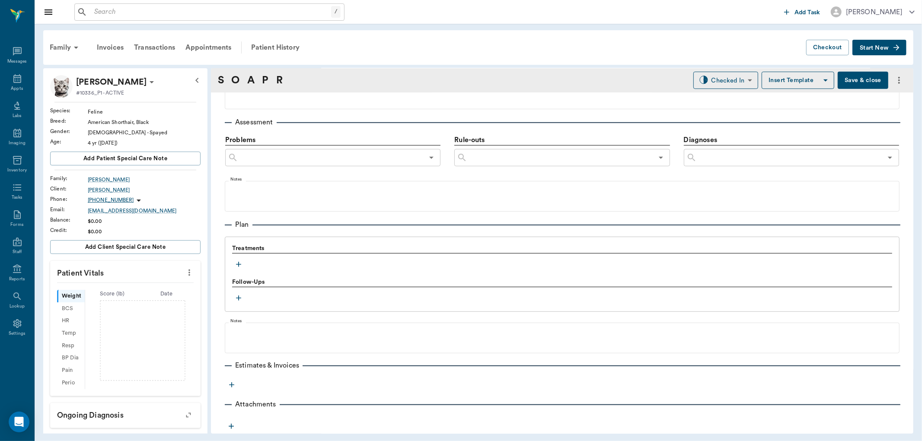
click at [240, 261] on icon "button" at bounding box center [238, 264] width 9 height 9
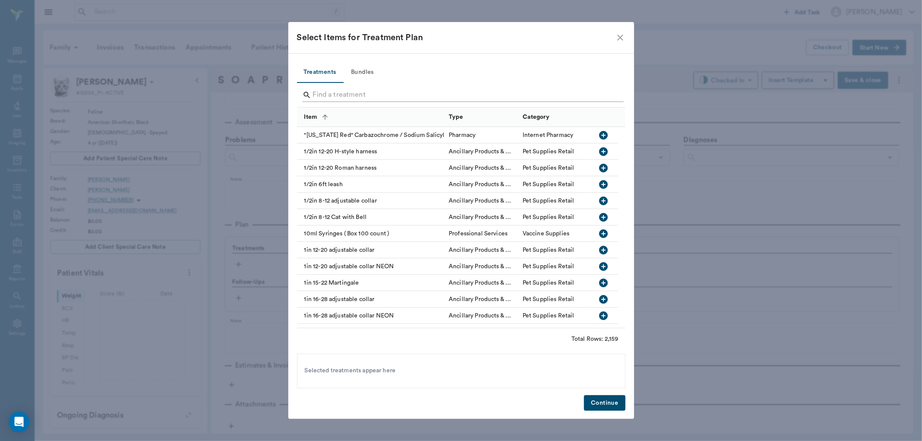
click at [392, 90] on input "Search" at bounding box center [462, 95] width 298 height 14
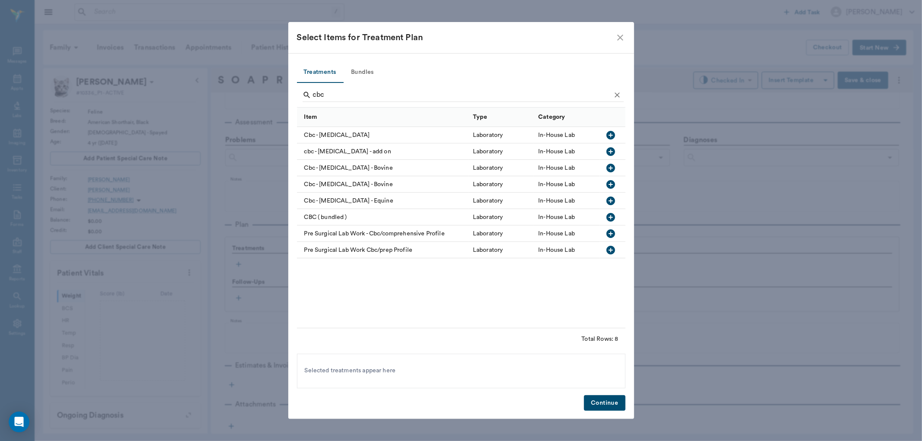
click at [612, 139] on icon "button" at bounding box center [610, 135] width 9 height 9
click at [563, 105] on div "cbc" at bounding box center [462, 96] width 321 height 22
click at [565, 95] on input "cbc" at bounding box center [462, 95] width 298 height 14
type input "o"
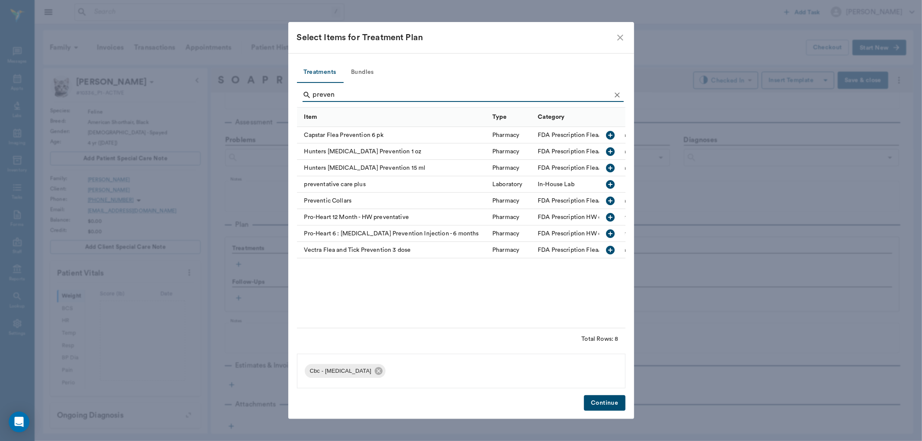
type input "preven"
click at [611, 186] on icon "button" at bounding box center [610, 184] width 9 height 9
click at [604, 401] on button "Continue" at bounding box center [604, 403] width 41 height 16
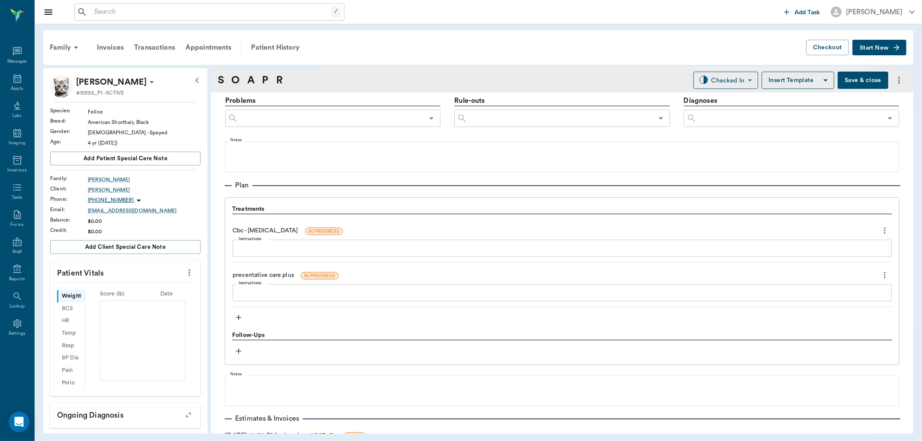
scroll to position [563, 0]
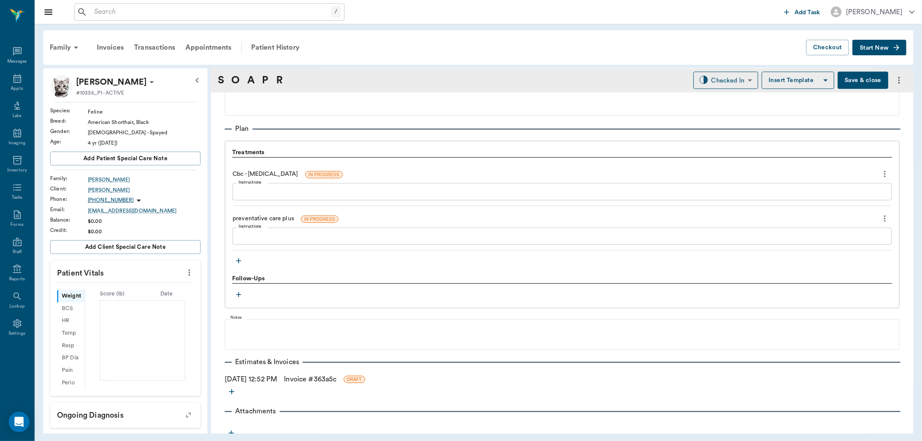
click at [238, 262] on icon "button" at bounding box center [238, 261] width 9 height 9
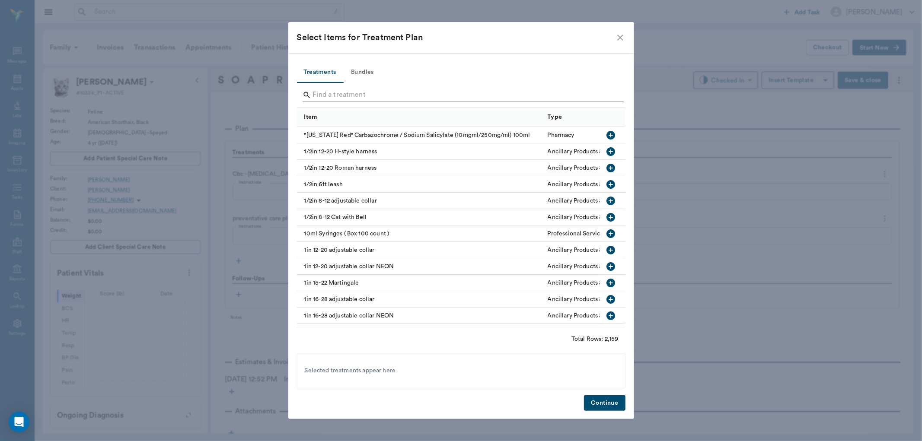
click at [353, 96] on input "Search" at bounding box center [462, 95] width 298 height 14
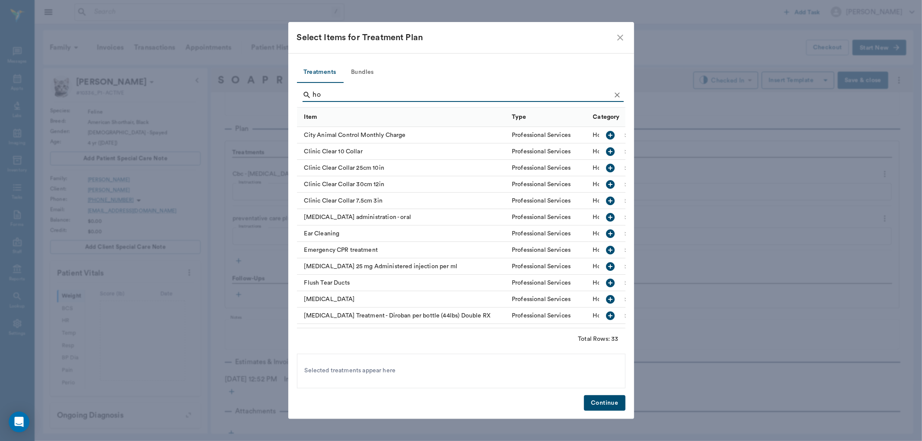
type input "h"
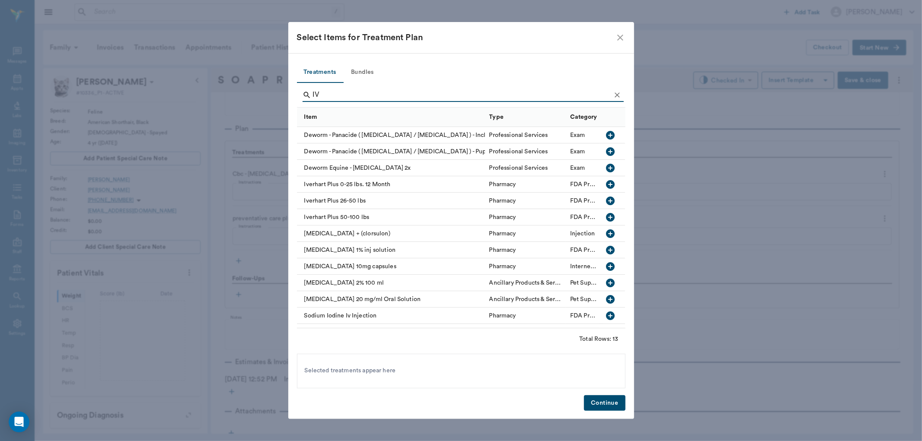
type input "I"
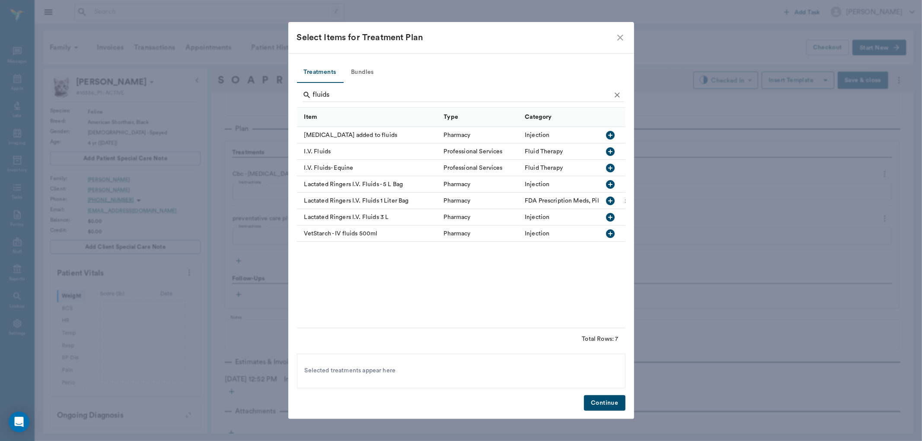
click at [610, 153] on icon "button" at bounding box center [610, 151] width 10 height 10
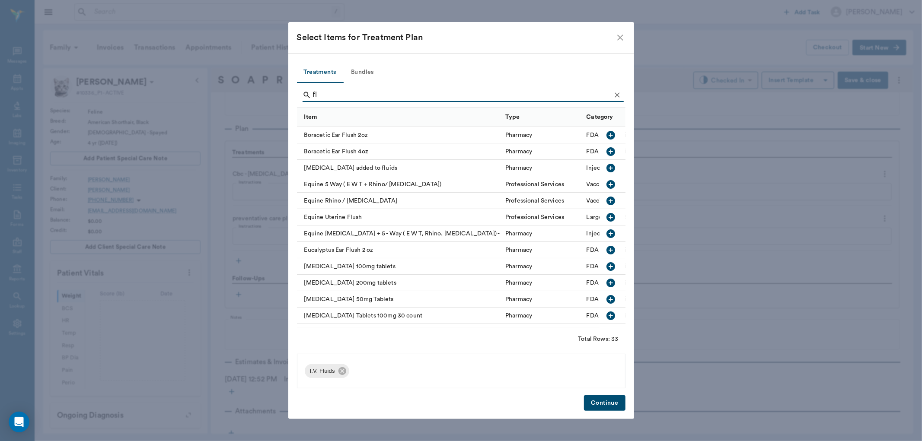
type input "f"
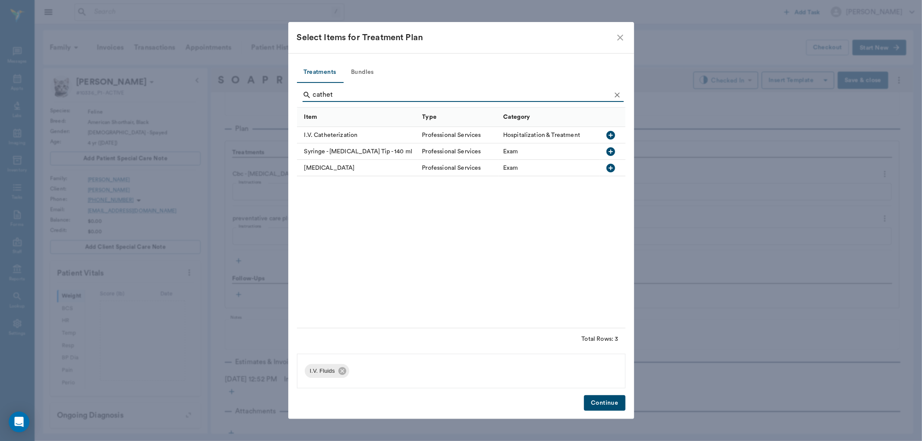
click at [610, 136] on icon "button" at bounding box center [610, 135] width 9 height 9
click at [347, 94] on input "cathet" at bounding box center [462, 95] width 298 height 14
type input "c"
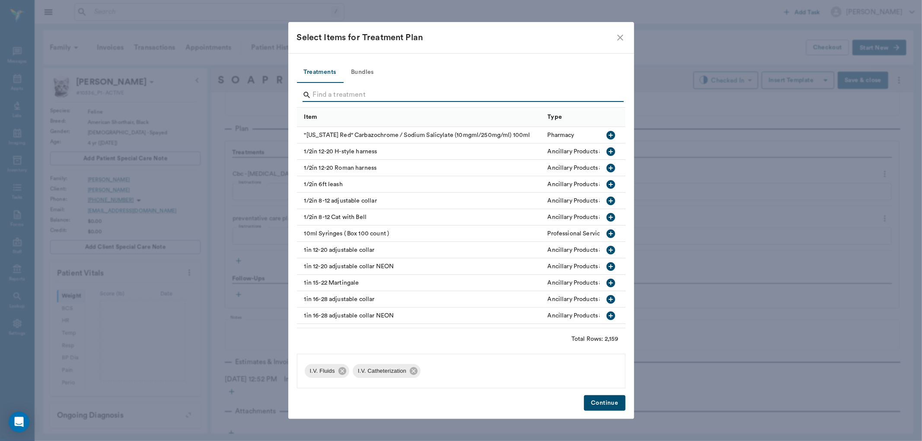
click at [346, 98] on input "Search" at bounding box center [462, 95] width 298 height 14
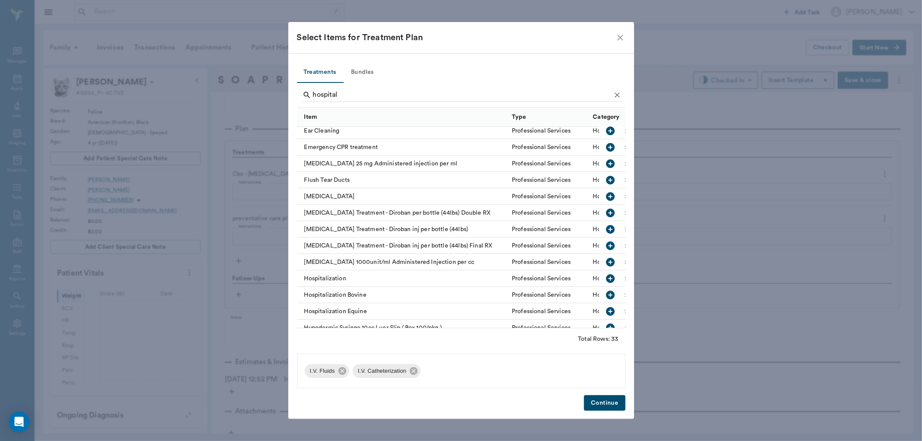
scroll to position [115, 0]
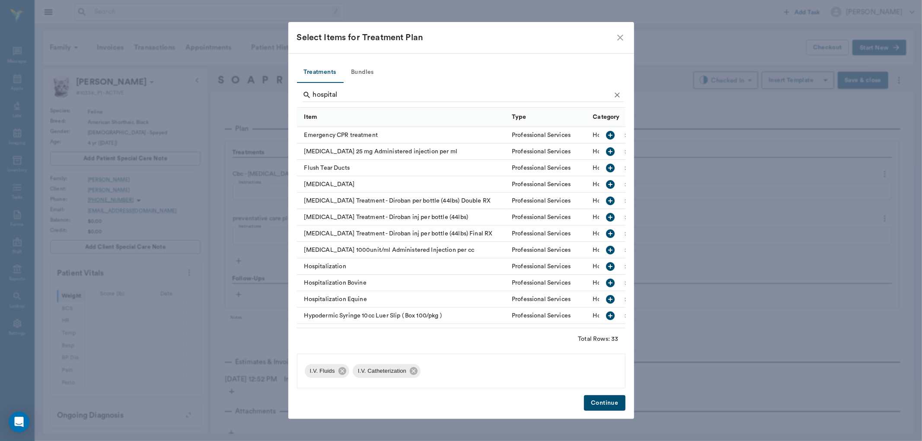
click at [607, 265] on icon "button" at bounding box center [610, 266] width 9 height 9
type input "h"
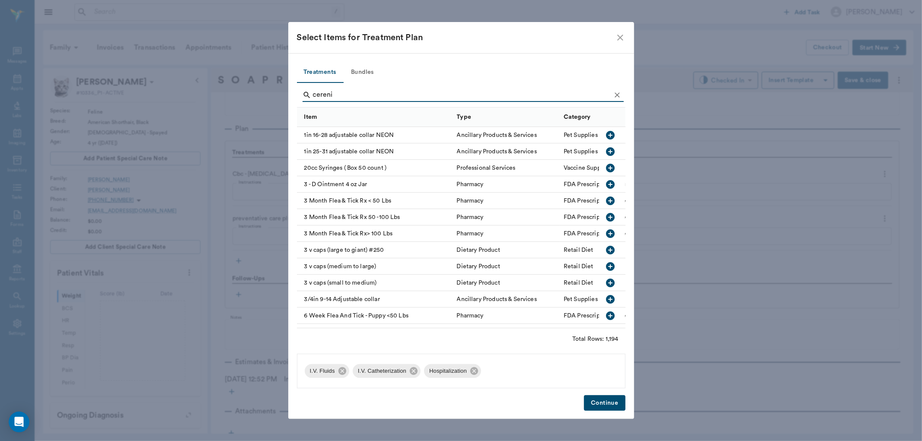
scroll to position [0, 0]
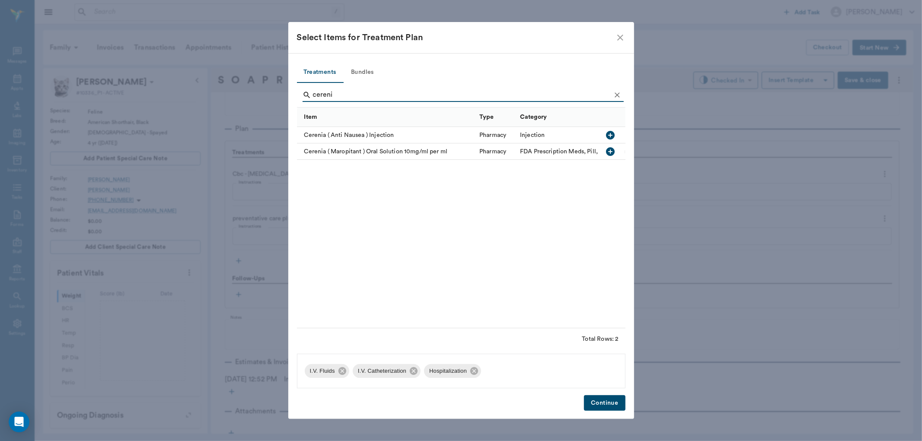
click at [610, 135] on icon "button" at bounding box center [610, 135] width 10 height 10
type input "c"
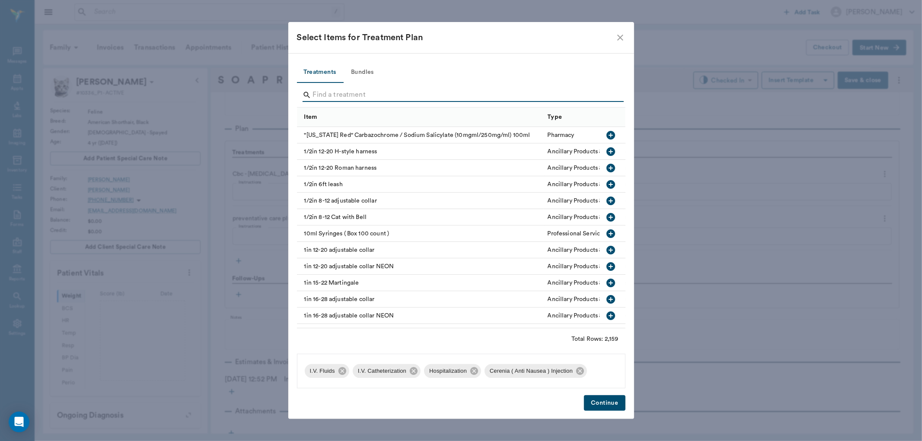
type input "f"
click at [596, 403] on button "Continue" at bounding box center [604, 403] width 41 height 16
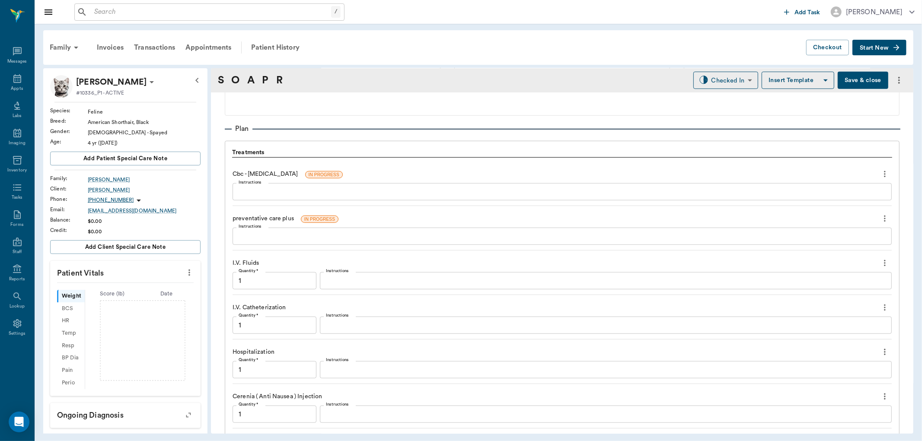
scroll to position [575, 0]
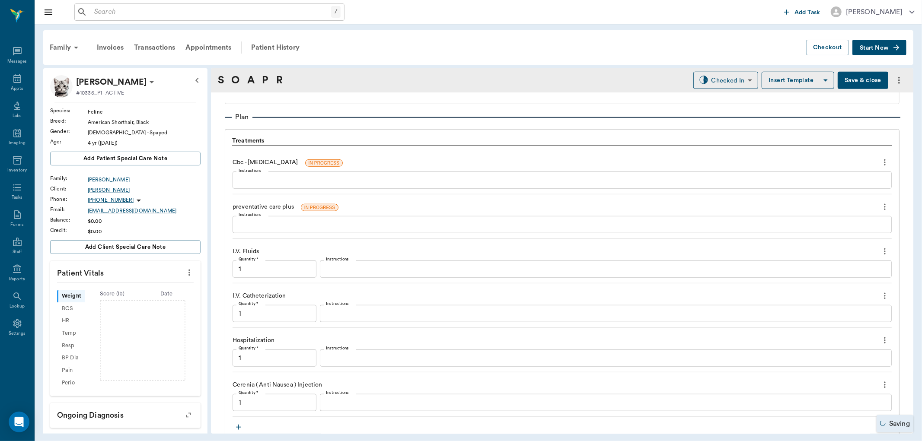
type input "1.00"
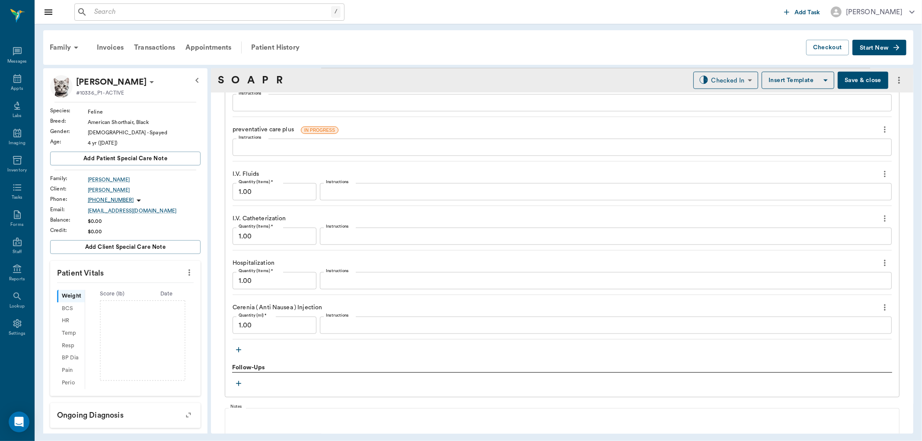
scroll to position [604, 0]
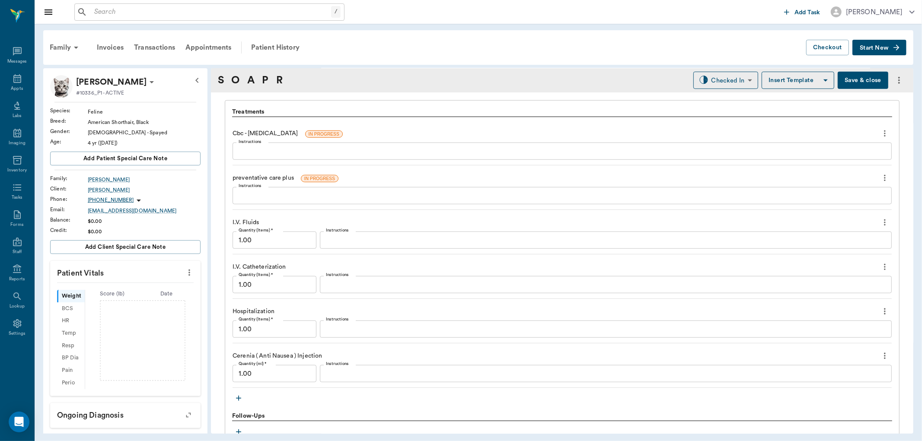
click at [265, 371] on input "1.00" at bounding box center [274, 373] width 84 height 17
click at [182, 14] on input "text" at bounding box center [216, 12] width 250 height 12
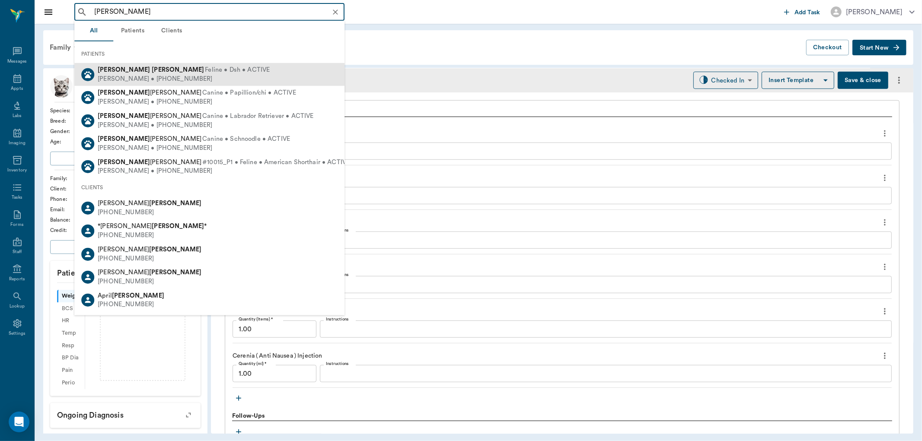
click at [153, 76] on div "[PERSON_NAME] • [PHONE_NUMBER]" at bounding box center [184, 78] width 172 height 9
type input "[PERSON_NAME]"
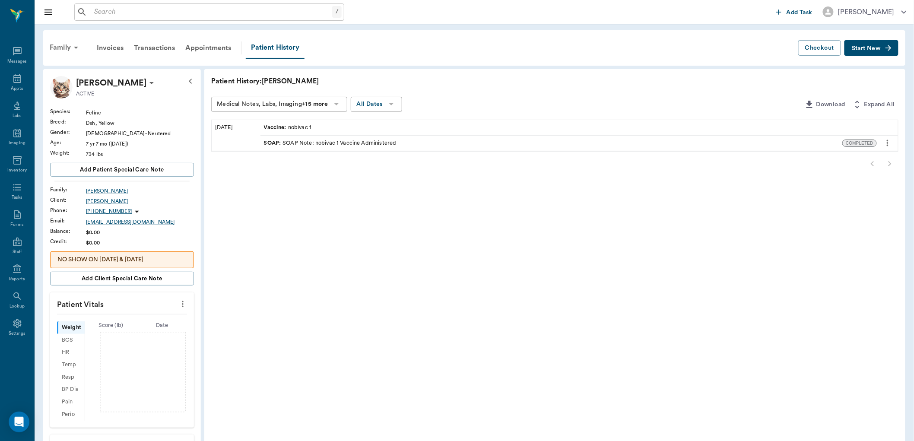
click at [66, 46] on div "Family" at bounding box center [66, 47] width 42 height 21
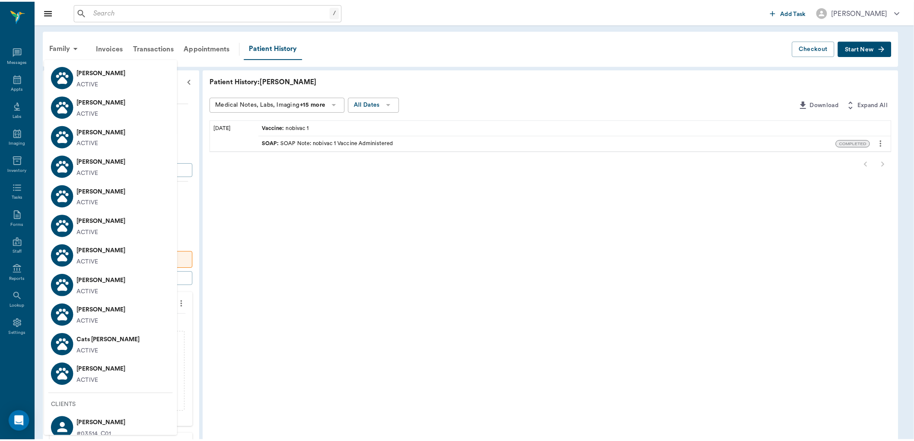
scroll to position [378, 0]
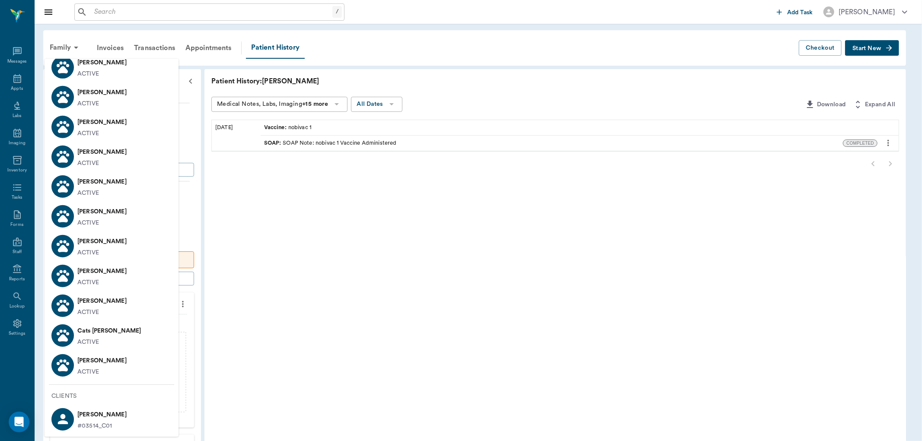
click at [121, 354] on li "[PERSON_NAME] ACTIVE" at bounding box center [112, 365] width 134 height 30
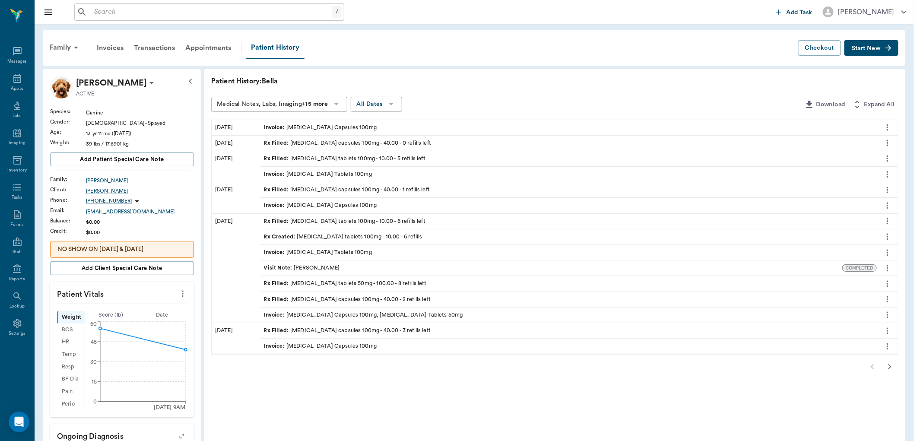
click at [340, 158] on div "Rx Filled : [MEDICAL_DATA] tablets 100mg - 10.00 - 5 refills left" at bounding box center [345, 159] width 162 height 8
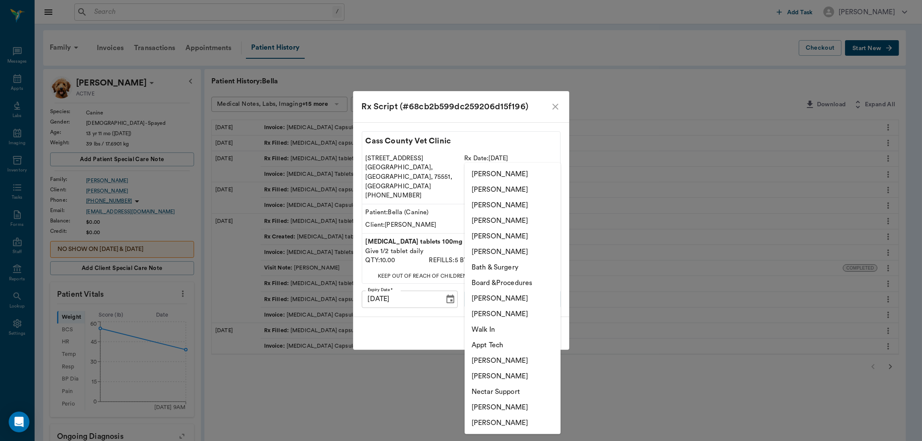
click at [542, 284] on body "/ ​ Add Task [PERSON_NAME] Nectar Messages Appts Labs Imaging Inventory Tasks F…" at bounding box center [461, 335] width 922 height 671
click at [516, 309] on li "[PERSON_NAME]" at bounding box center [513, 314] width 96 height 16
type input "642ef10e332a41444de2bad1"
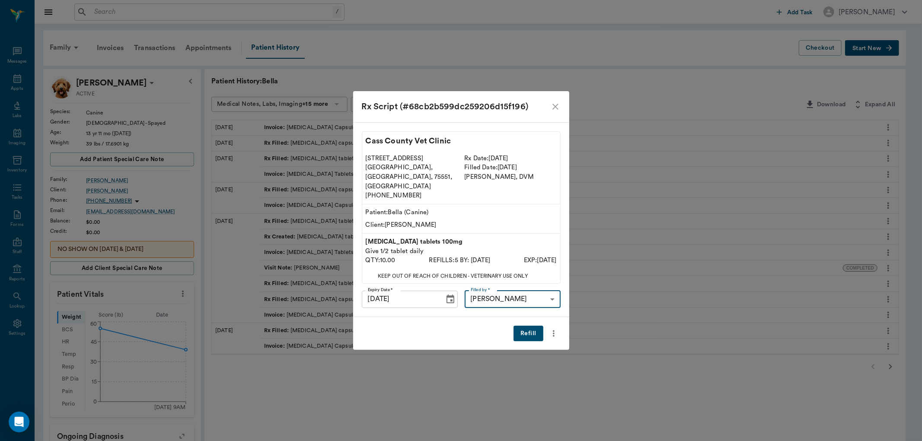
click at [532, 326] on button "Refill" at bounding box center [527, 334] width 29 height 16
